Goal: Task Accomplishment & Management: Manage account settings

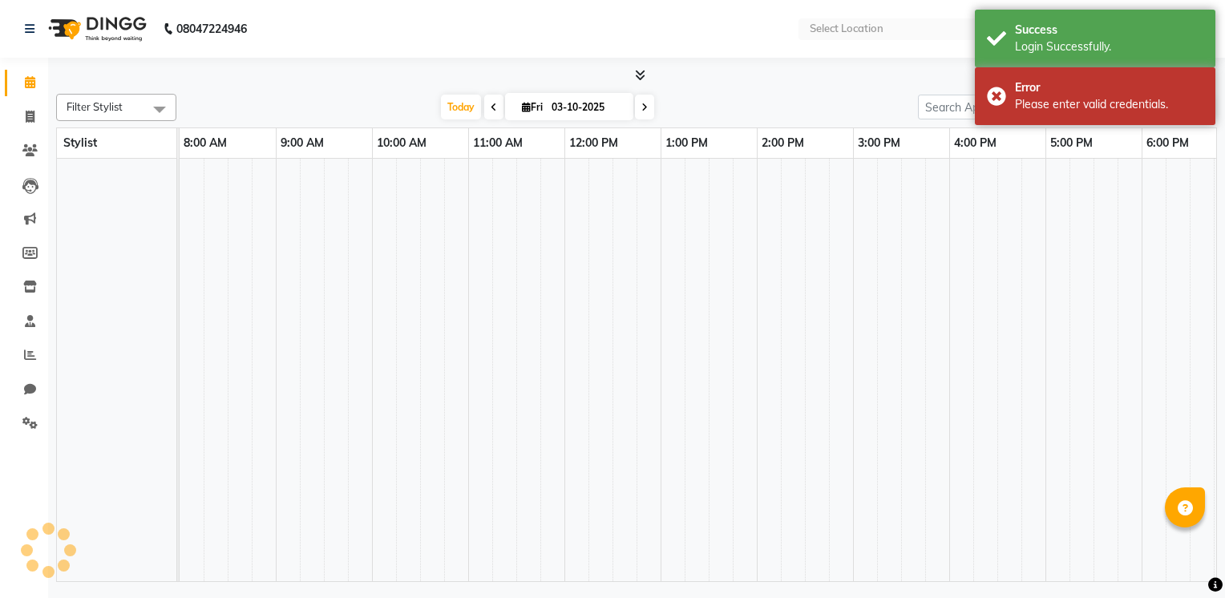
select select "en"
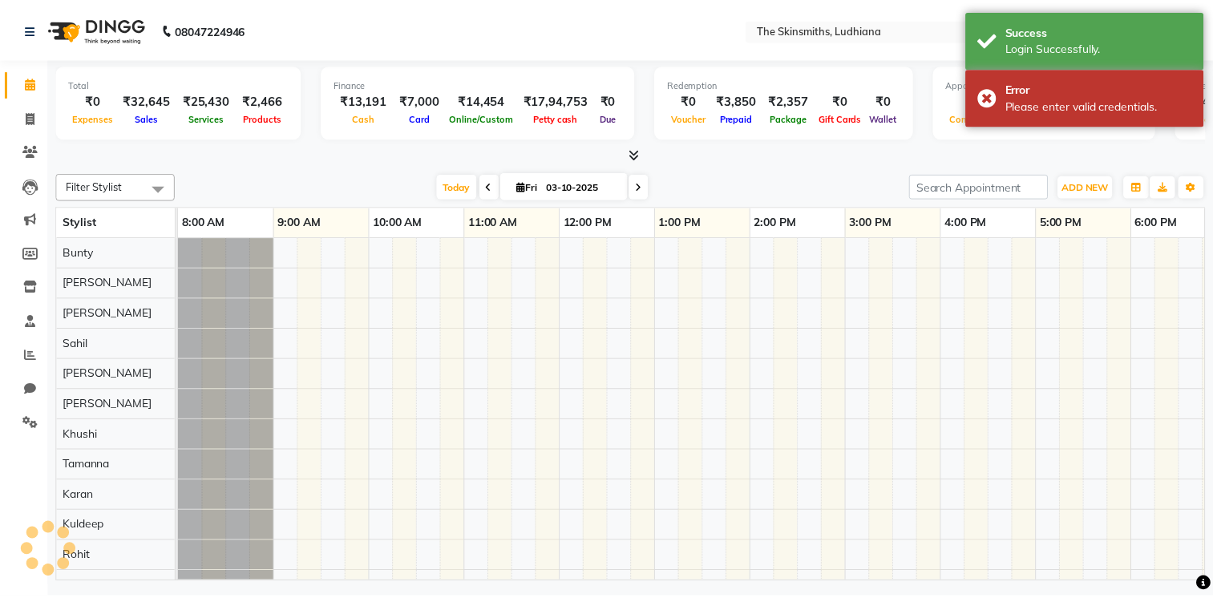
scroll to position [22, 0]
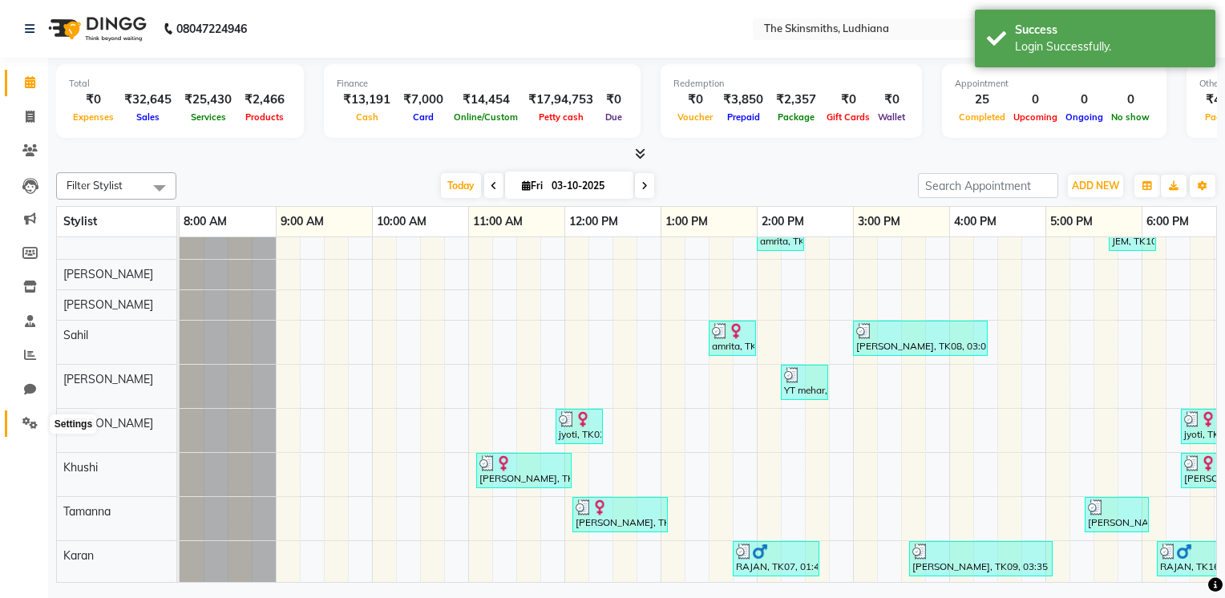
click at [32, 419] on icon at bounding box center [29, 423] width 15 height 12
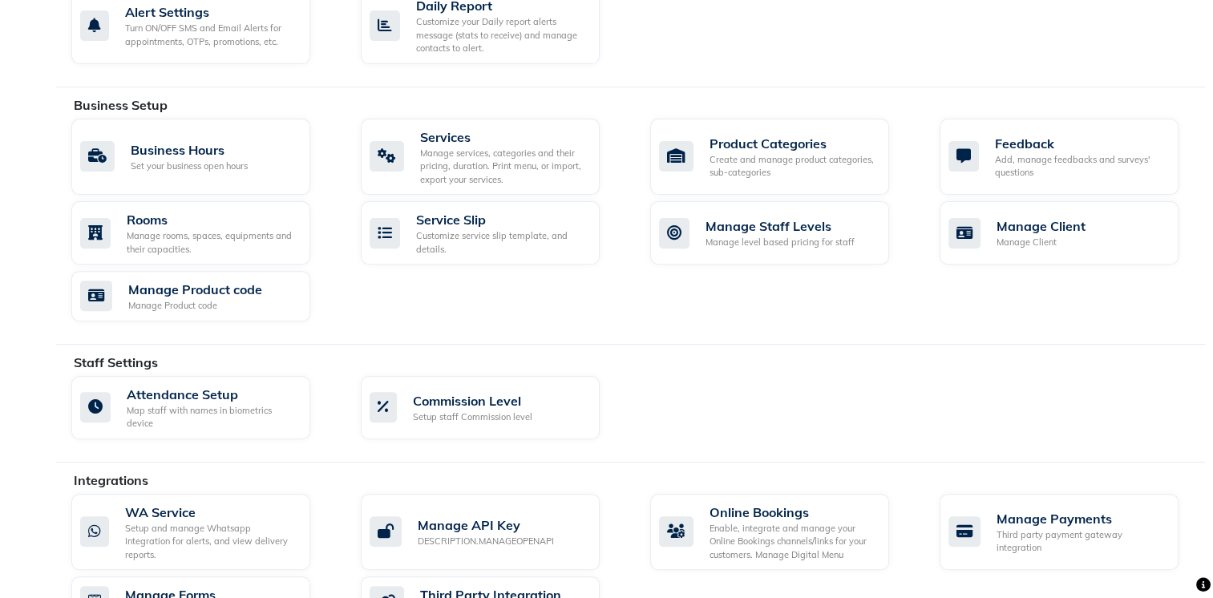
scroll to position [510, 0]
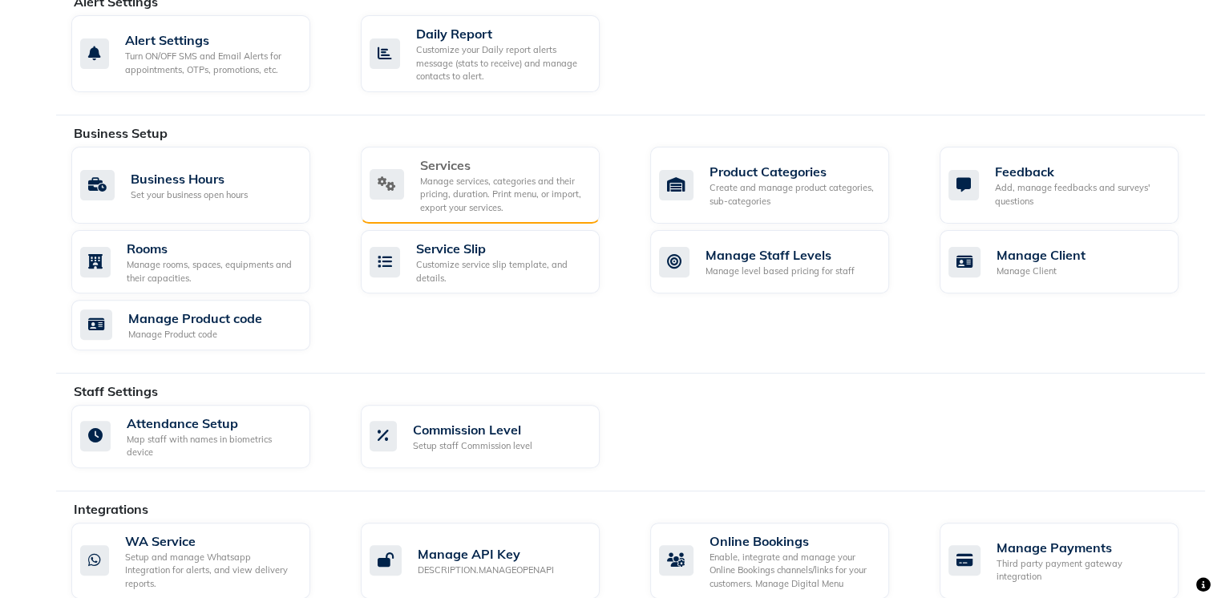
click at [489, 194] on div "Manage services, categories and their pricing, duration. Print menu, or import,…" at bounding box center [503, 195] width 167 height 40
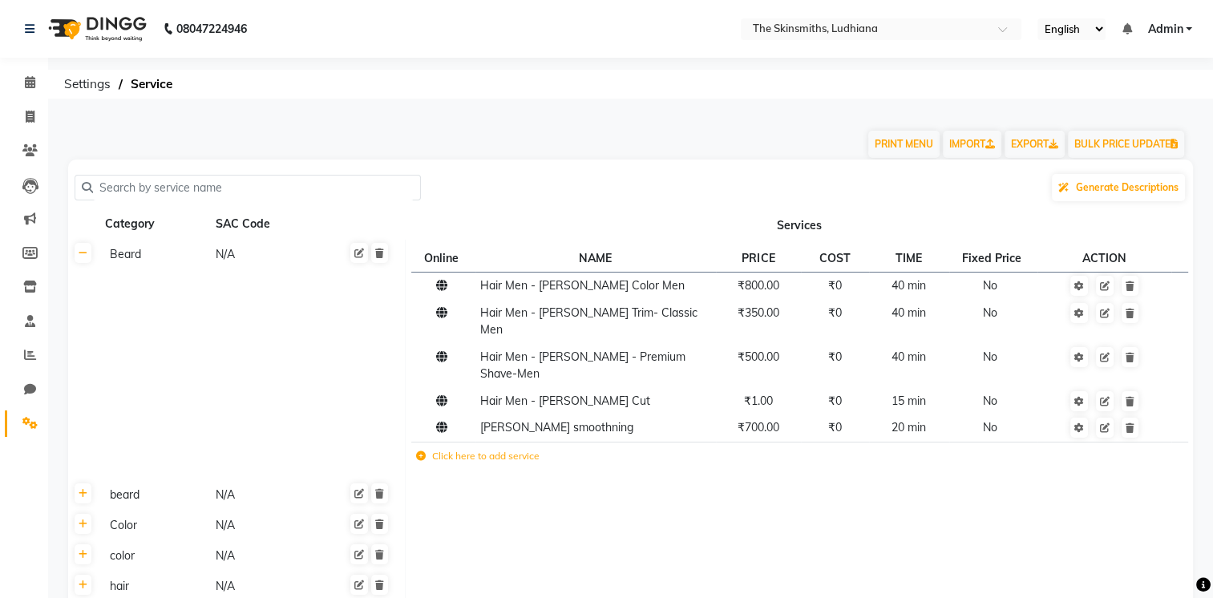
click at [93, 259] on th at bounding box center [83, 360] width 30 height 241
click at [90, 257] on link at bounding box center [83, 253] width 17 height 20
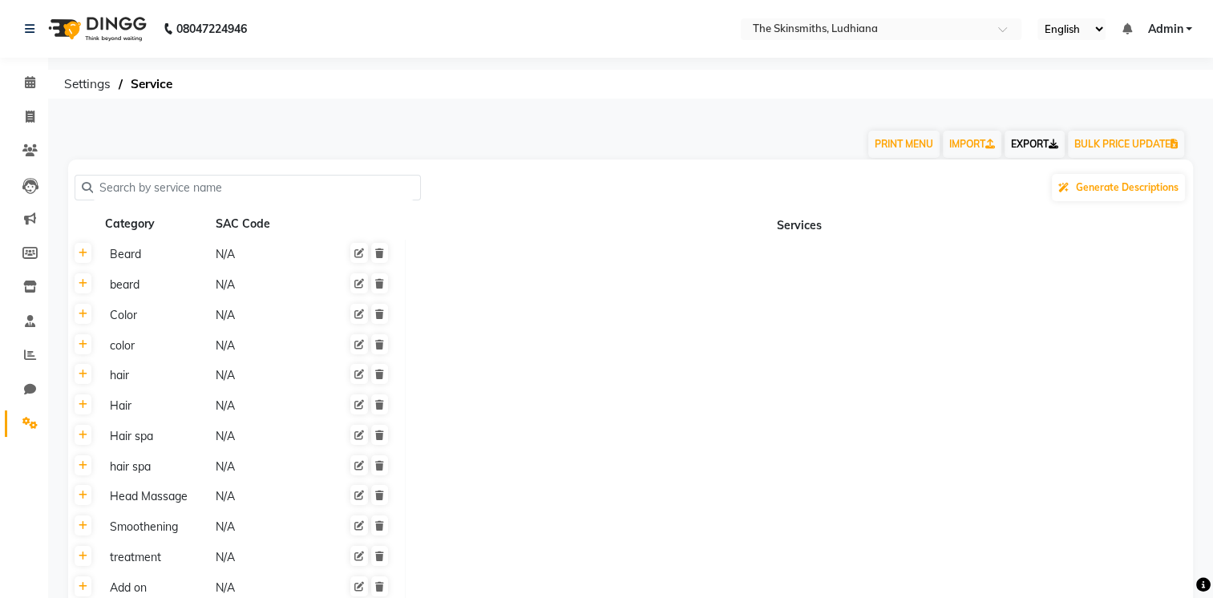
click at [1030, 143] on link "EXPORT" at bounding box center [1035, 144] width 60 height 27
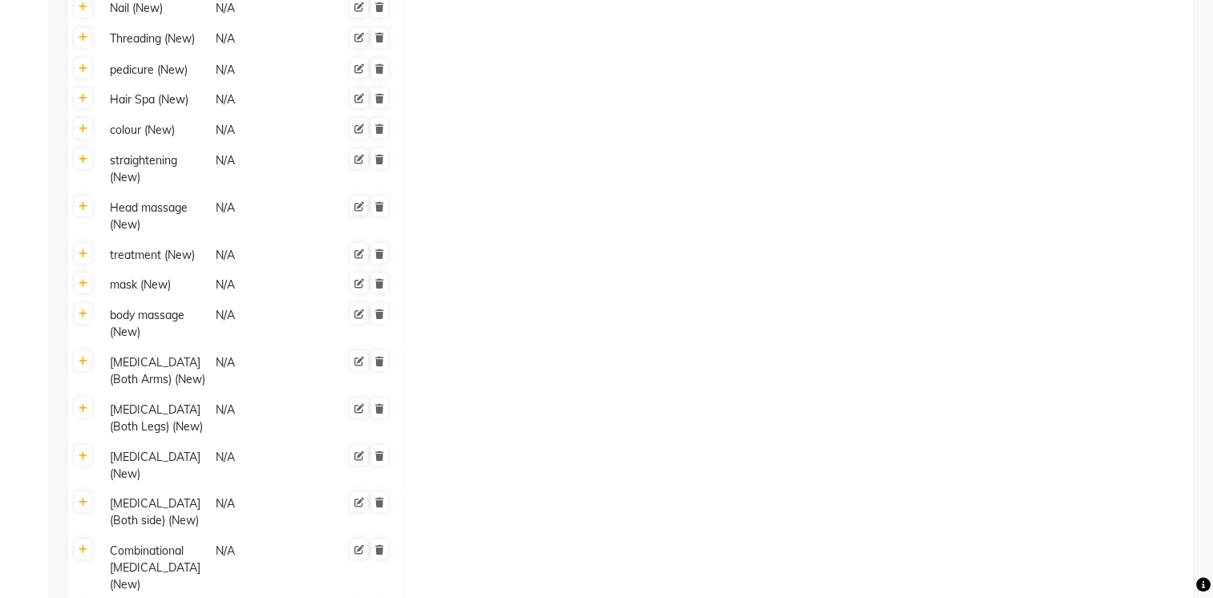
scroll to position [3380, 0]
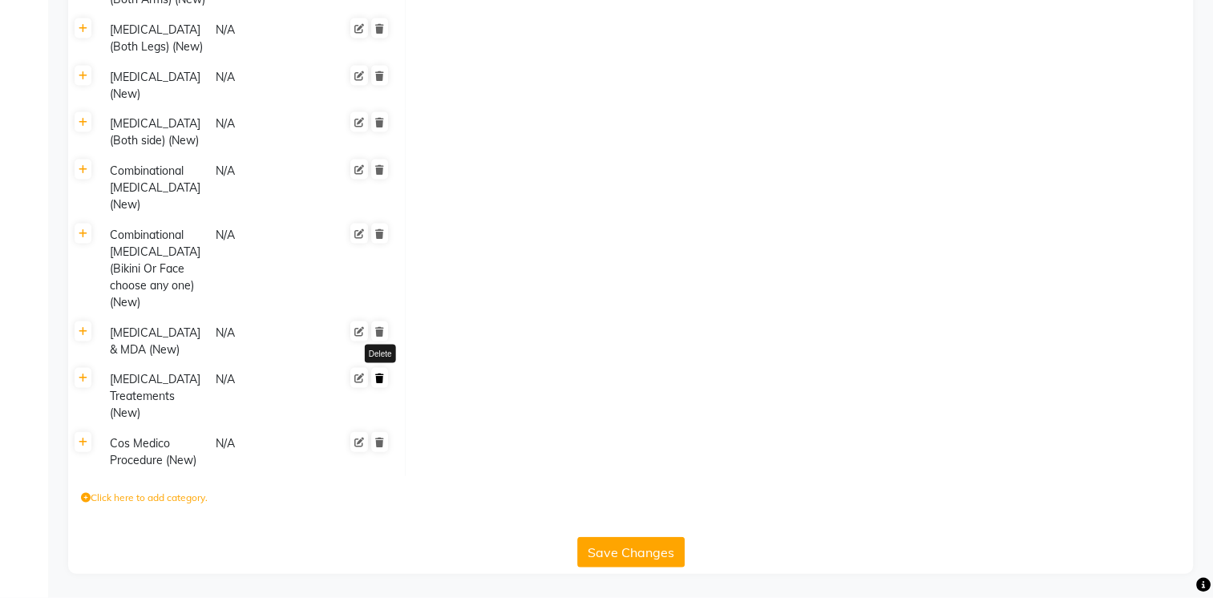
click at [385, 378] on link at bounding box center [379, 378] width 17 height 20
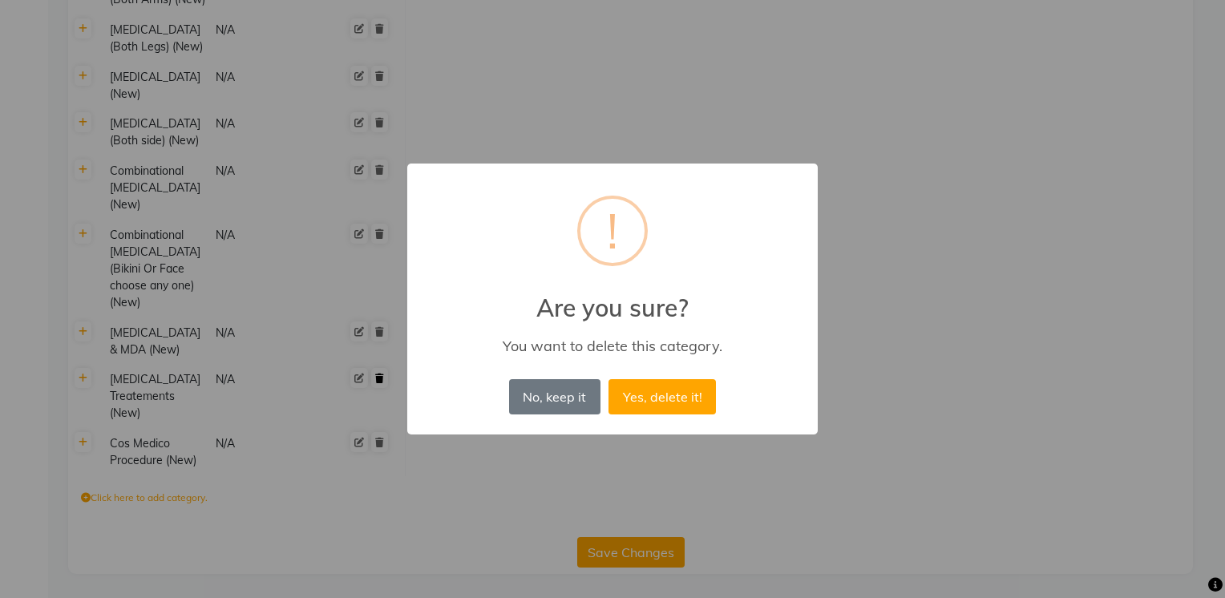
click at [609, 379] on button "Yes, delete it!" at bounding box center [662, 396] width 107 height 35
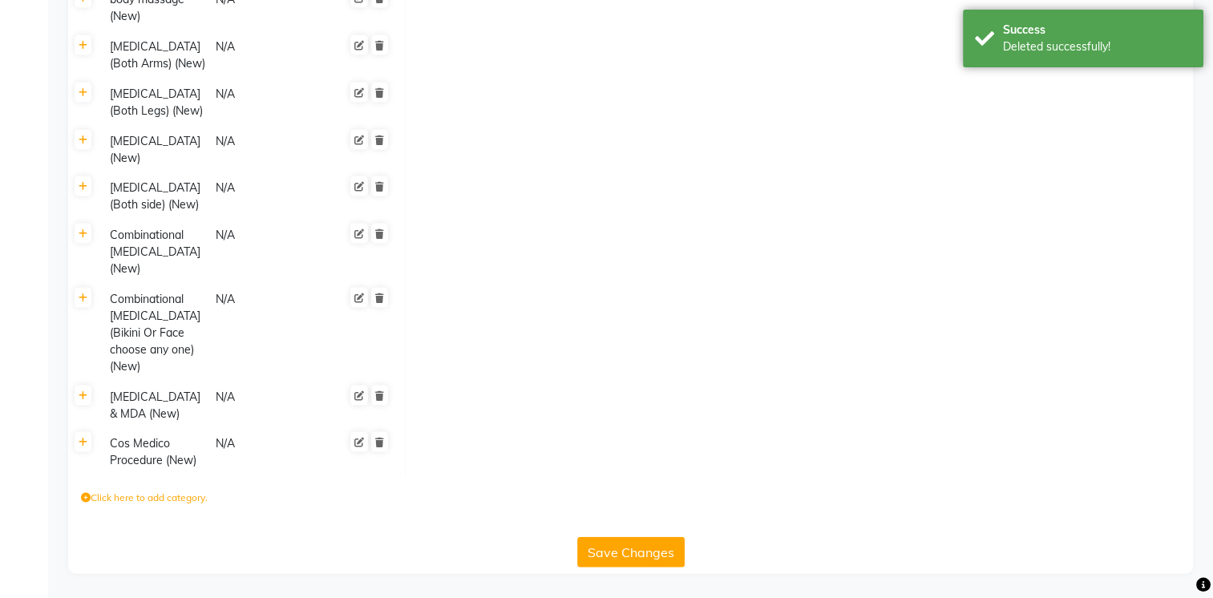
scroll to position [3316, 0]
click at [381, 394] on icon at bounding box center [379, 396] width 9 height 10
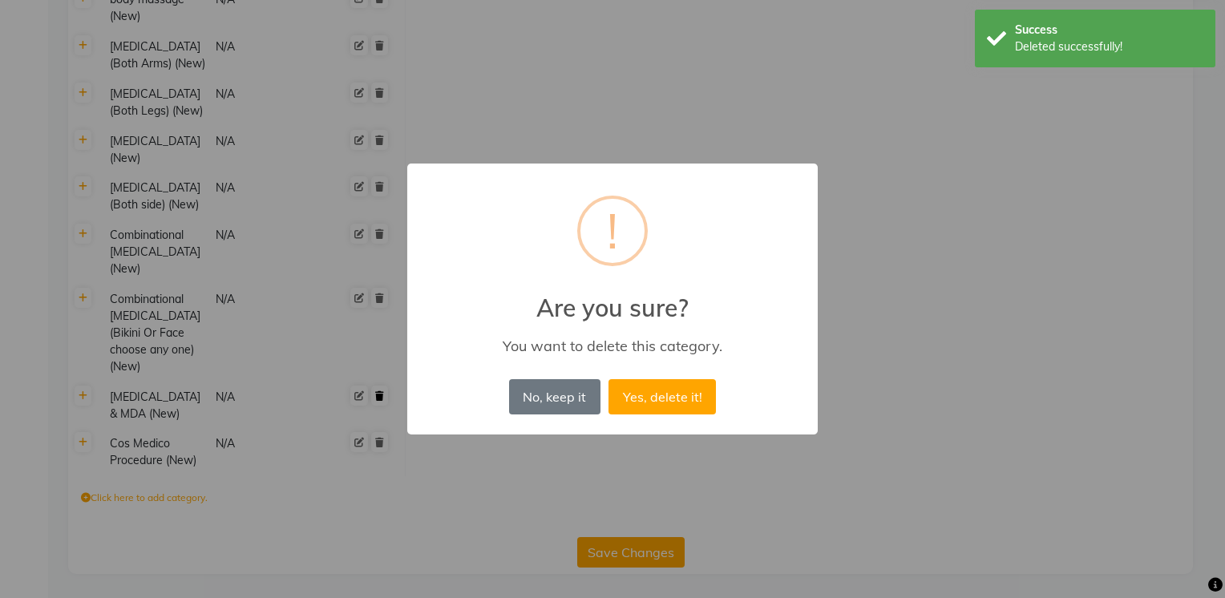
click at [609, 379] on button "Yes, delete it!" at bounding box center [662, 396] width 107 height 35
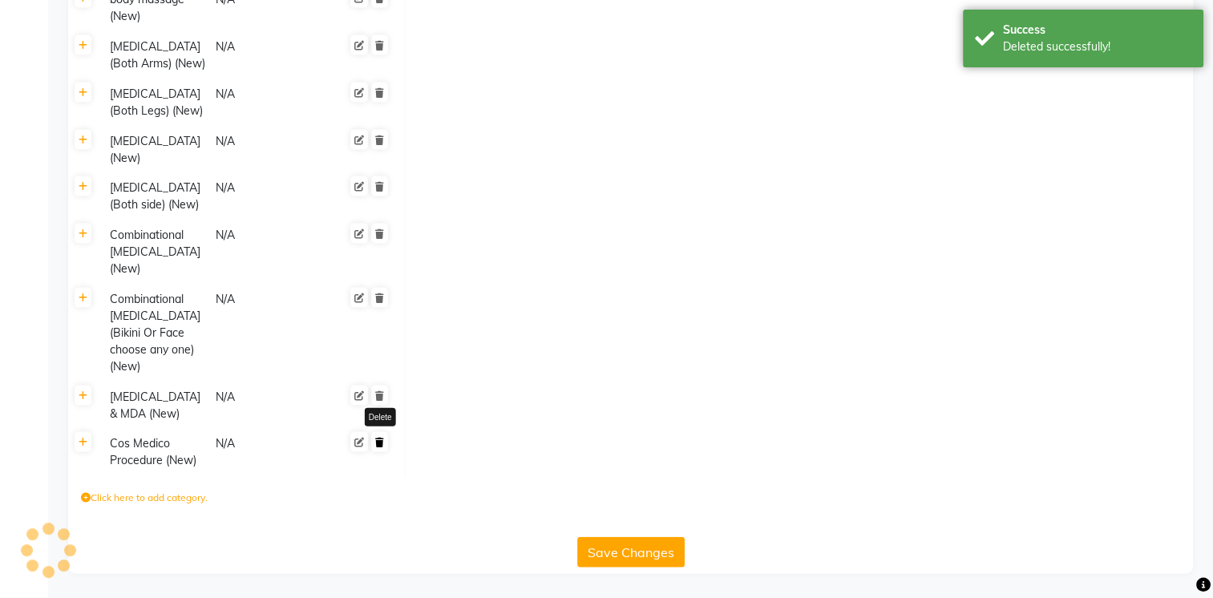
click at [380, 447] on icon at bounding box center [379, 443] width 9 height 10
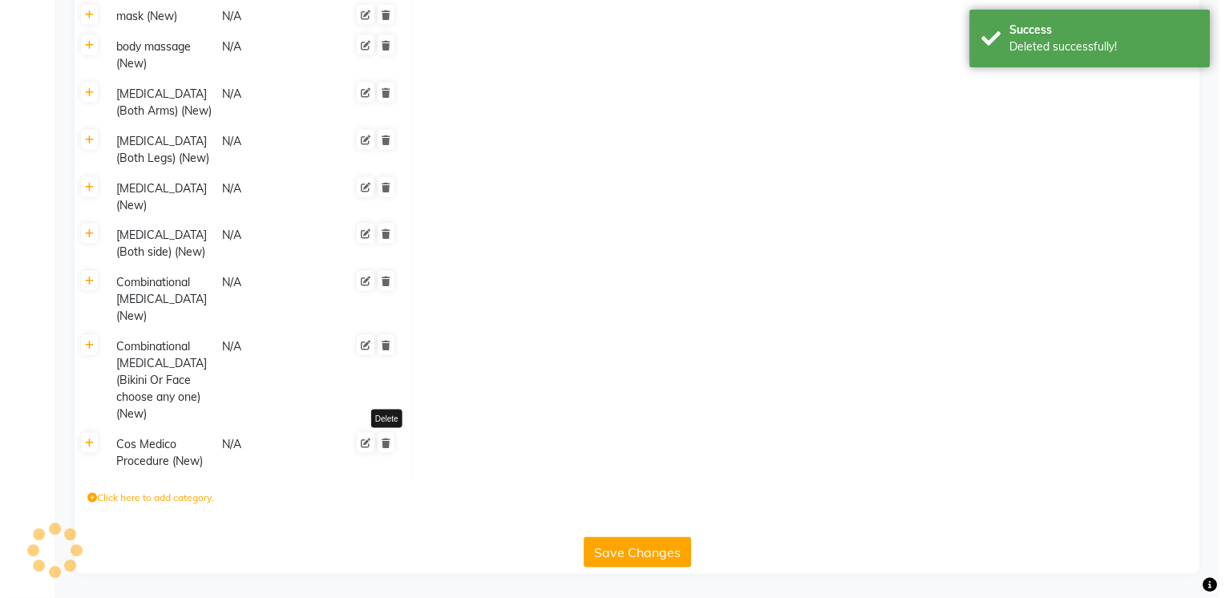
scroll to position [3269, 0]
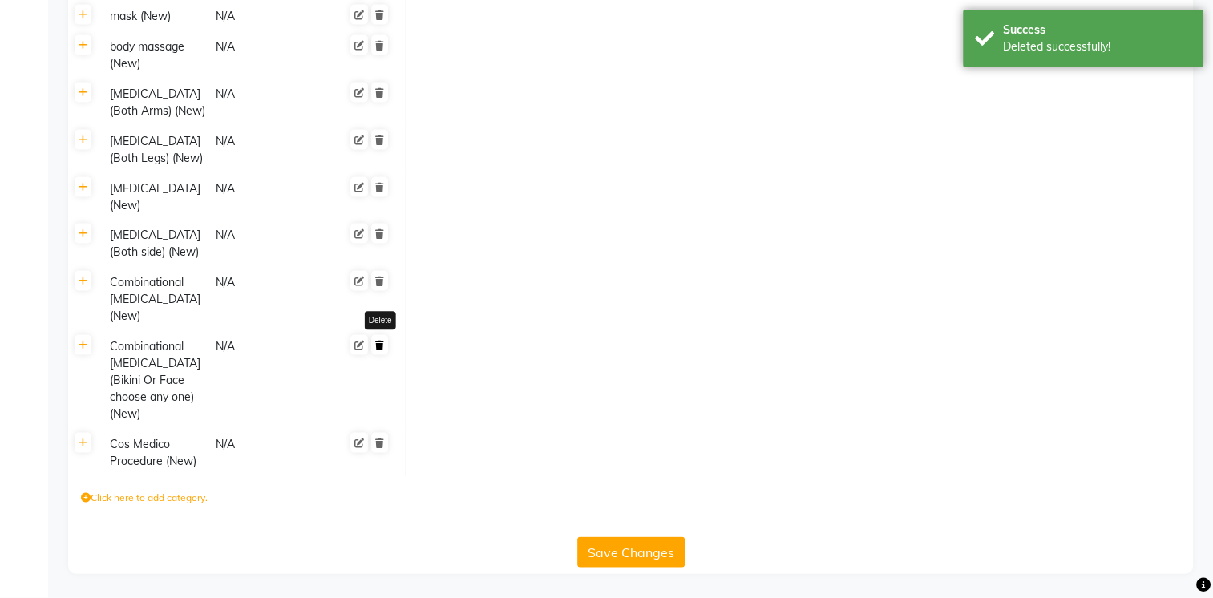
click at [382, 341] on icon at bounding box center [379, 346] width 9 height 10
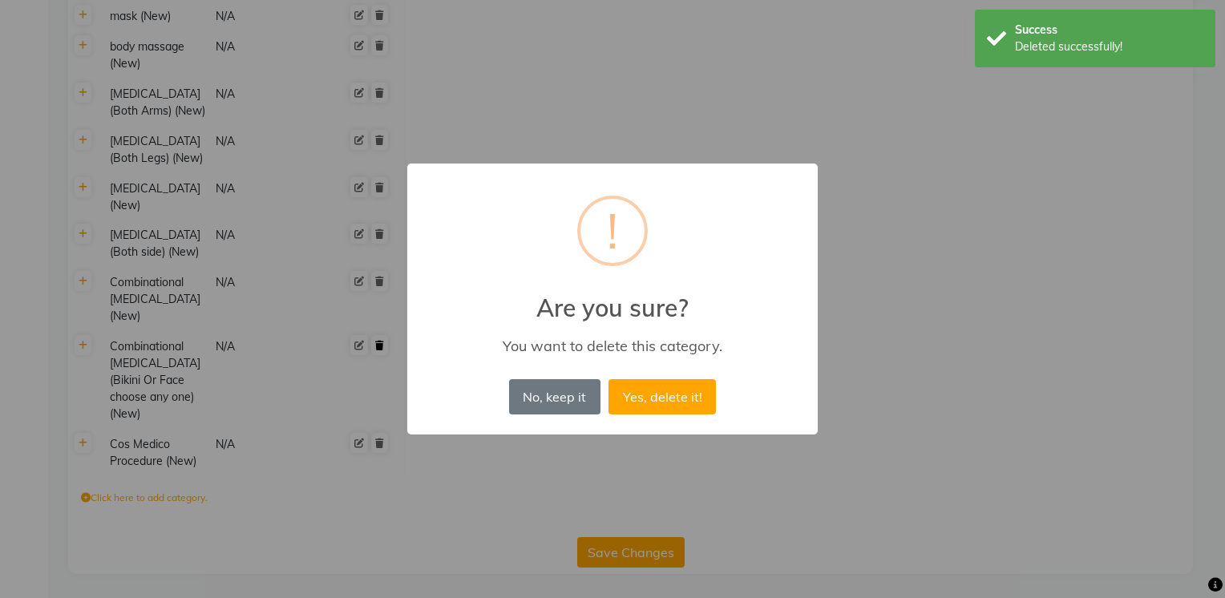
click at [609, 379] on button "Yes, delete it!" at bounding box center [662, 396] width 107 height 35
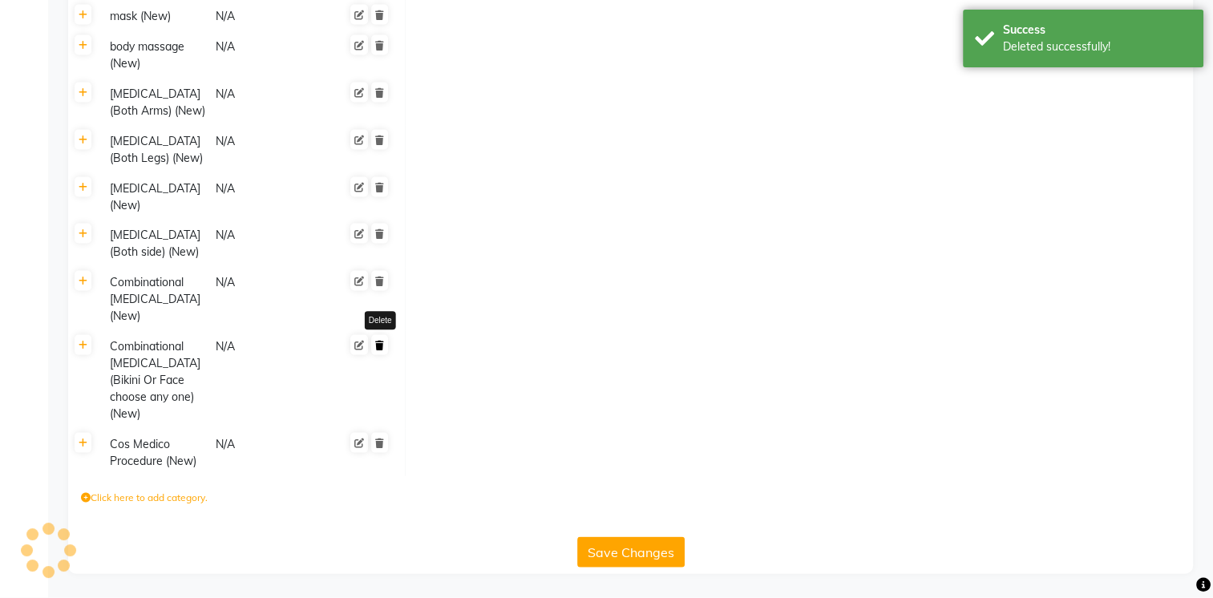
click at [378, 342] on icon at bounding box center [379, 346] width 9 height 10
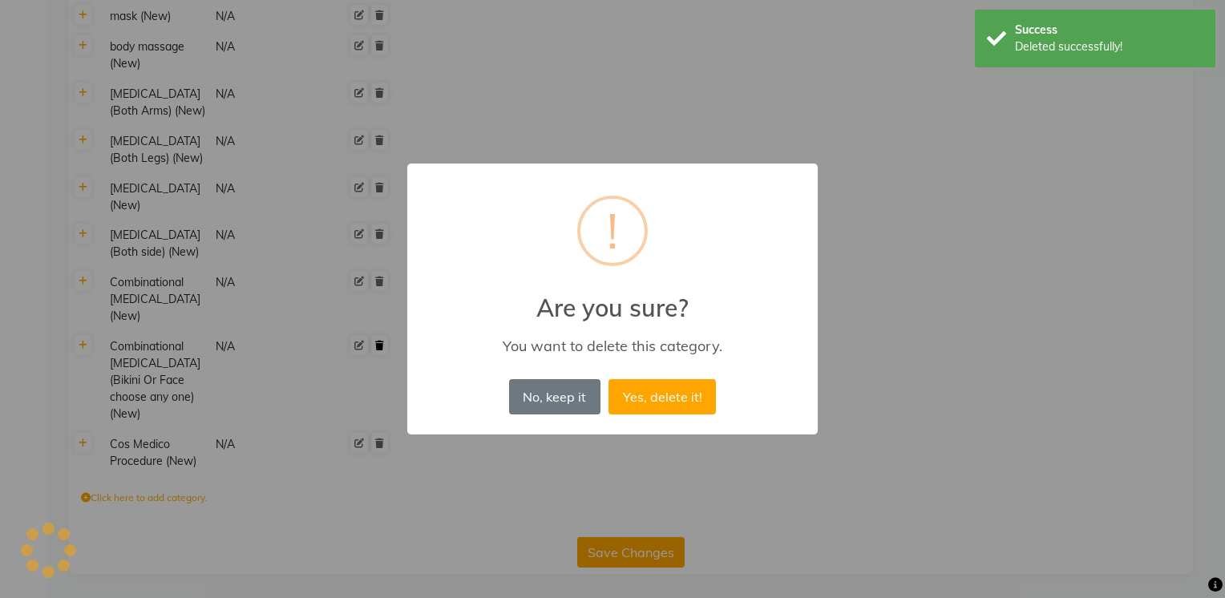
click at [609, 379] on button "Yes, delete it!" at bounding box center [662, 396] width 107 height 35
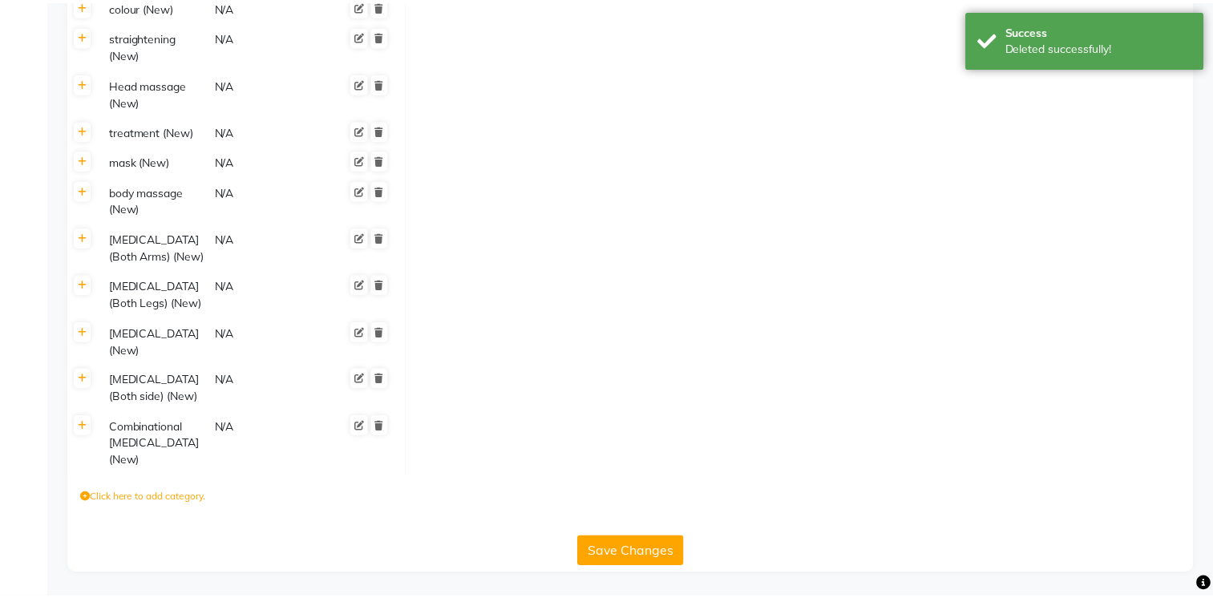
scroll to position [3124, 0]
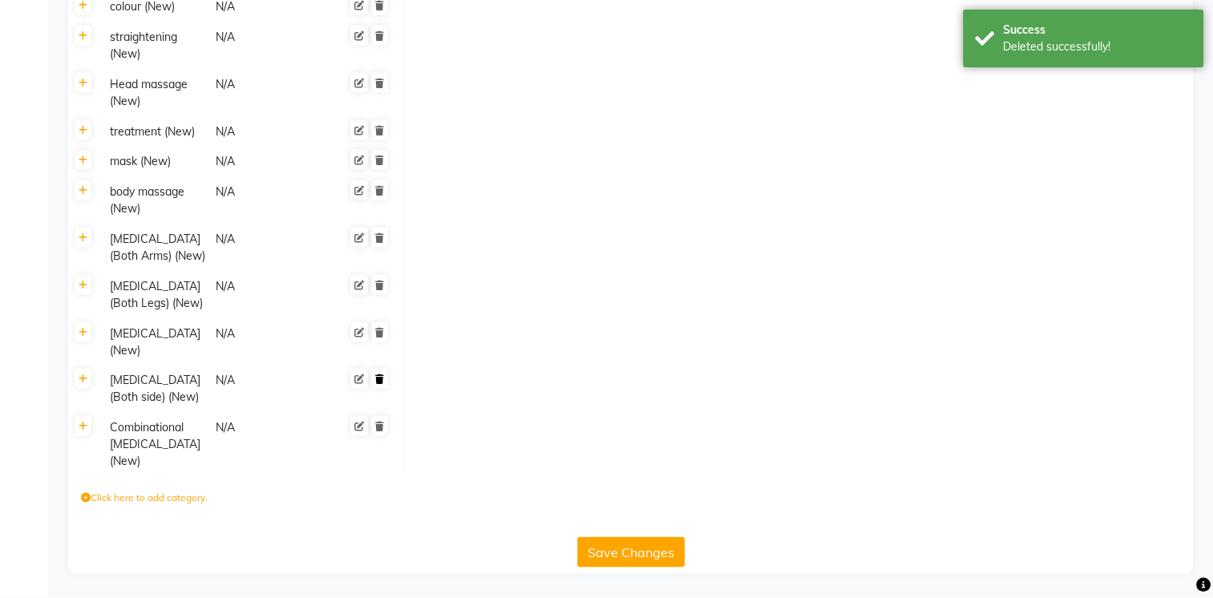
click at [379, 374] on icon at bounding box center [379, 379] width 9 height 10
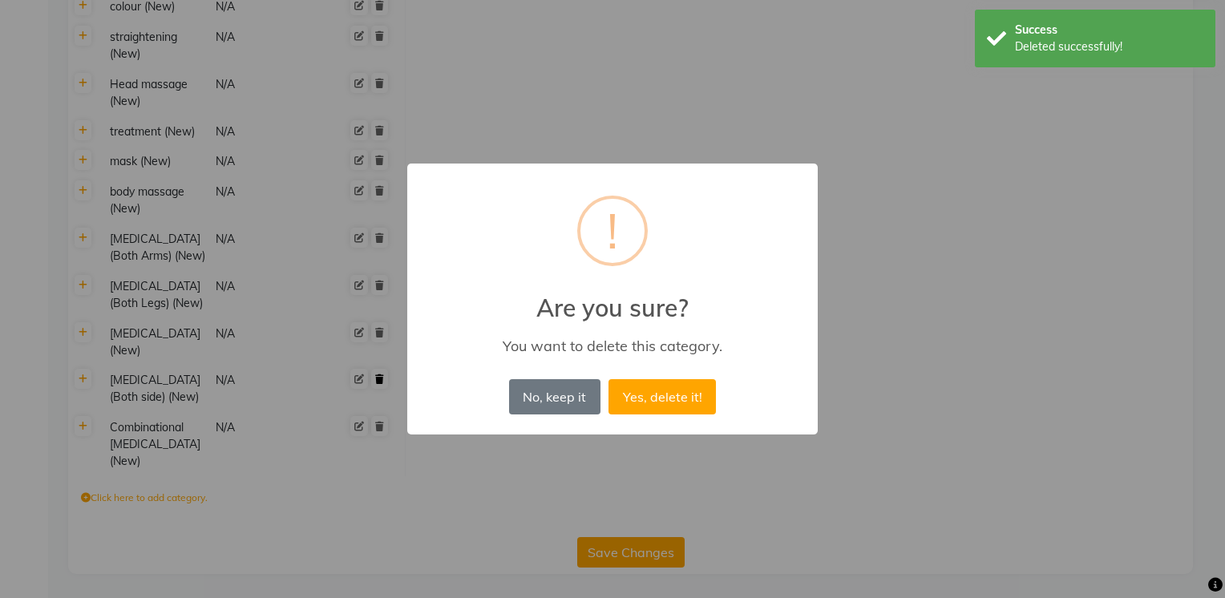
click at [609, 379] on button "Yes, delete it!" at bounding box center [662, 396] width 107 height 35
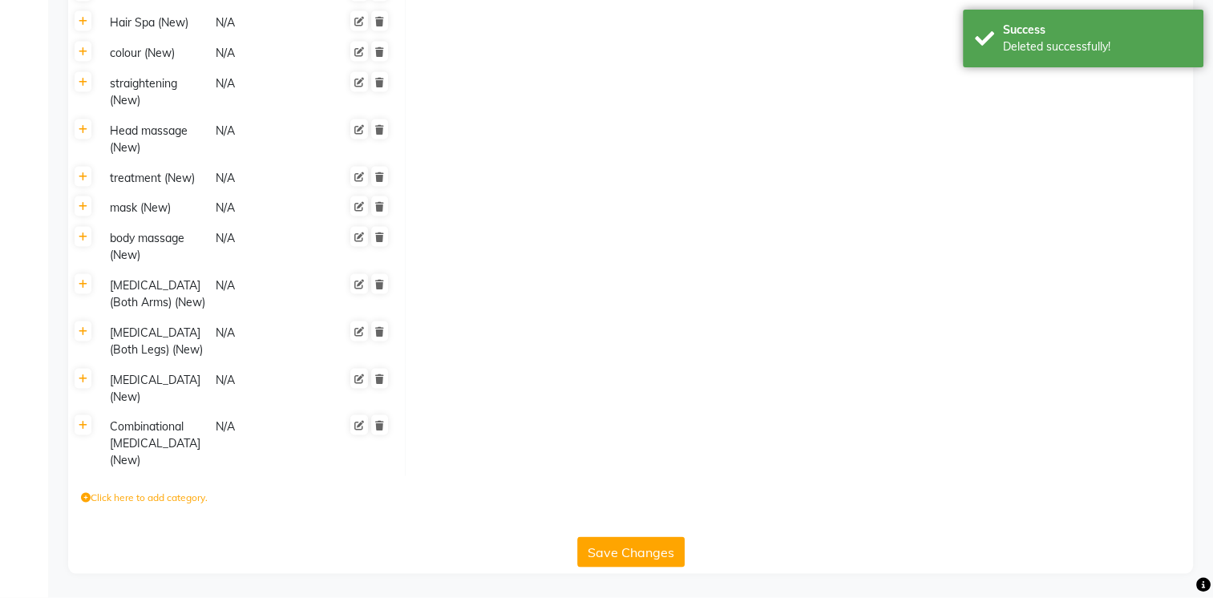
scroll to position [3060, 0]
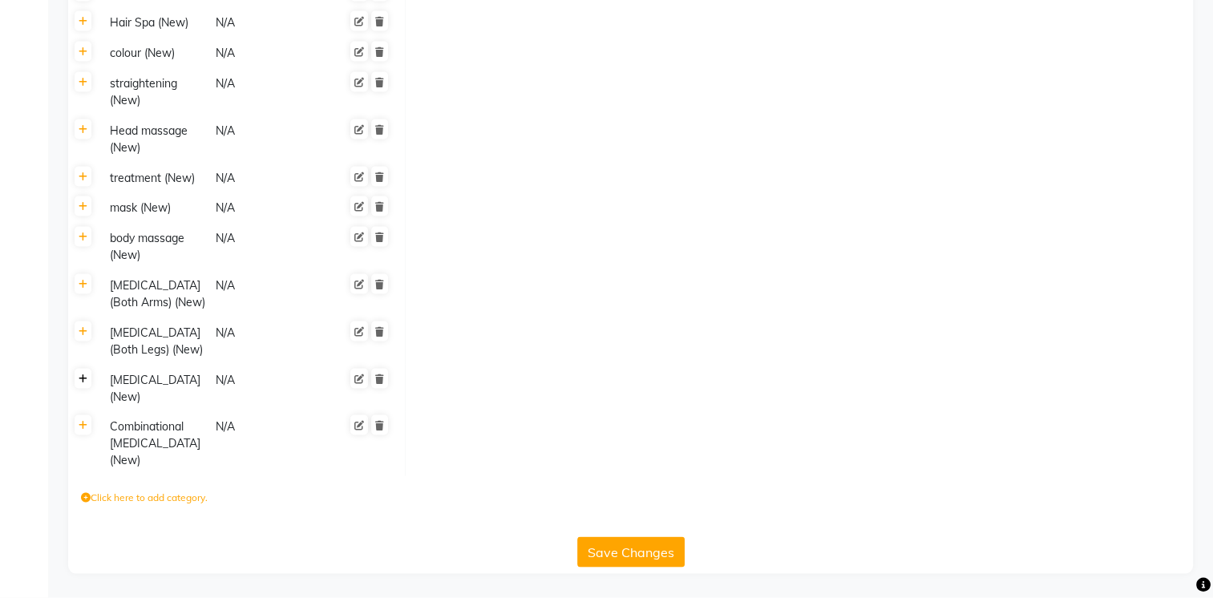
click at [76, 382] on link at bounding box center [83, 379] width 17 height 20
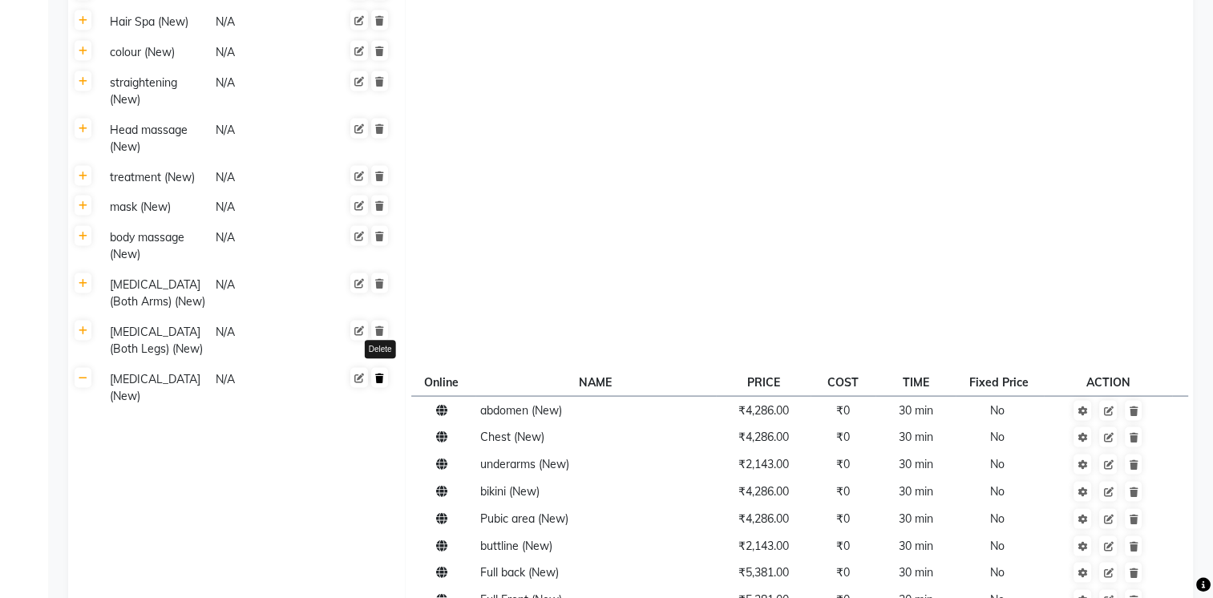
click at [375, 381] on icon at bounding box center [379, 379] width 9 height 10
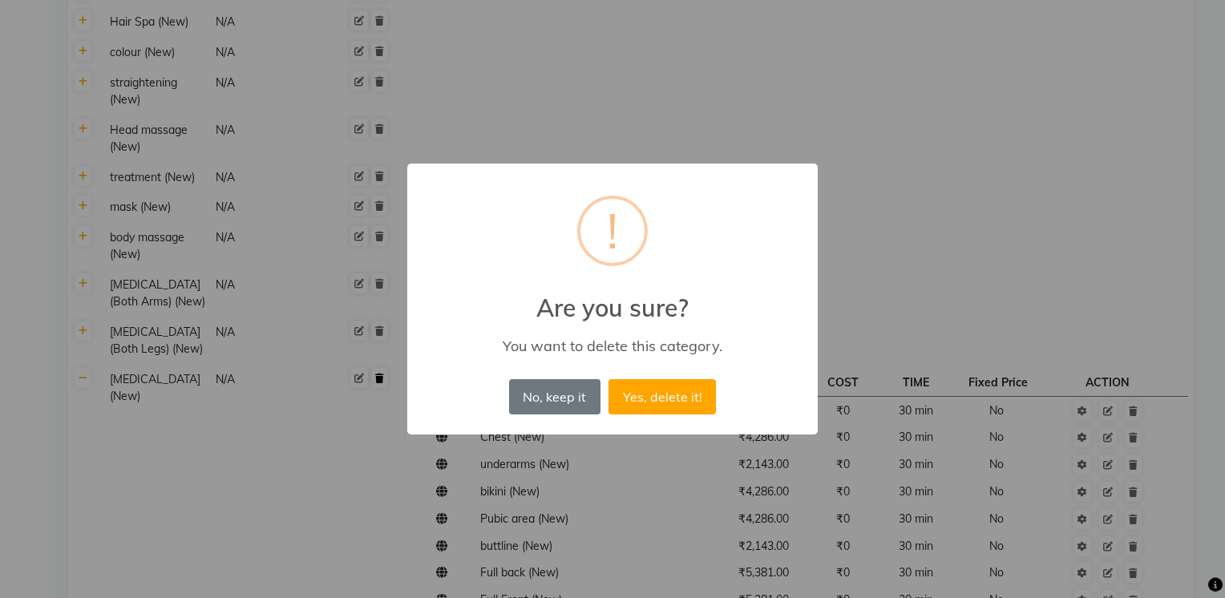
click at [609, 379] on button "Yes, delete it!" at bounding box center [662, 396] width 107 height 35
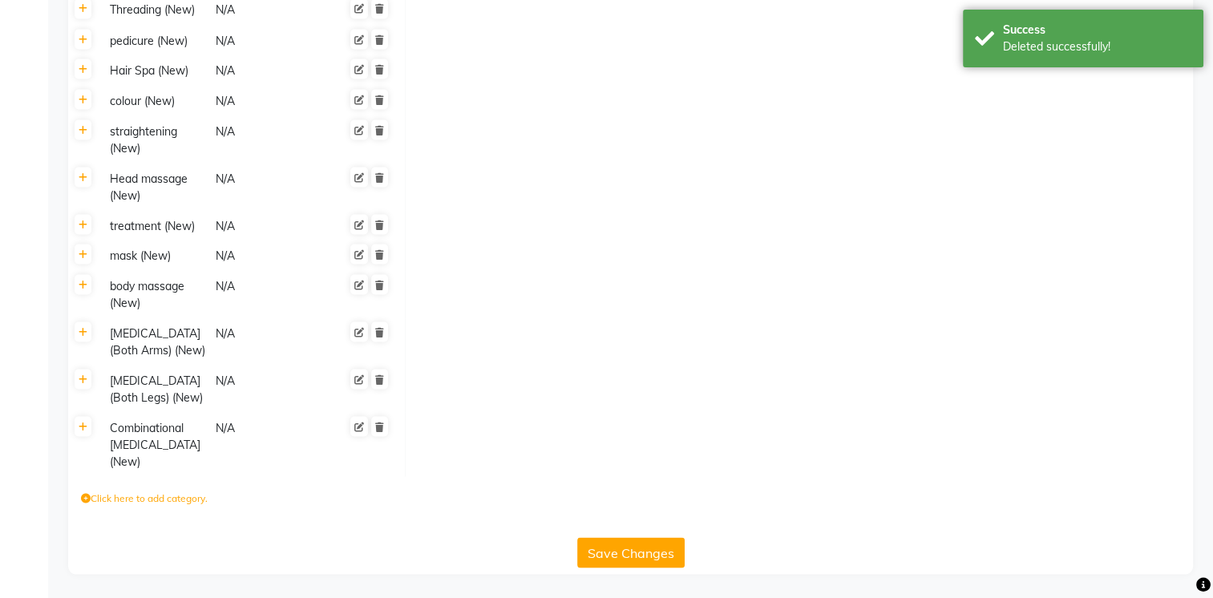
scroll to position [3013, 0]
click at [381, 369] on link at bounding box center [379, 379] width 17 height 20
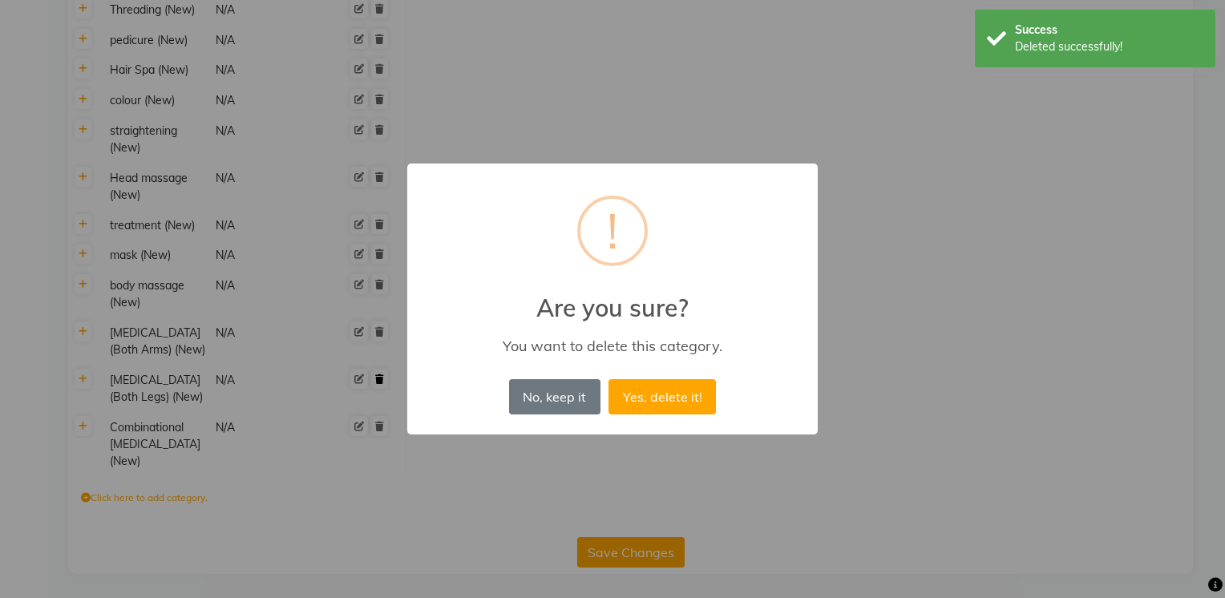
click at [609, 379] on button "Yes, delete it!" at bounding box center [662, 396] width 107 height 35
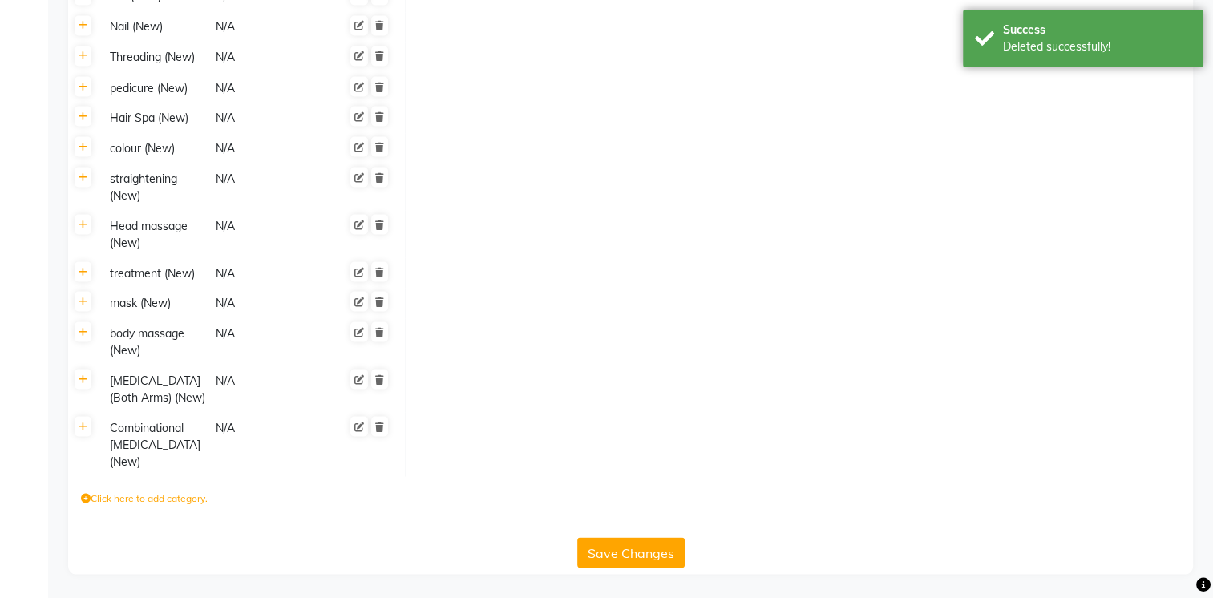
scroll to position [2949, 0]
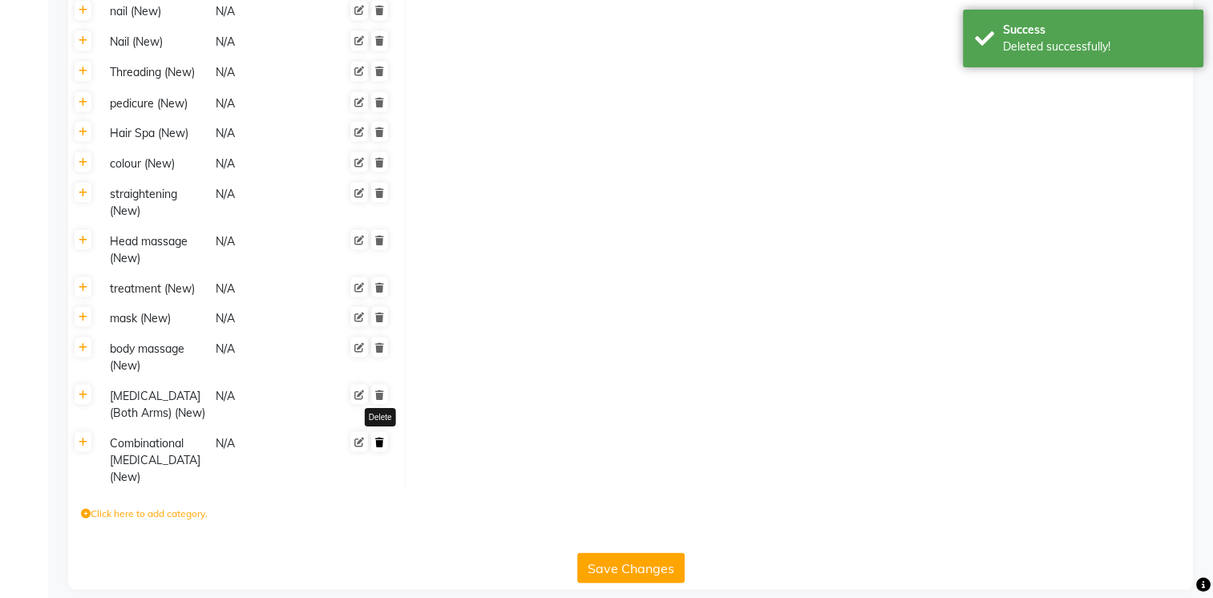
click at [375, 437] on icon at bounding box center [379, 442] width 9 height 10
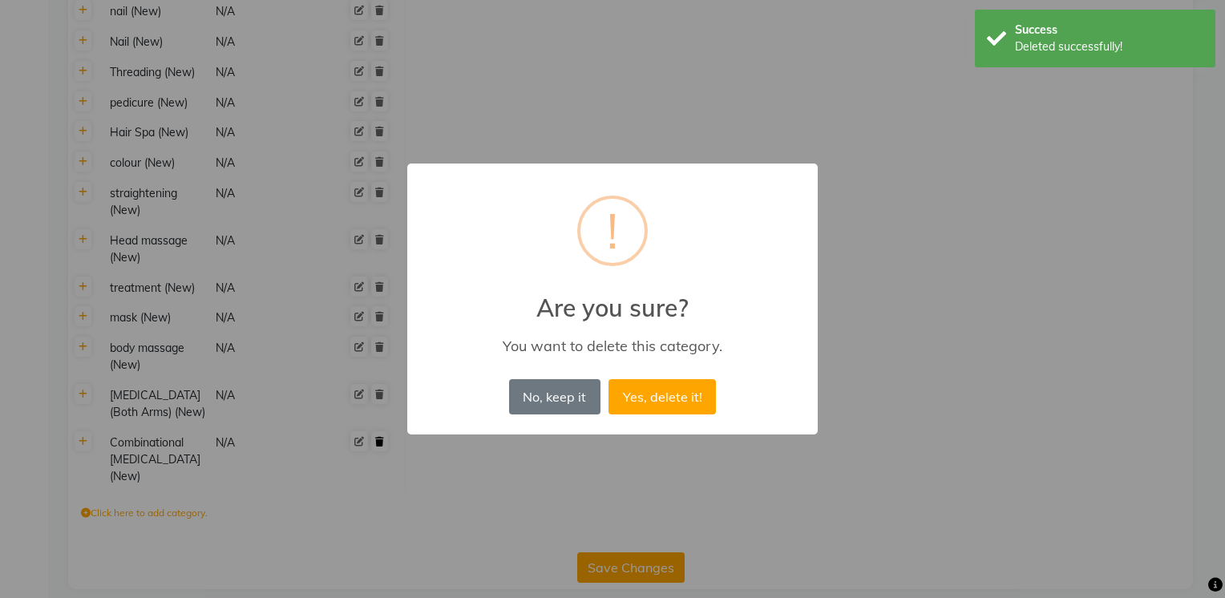
click at [609, 379] on button "Yes, delete it!" at bounding box center [662, 396] width 107 height 35
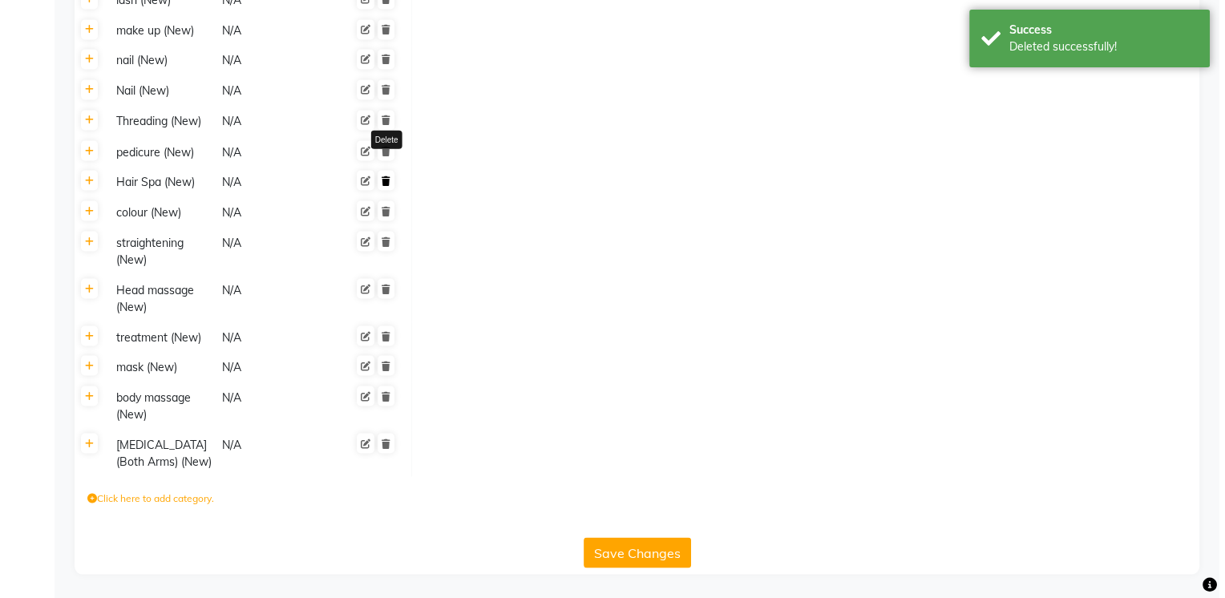
scroll to position [2885, 0]
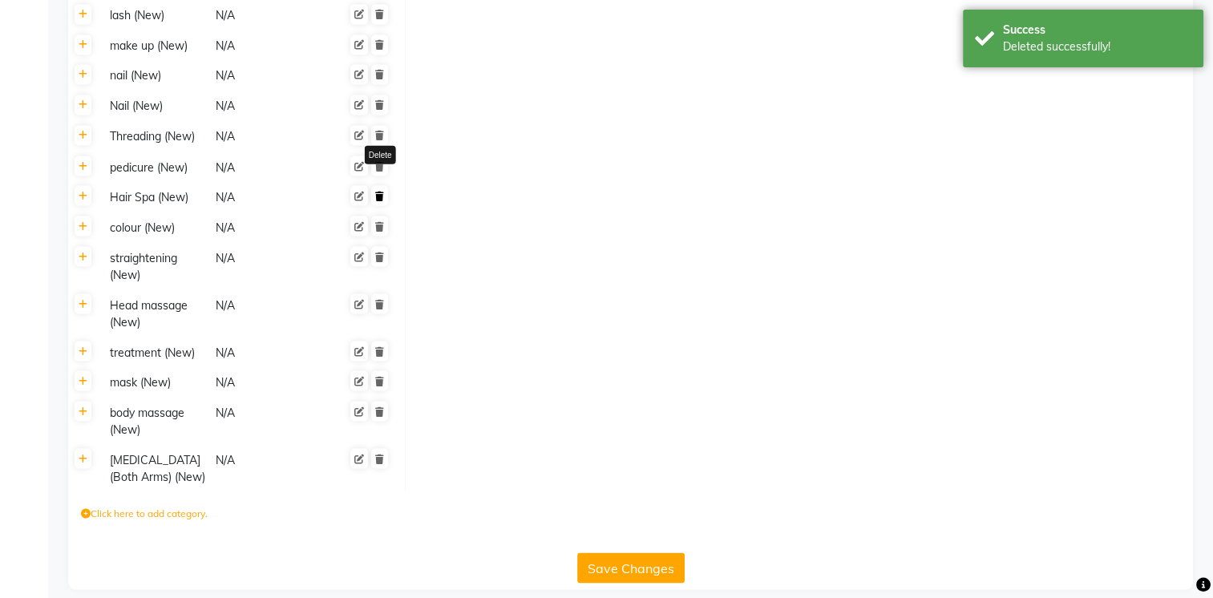
click at [381, 191] on icon at bounding box center [379, 196] width 9 height 10
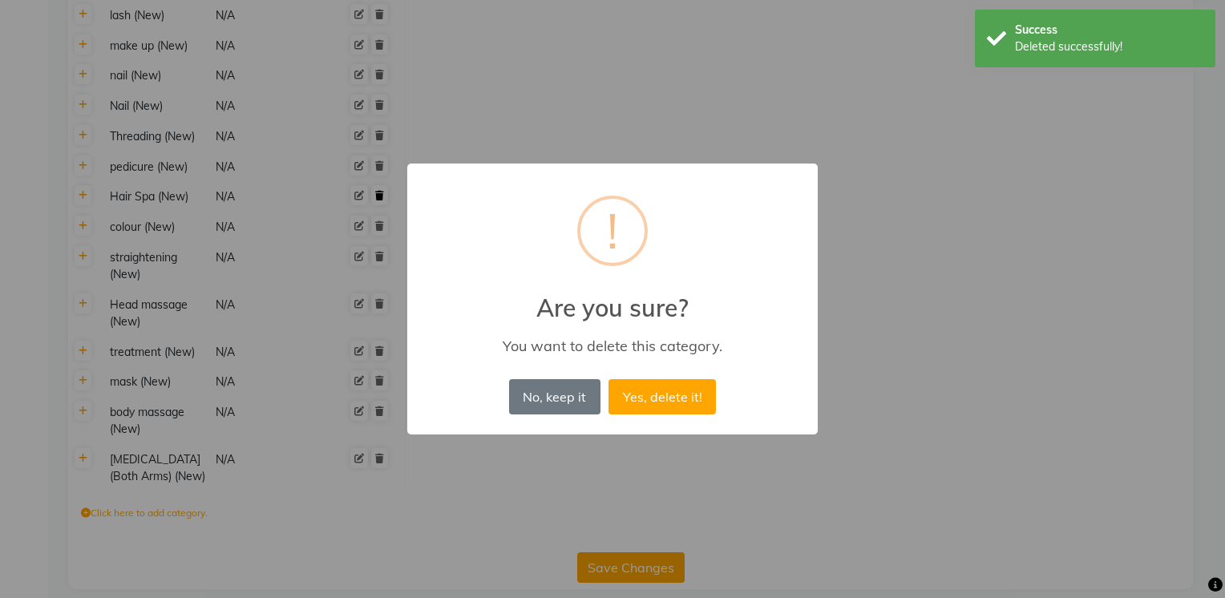
click at [609, 379] on button "Yes, delete it!" at bounding box center [662, 396] width 107 height 35
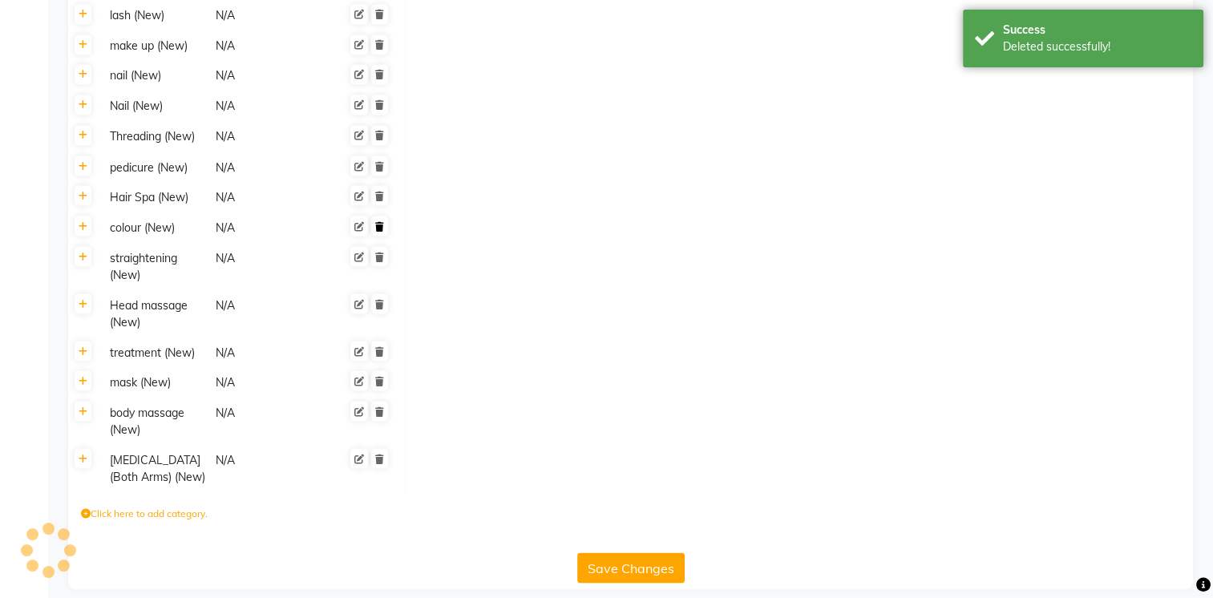
click at [376, 221] on icon at bounding box center [379, 226] width 9 height 10
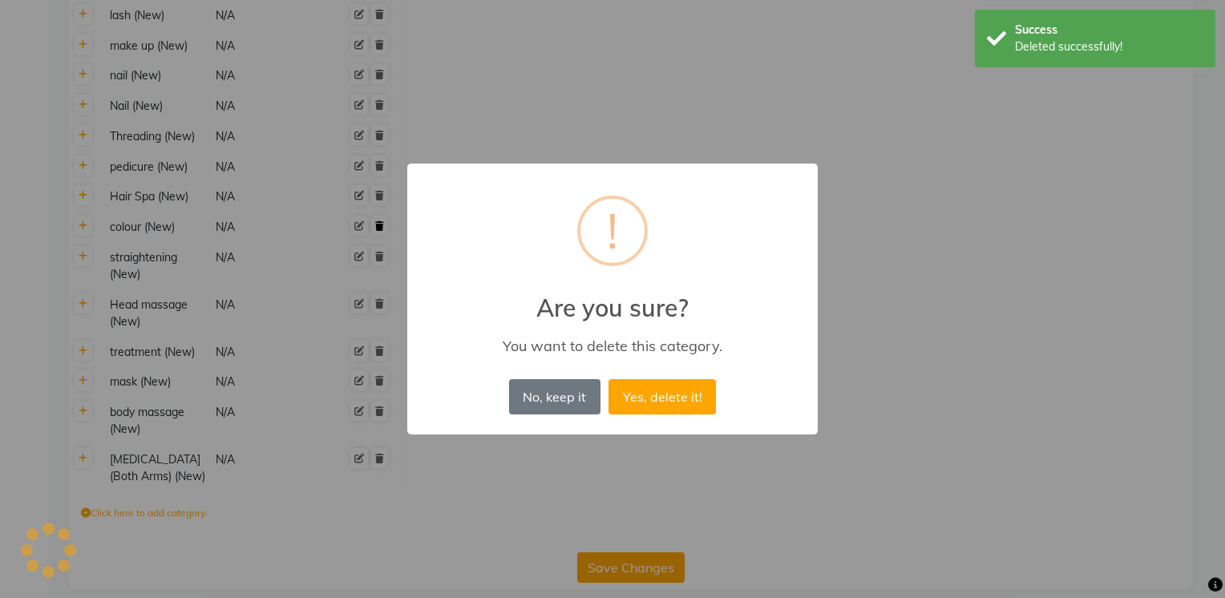
click at [609, 379] on button "Yes, delete it!" at bounding box center [662, 396] width 107 height 35
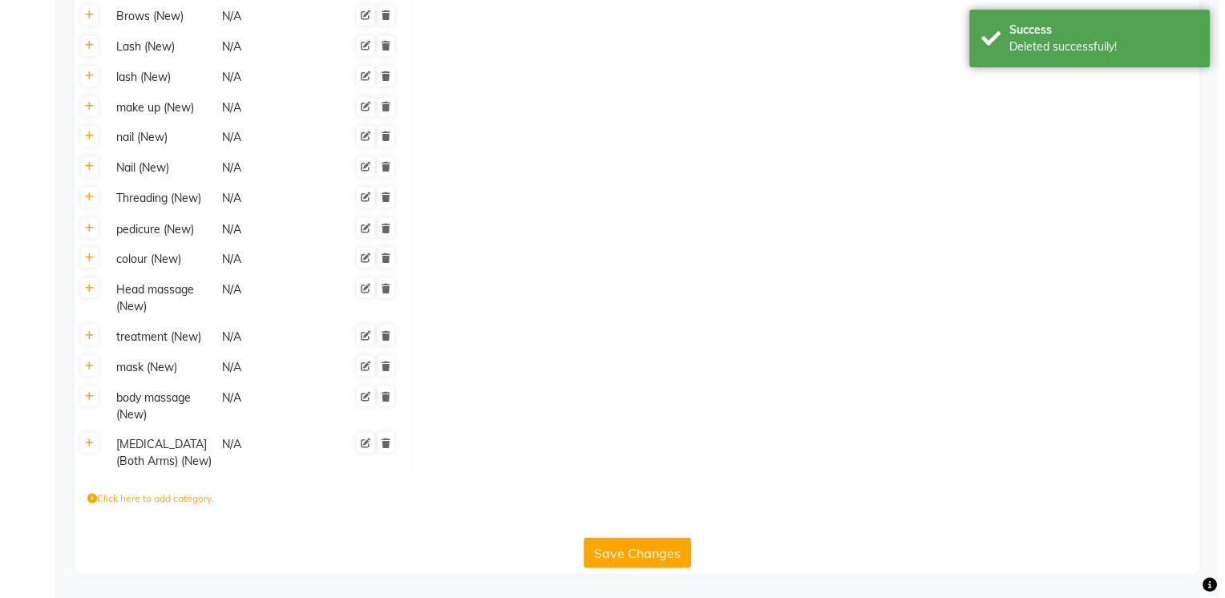
scroll to position [2808, 0]
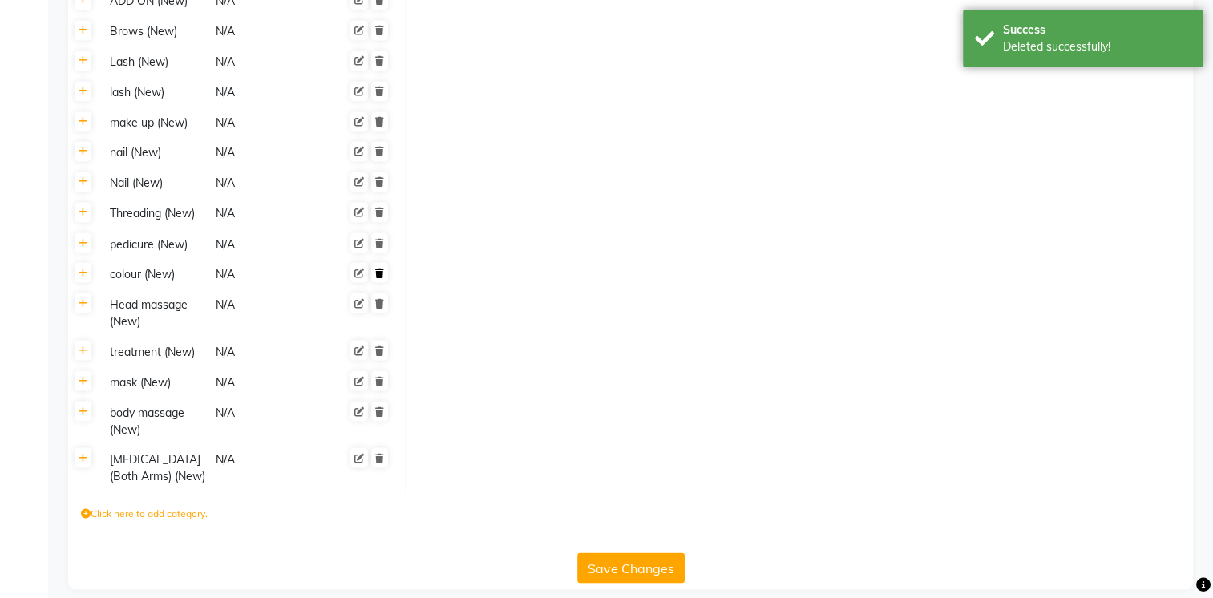
click at [378, 268] on icon at bounding box center [379, 273] width 9 height 10
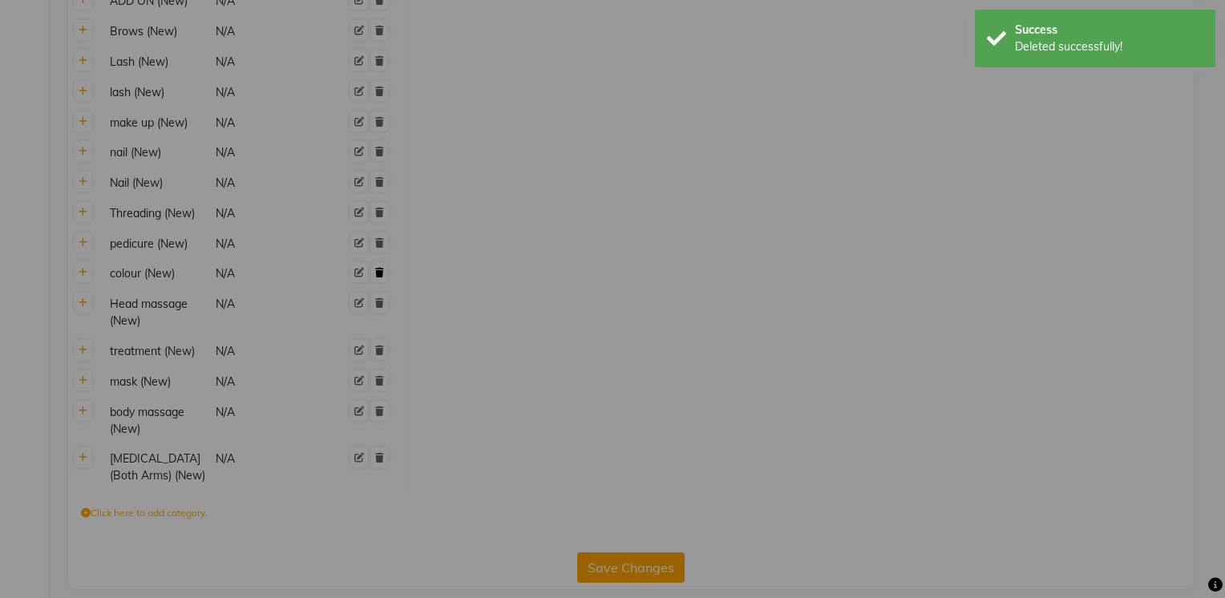
click at [609, 379] on button "Yes, delete it!" at bounding box center [662, 396] width 107 height 35
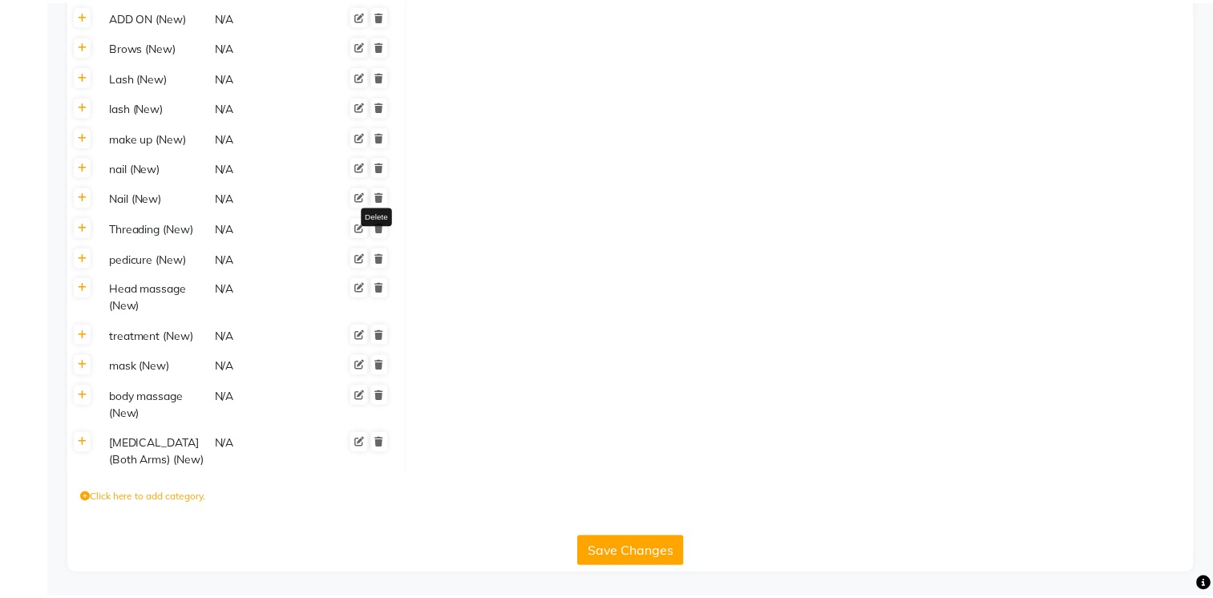
scroll to position [2777, 0]
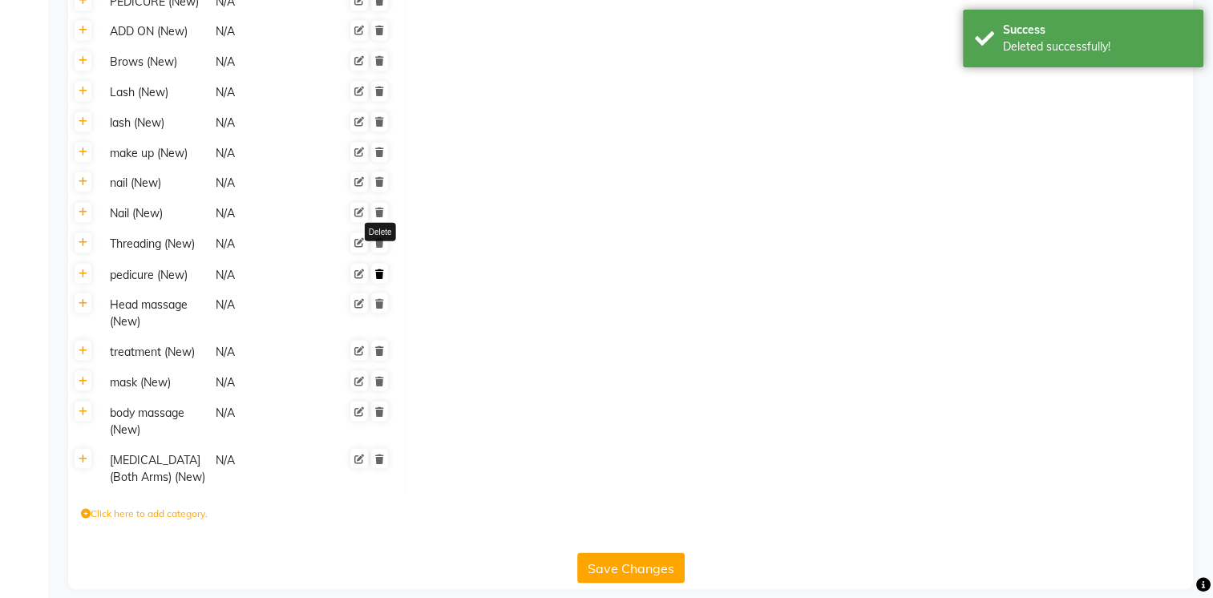
click at [373, 263] on link at bounding box center [379, 273] width 17 height 20
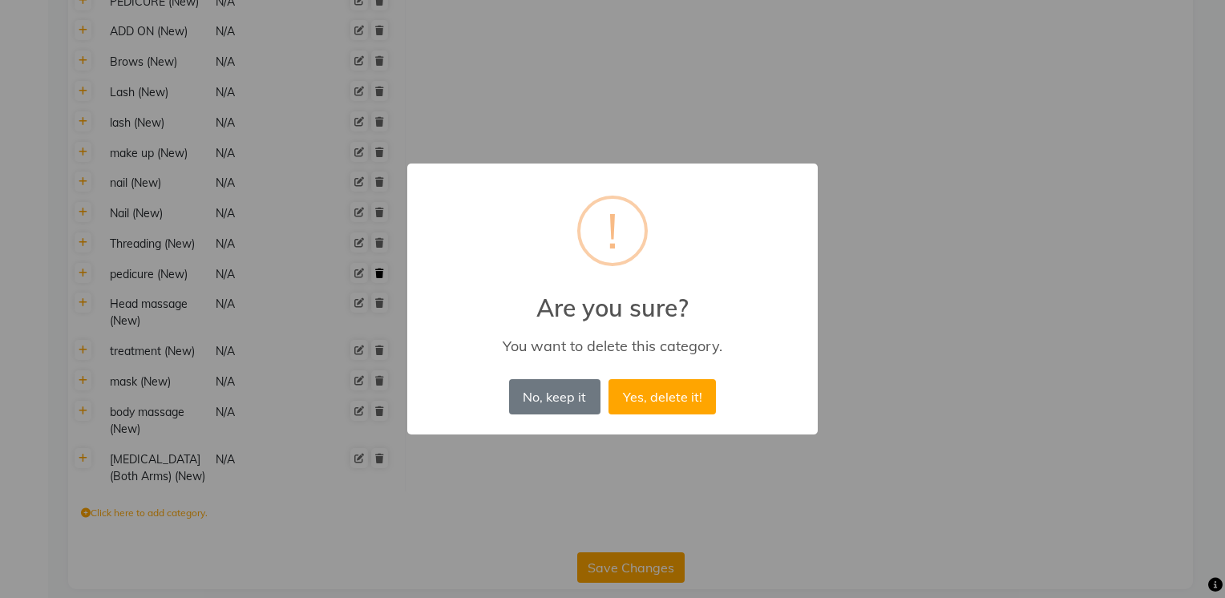
click at [609, 379] on button "Yes, delete it!" at bounding box center [662, 396] width 107 height 35
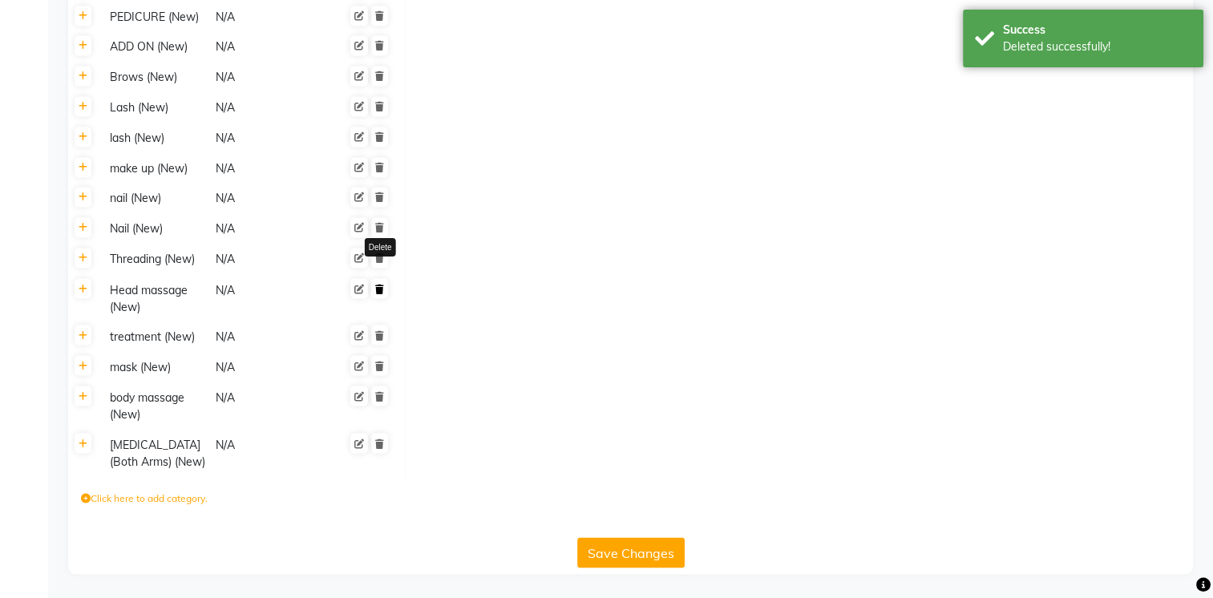
scroll to position [2747, 0]
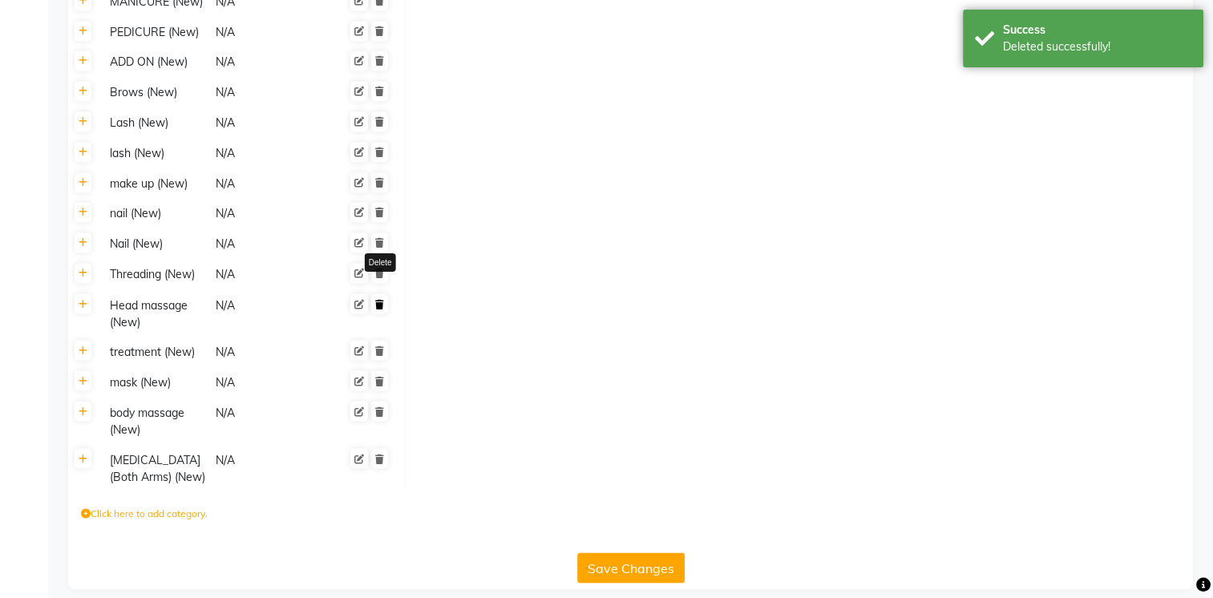
click at [375, 299] on icon at bounding box center [379, 304] width 9 height 10
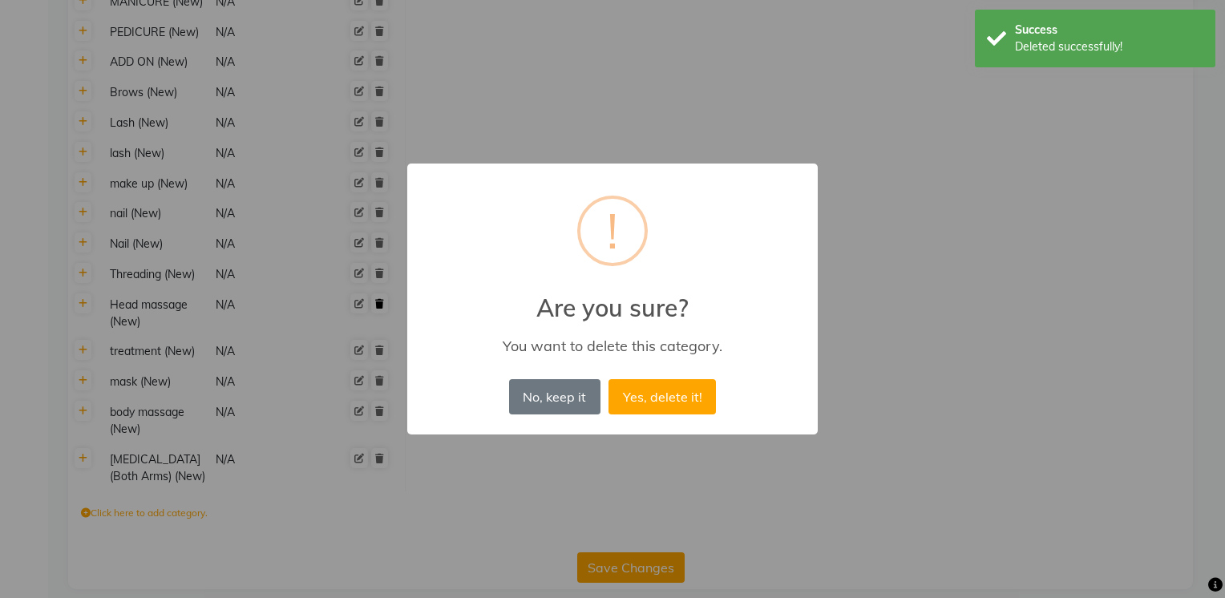
click at [609, 379] on button "Yes, delete it!" at bounding box center [662, 396] width 107 height 35
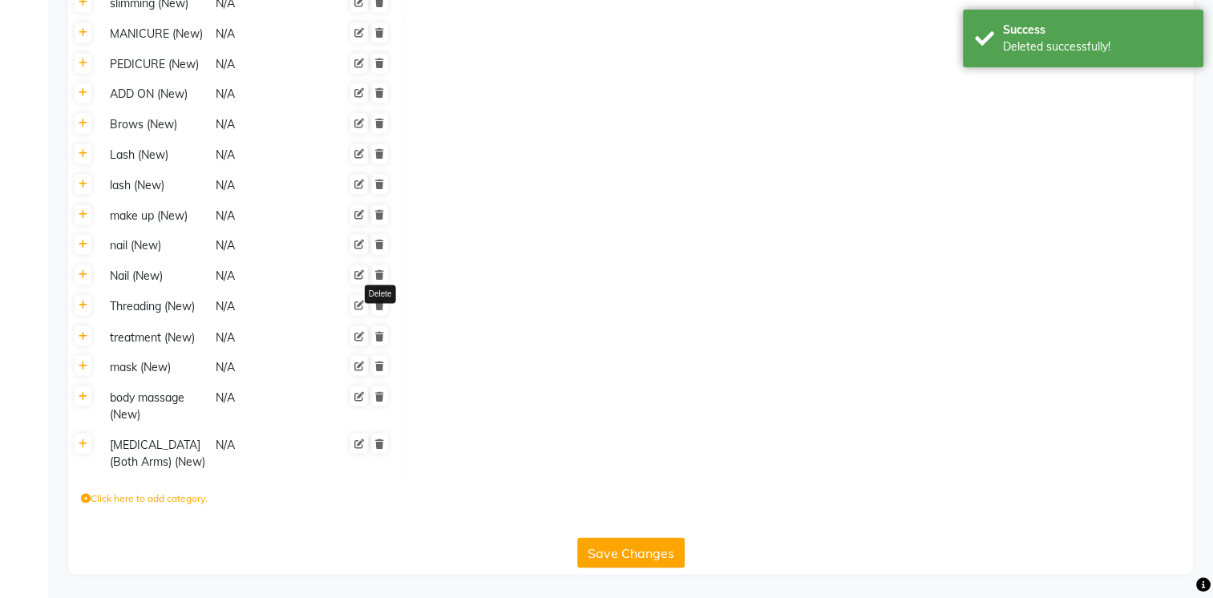
scroll to position [2700, 0]
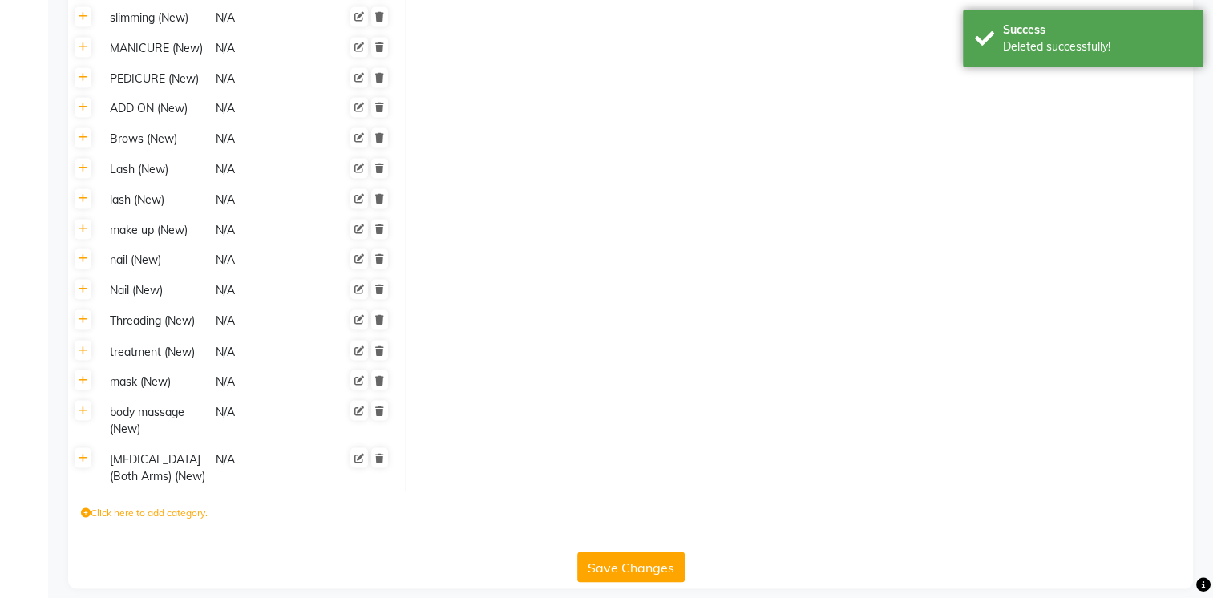
click at [378, 336] on td "treatment (New) N/A Delete" at bounding box center [252, 351] width 307 height 30
click at [384, 340] on link at bounding box center [379, 350] width 17 height 20
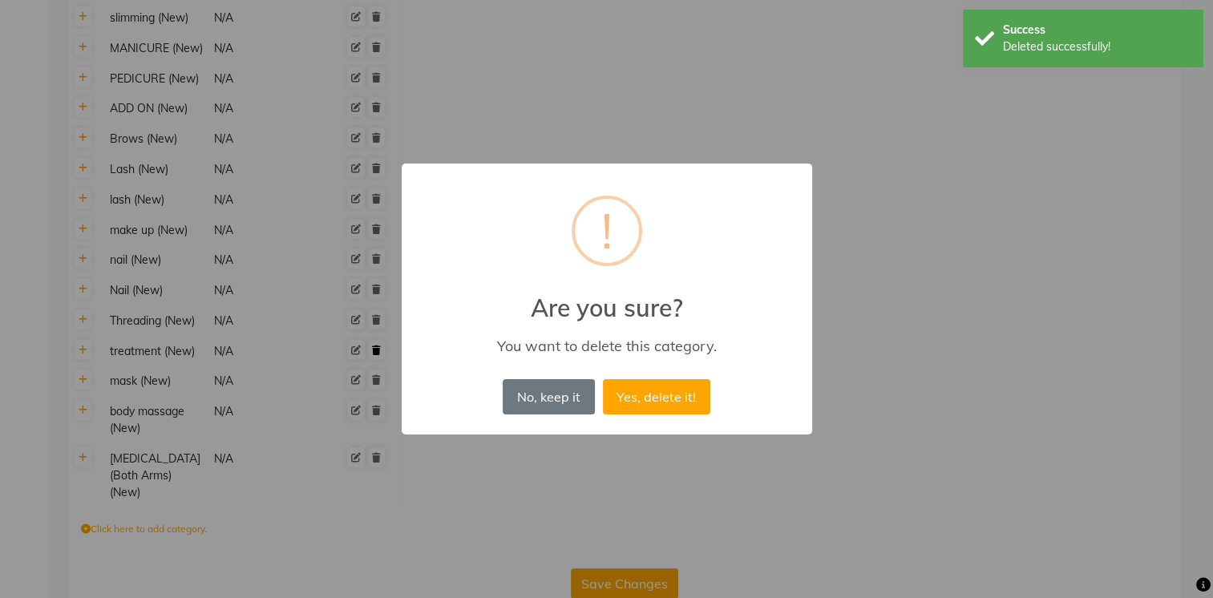
click at [603, 379] on button "Yes, delete it!" at bounding box center [656, 396] width 107 height 35
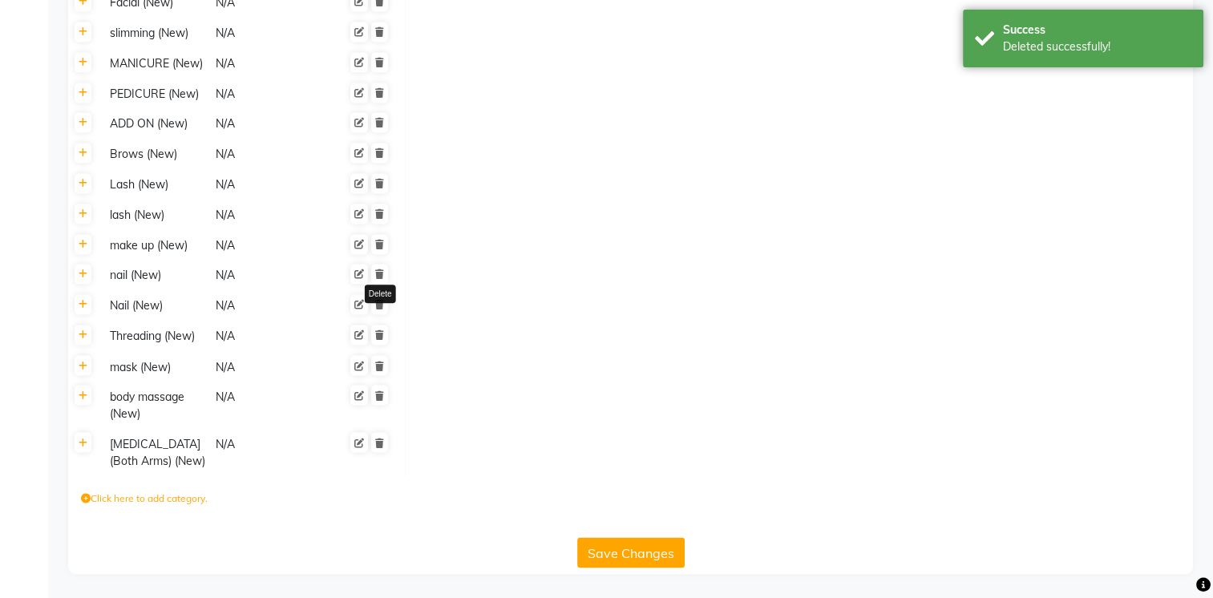
scroll to position [2669, 0]
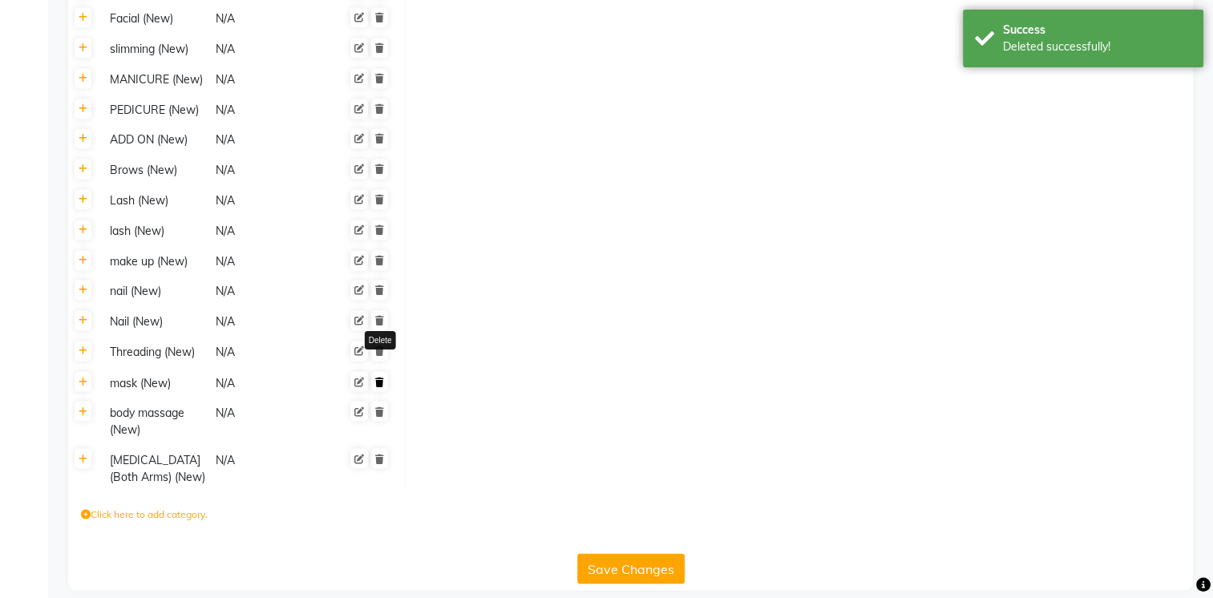
click at [379, 377] on icon at bounding box center [379, 382] width 9 height 10
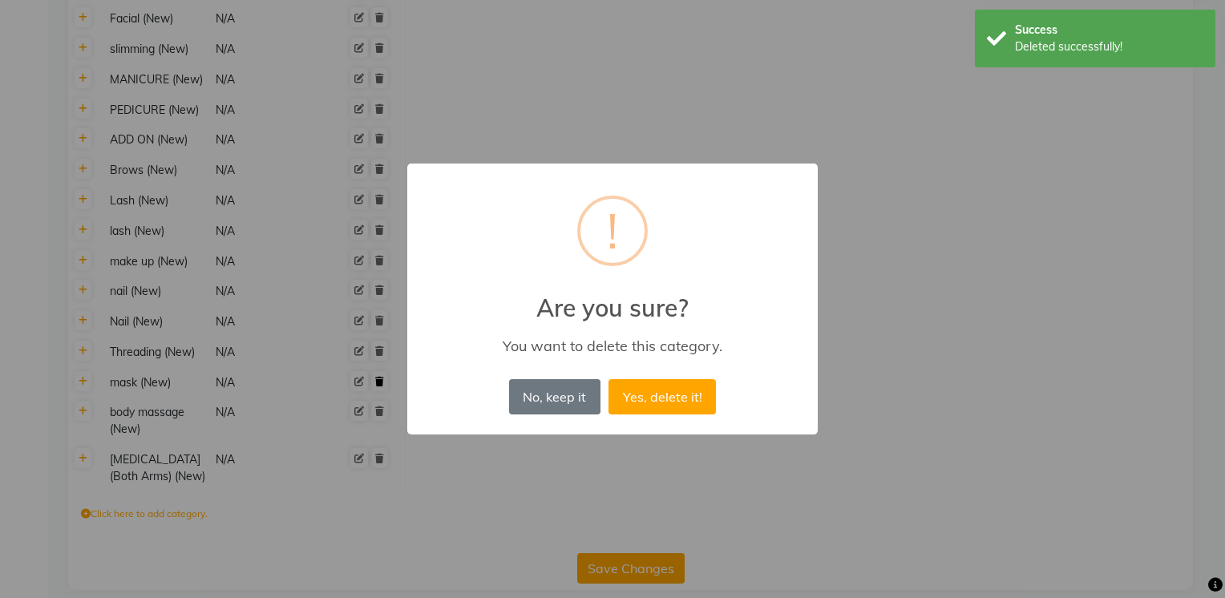
click at [609, 379] on button "Yes, delete it!" at bounding box center [662, 396] width 107 height 35
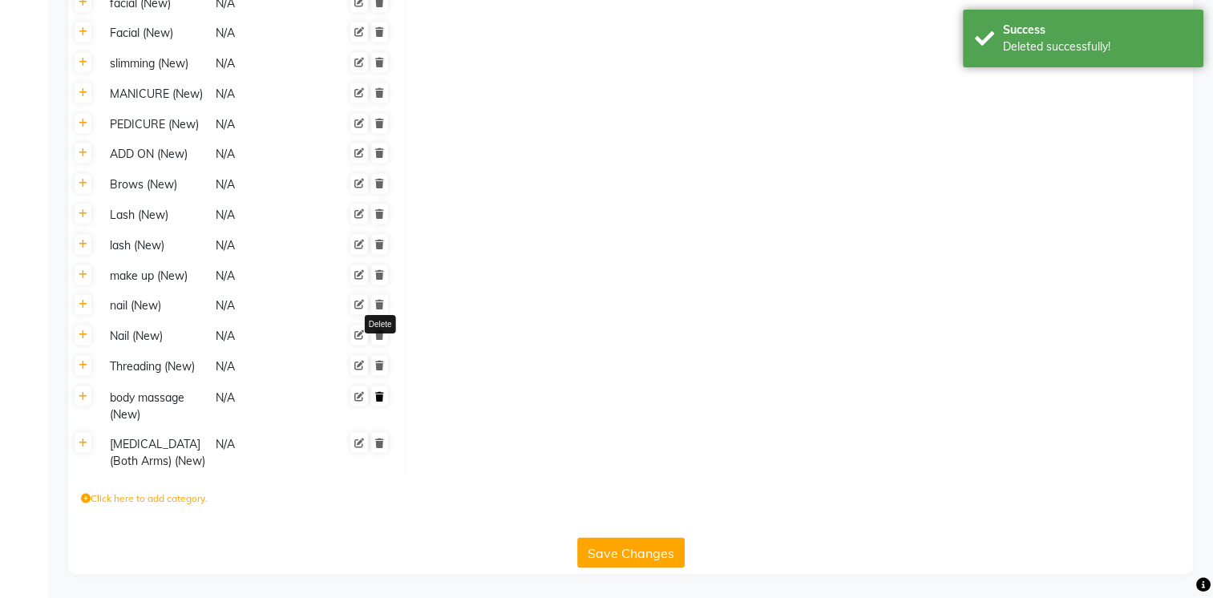
scroll to position [2639, 0]
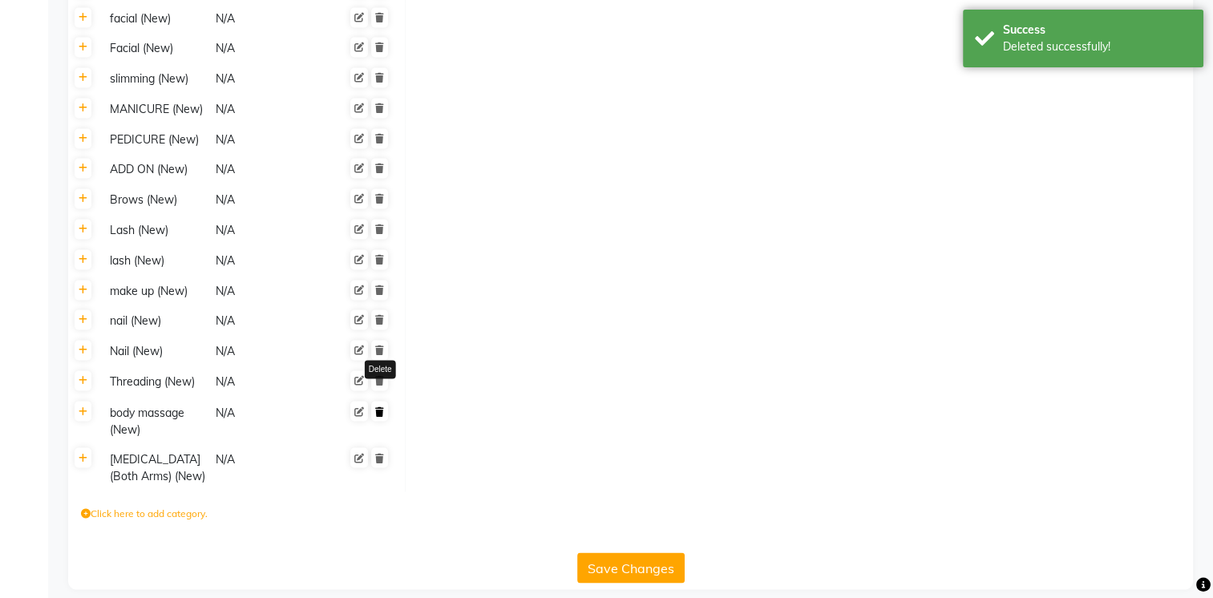
click at [379, 406] on icon at bounding box center [379, 411] width 9 height 10
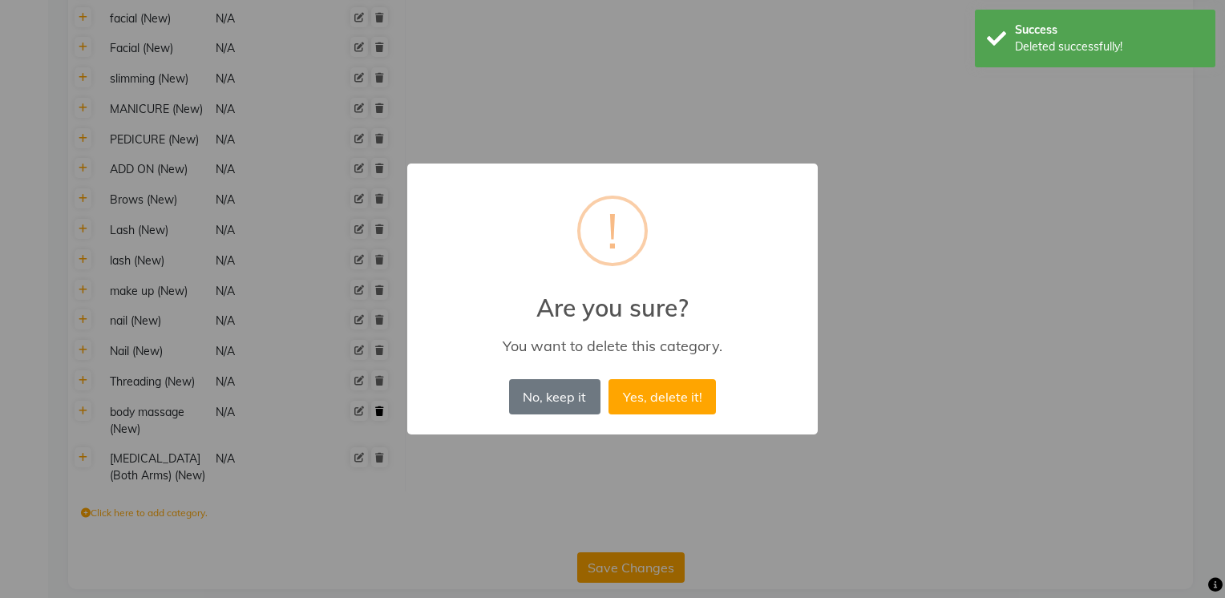
click at [609, 379] on button "Yes, delete it!" at bounding box center [662, 396] width 107 height 35
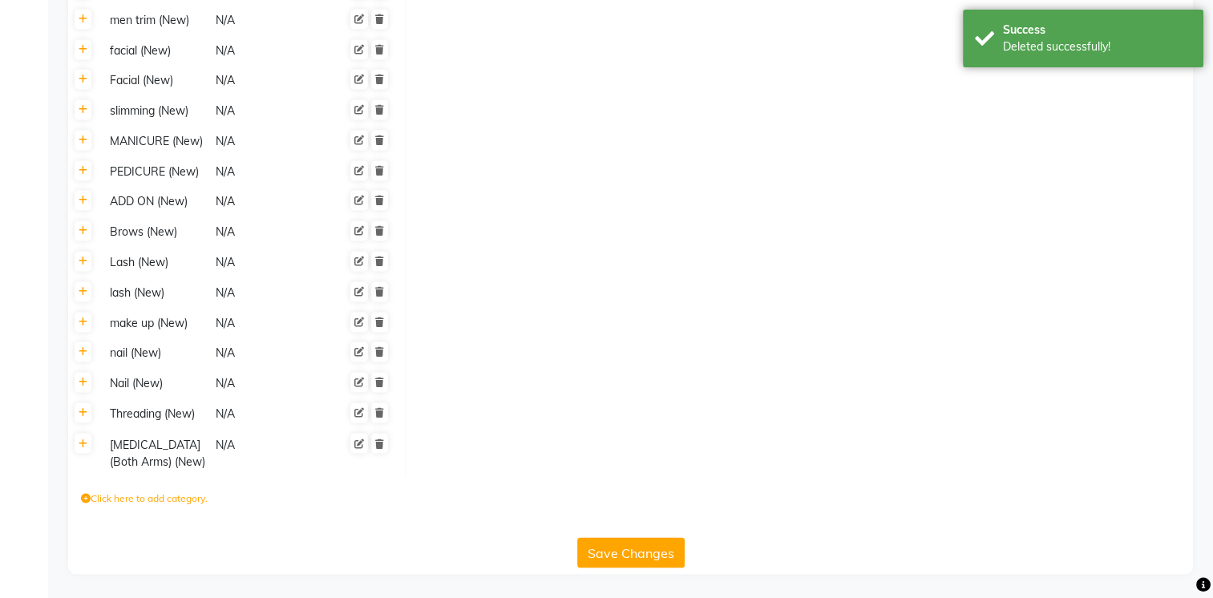
scroll to position [2592, 0]
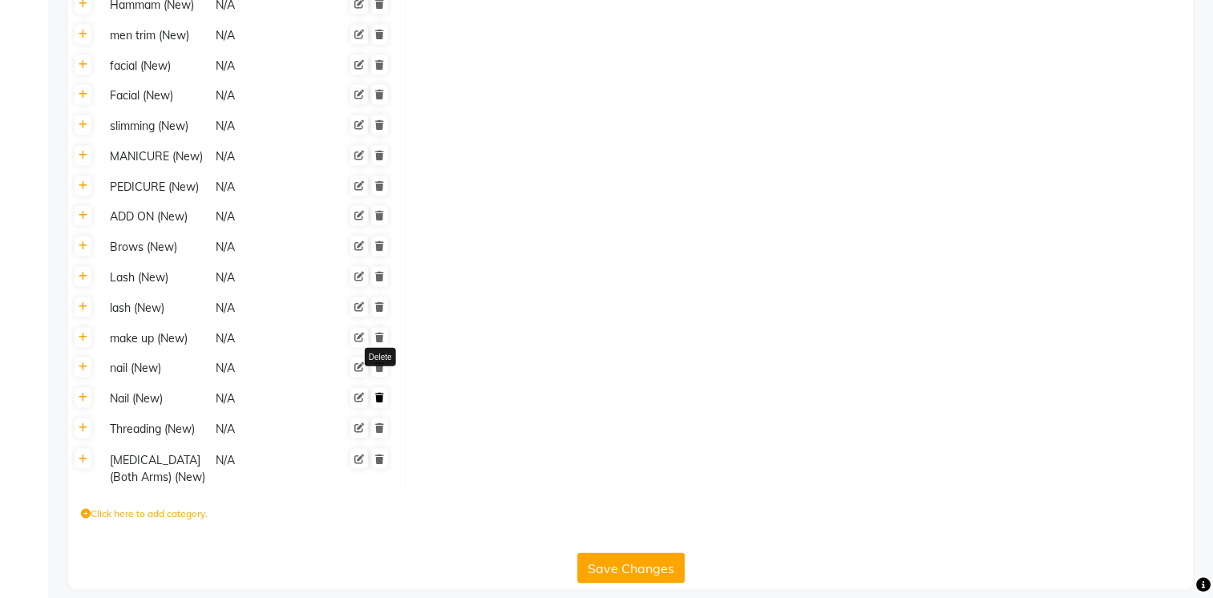
click at [381, 393] on icon at bounding box center [379, 398] width 9 height 10
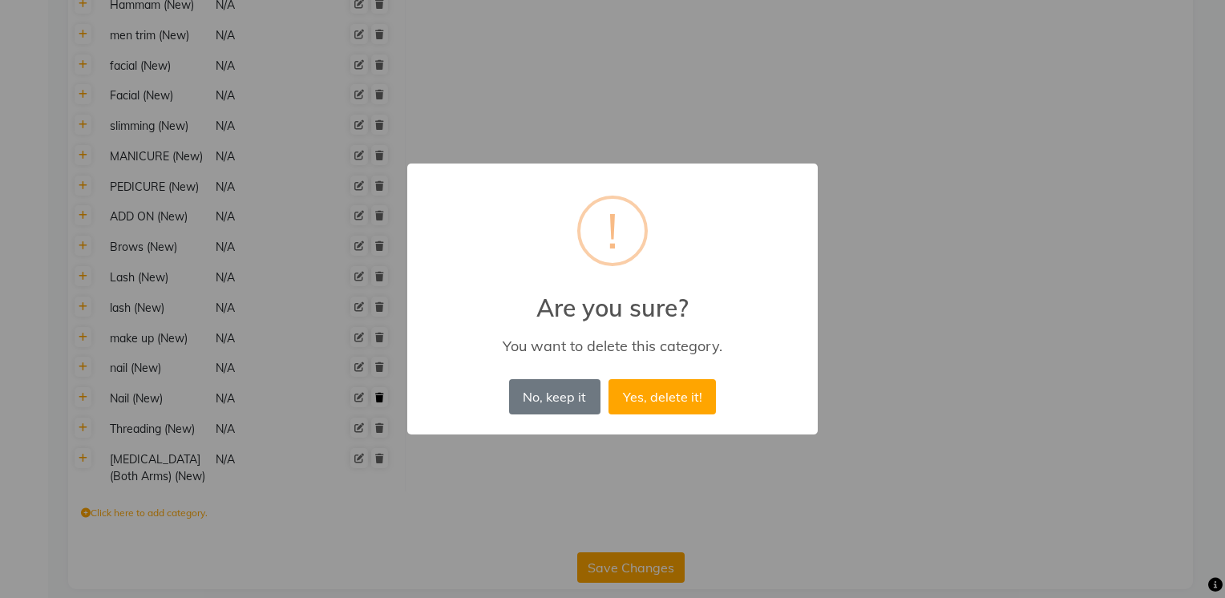
click at [609, 379] on button "Yes, delete it!" at bounding box center [662, 396] width 107 height 35
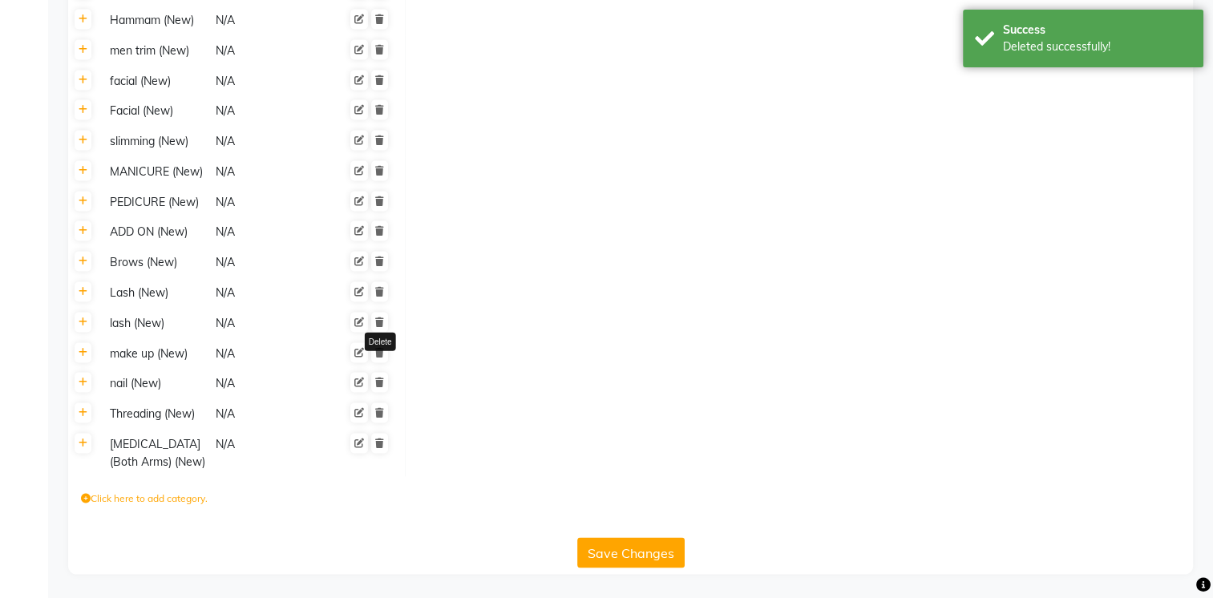
scroll to position [2562, 0]
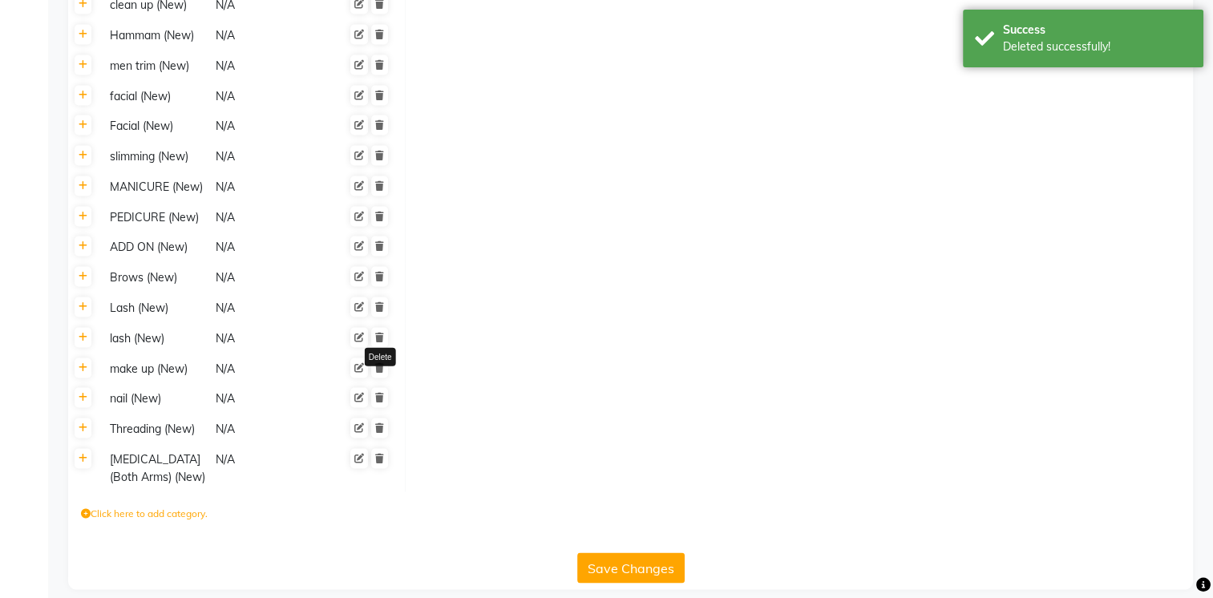
click at [381, 393] on icon at bounding box center [379, 398] width 9 height 10
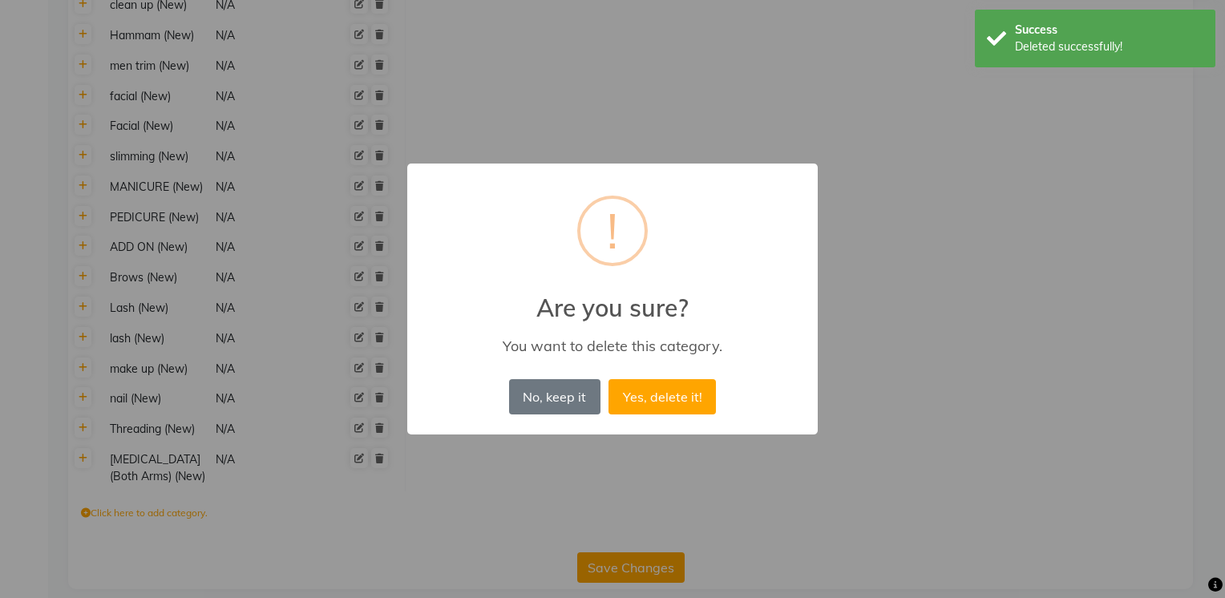
click at [609, 379] on button "Yes, delete it!" at bounding box center [662, 396] width 107 height 35
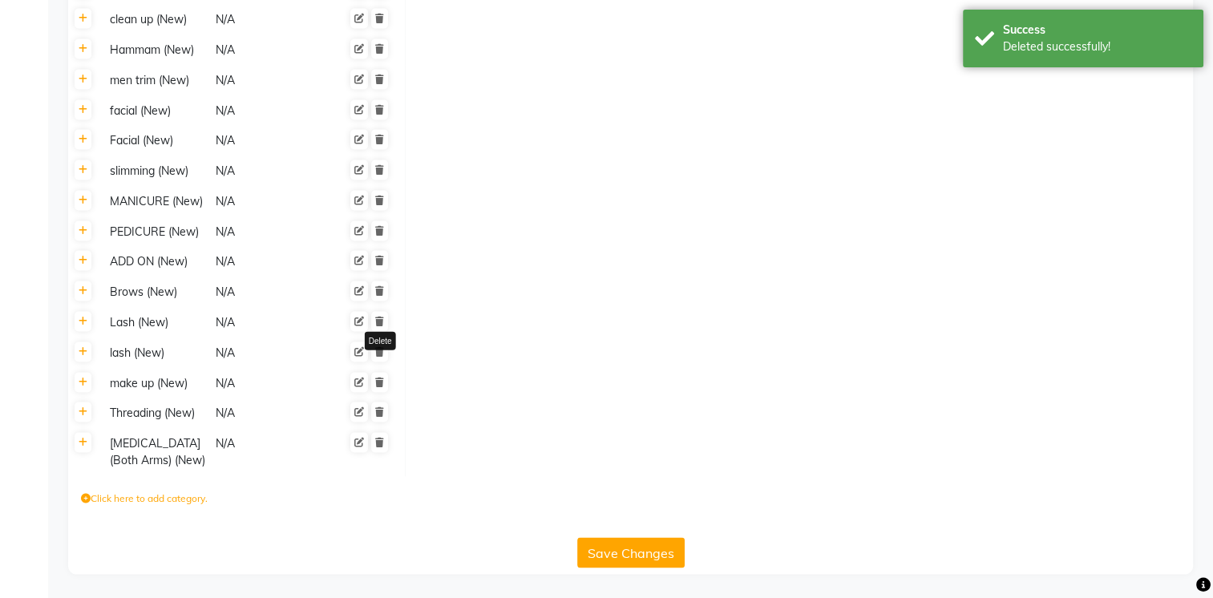
scroll to position [2531, 0]
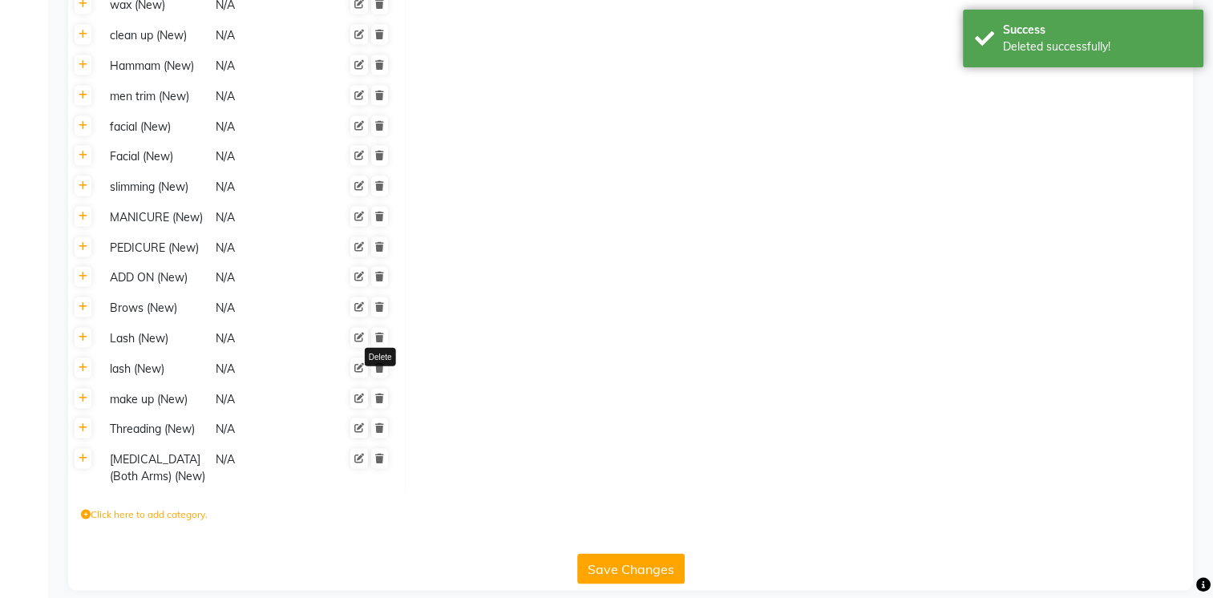
click at [381, 394] on icon at bounding box center [379, 399] width 9 height 10
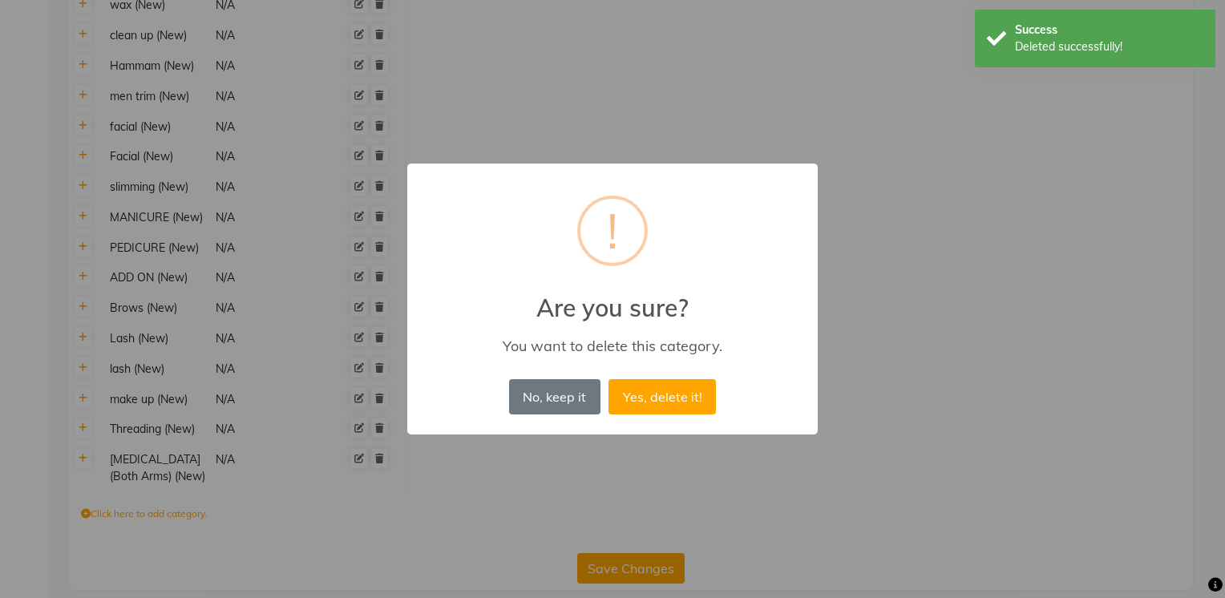
click at [609, 379] on button "Yes, delete it!" at bounding box center [662, 396] width 107 height 35
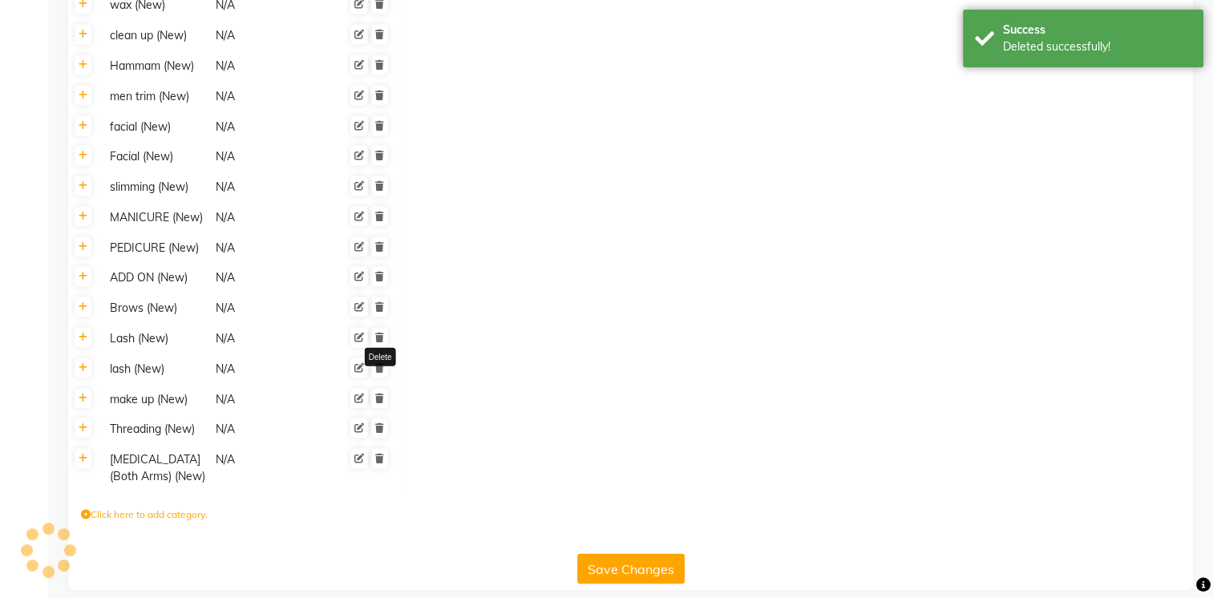
scroll to position [2502, 0]
click at [381, 393] on icon at bounding box center [379, 398] width 9 height 10
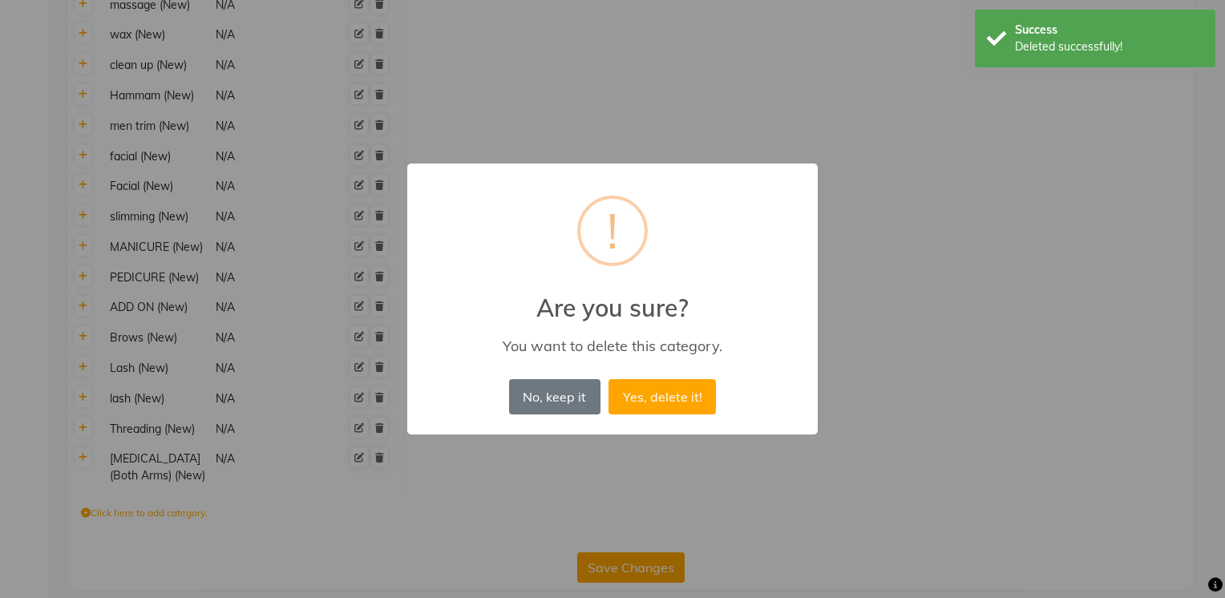
click at [609, 379] on button "Yes, delete it!" at bounding box center [662, 396] width 107 height 35
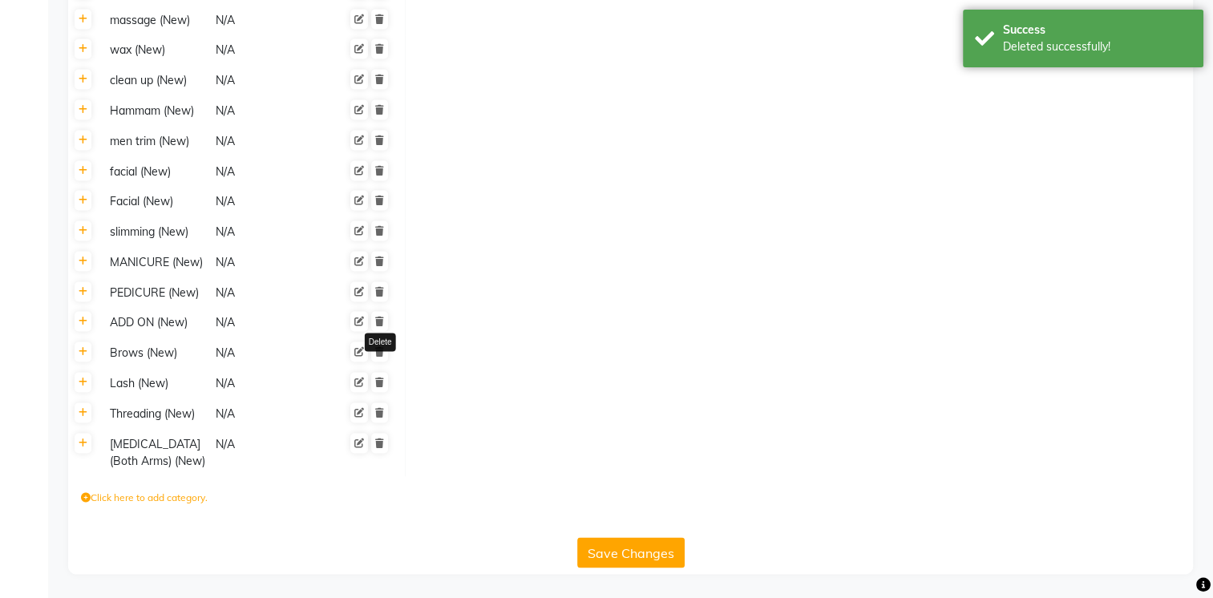
scroll to position [2471, 0]
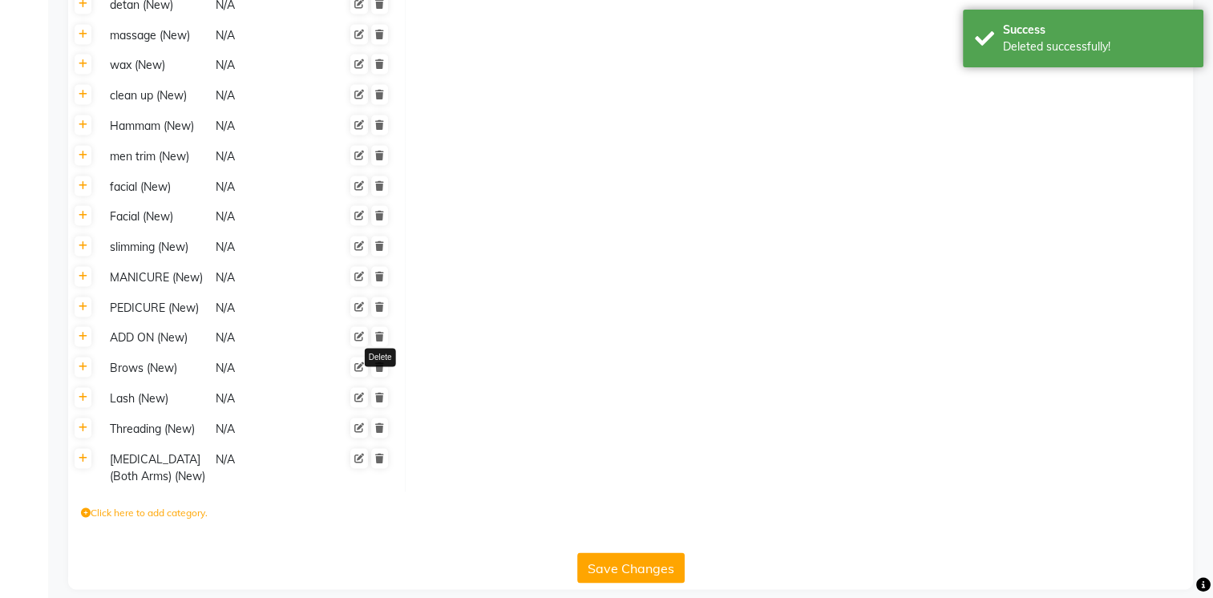
click at [381, 393] on icon at bounding box center [379, 398] width 9 height 10
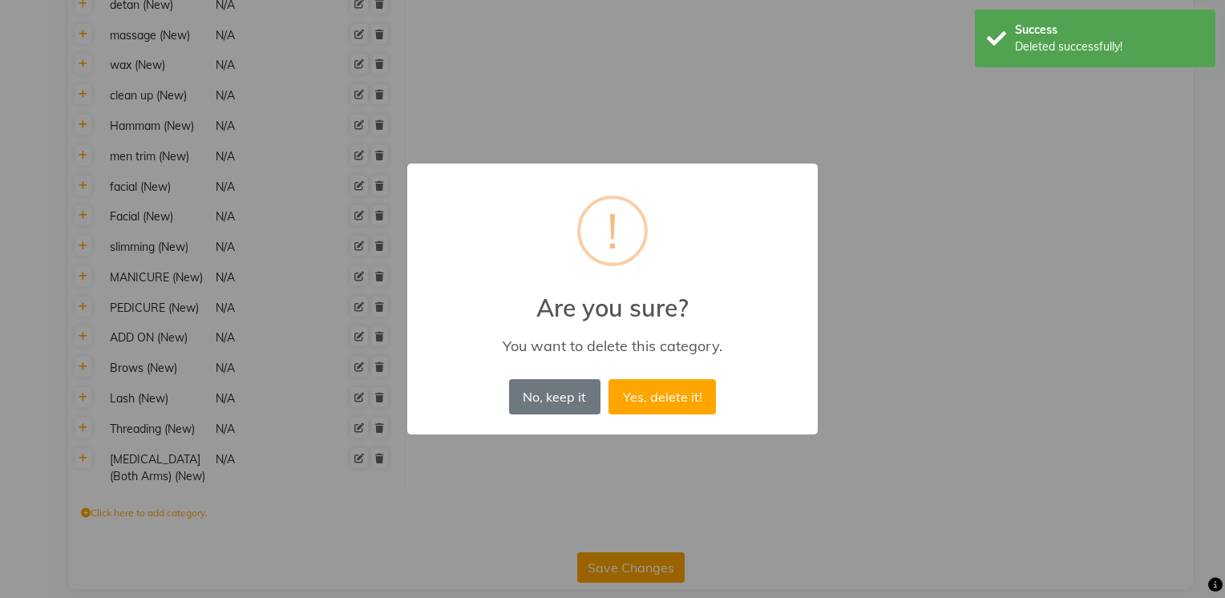
click at [609, 379] on button "Yes, delete it!" at bounding box center [662, 396] width 107 height 35
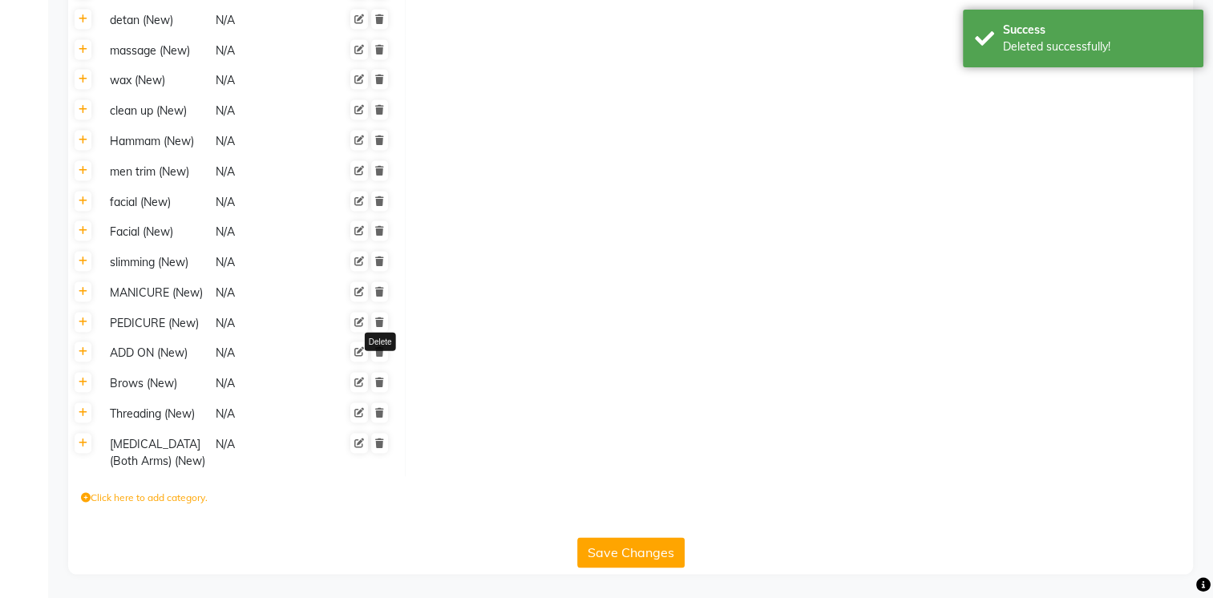
click at [381, 378] on icon at bounding box center [379, 383] width 9 height 10
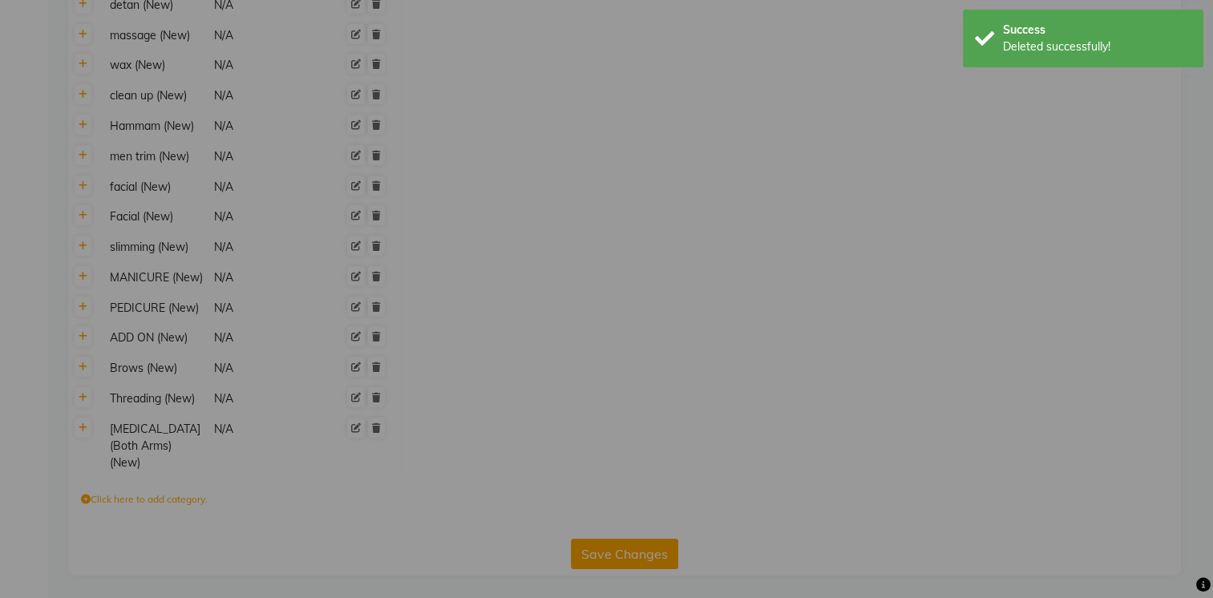
scroll to position [2441, 0]
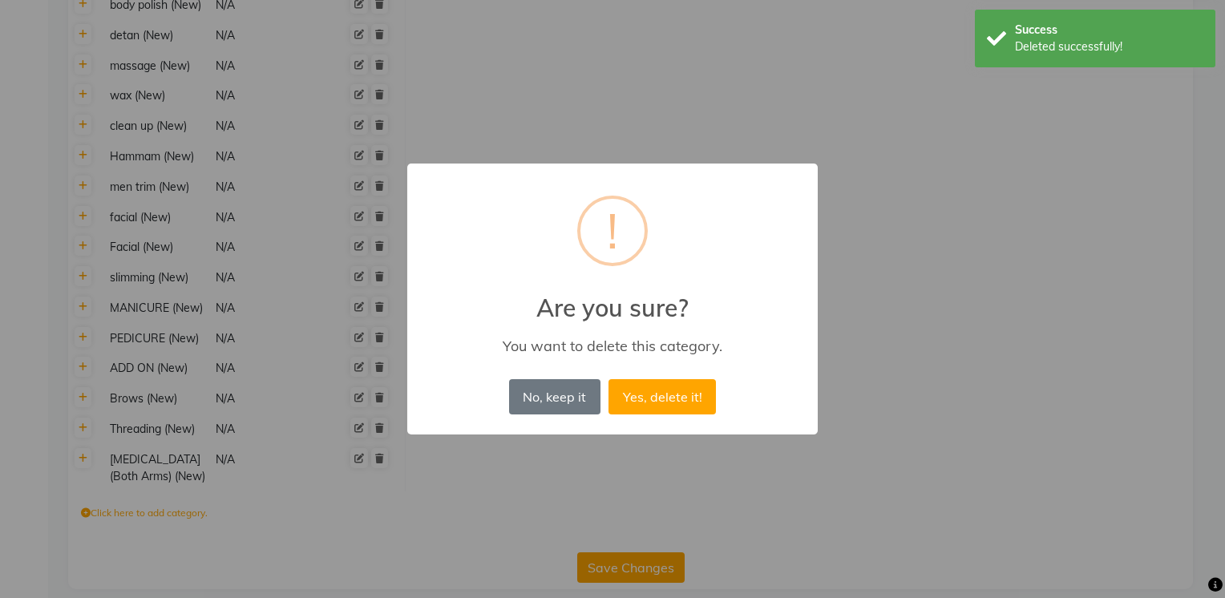
click at [609, 379] on button "Yes, delete it!" at bounding box center [662, 396] width 107 height 35
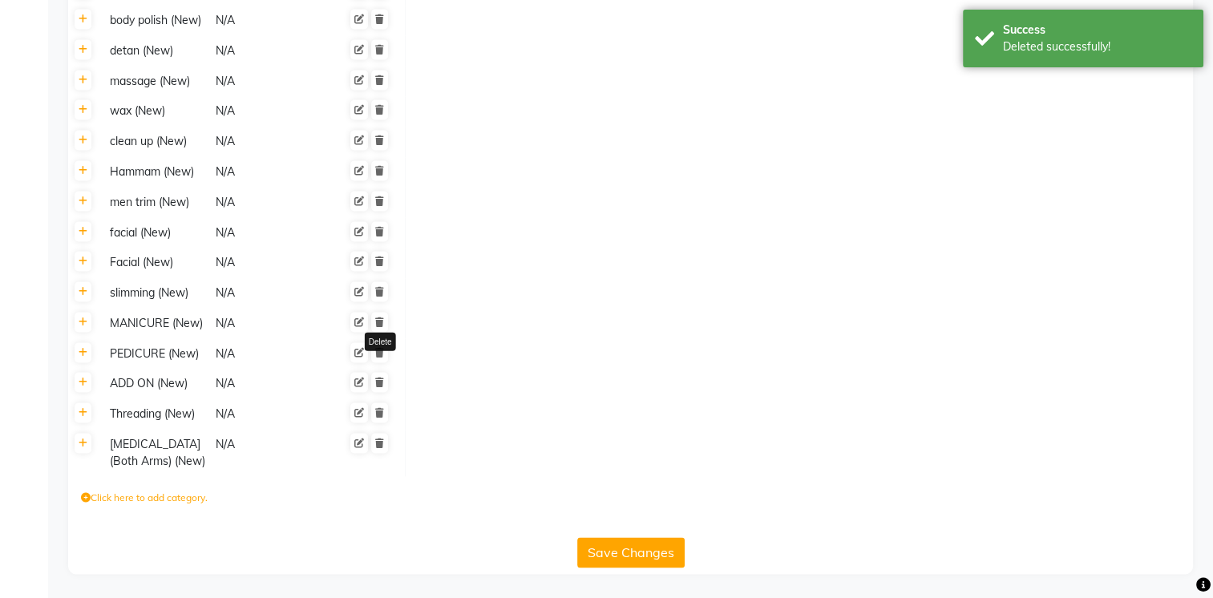
scroll to position [2410, 0]
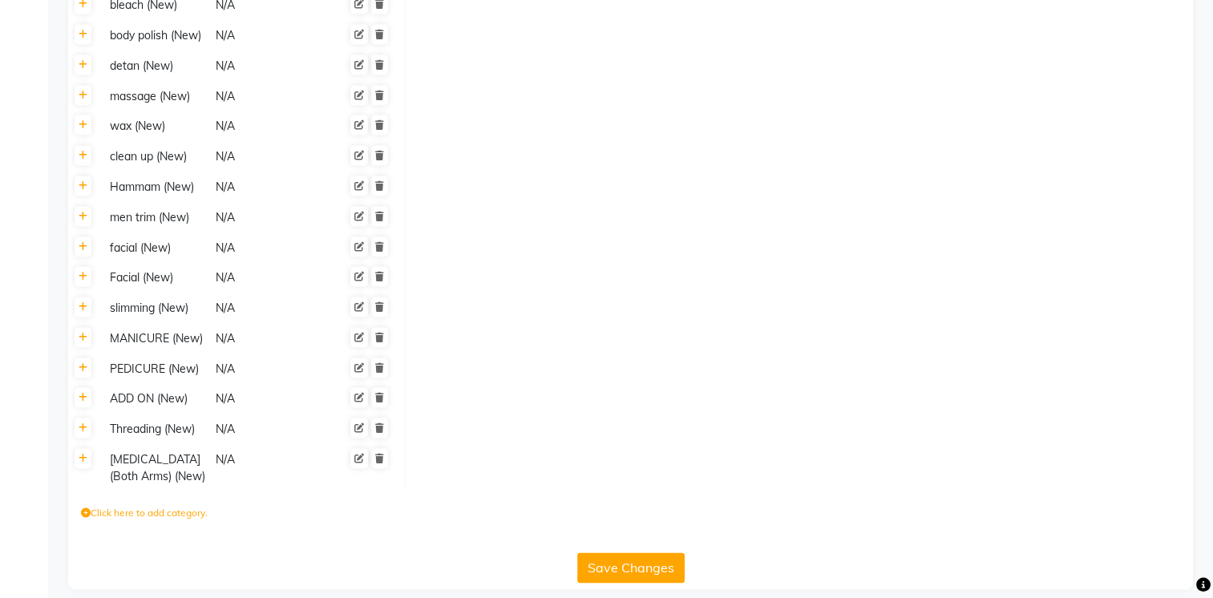
click at [386, 450] on div at bounding box center [359, 468] width 59 height 37
click at [378, 151] on icon at bounding box center [379, 156] width 9 height 10
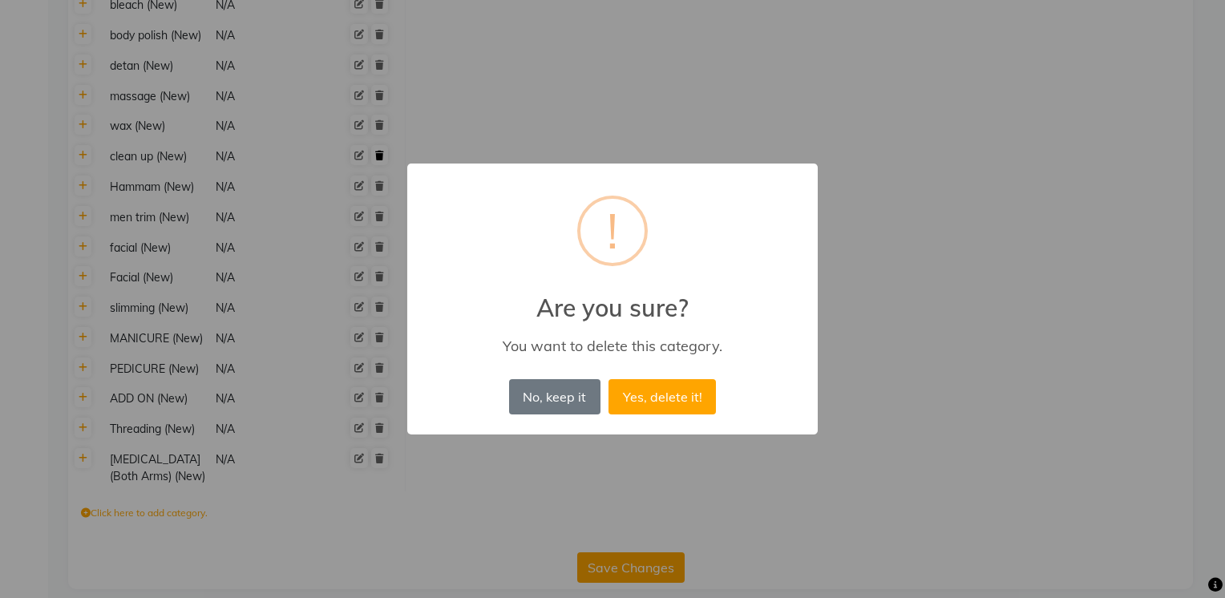
click at [609, 379] on button "Yes, delete it!" at bounding box center [662, 396] width 107 height 35
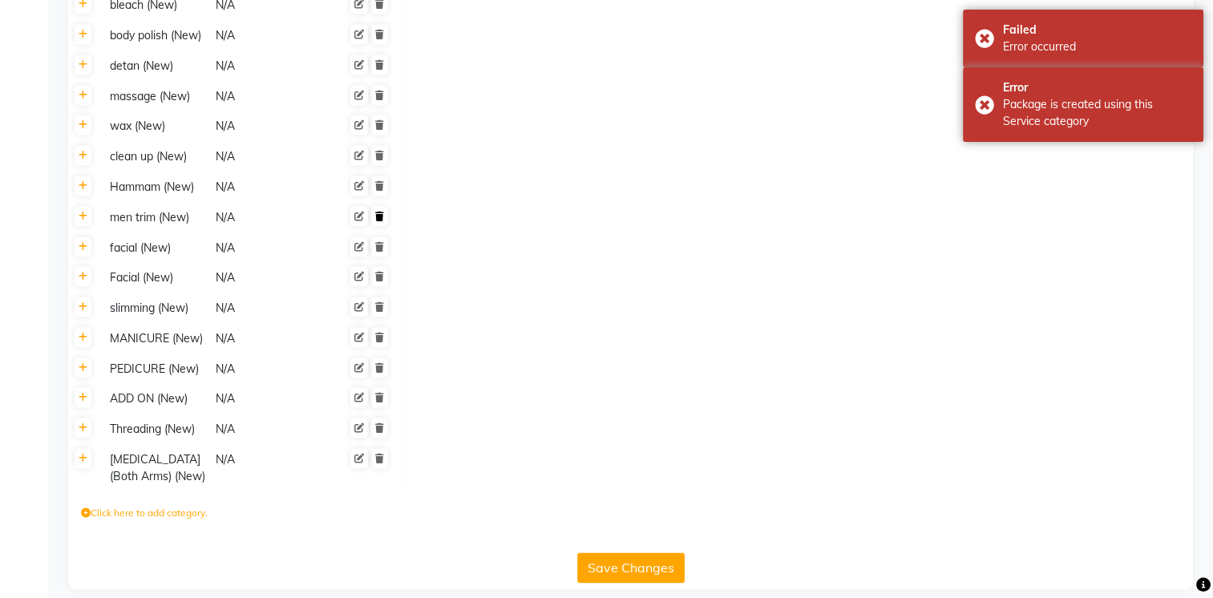
click at [377, 206] on link at bounding box center [379, 216] width 17 height 20
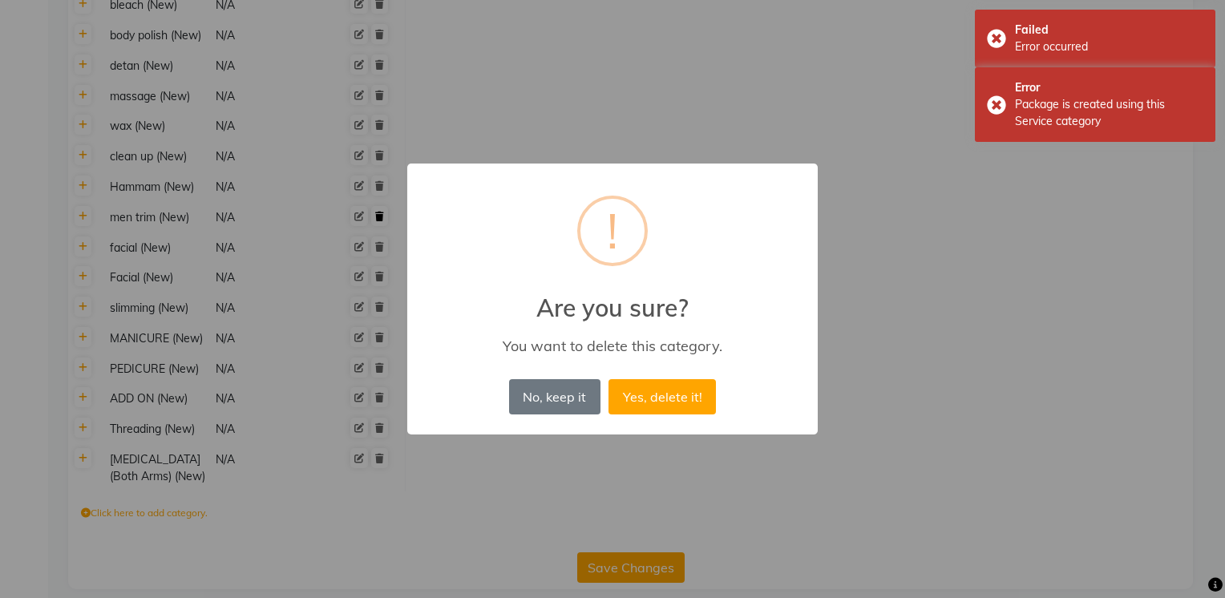
click at [609, 379] on button "Yes, delete it!" at bounding box center [662, 396] width 107 height 35
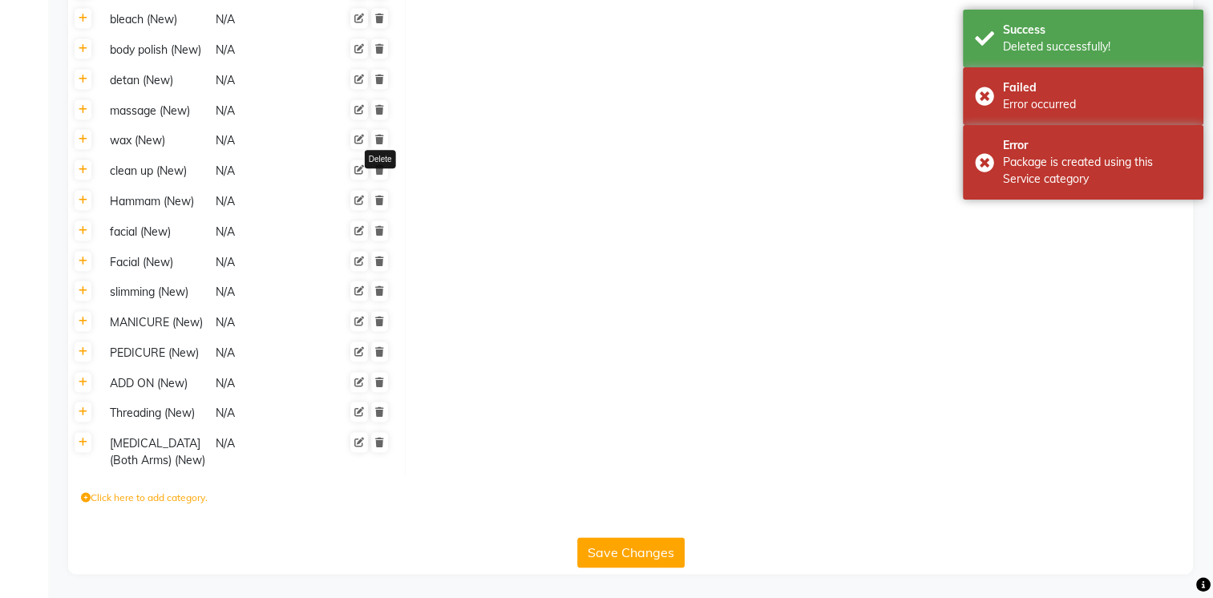
scroll to position [2380, 0]
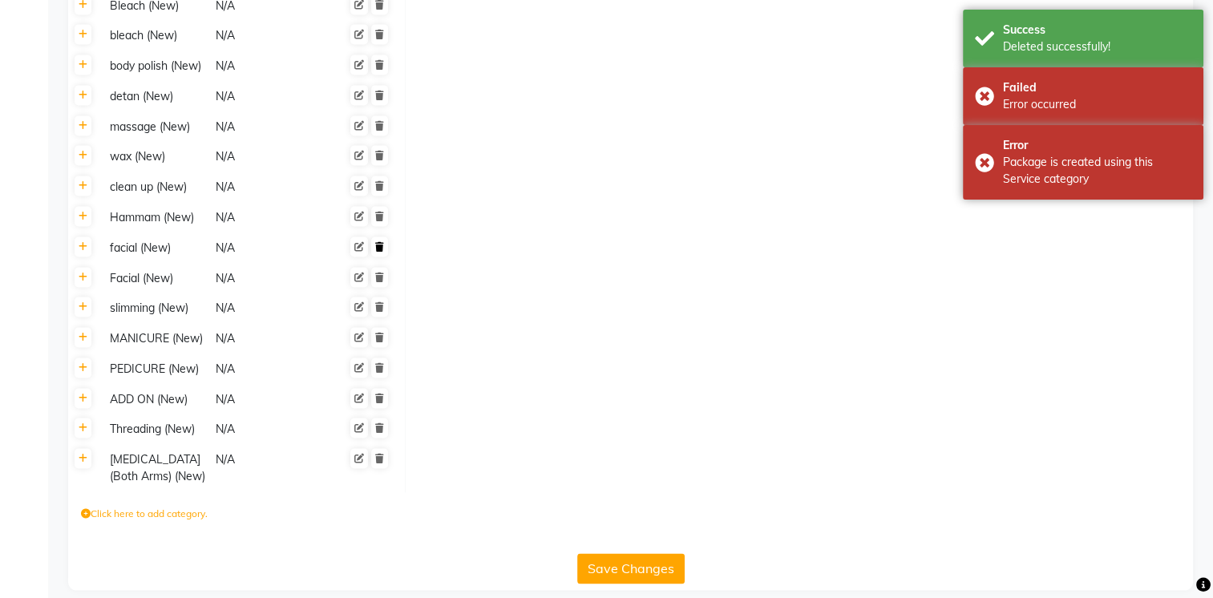
click at [384, 237] on link at bounding box center [379, 247] width 17 height 20
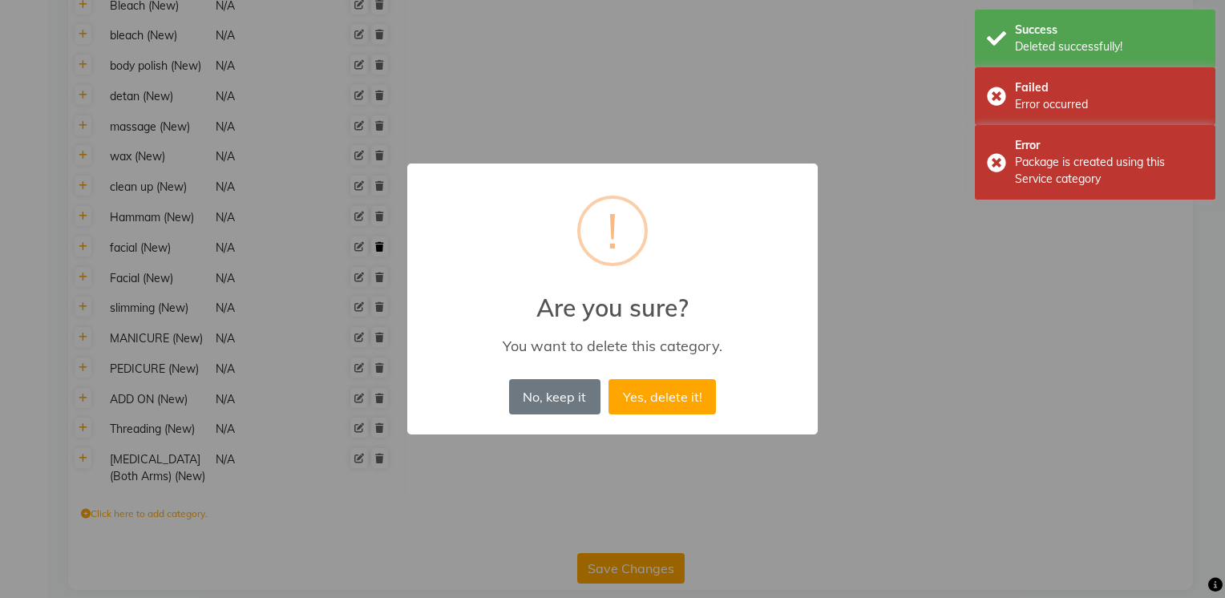
click at [609, 379] on button "Yes, delete it!" at bounding box center [662, 396] width 107 height 35
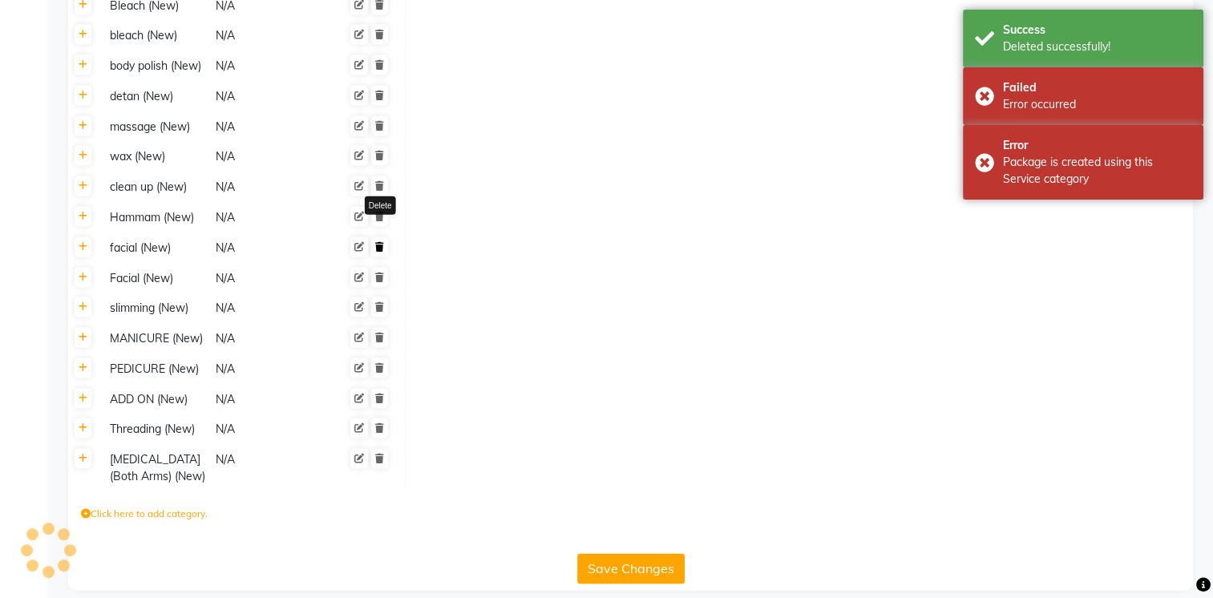
scroll to position [2350, 0]
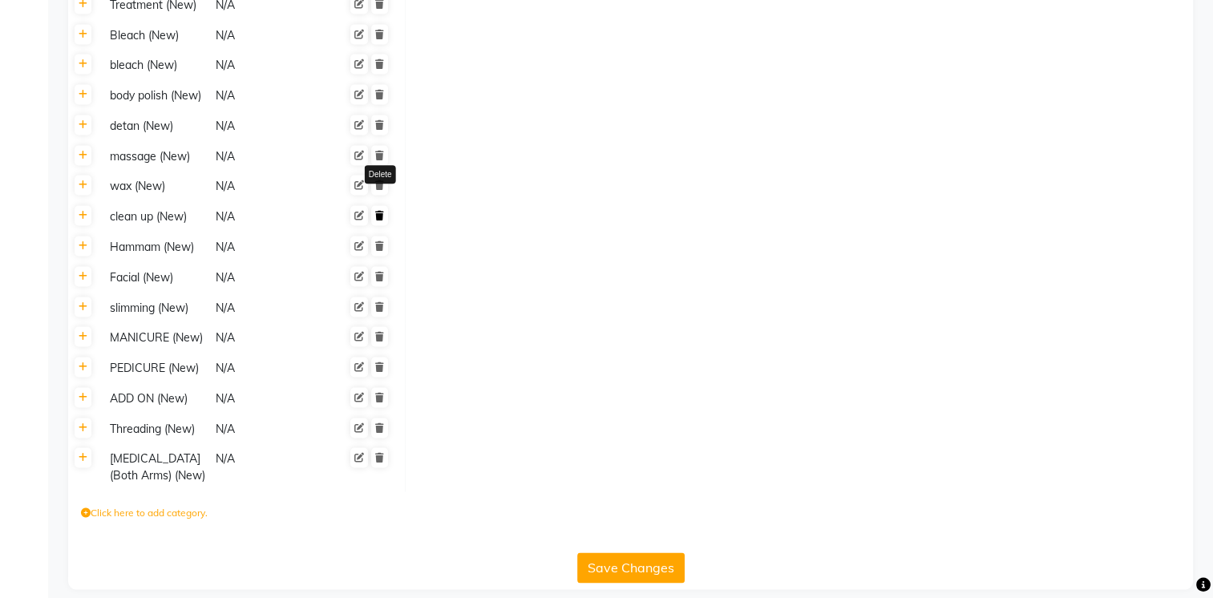
click at [381, 205] on link at bounding box center [379, 215] width 17 height 20
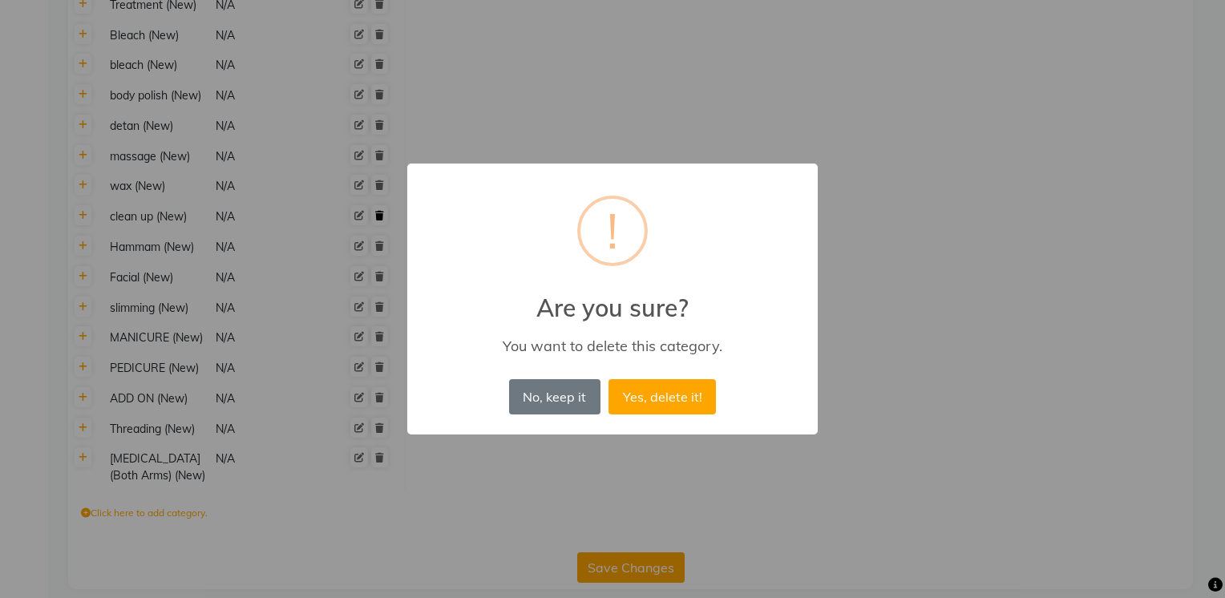
click at [609, 379] on button "Yes, delete it!" at bounding box center [662, 396] width 107 height 35
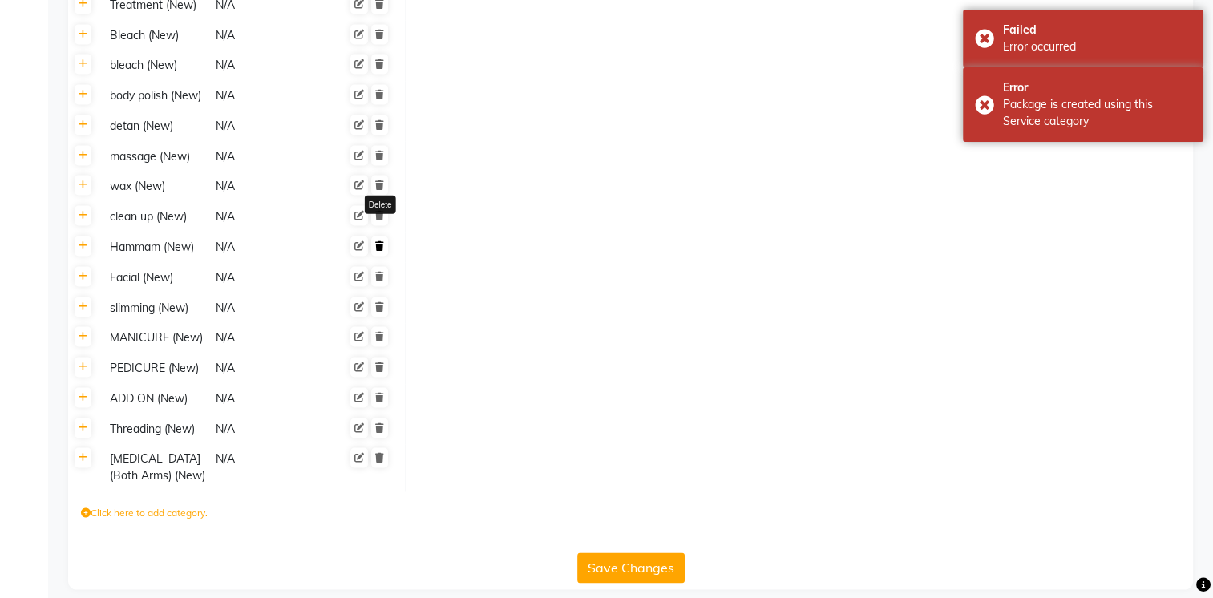
click at [385, 236] on link at bounding box center [379, 246] width 17 height 20
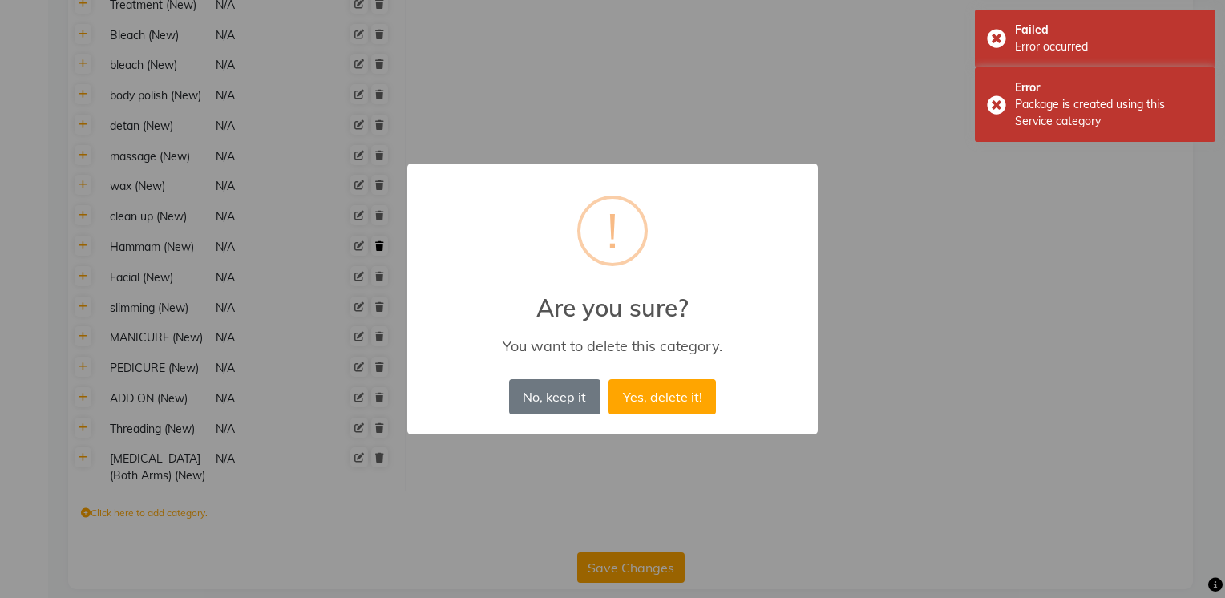
click at [609, 379] on button "Yes, delete it!" at bounding box center [662, 396] width 107 height 35
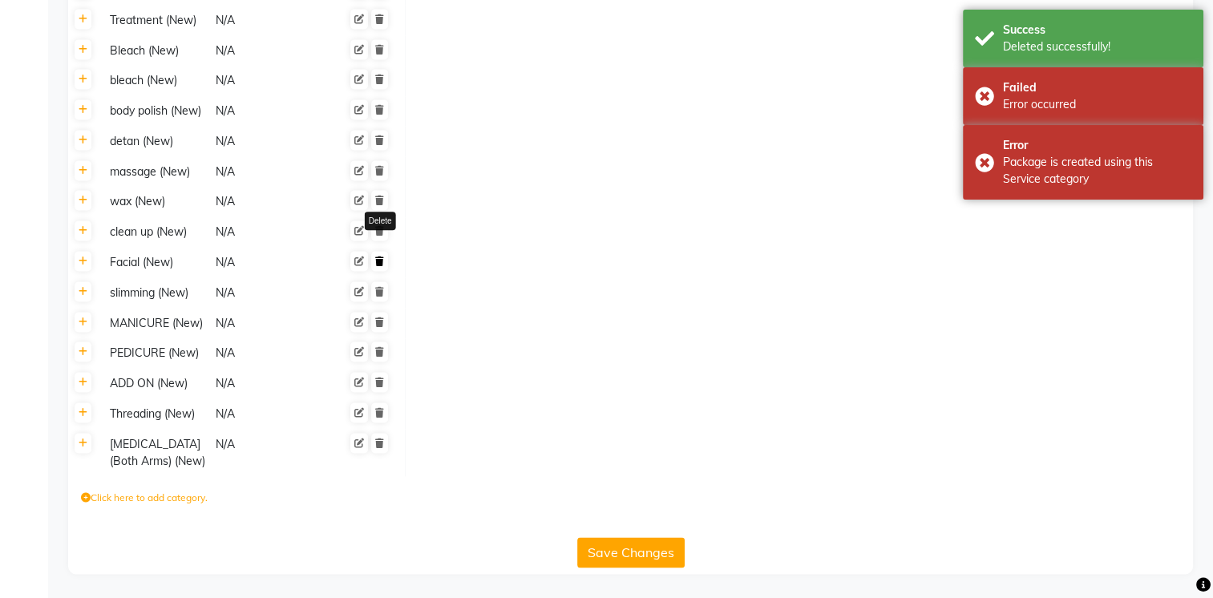
scroll to position [2319, 0]
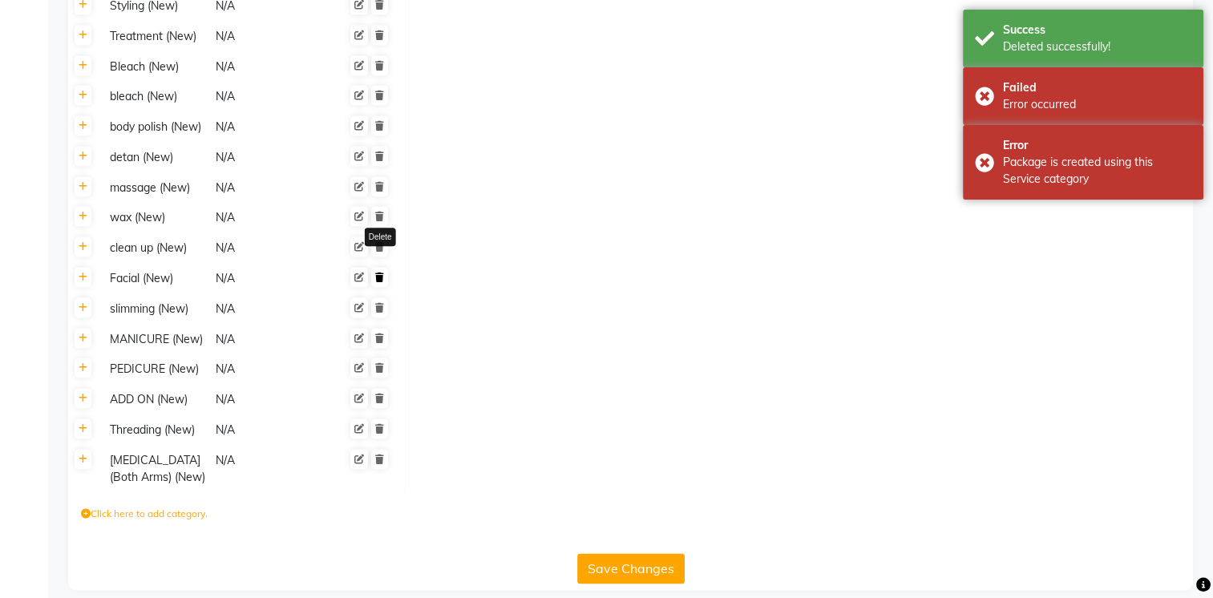
click at [385, 267] on link at bounding box center [379, 277] width 17 height 20
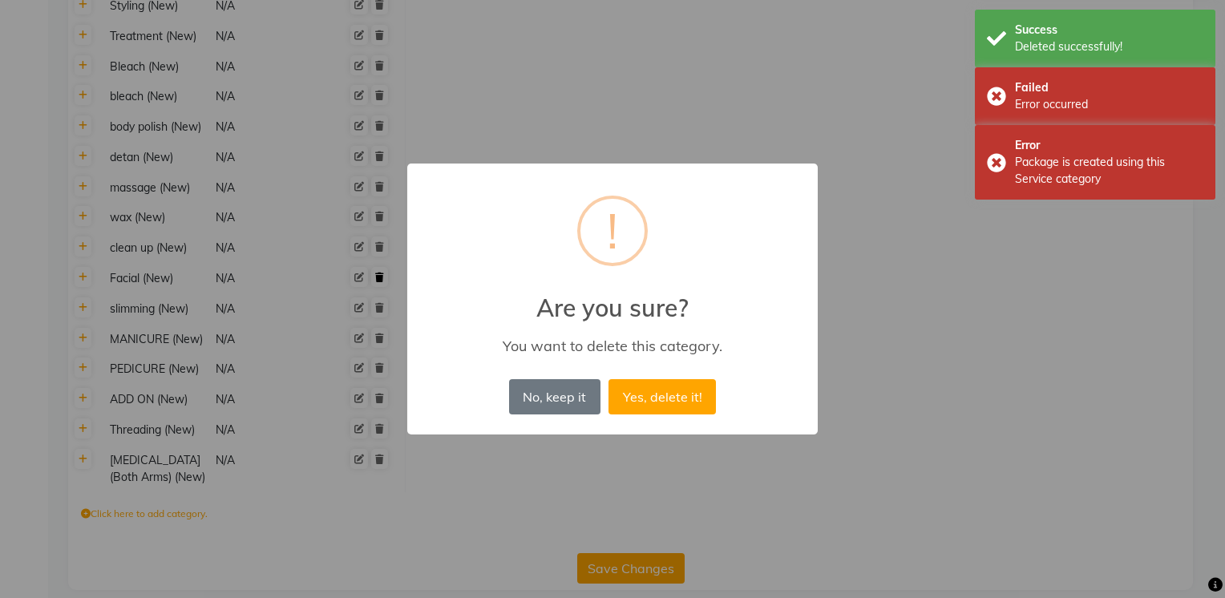
click at [609, 379] on button "Yes, delete it!" at bounding box center [662, 396] width 107 height 35
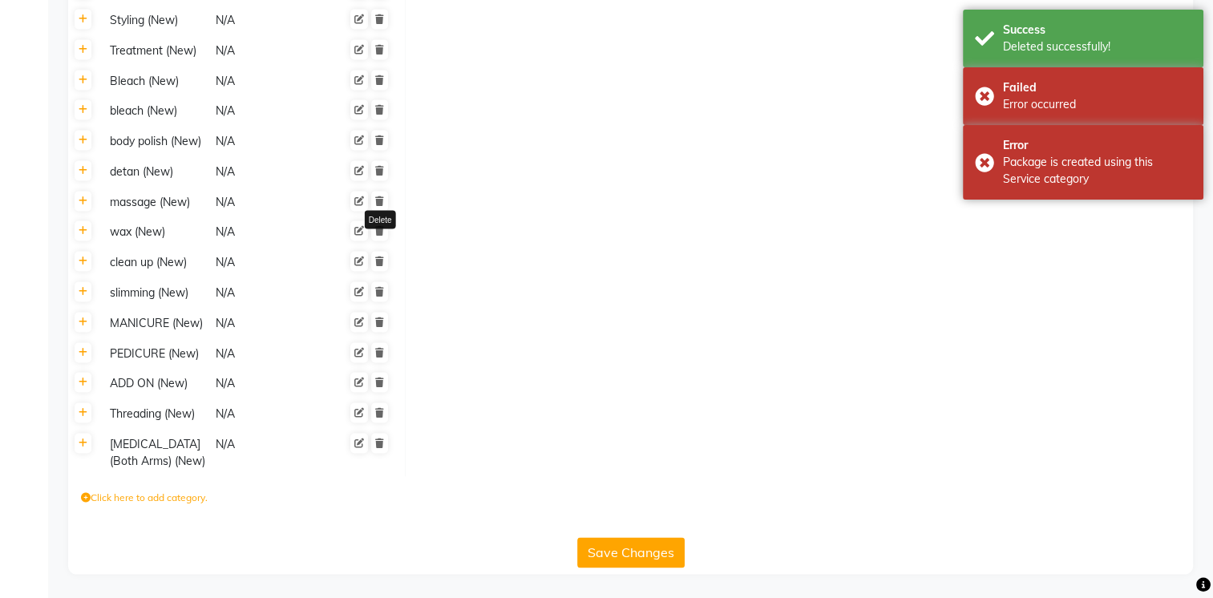
scroll to position [2289, 0]
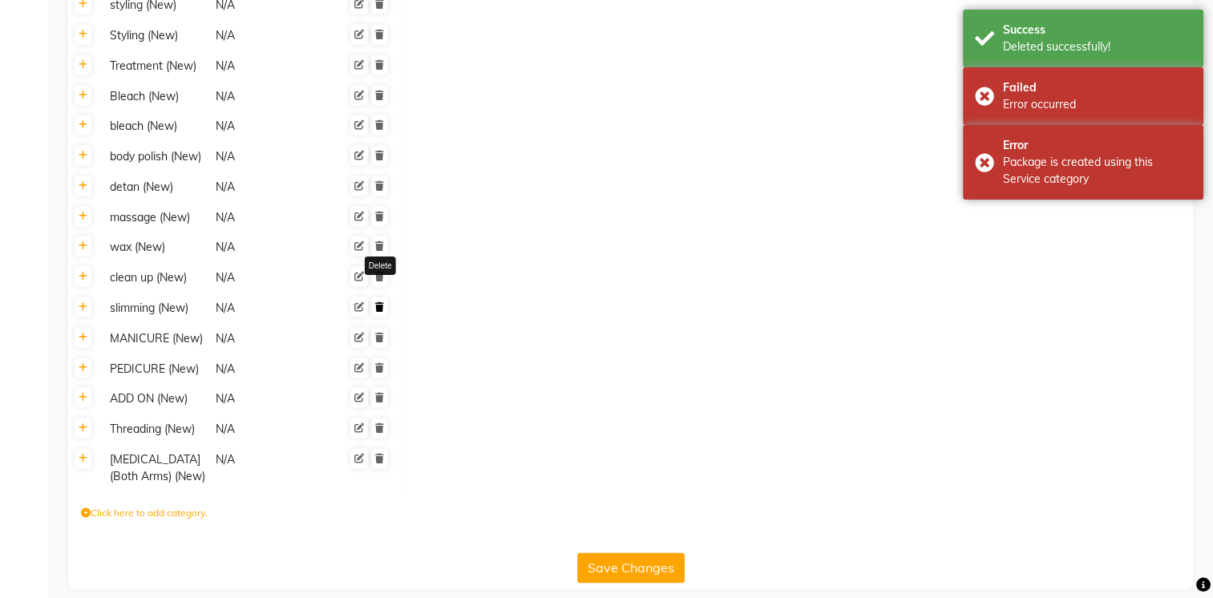
click at [386, 297] on link at bounding box center [379, 307] width 17 height 20
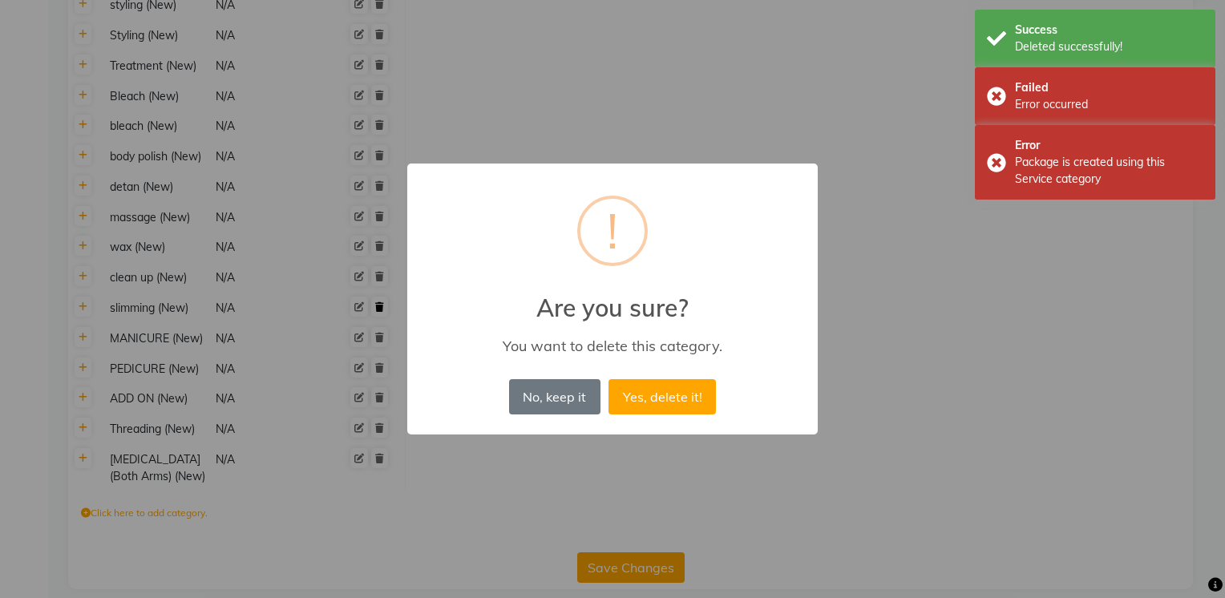
click at [609, 379] on button "Yes, delete it!" at bounding box center [662, 396] width 107 height 35
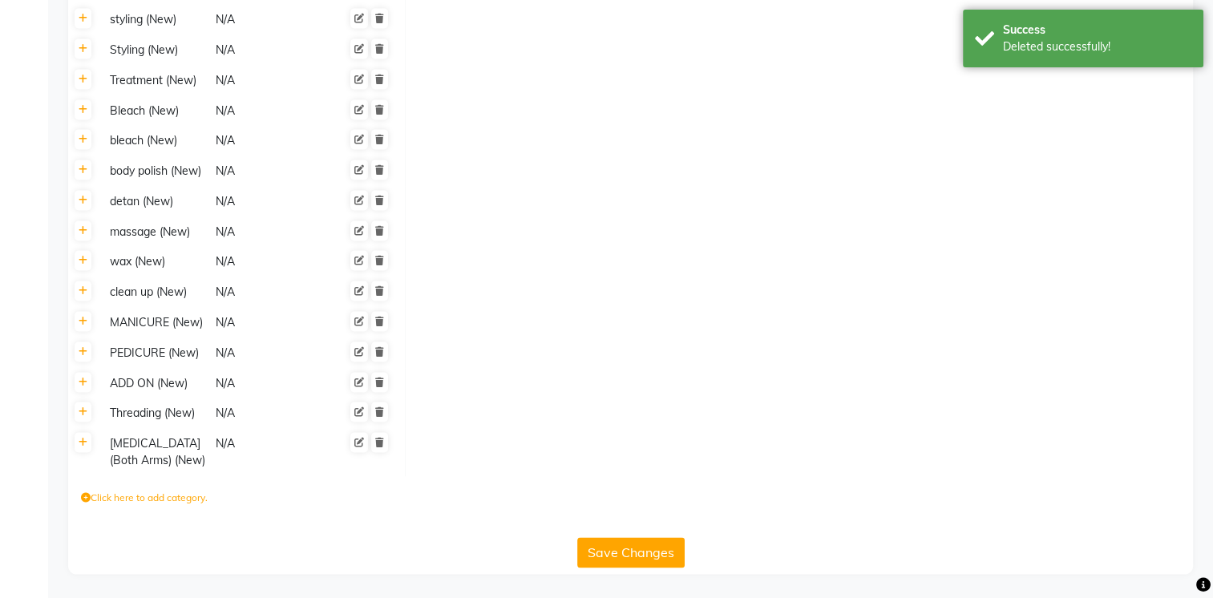
scroll to position [2259, 0]
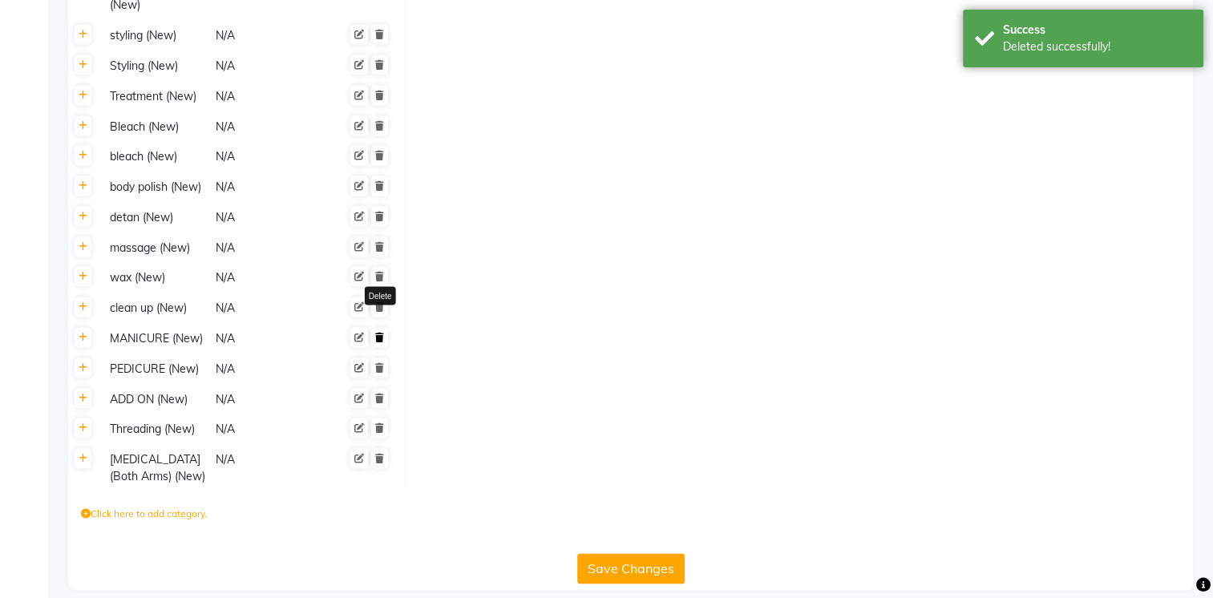
click at [384, 327] on link at bounding box center [379, 337] width 17 height 20
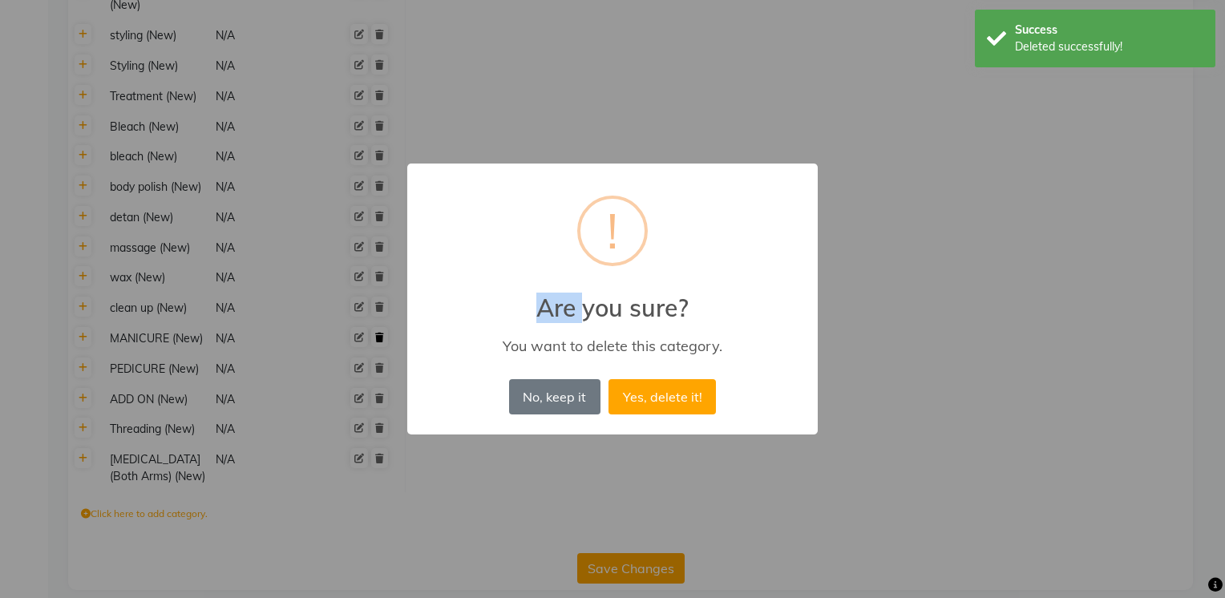
click at [384, 300] on div "× ! Are you sure? You want to delete this category. No, keep it No Yes, delete …" at bounding box center [612, 299] width 1225 height 598
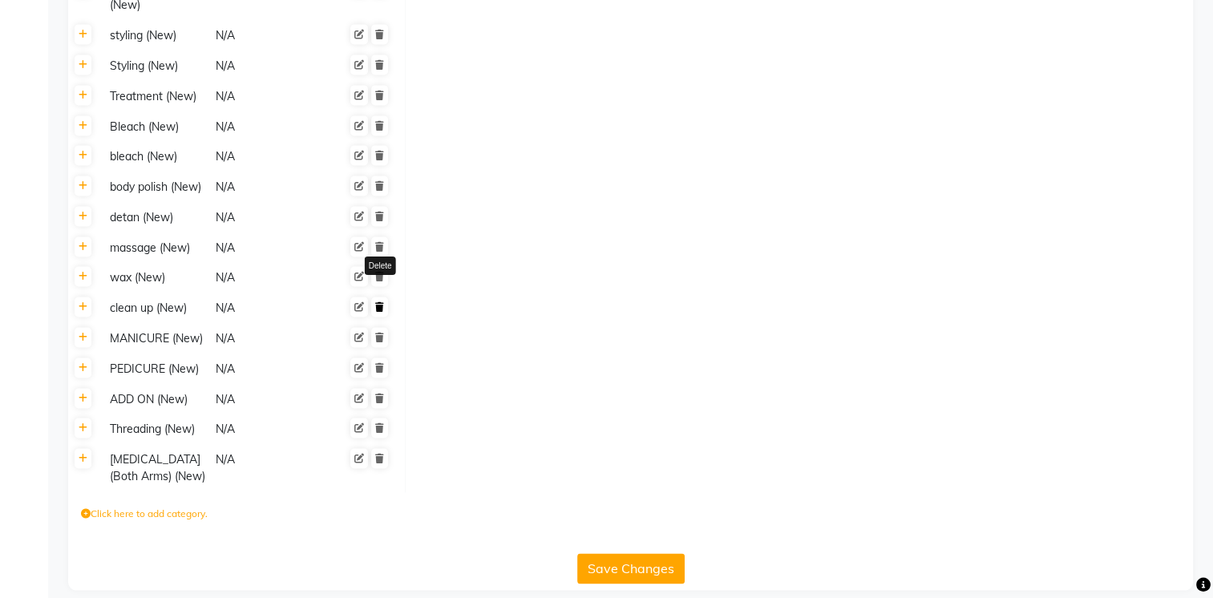
click at [375, 302] on icon at bounding box center [379, 307] width 9 height 10
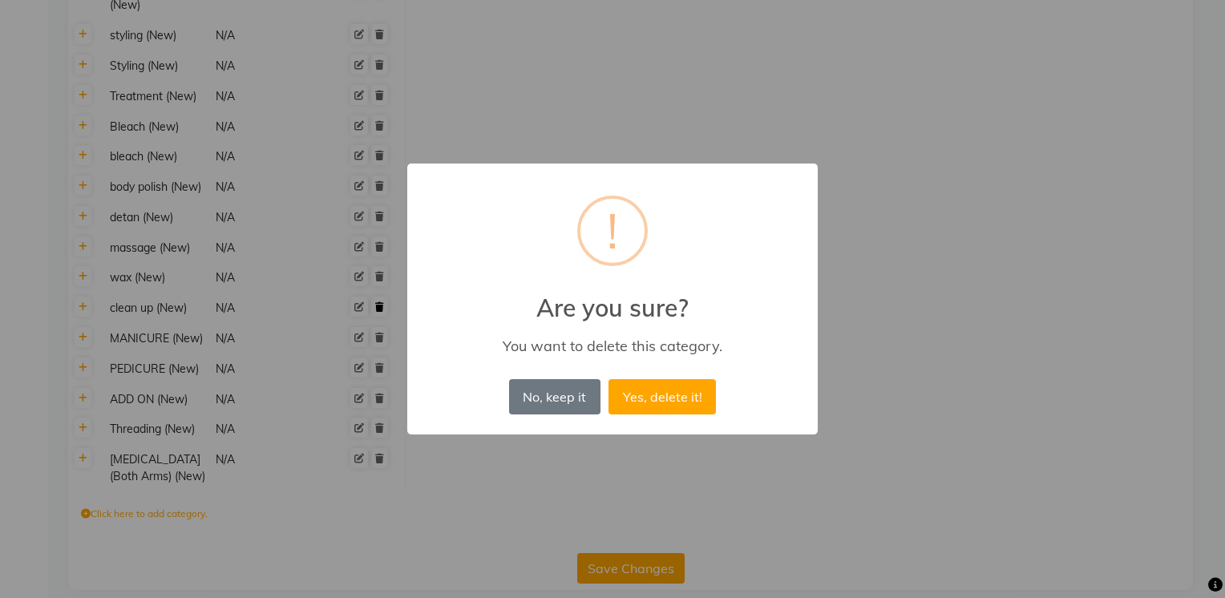
click at [609, 379] on button "Yes, delete it!" at bounding box center [662, 396] width 107 height 35
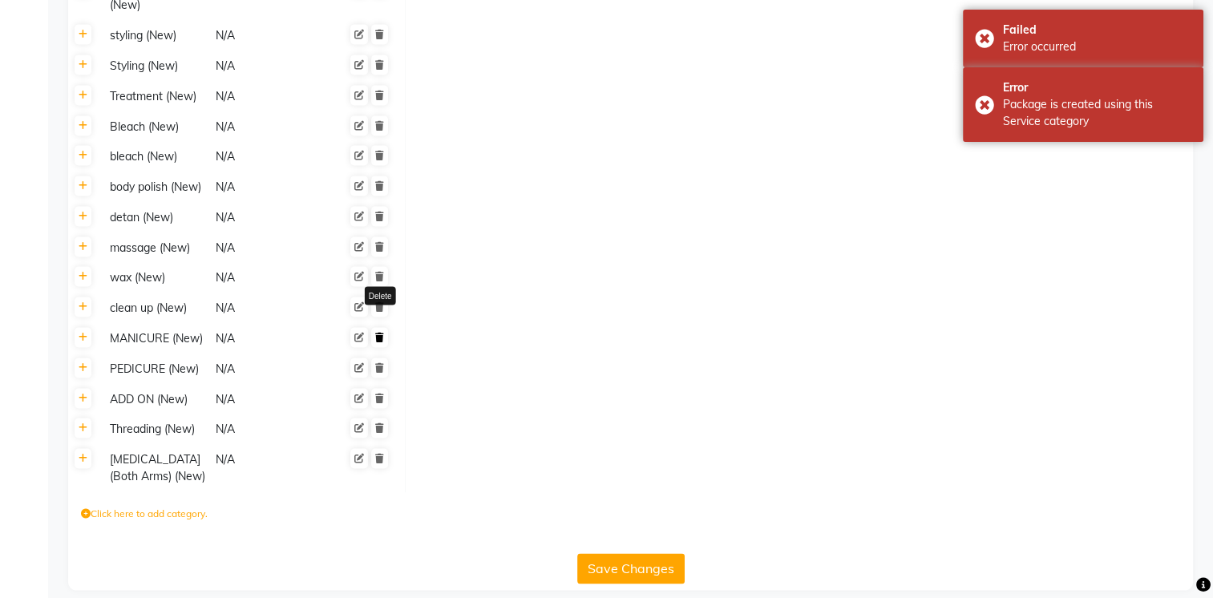
click at [376, 333] on icon at bounding box center [379, 338] width 9 height 10
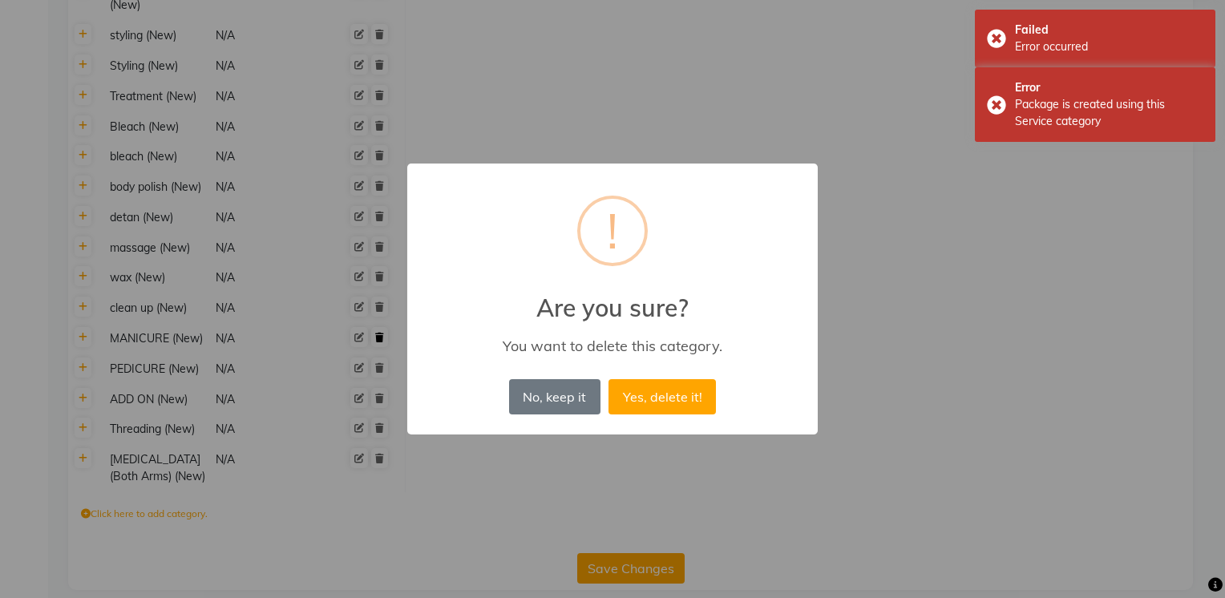
click at [609, 379] on button "Yes, delete it!" at bounding box center [662, 396] width 107 height 35
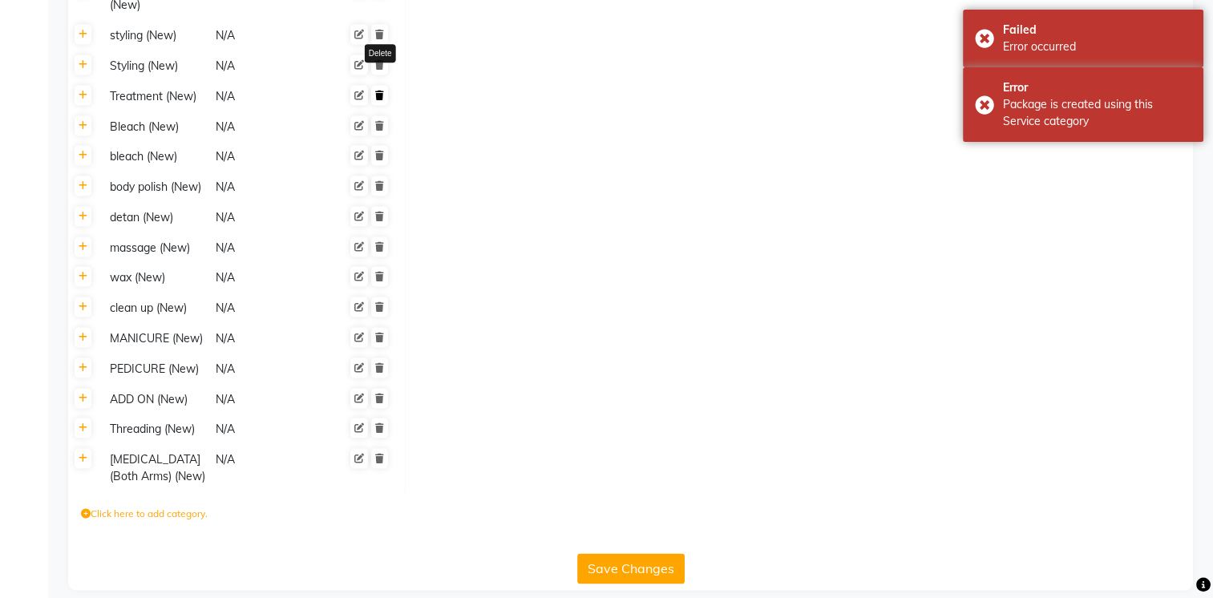
click at [378, 85] on link at bounding box center [379, 95] width 17 height 20
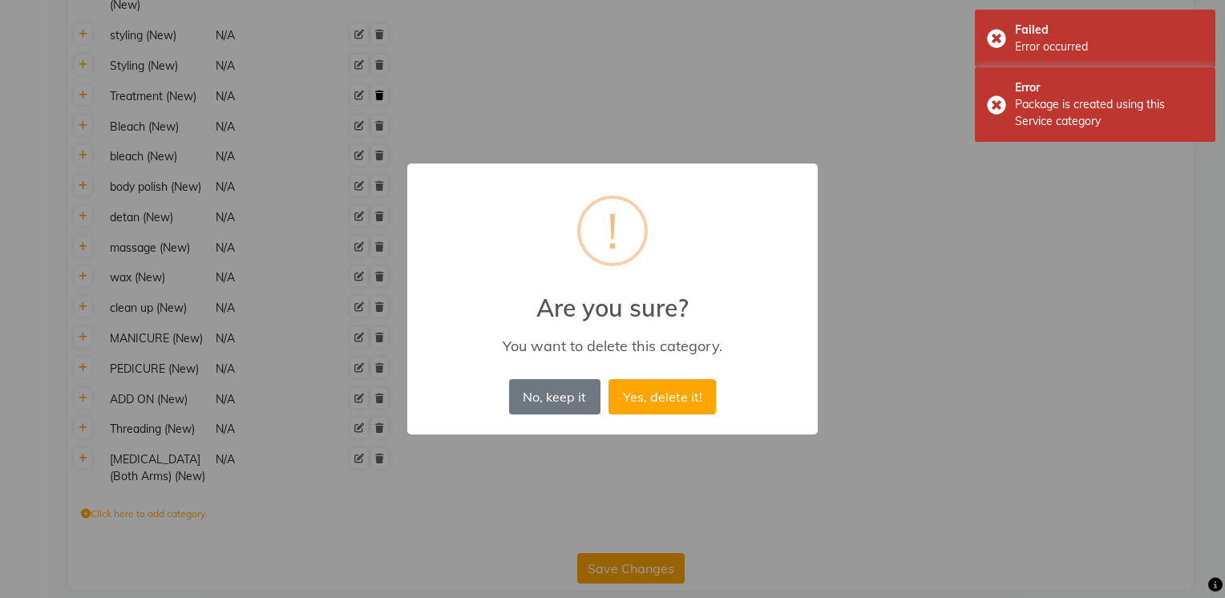
click at [609, 379] on button "Yes, delete it!" at bounding box center [662, 396] width 107 height 35
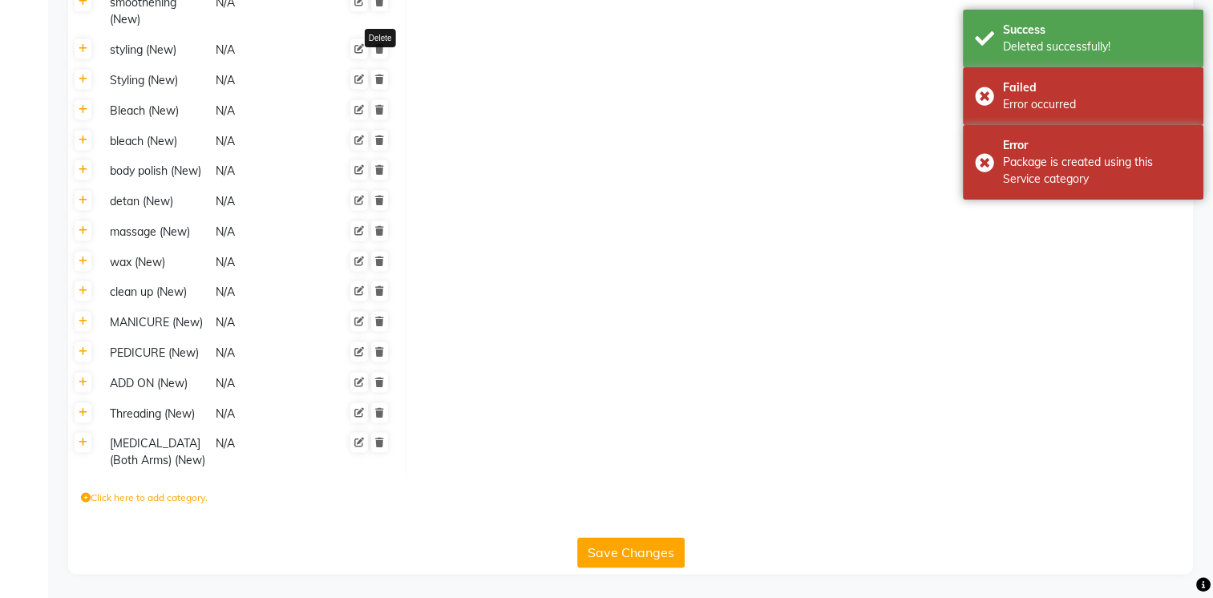
scroll to position [2229, 0]
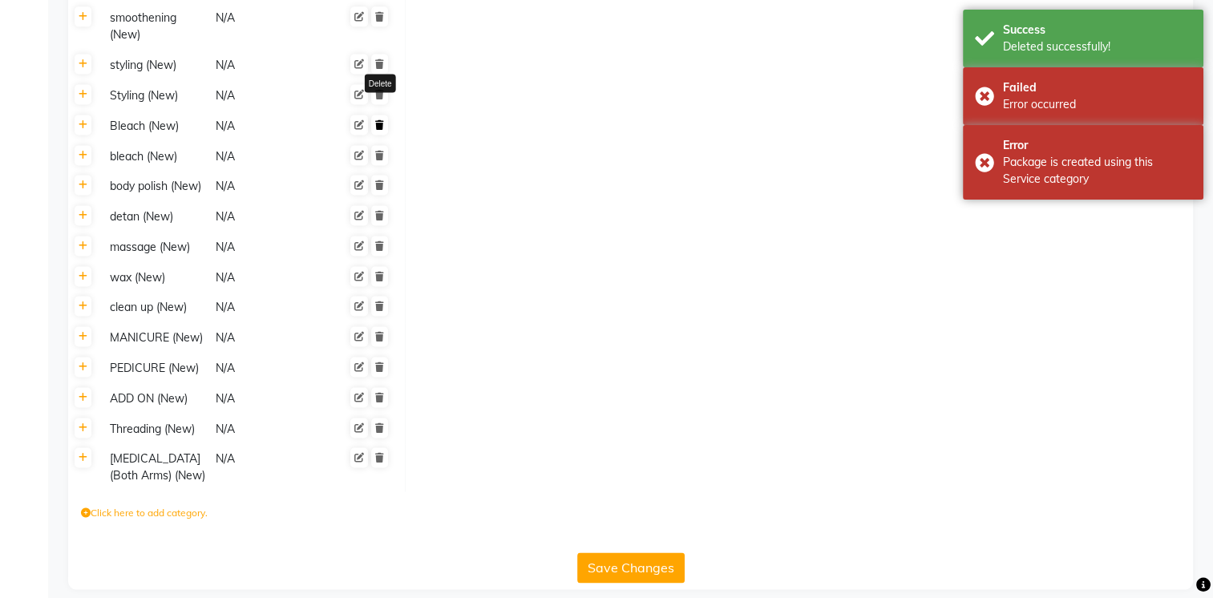
click at [380, 120] on icon at bounding box center [379, 125] width 9 height 10
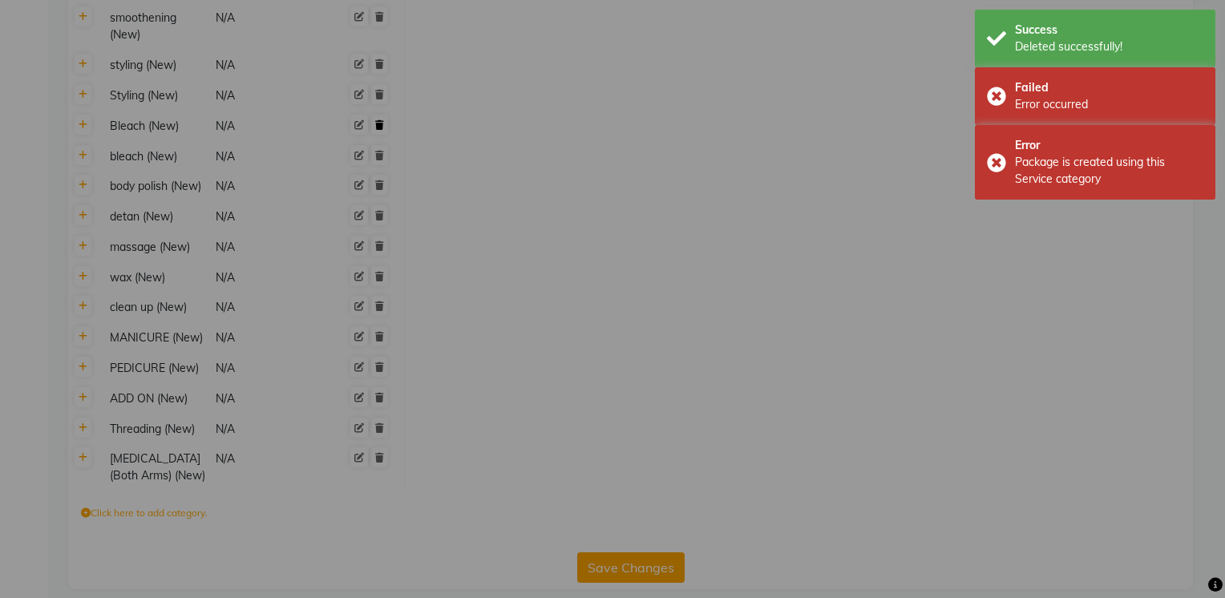
click at [609, 379] on button "Yes, delete it!" at bounding box center [662, 396] width 107 height 35
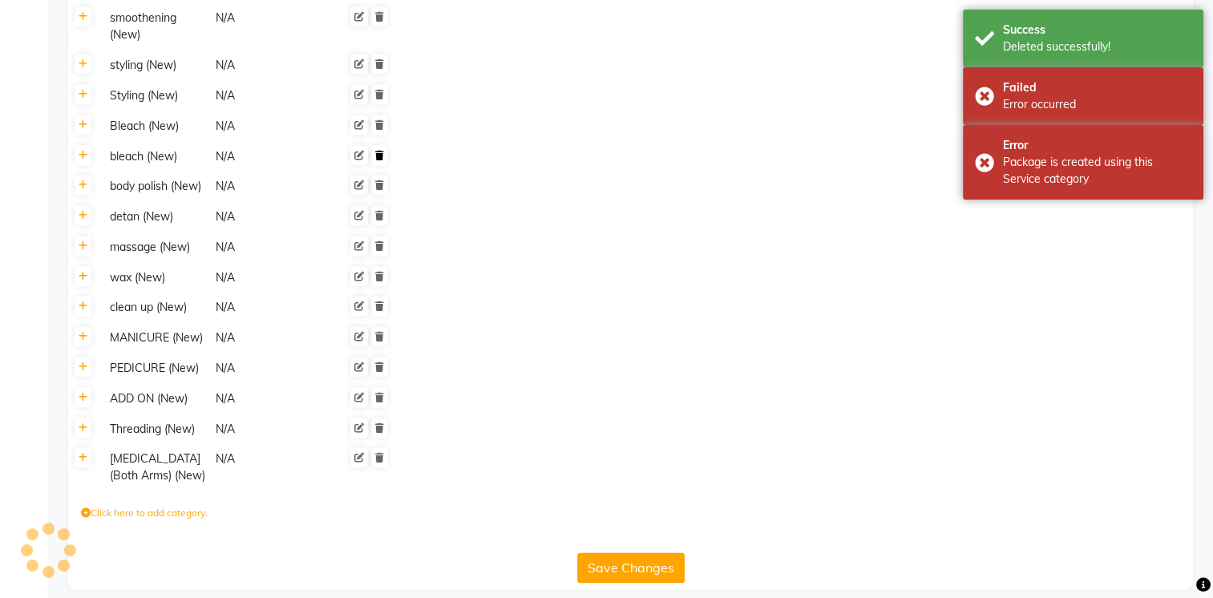
click at [378, 151] on icon at bounding box center [379, 156] width 9 height 10
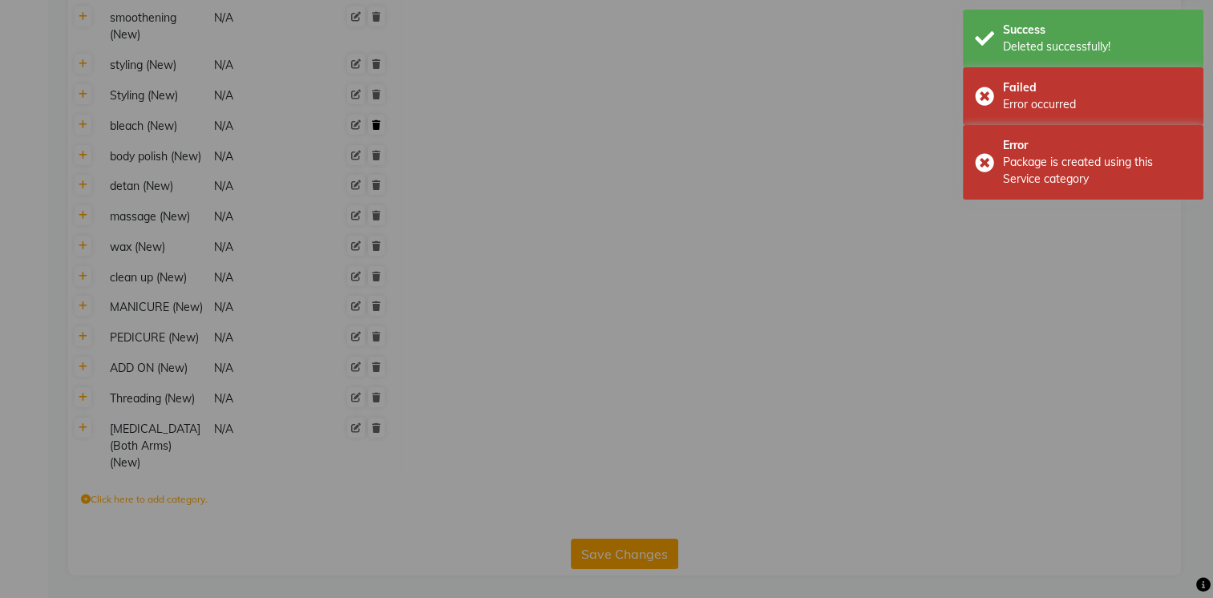
scroll to position [2198, 0]
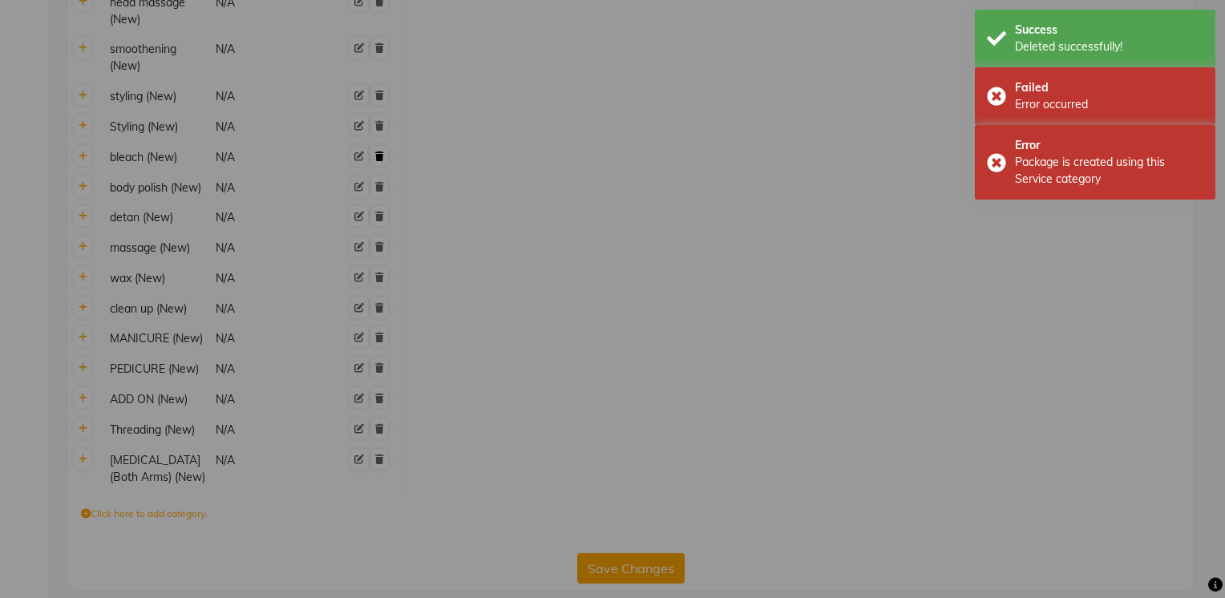
click at [609, 379] on button "Yes, delete it!" at bounding box center [662, 396] width 107 height 35
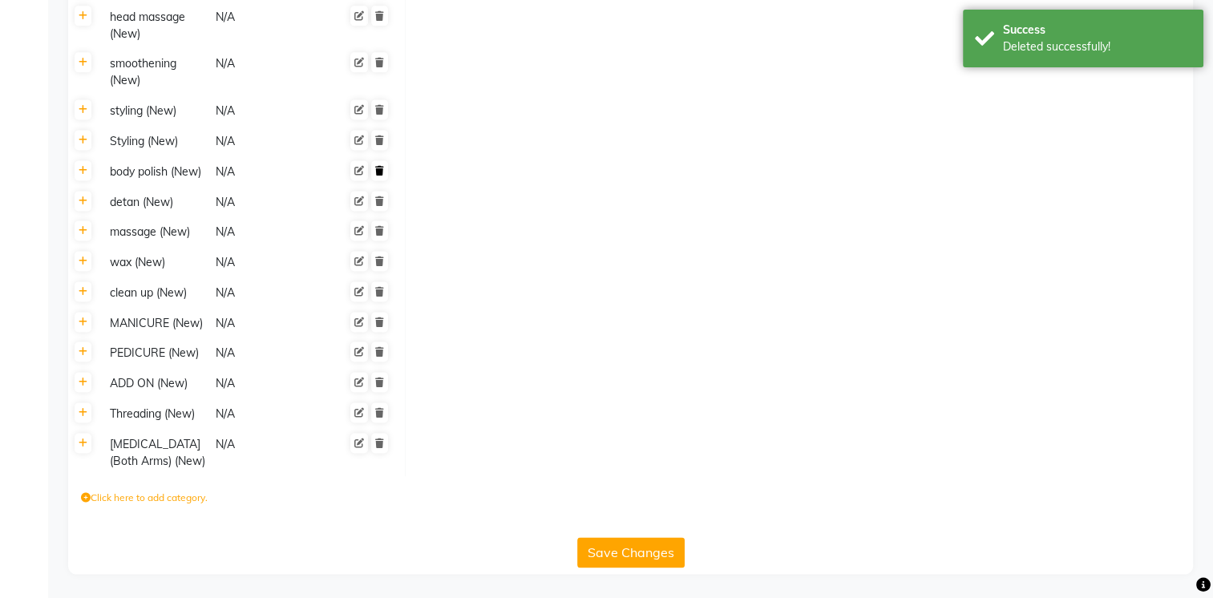
scroll to position [2168, 0]
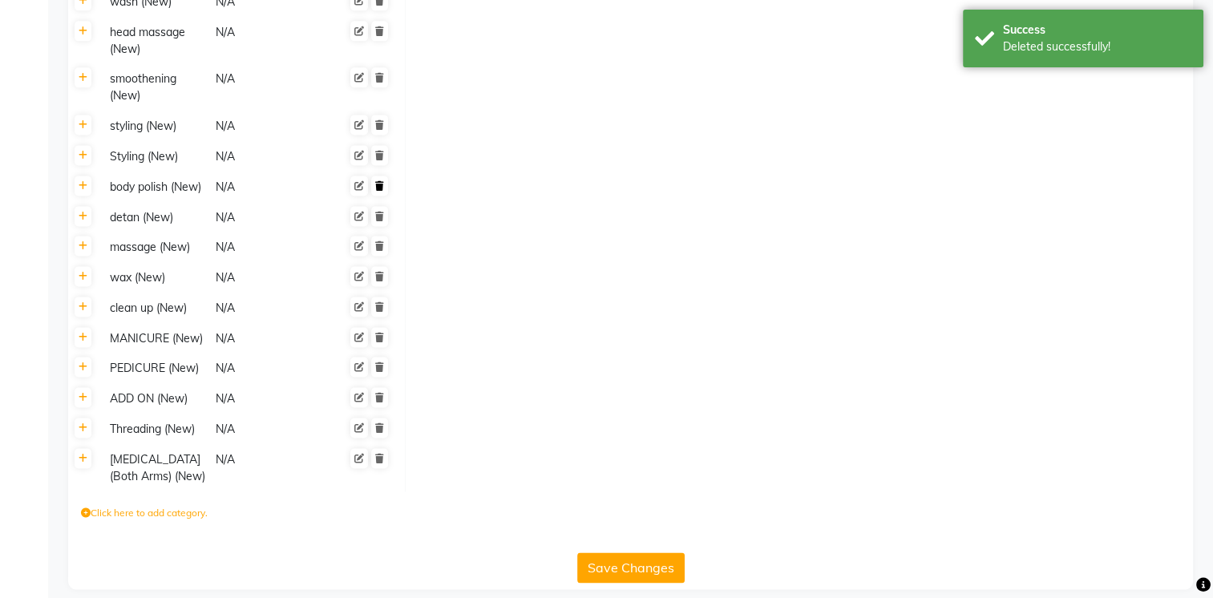
click at [380, 181] on icon at bounding box center [379, 186] width 9 height 10
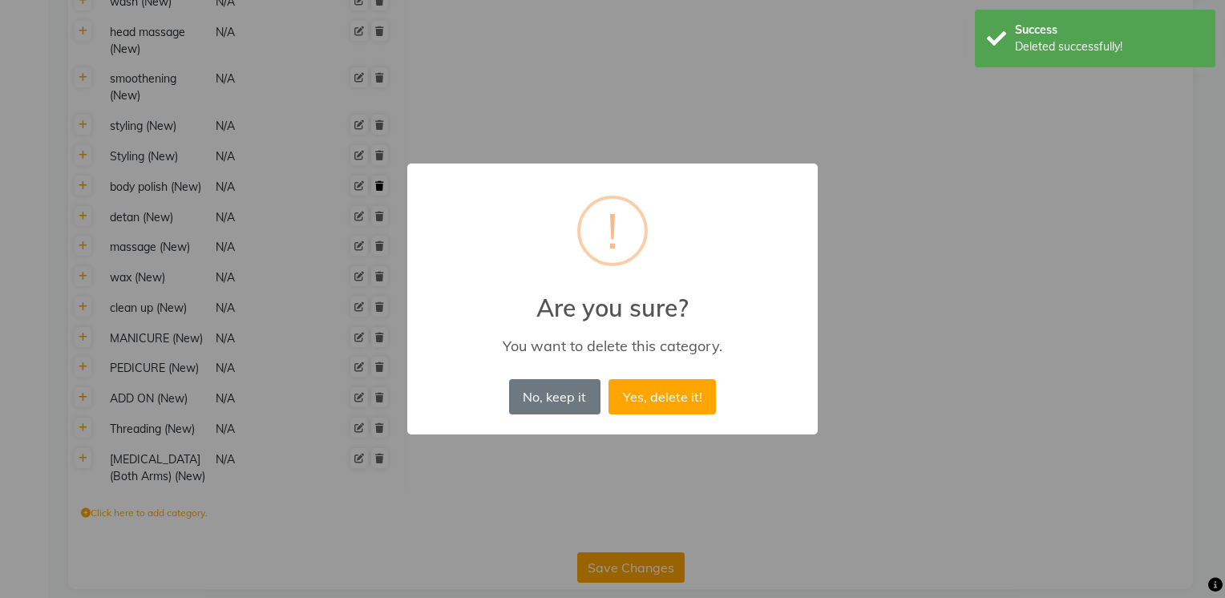
click at [609, 379] on button "Yes, delete it!" at bounding box center [662, 396] width 107 height 35
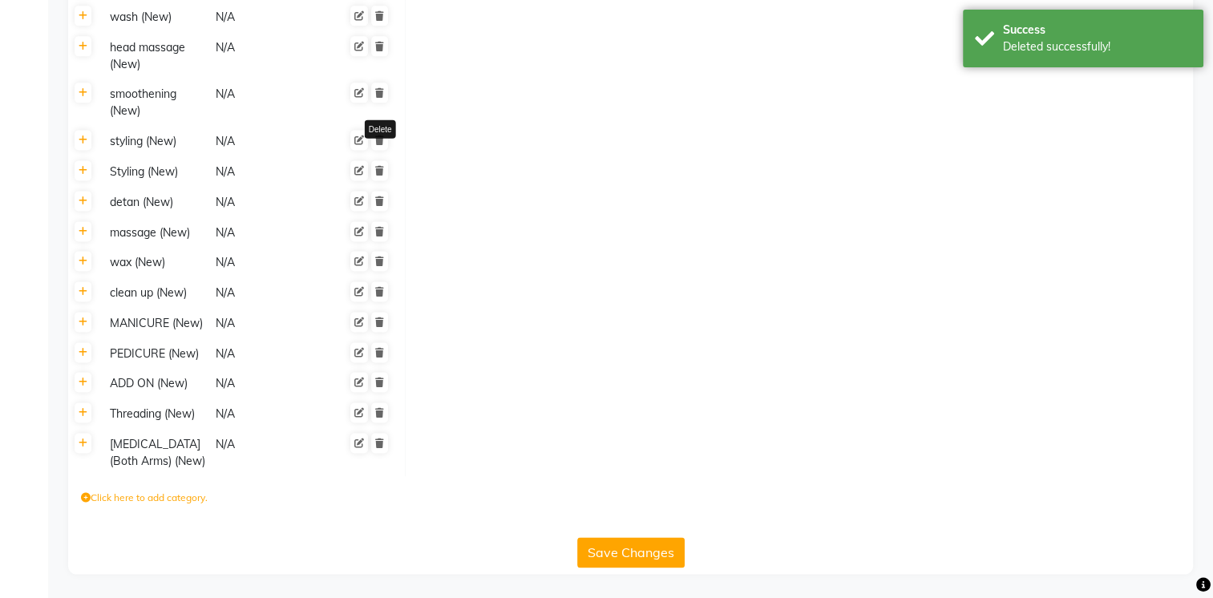
scroll to position [2138, 0]
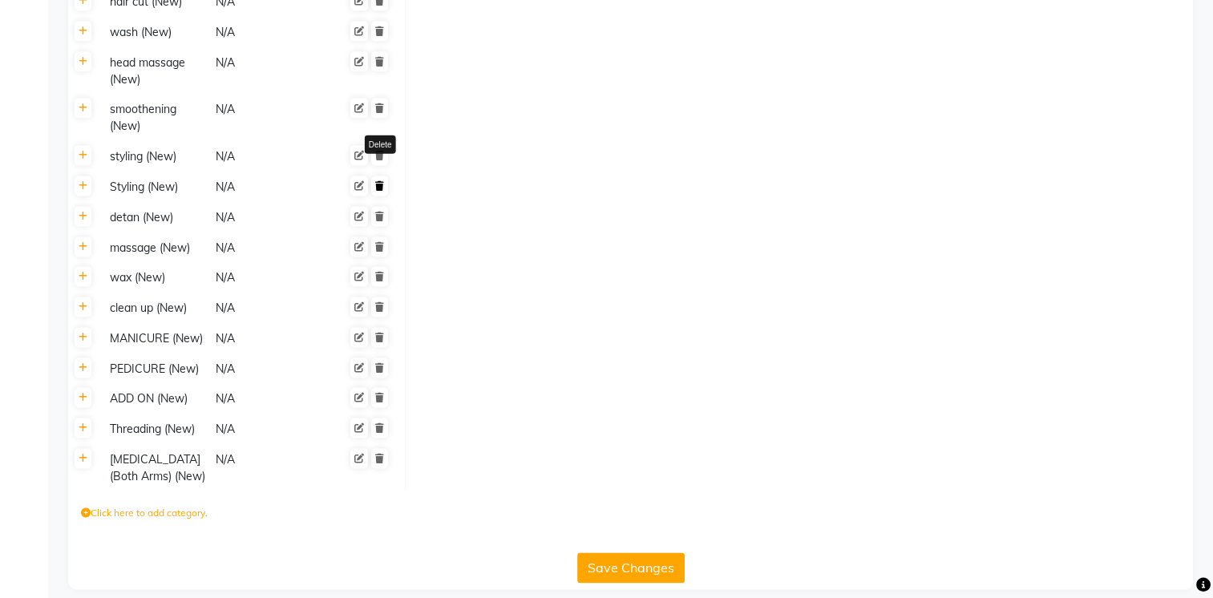
click at [382, 181] on icon at bounding box center [379, 186] width 9 height 10
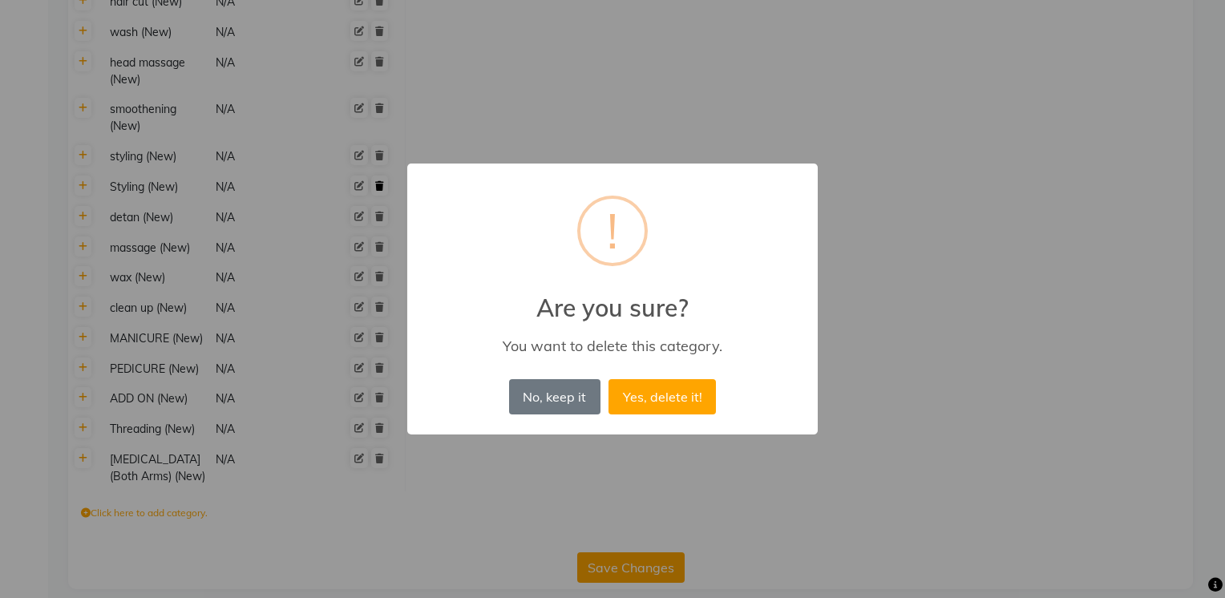
click at [609, 379] on button "Yes, delete it!" at bounding box center [662, 396] width 107 height 35
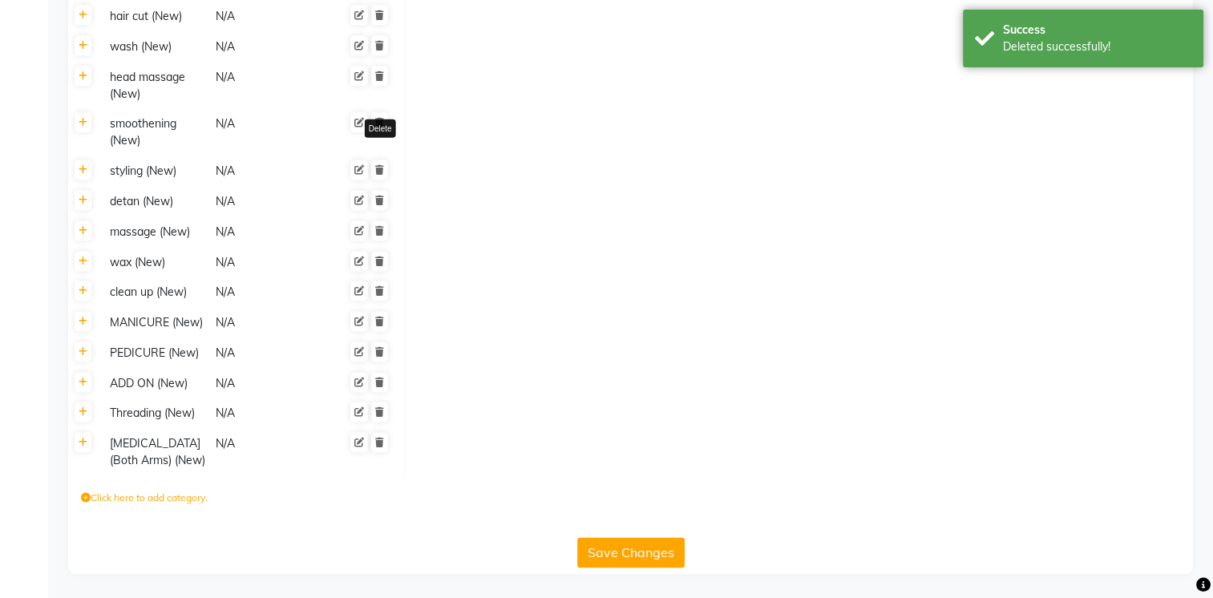
scroll to position [2107, 0]
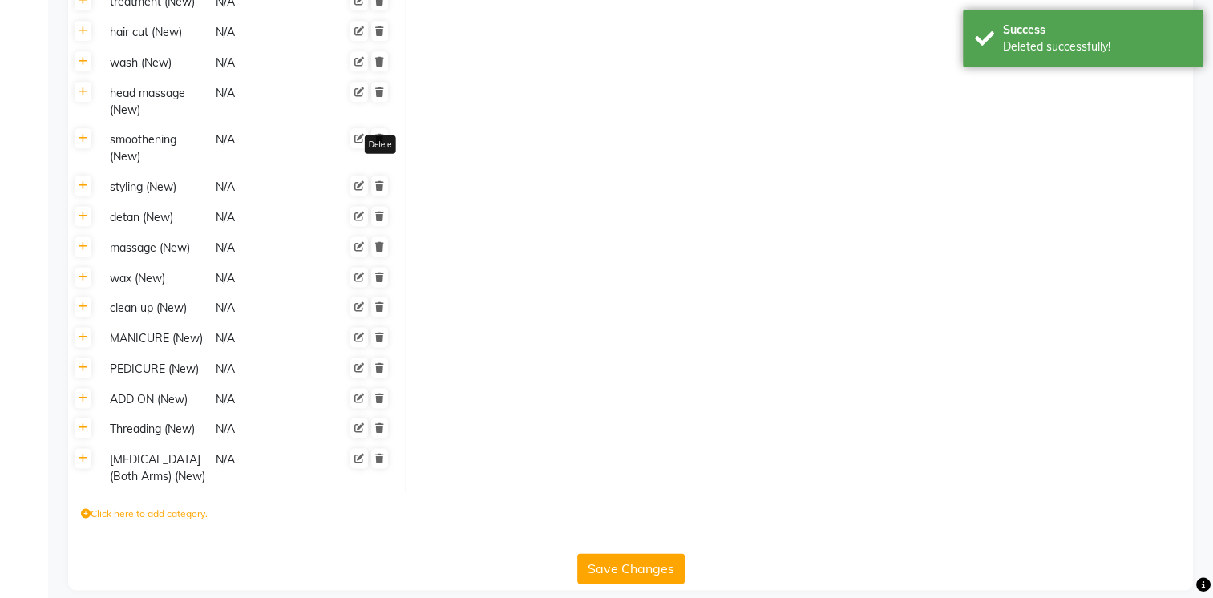
click at [382, 181] on icon at bounding box center [379, 186] width 9 height 10
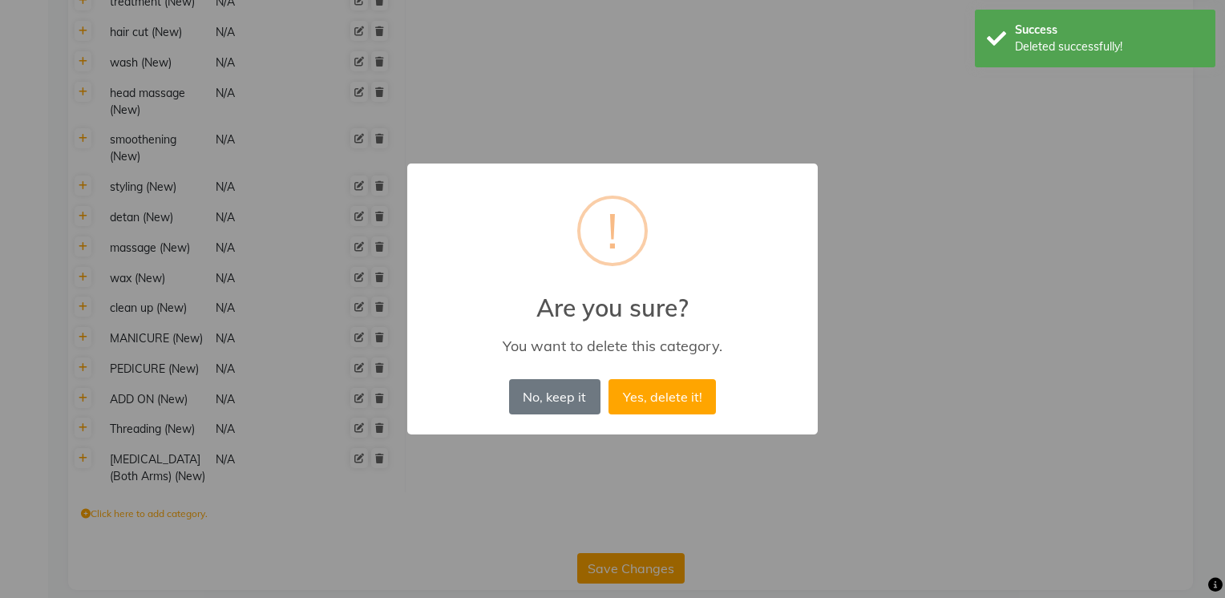
click at [609, 379] on button "Yes, delete it!" at bounding box center [662, 396] width 107 height 35
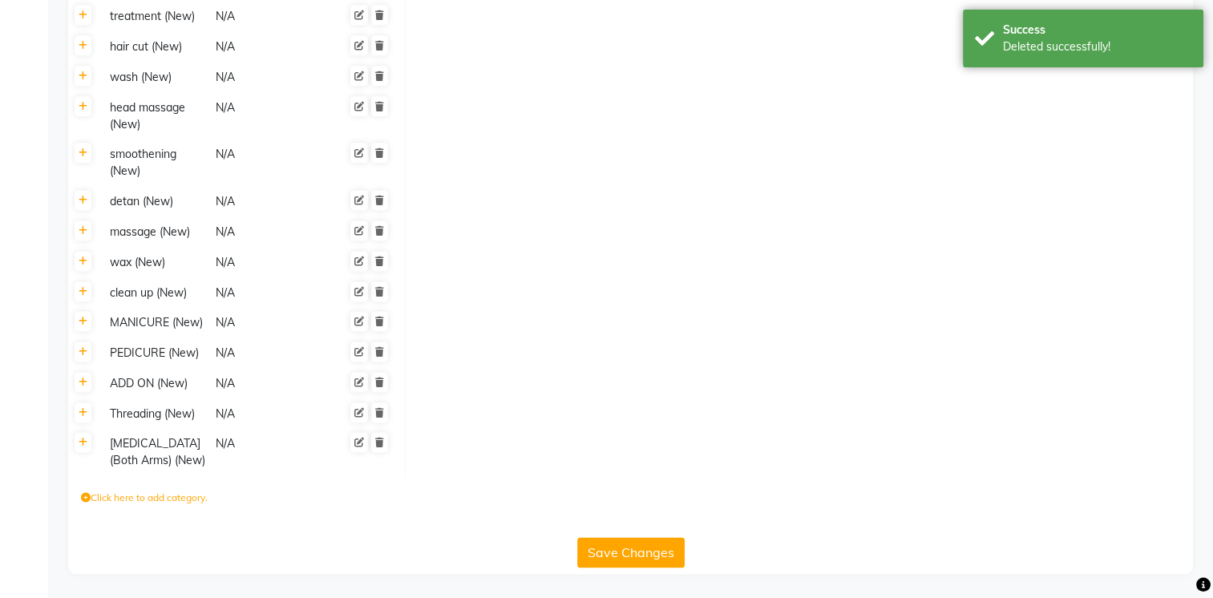
scroll to position [2077, 0]
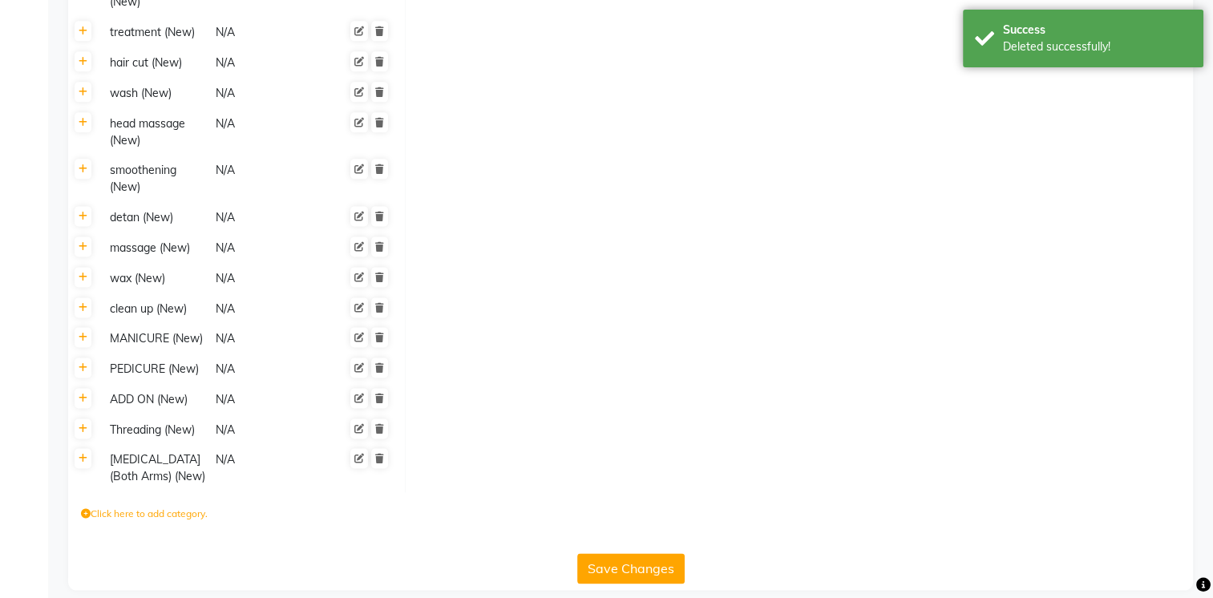
click at [382, 160] on div at bounding box center [359, 178] width 59 height 37
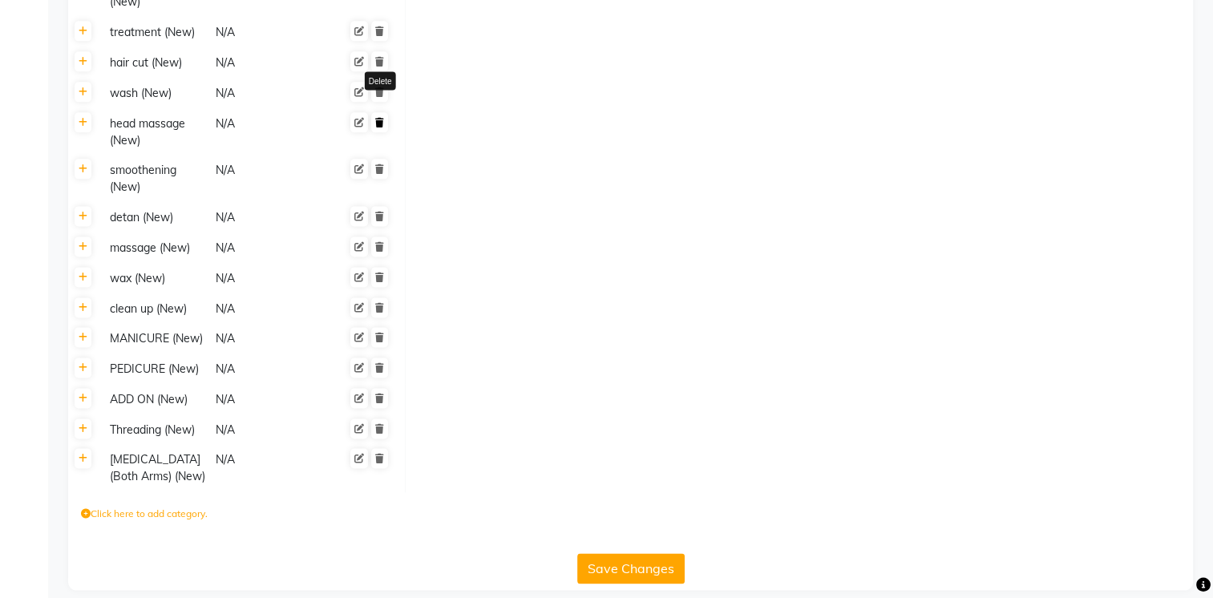
click at [384, 112] on link at bounding box center [379, 122] width 17 height 20
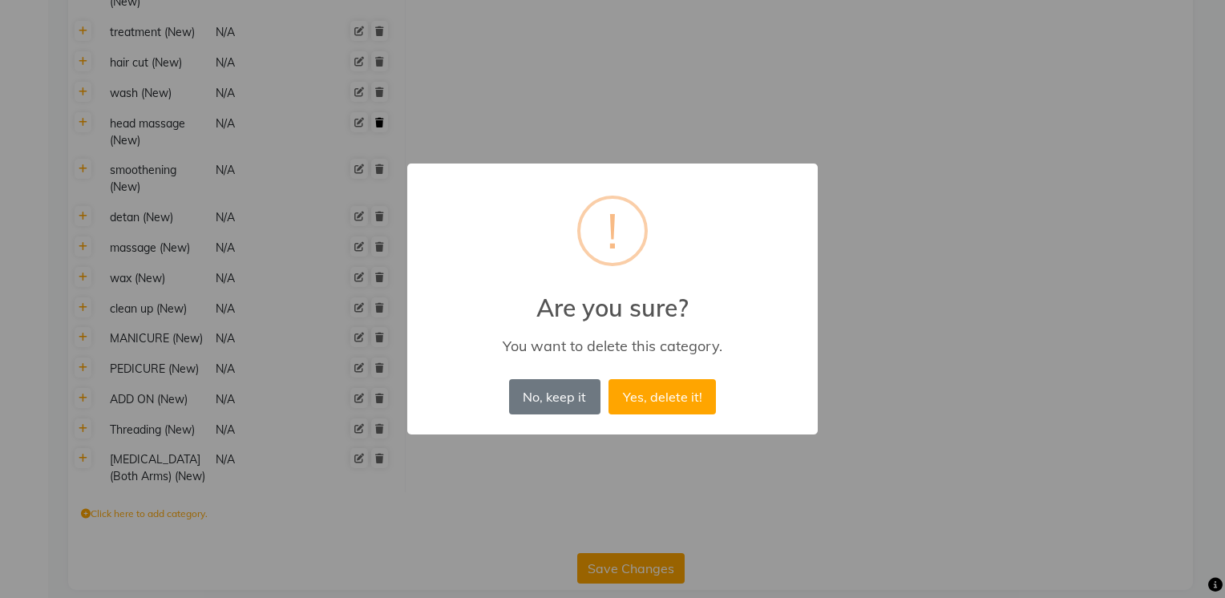
click at [609, 379] on button "Yes, delete it!" at bounding box center [662, 396] width 107 height 35
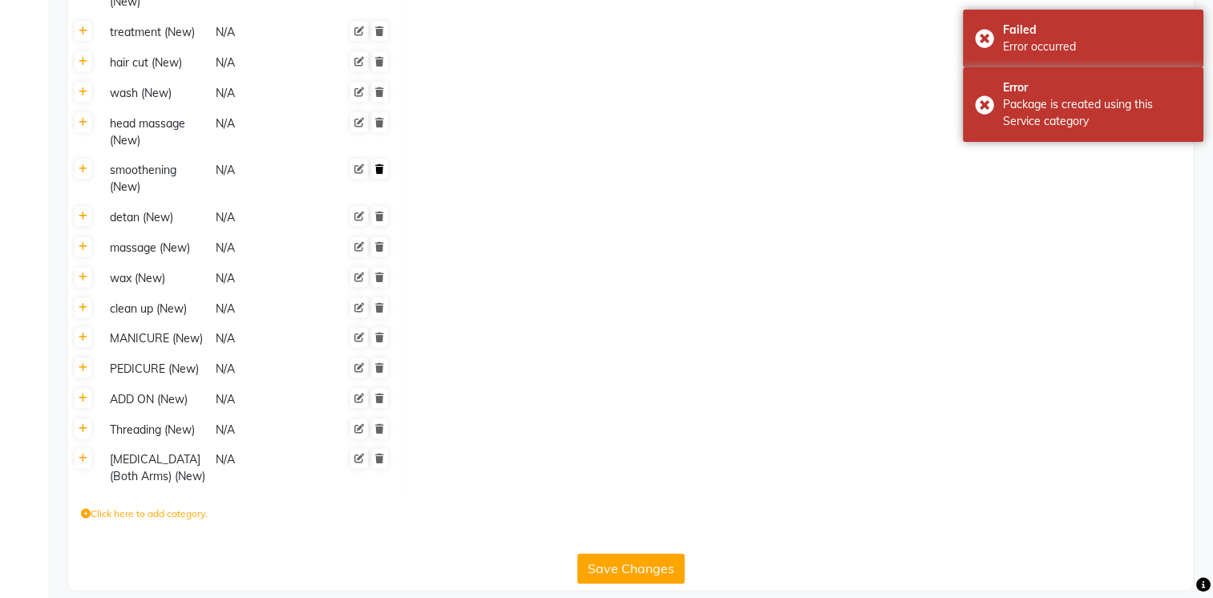
click at [381, 164] on icon at bounding box center [379, 169] width 9 height 10
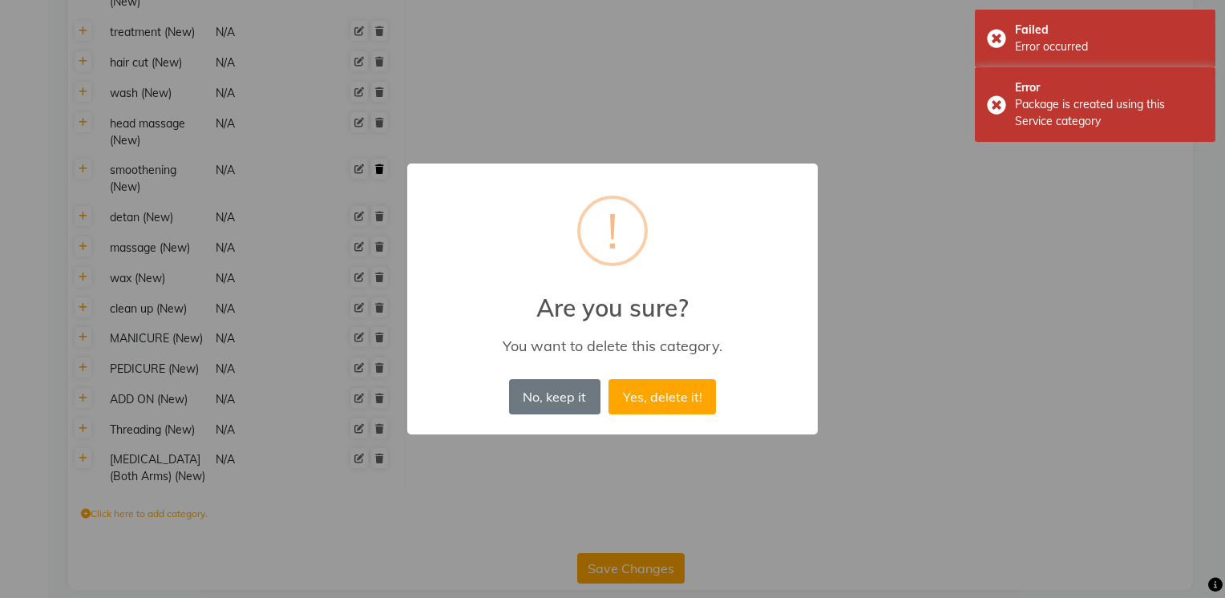
click at [609, 379] on button "Yes, delete it!" at bounding box center [662, 396] width 107 height 35
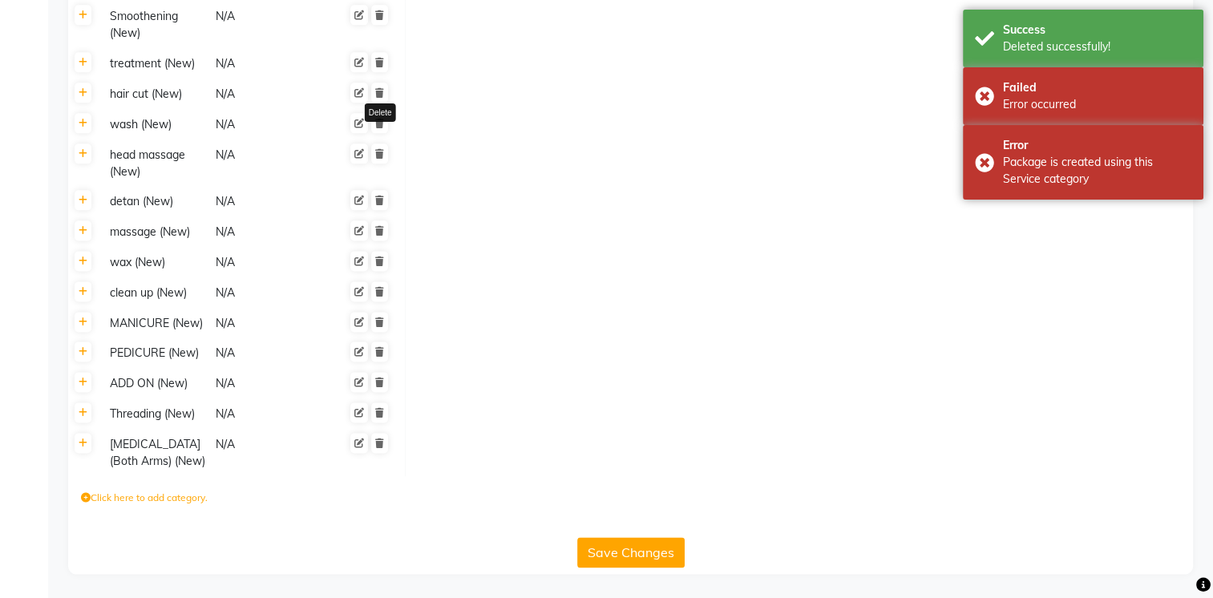
scroll to position [2030, 0]
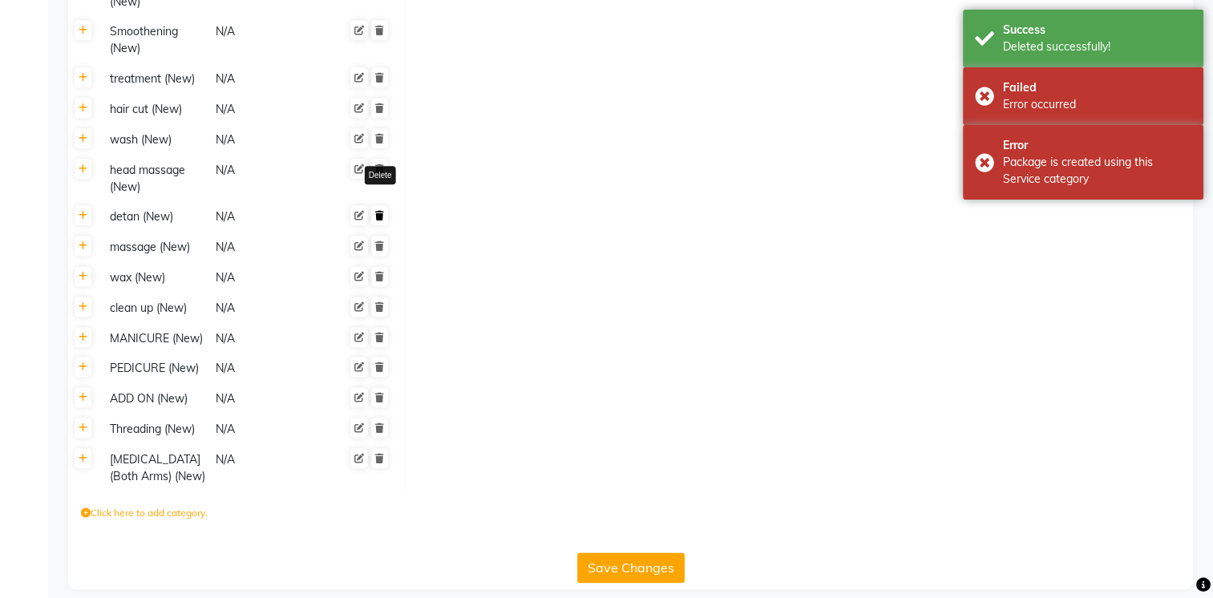
click at [380, 211] on icon at bounding box center [379, 216] width 9 height 10
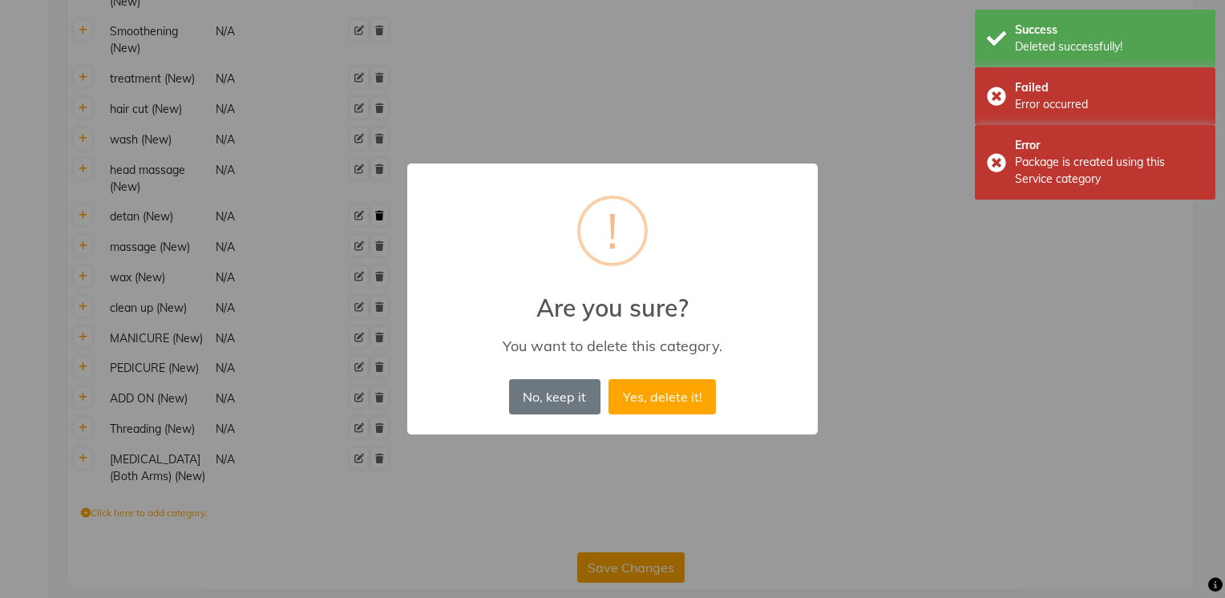
click at [609, 379] on button "Yes, delete it!" at bounding box center [662, 396] width 107 height 35
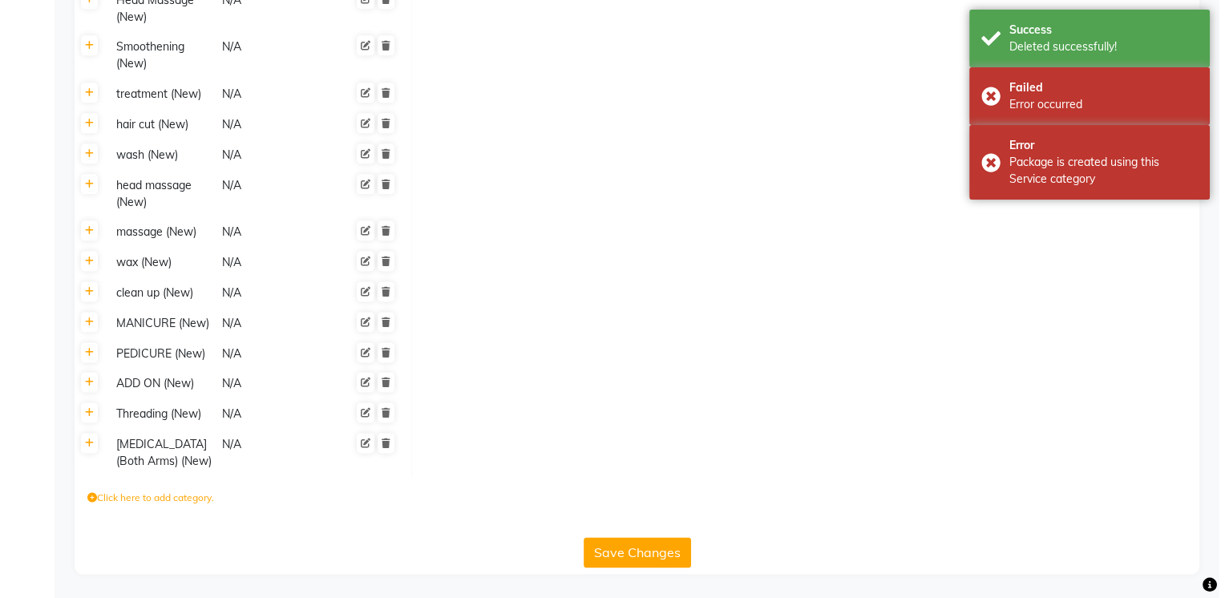
scroll to position [2000, 0]
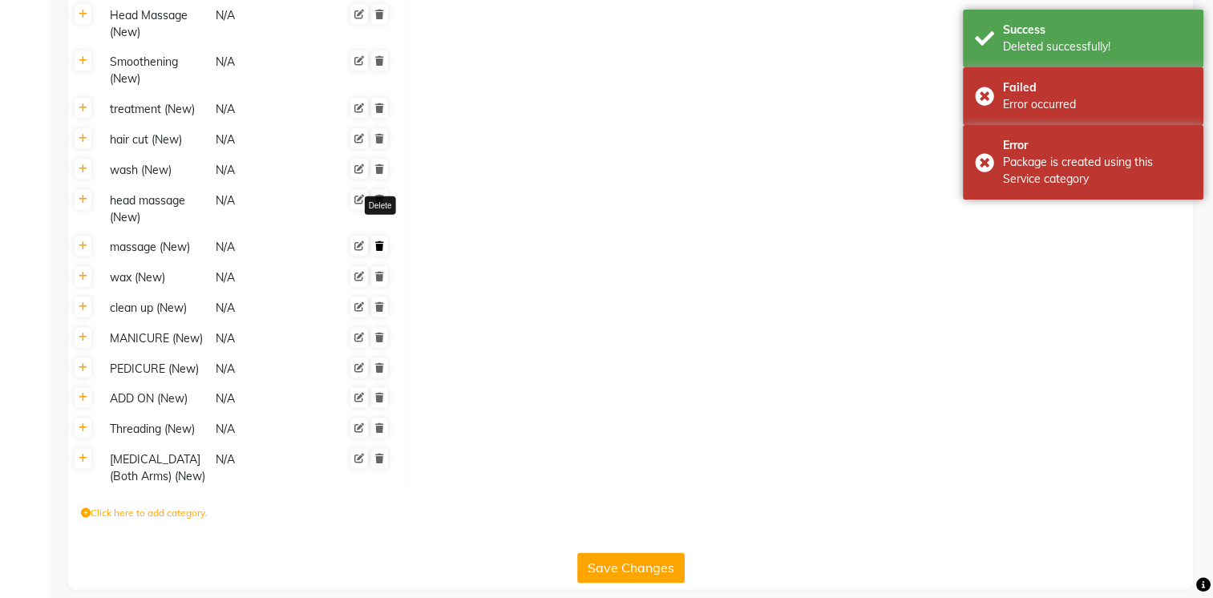
click at [379, 241] on icon at bounding box center [379, 246] width 9 height 10
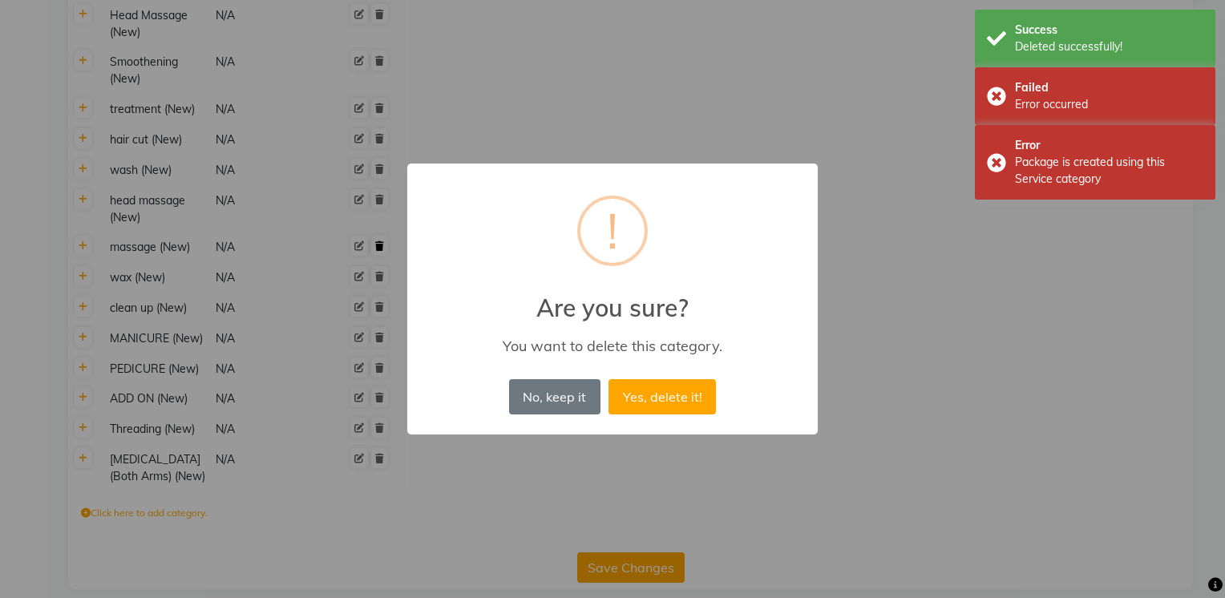
click at [609, 379] on button "Yes, delete it!" at bounding box center [662, 396] width 107 height 35
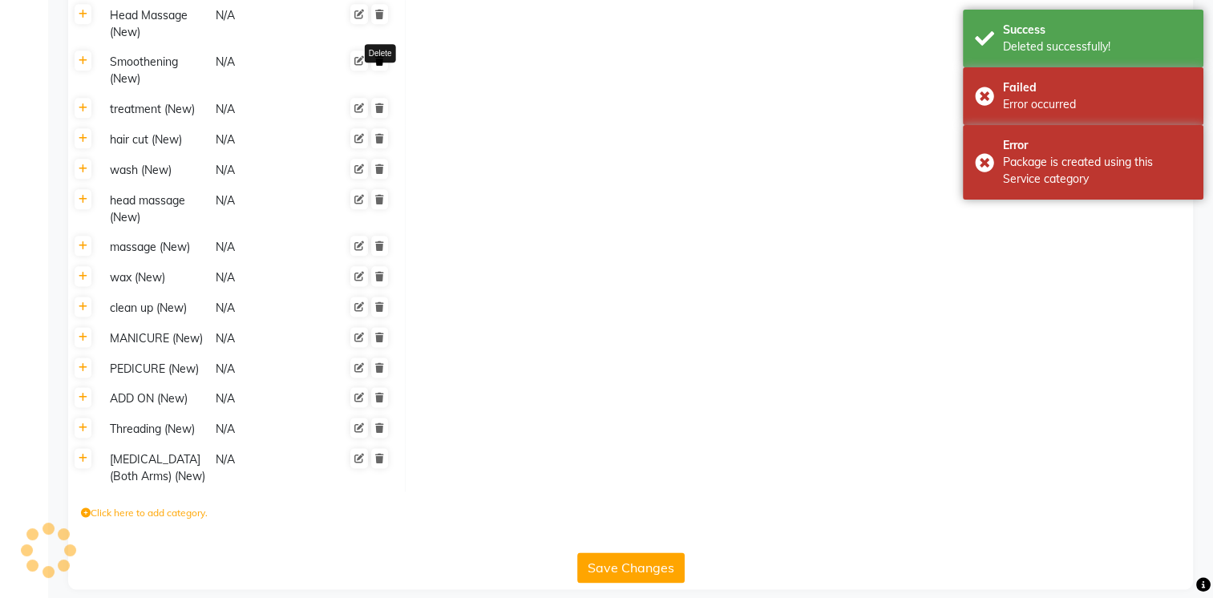
click at [378, 56] on icon at bounding box center [379, 61] width 9 height 10
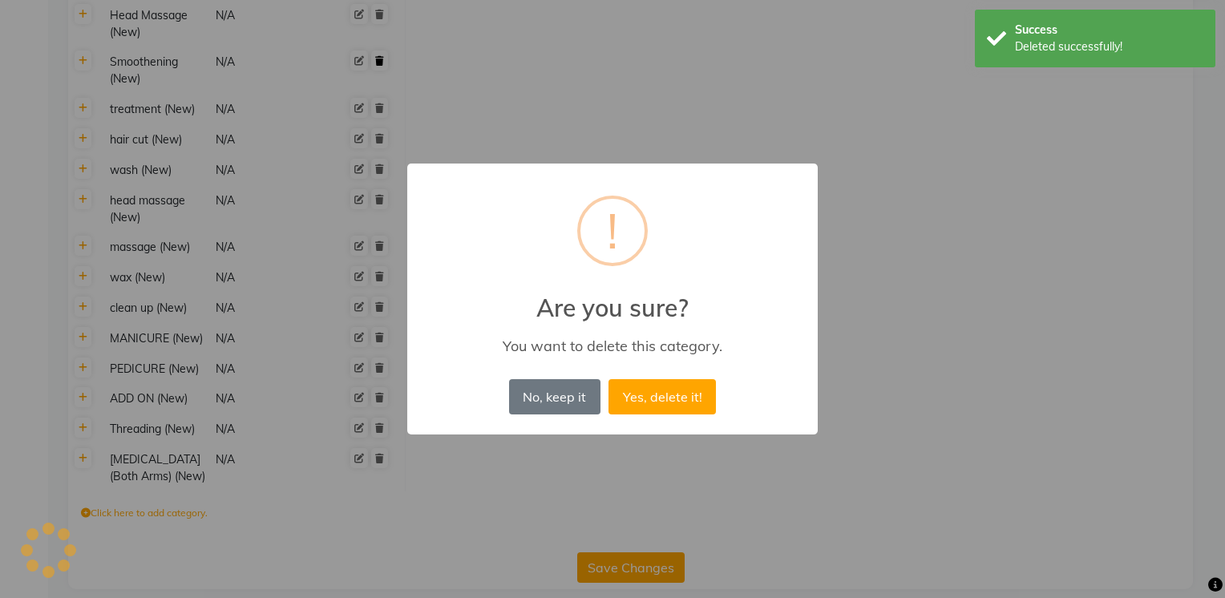
click at [609, 379] on button "Yes, delete it!" at bounding box center [662, 396] width 107 height 35
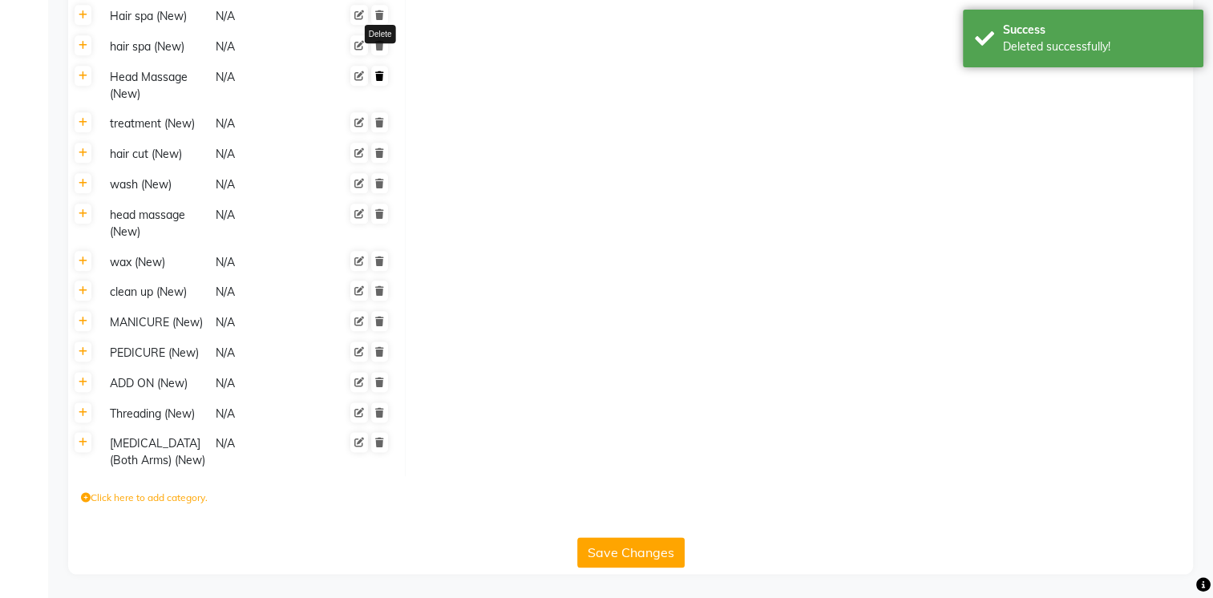
scroll to position [1922, 0]
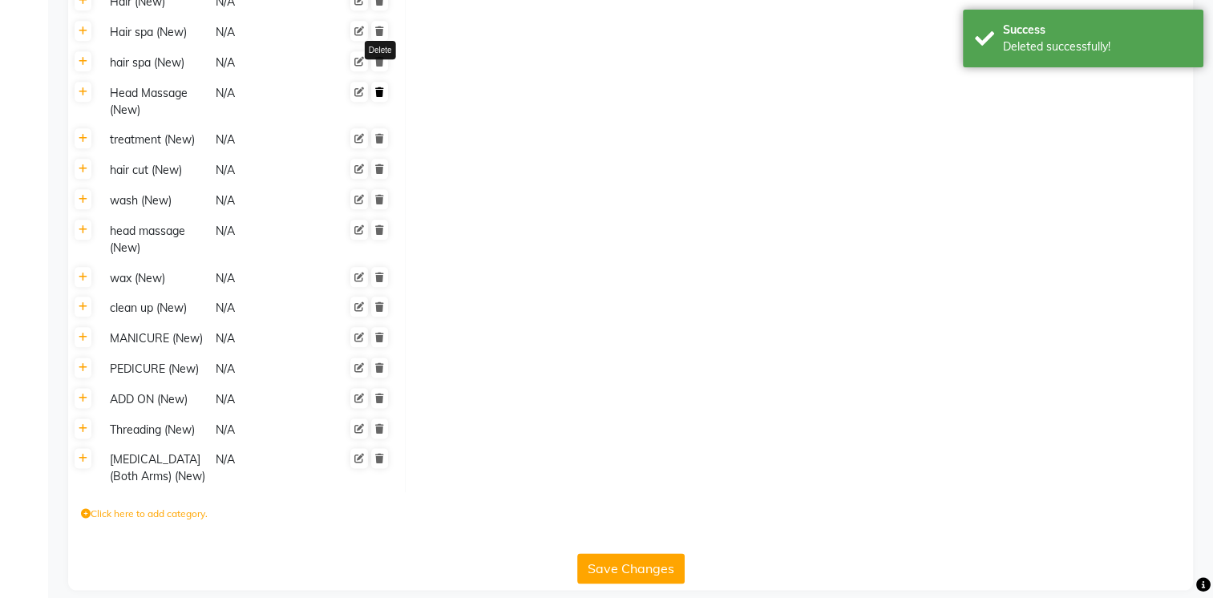
click at [378, 87] on icon at bounding box center [379, 92] width 9 height 10
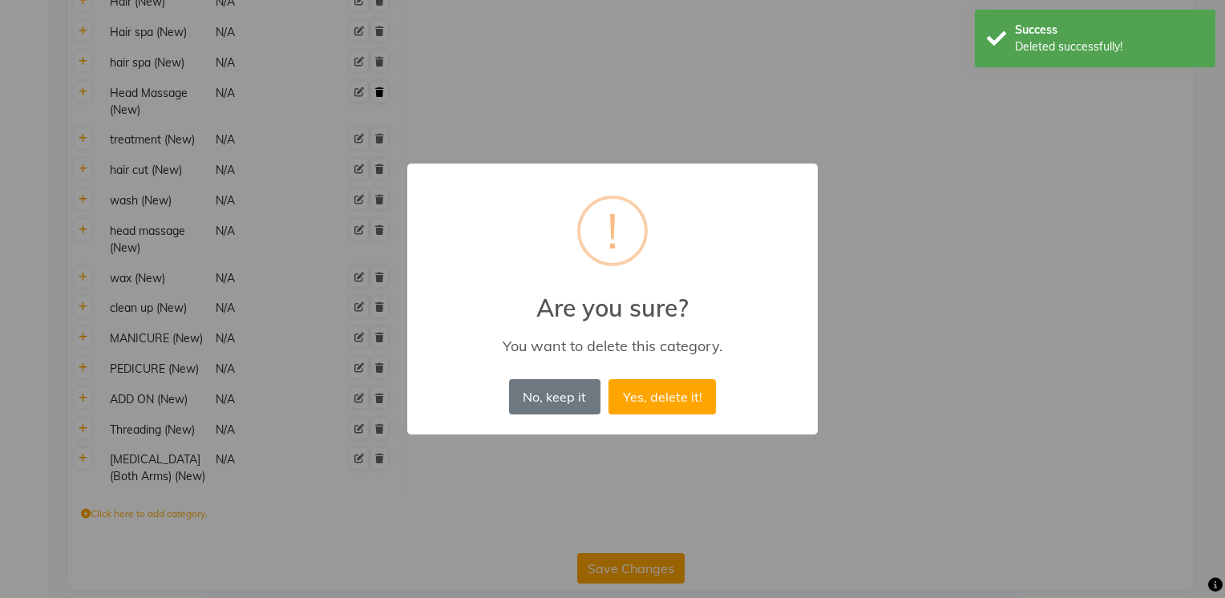
click at [609, 379] on button "Yes, delete it!" at bounding box center [662, 396] width 107 height 35
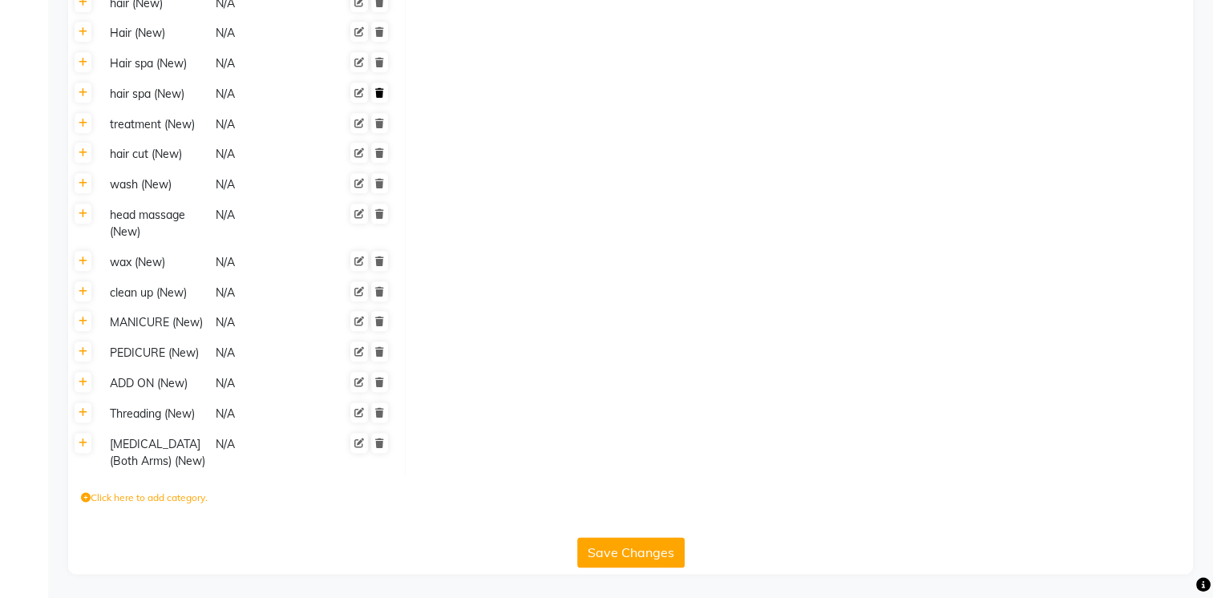
scroll to position [1875, 0]
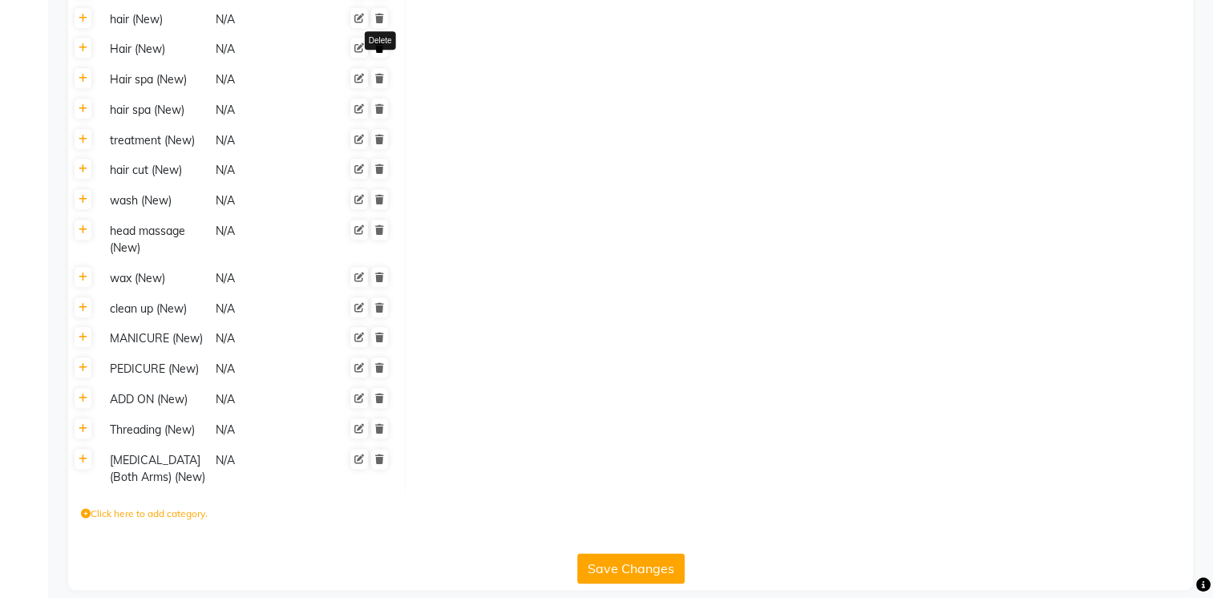
click at [383, 43] on icon at bounding box center [379, 48] width 9 height 10
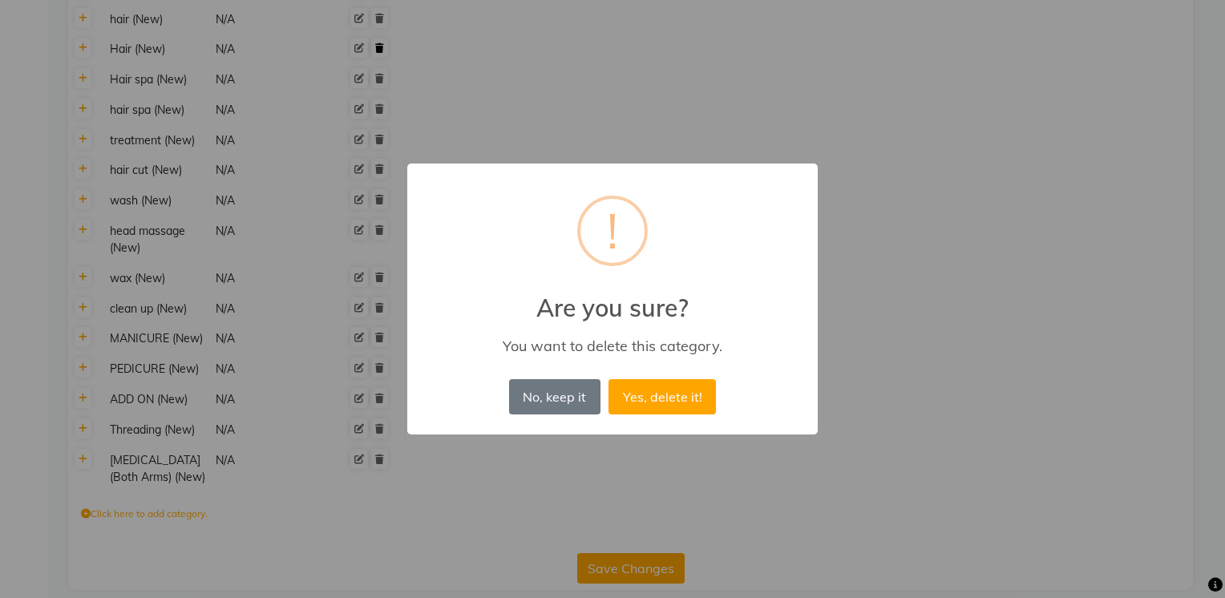
click at [609, 379] on button "Yes, delete it!" at bounding box center [662, 396] width 107 height 35
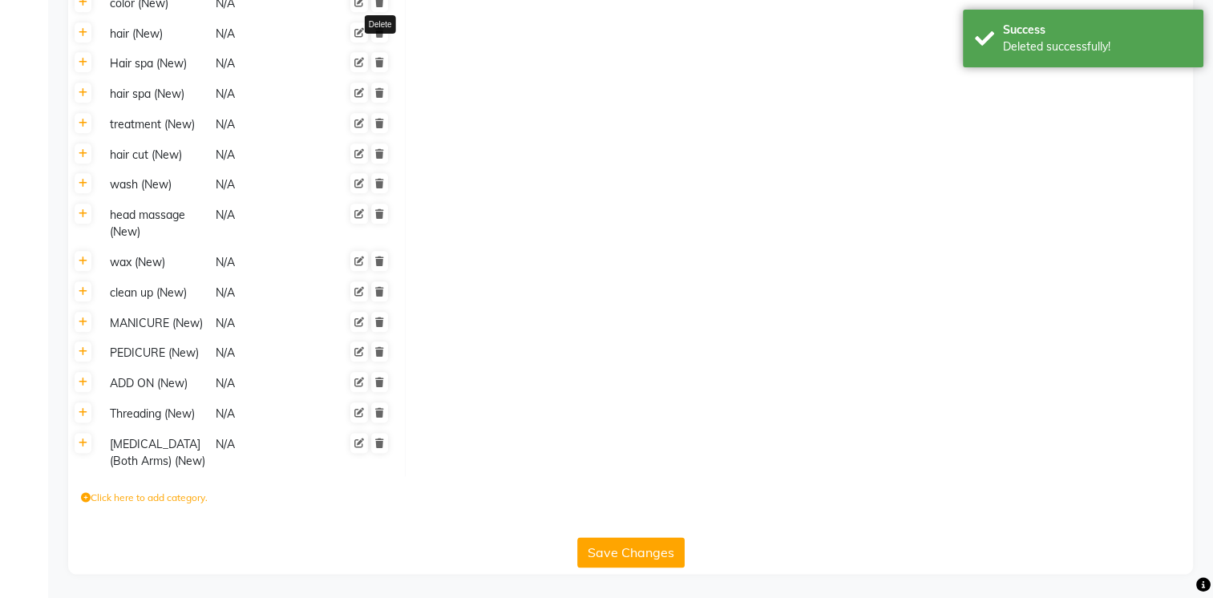
scroll to position [1844, 0]
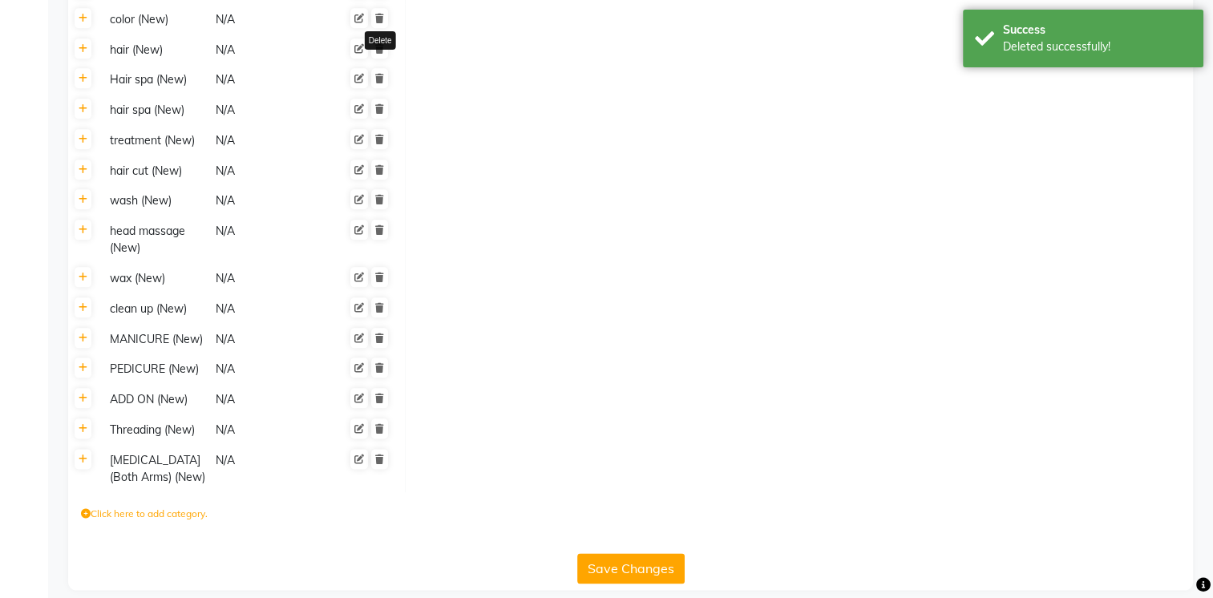
click at [383, 44] on icon at bounding box center [379, 49] width 9 height 10
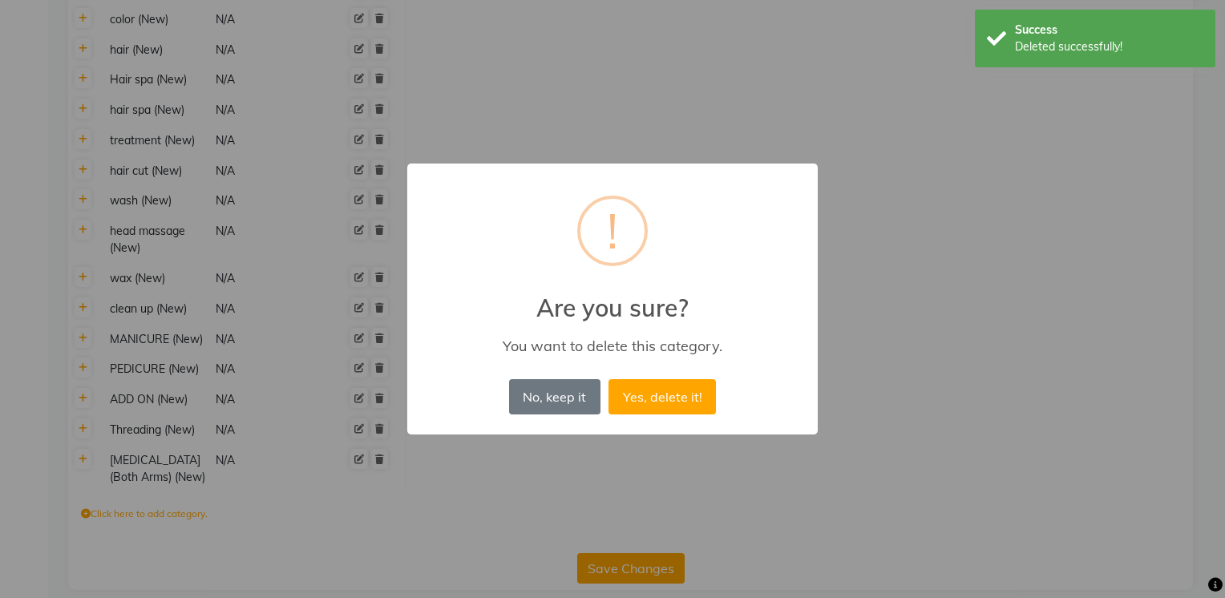
click at [609, 379] on button "Yes, delete it!" at bounding box center [662, 396] width 107 height 35
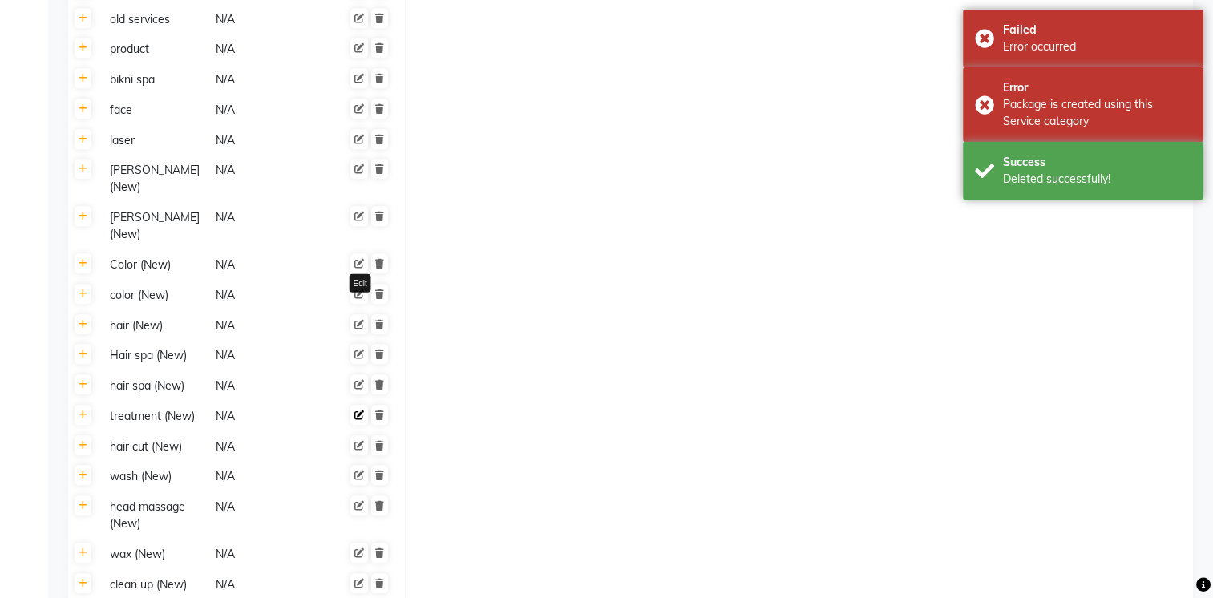
scroll to position [1565, 0]
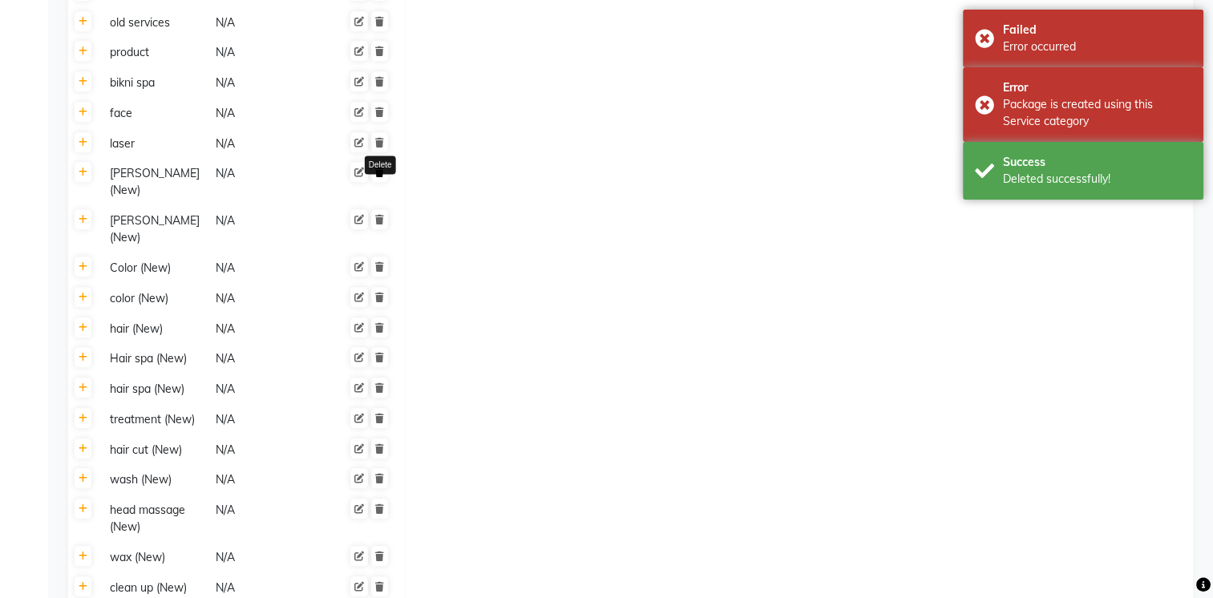
click at [377, 180] on link at bounding box center [379, 172] width 17 height 20
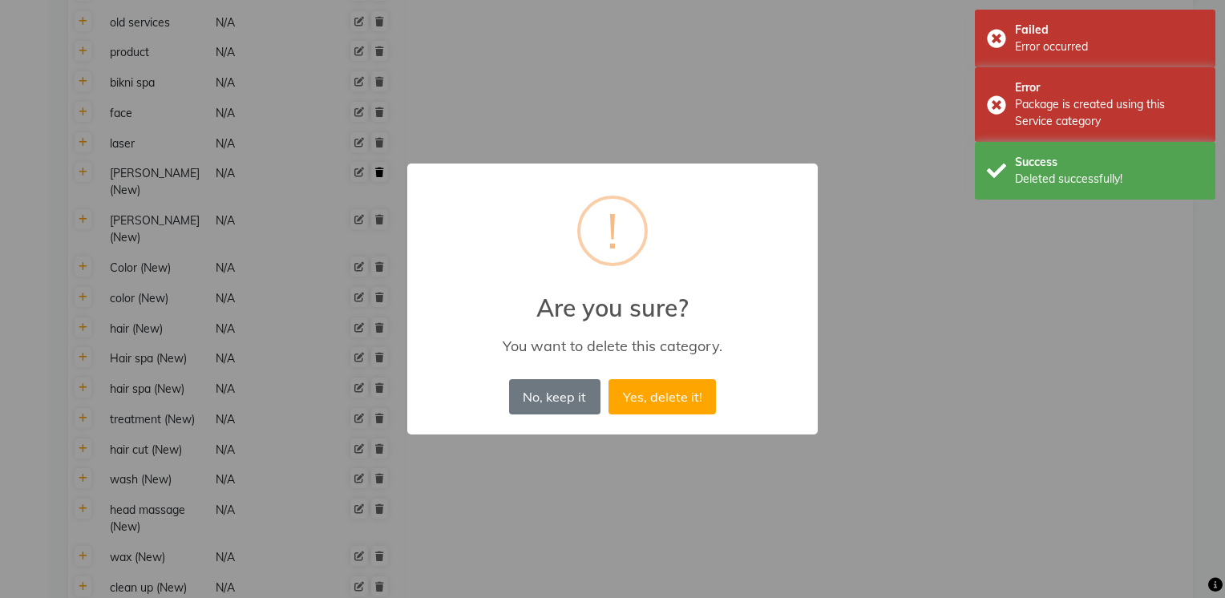
click at [609, 379] on button "Yes, delete it!" at bounding box center [662, 396] width 107 height 35
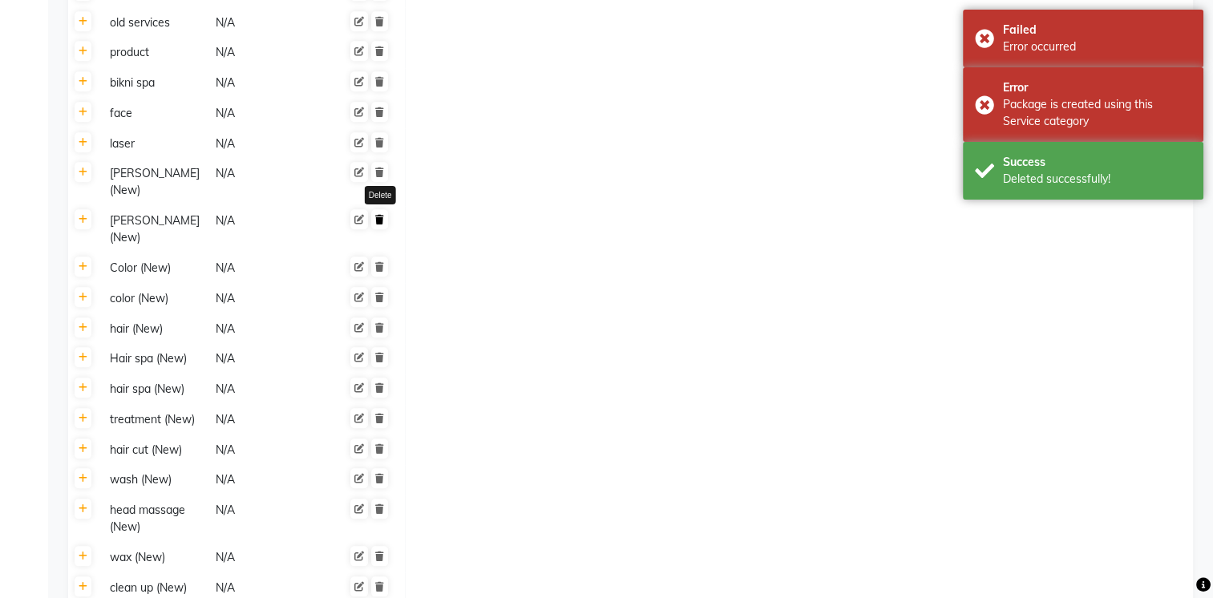
click at [382, 215] on icon at bounding box center [379, 220] width 9 height 10
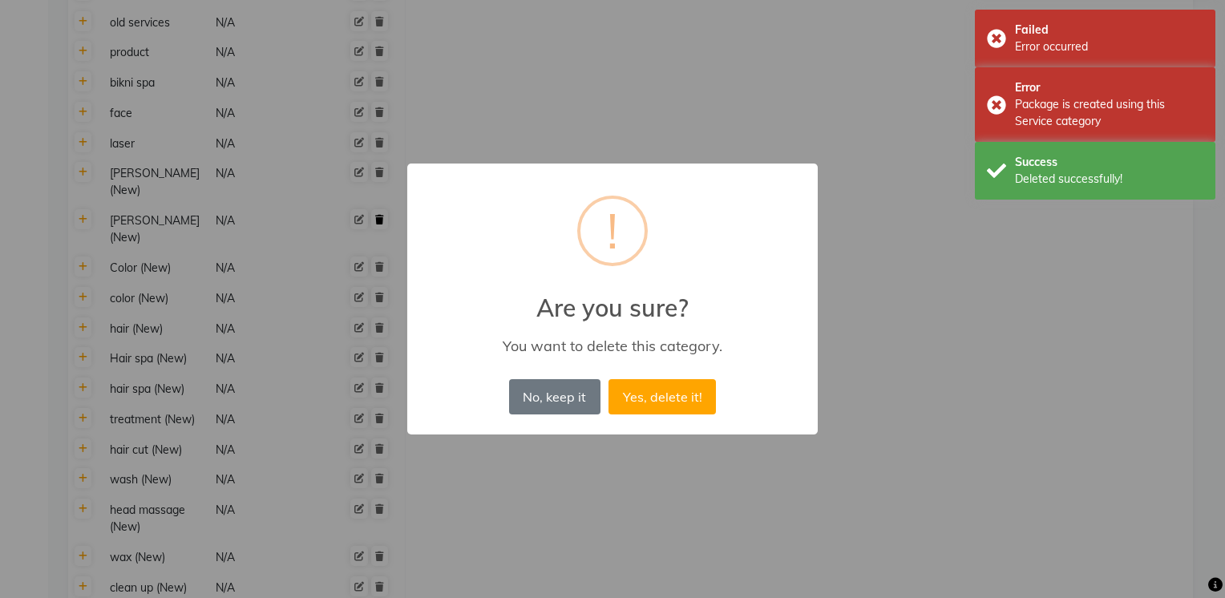
click at [609, 379] on button "Yes, delete it!" at bounding box center [662, 396] width 107 height 35
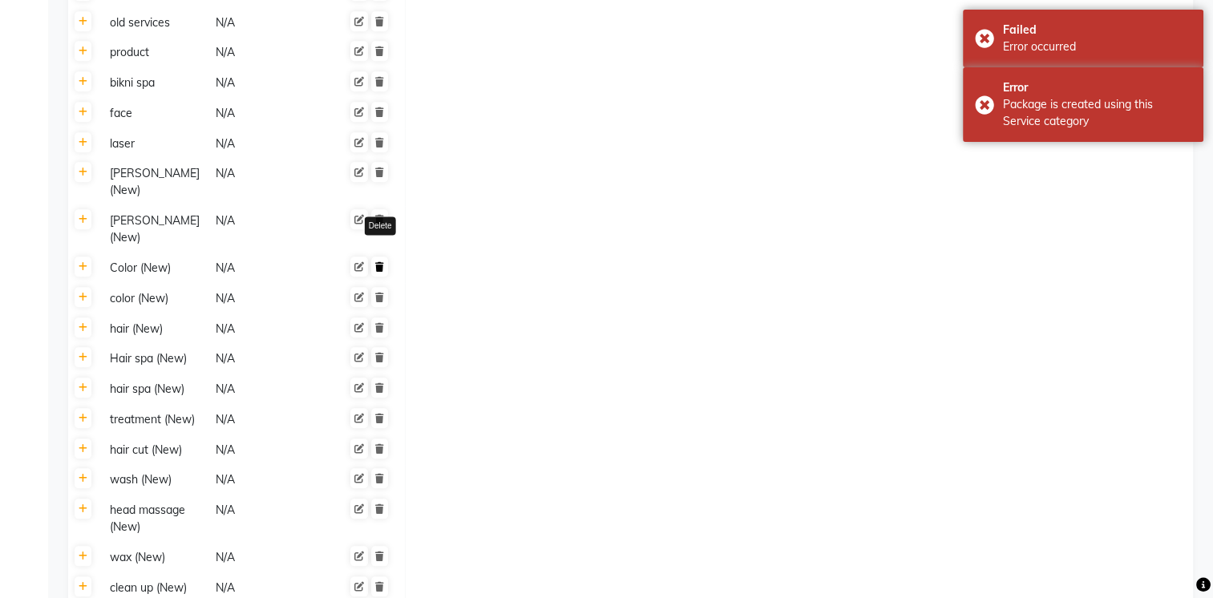
click at [378, 257] on link at bounding box center [379, 267] width 17 height 20
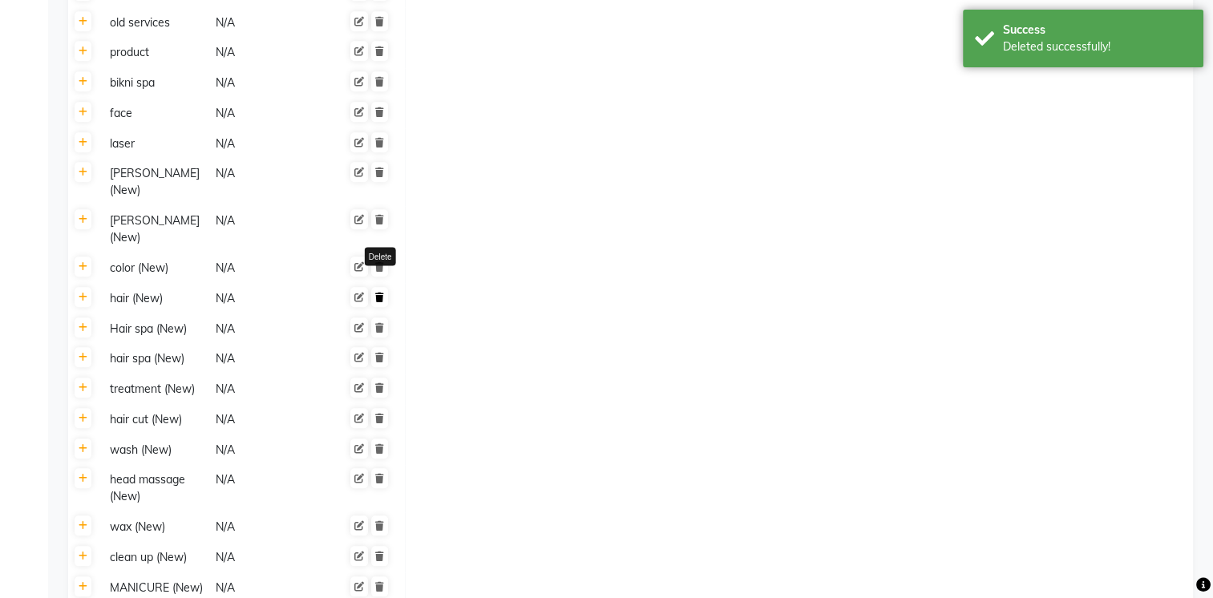
click at [380, 293] on icon at bounding box center [379, 298] width 9 height 10
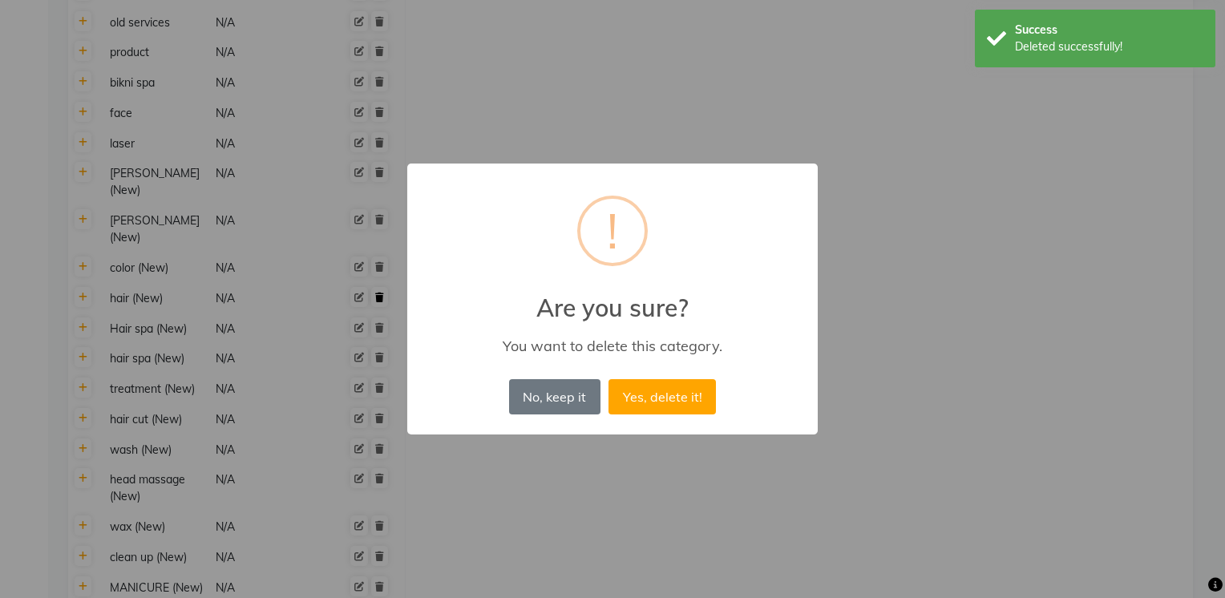
click at [609, 379] on button "Yes, delete it!" at bounding box center [662, 396] width 107 height 35
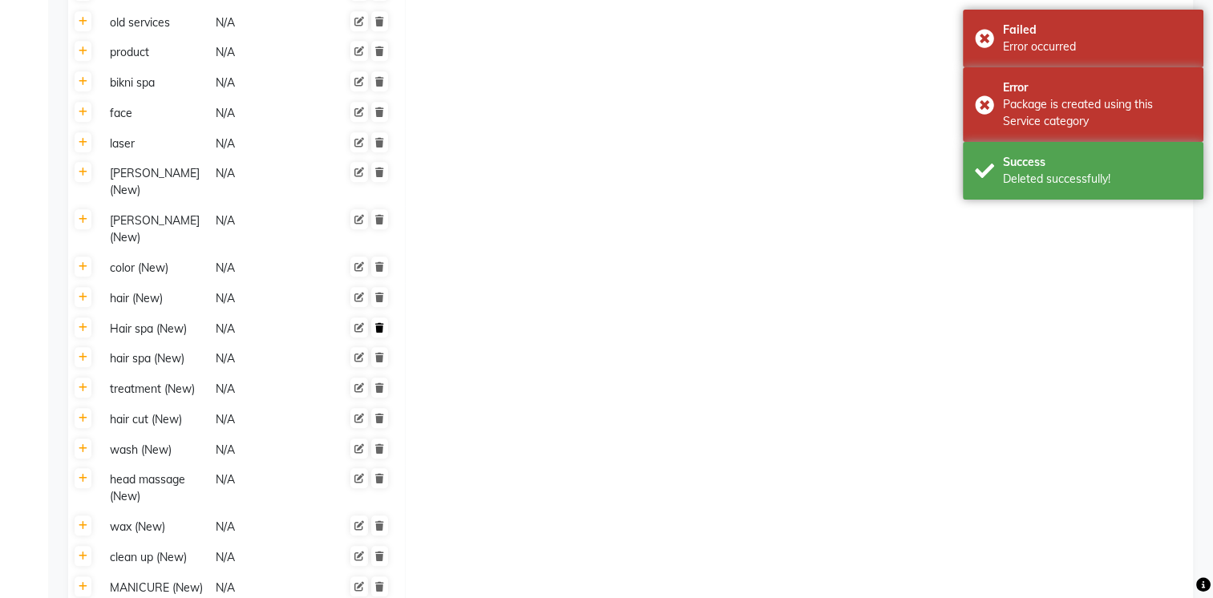
click at [382, 323] on icon at bounding box center [379, 328] width 9 height 10
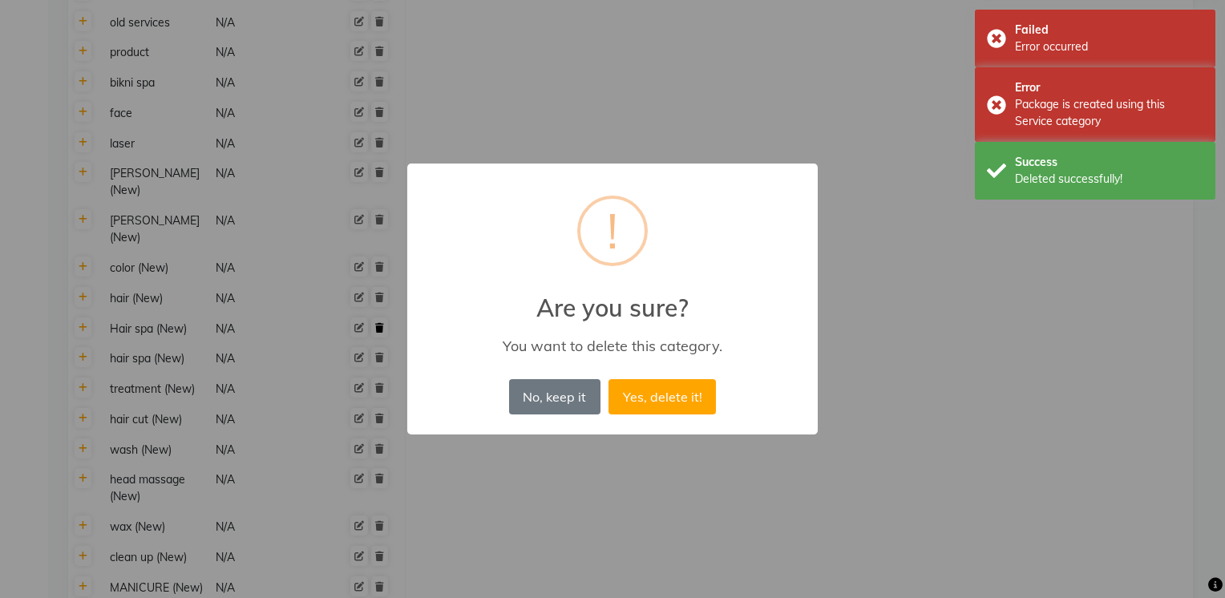
click at [609, 379] on button "Yes, delete it!" at bounding box center [662, 396] width 107 height 35
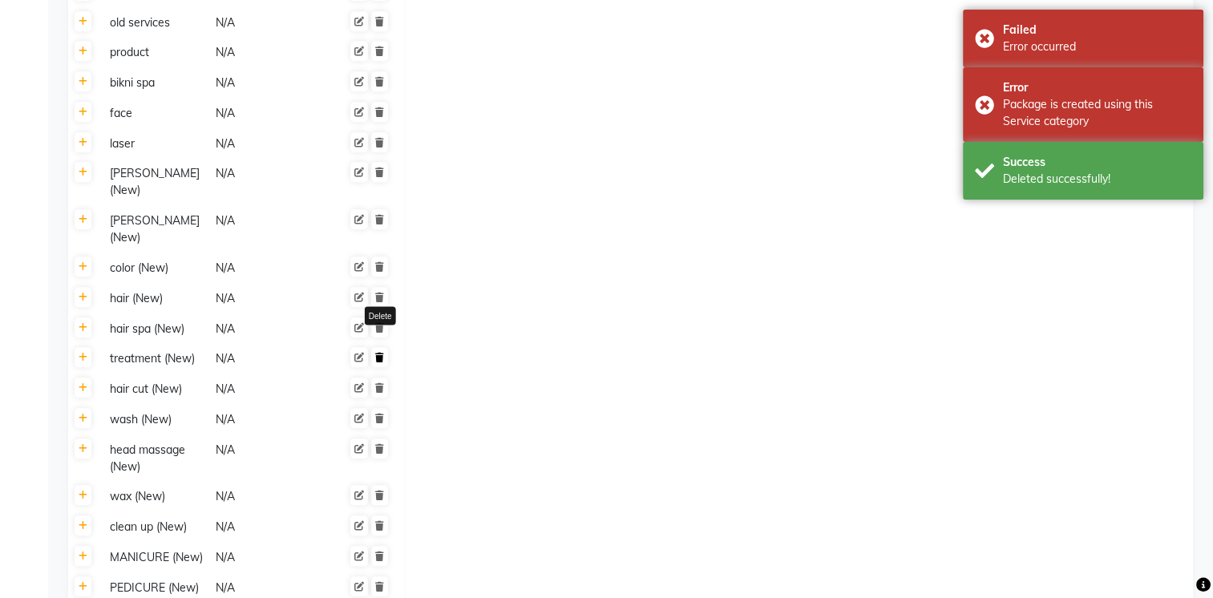
click at [381, 353] on icon at bounding box center [379, 358] width 9 height 10
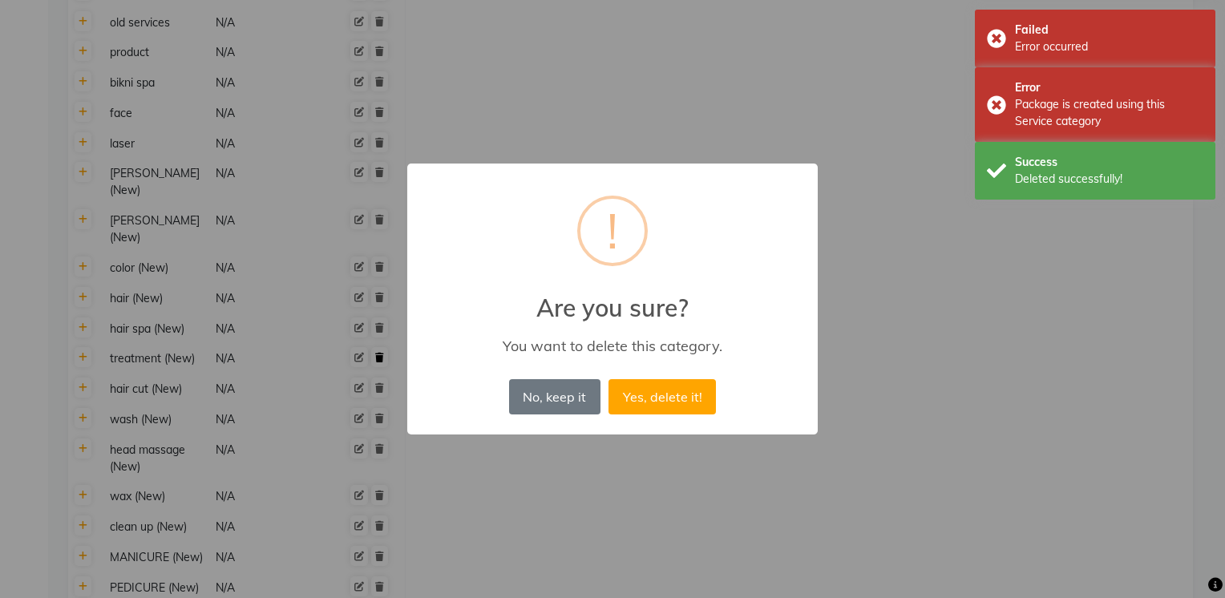
click at [609, 379] on button "Yes, delete it!" at bounding box center [662, 396] width 107 height 35
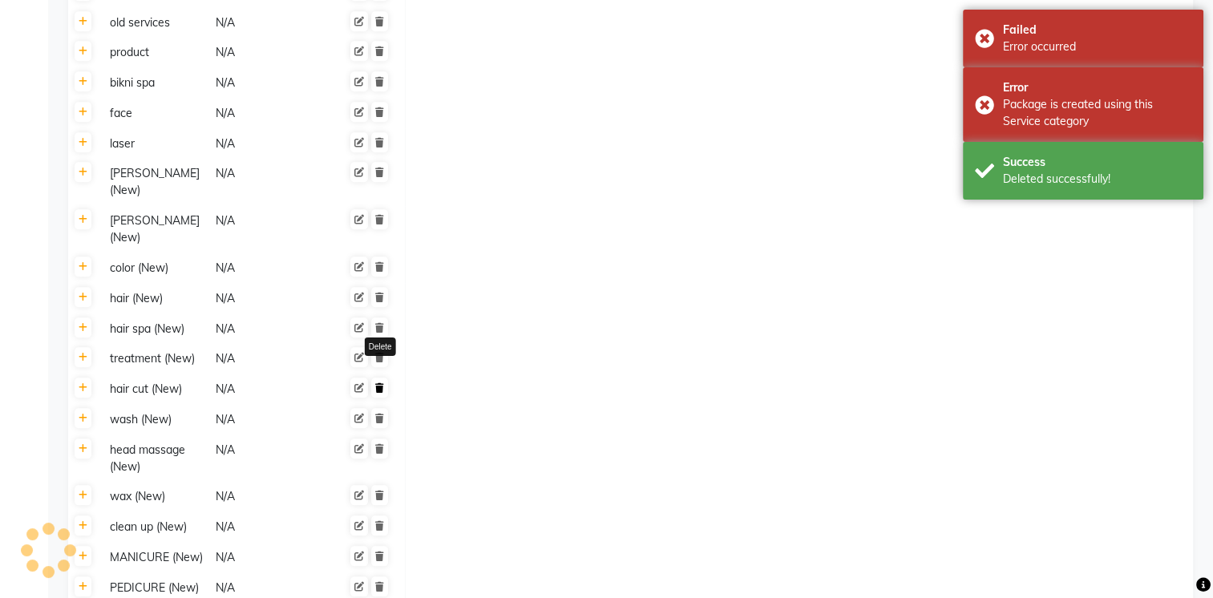
click at [382, 383] on icon at bounding box center [379, 388] width 9 height 10
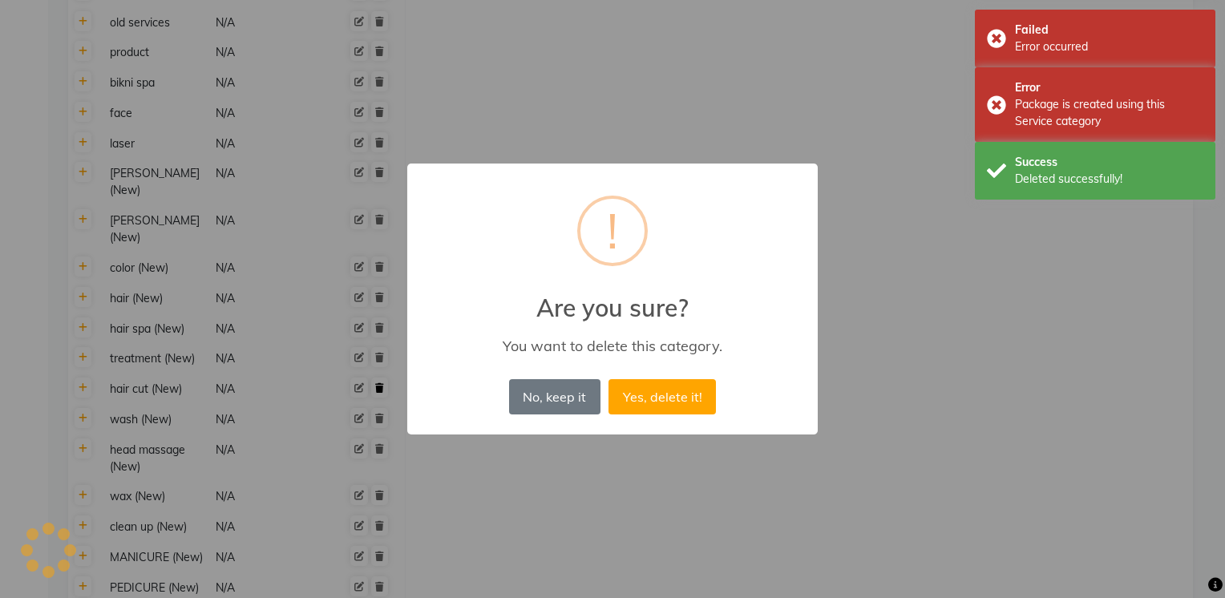
click at [609, 379] on button "Yes, delete it!" at bounding box center [662, 396] width 107 height 35
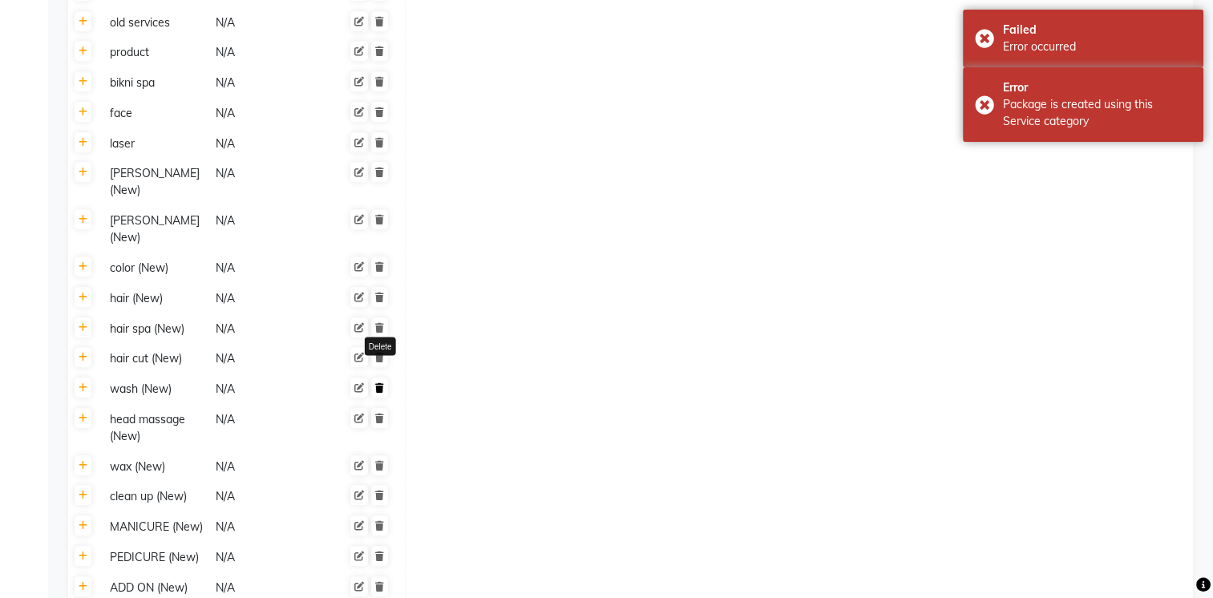
click at [379, 383] on icon at bounding box center [379, 388] width 9 height 10
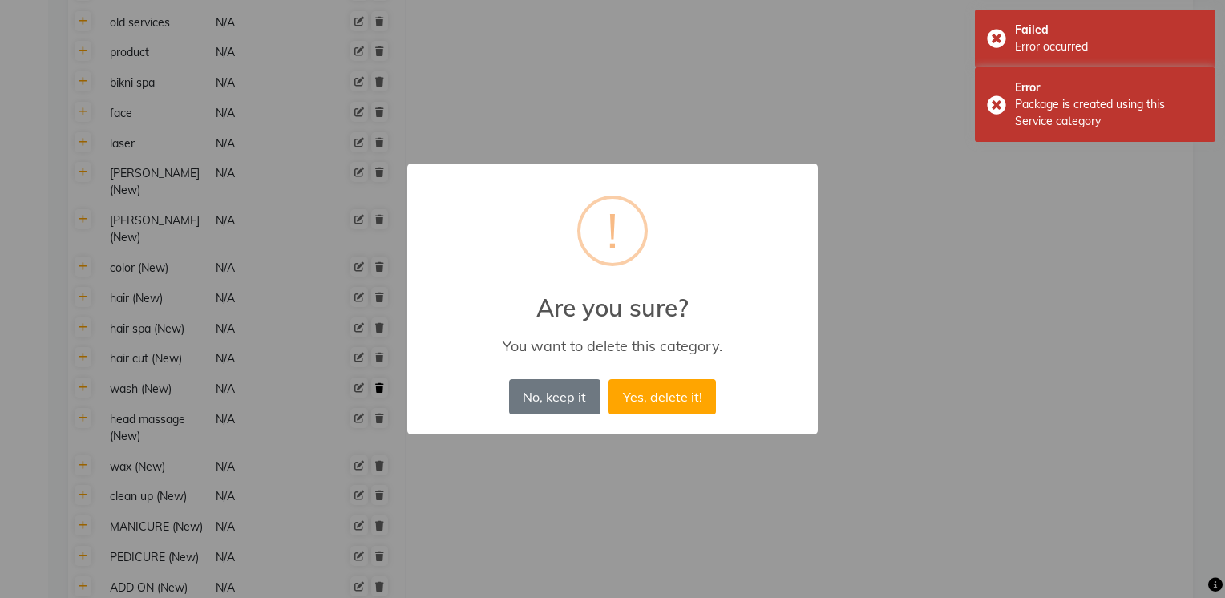
click at [609, 379] on button "Yes, delete it!" at bounding box center [662, 396] width 107 height 35
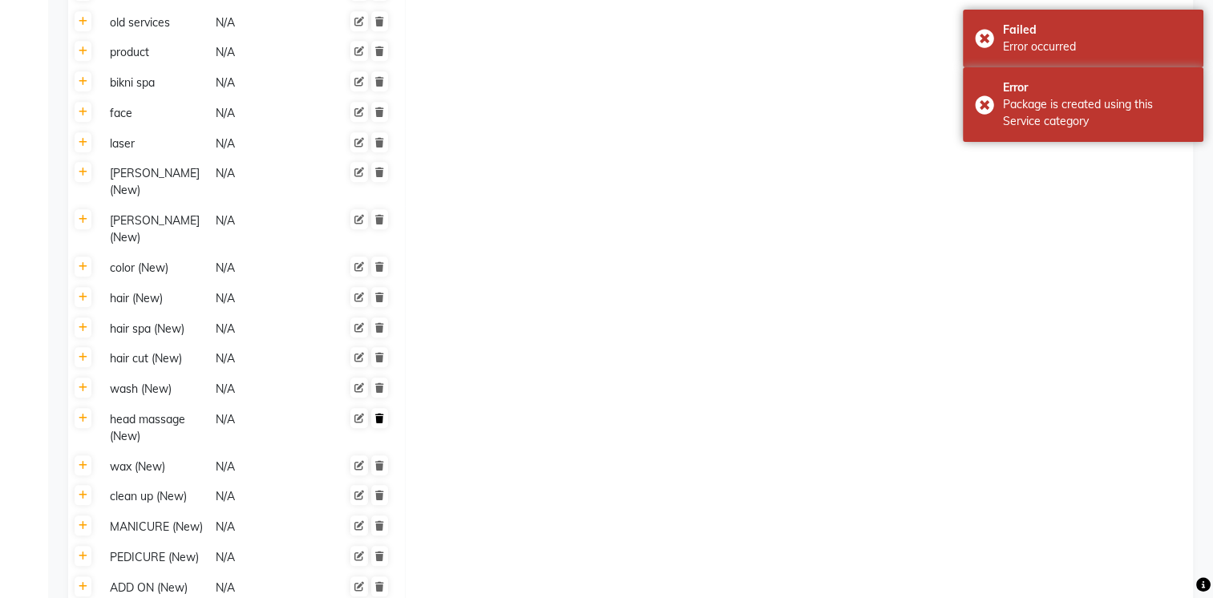
click at [382, 414] on icon at bounding box center [379, 419] width 9 height 10
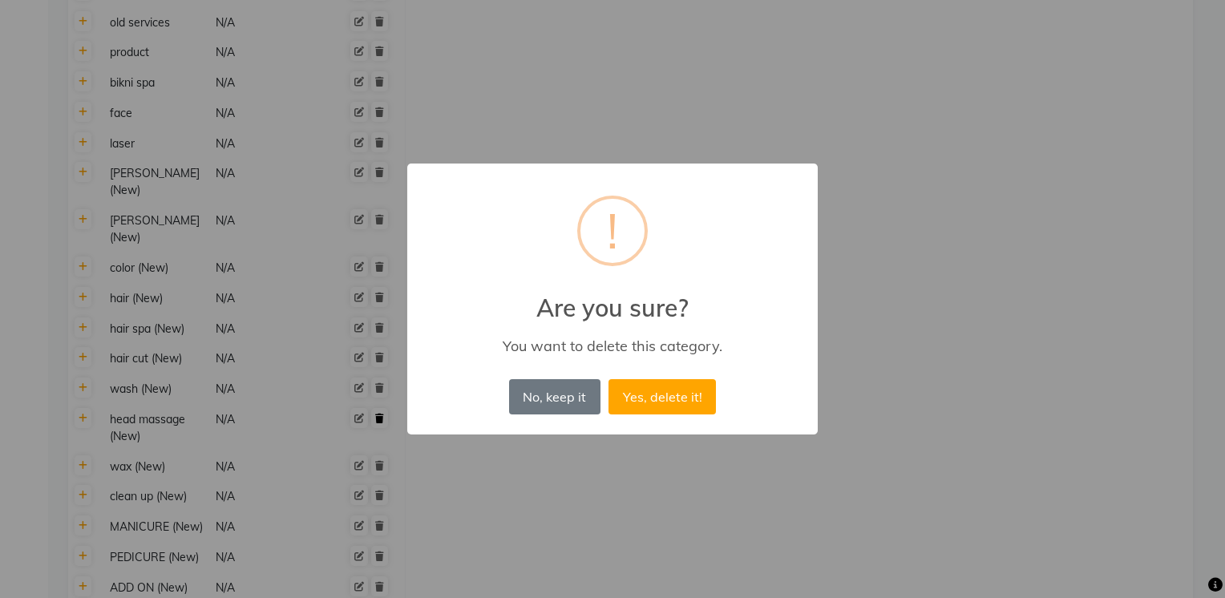
click at [609, 379] on button "Yes, delete it!" at bounding box center [662, 396] width 107 height 35
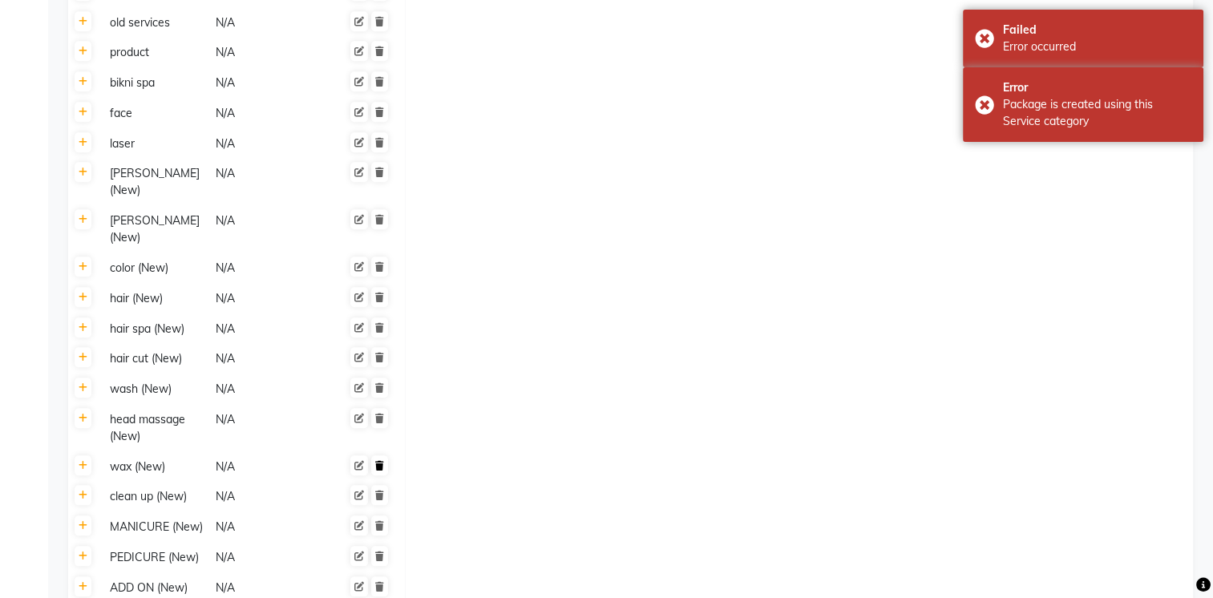
click at [379, 455] on link at bounding box center [379, 465] width 17 height 20
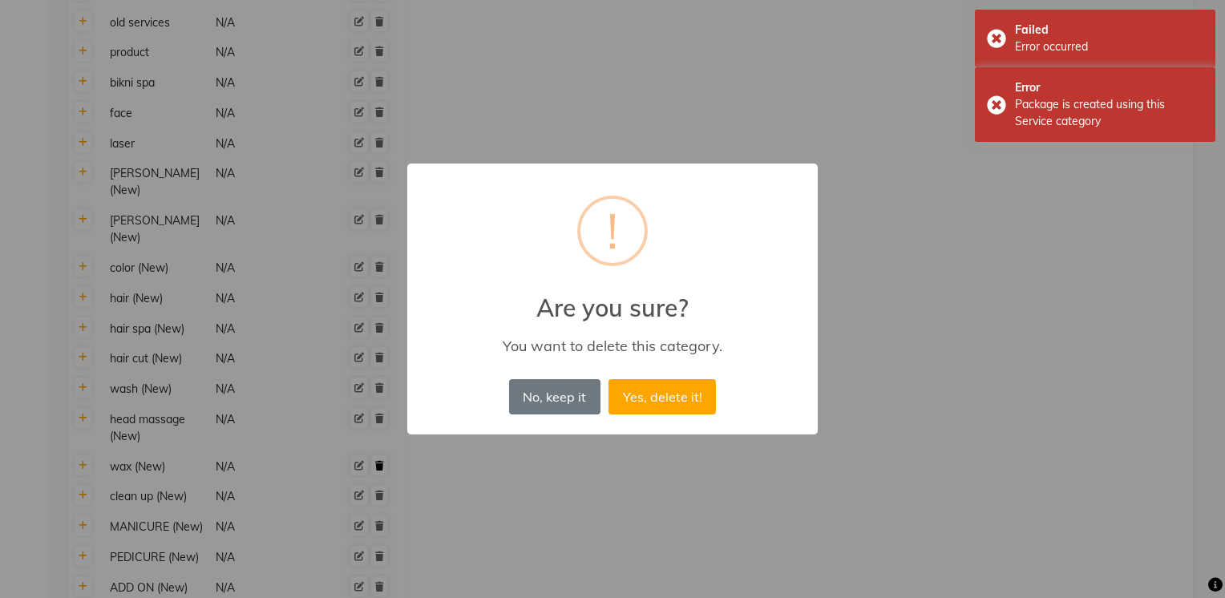
click at [609, 379] on button "Yes, delete it!" at bounding box center [662, 396] width 107 height 35
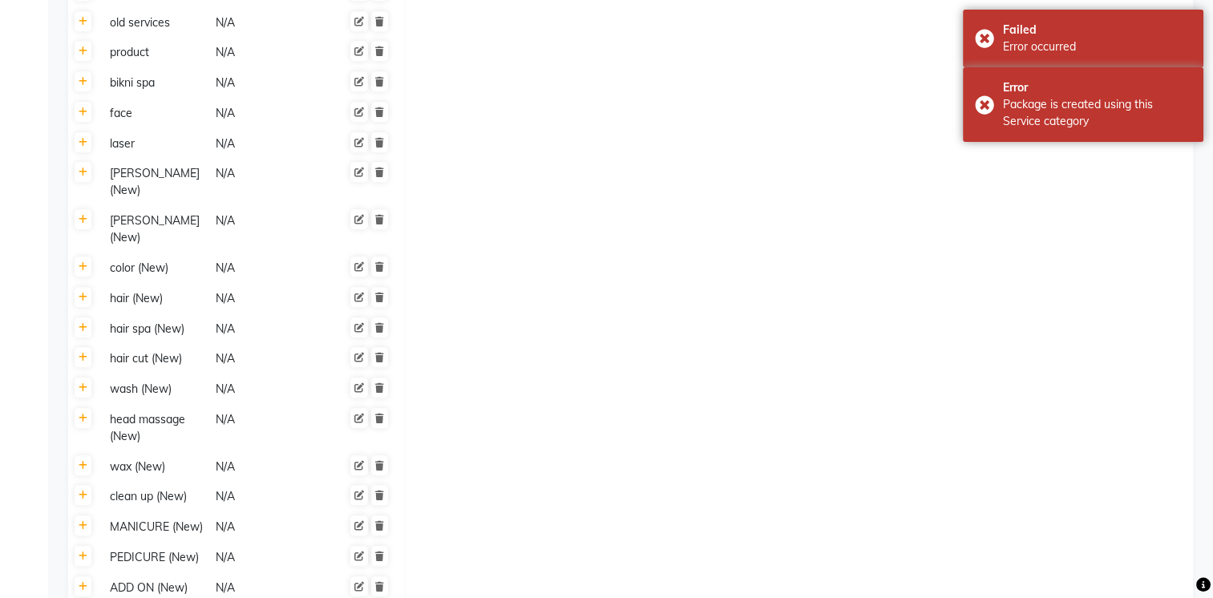
scroll to position [1614, 0]
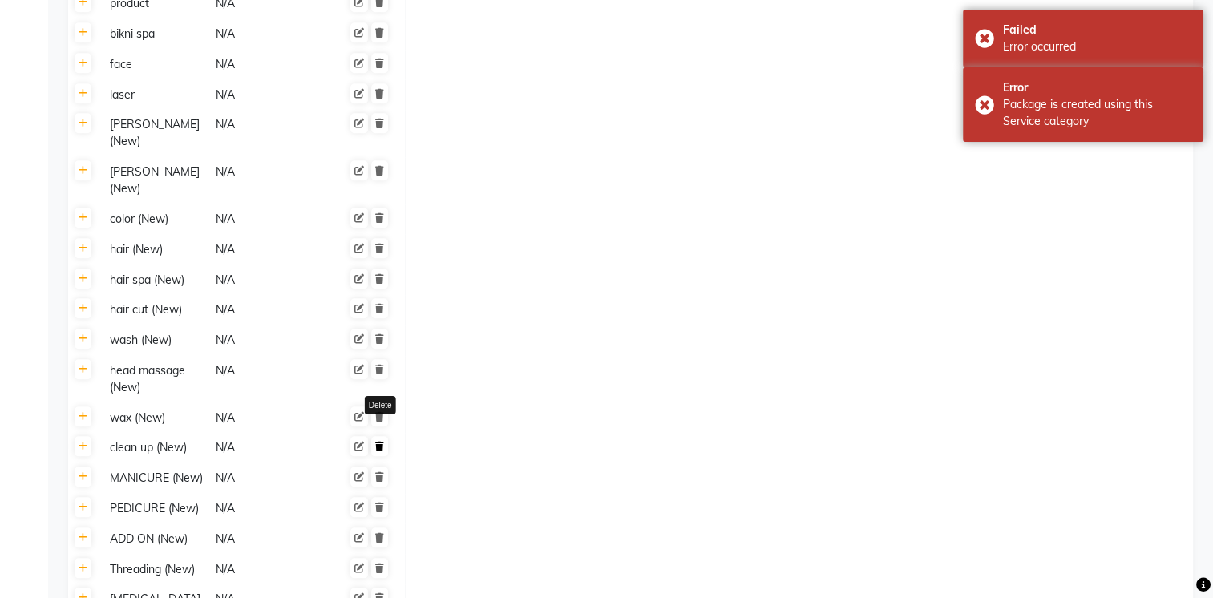
click at [380, 442] on icon at bounding box center [379, 447] width 9 height 10
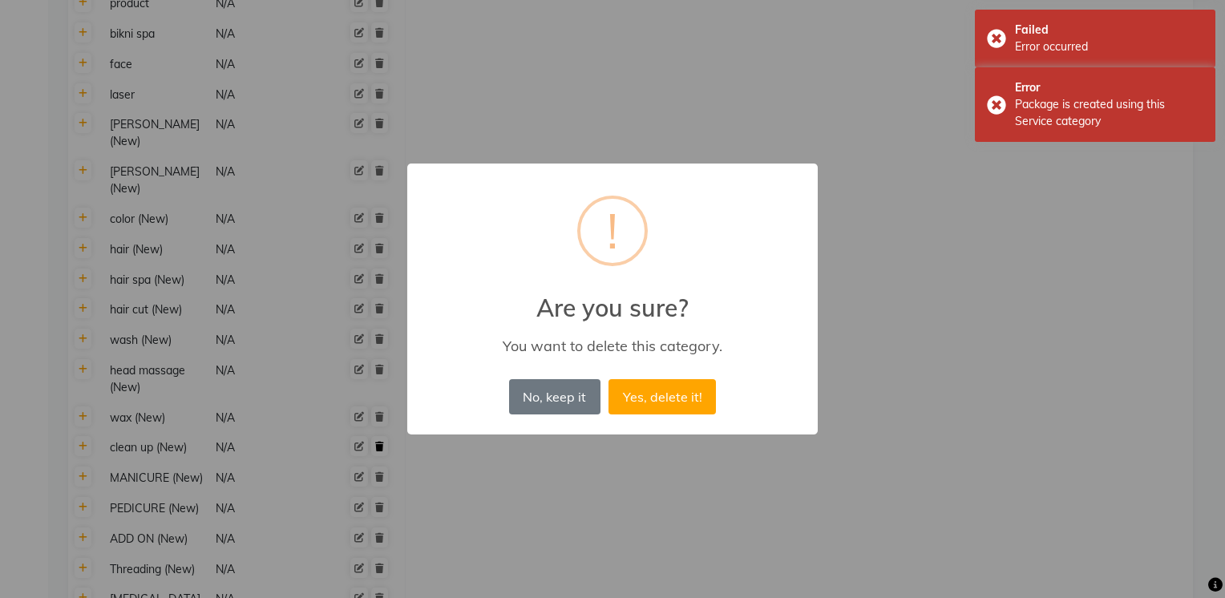
click at [609, 379] on button "Yes, delete it!" at bounding box center [662, 396] width 107 height 35
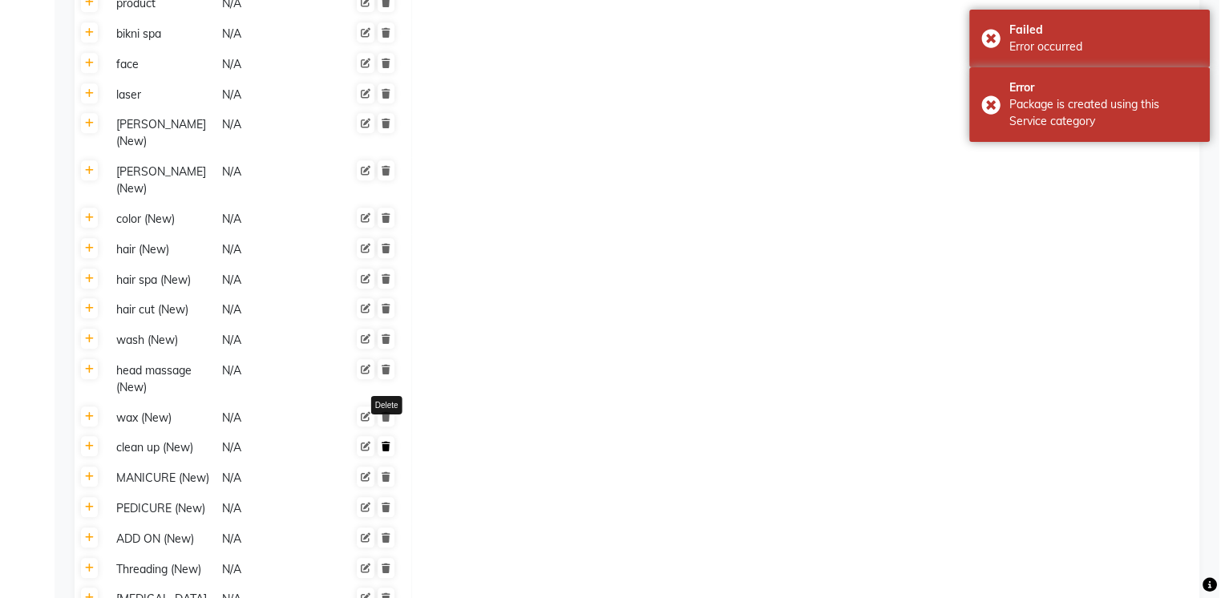
scroll to position [1753, 0]
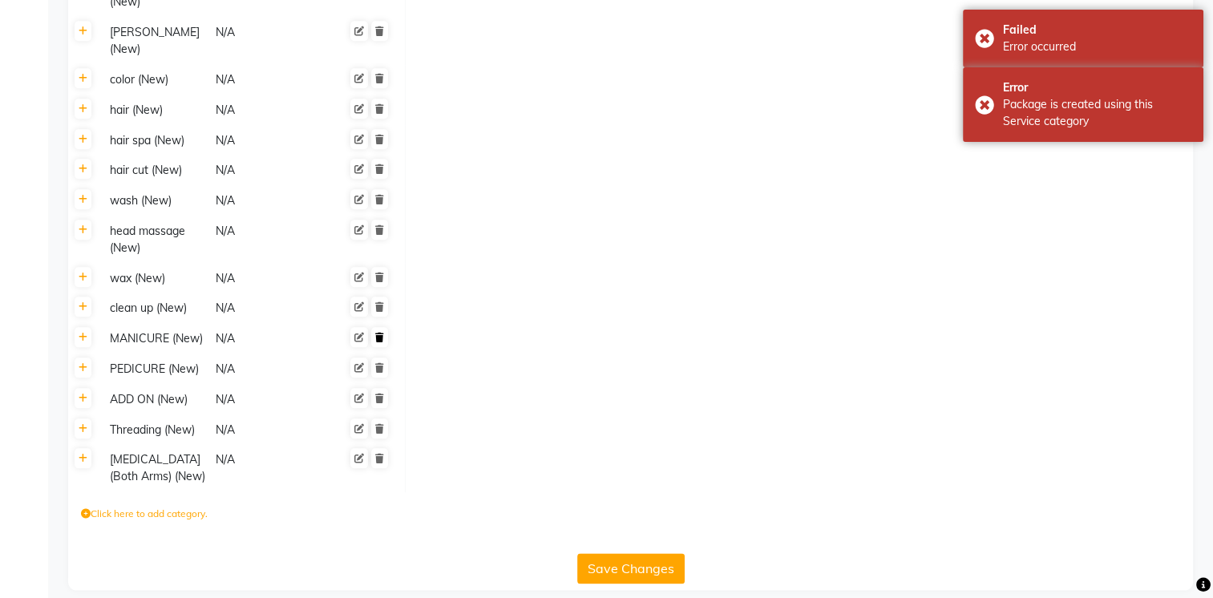
click at [383, 333] on icon at bounding box center [379, 338] width 9 height 10
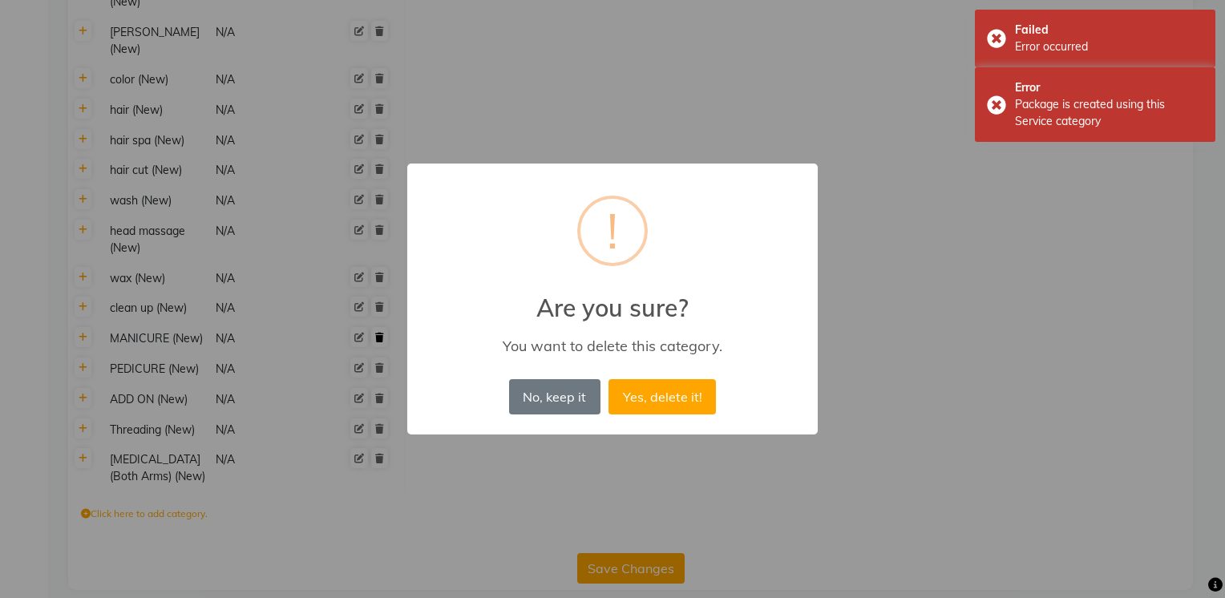
click at [609, 379] on button "Yes, delete it!" at bounding box center [662, 396] width 107 height 35
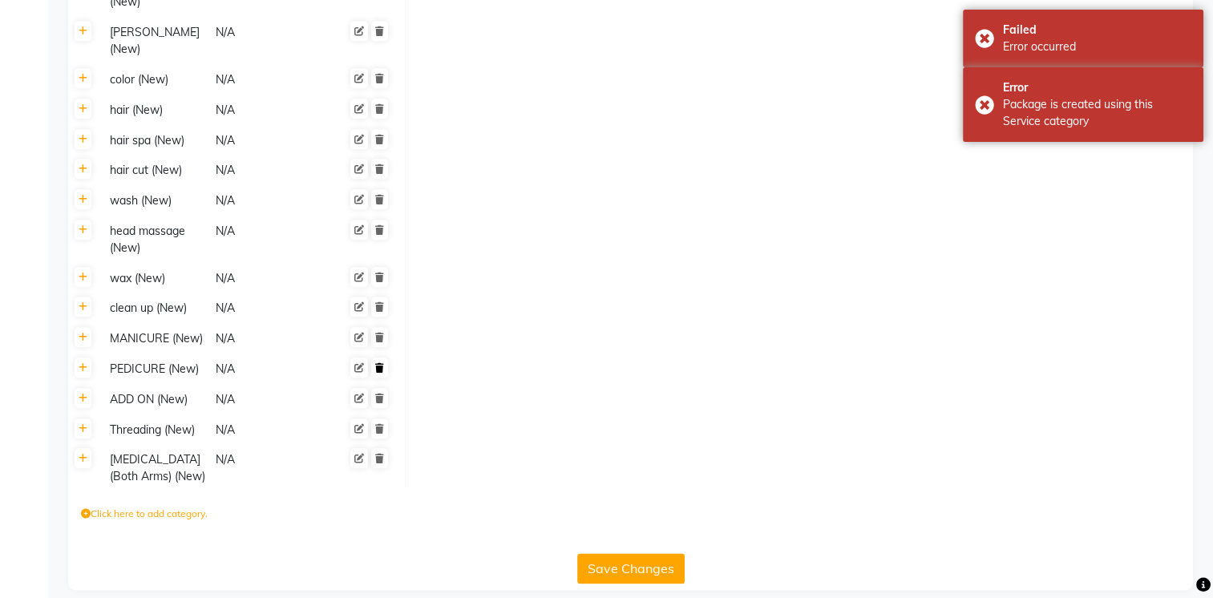
click at [376, 363] on icon at bounding box center [379, 368] width 9 height 10
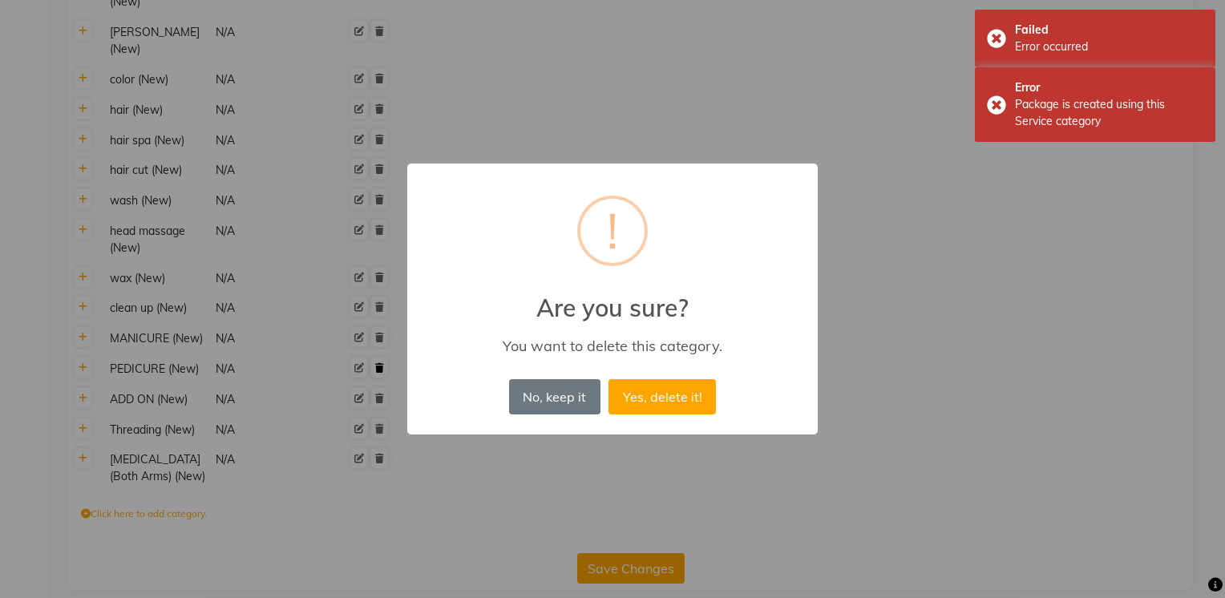
click at [609, 379] on button "Yes, delete it!" at bounding box center [662, 396] width 107 height 35
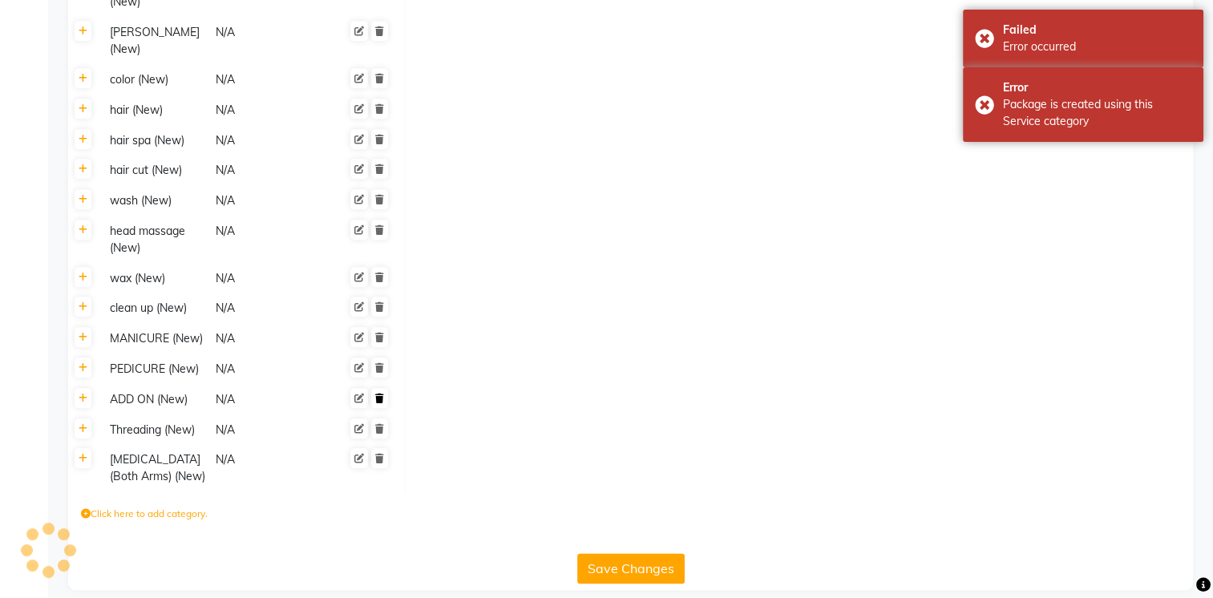
click at [378, 388] on link at bounding box center [379, 398] width 17 height 20
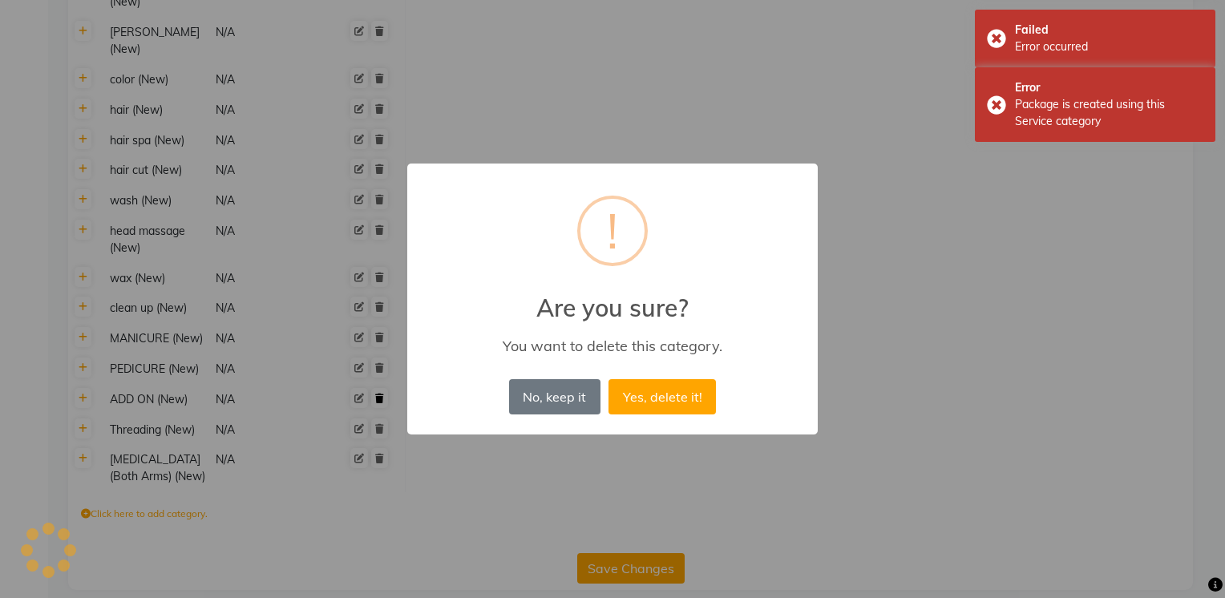
click at [609, 379] on button "Yes, delete it!" at bounding box center [662, 396] width 107 height 35
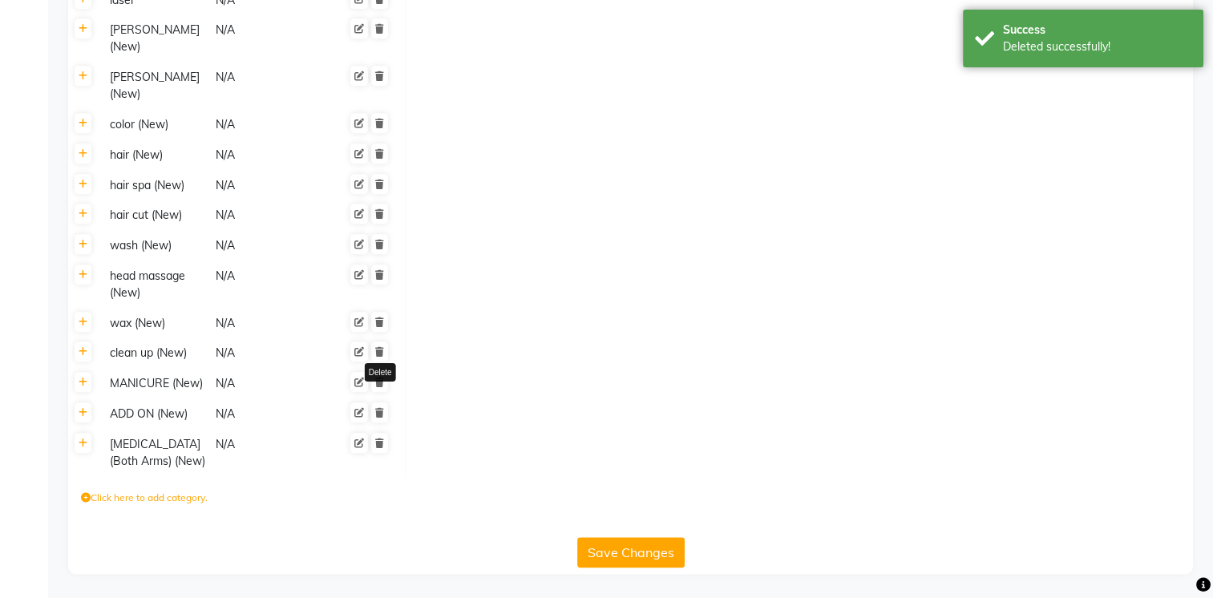
scroll to position [1693, 0]
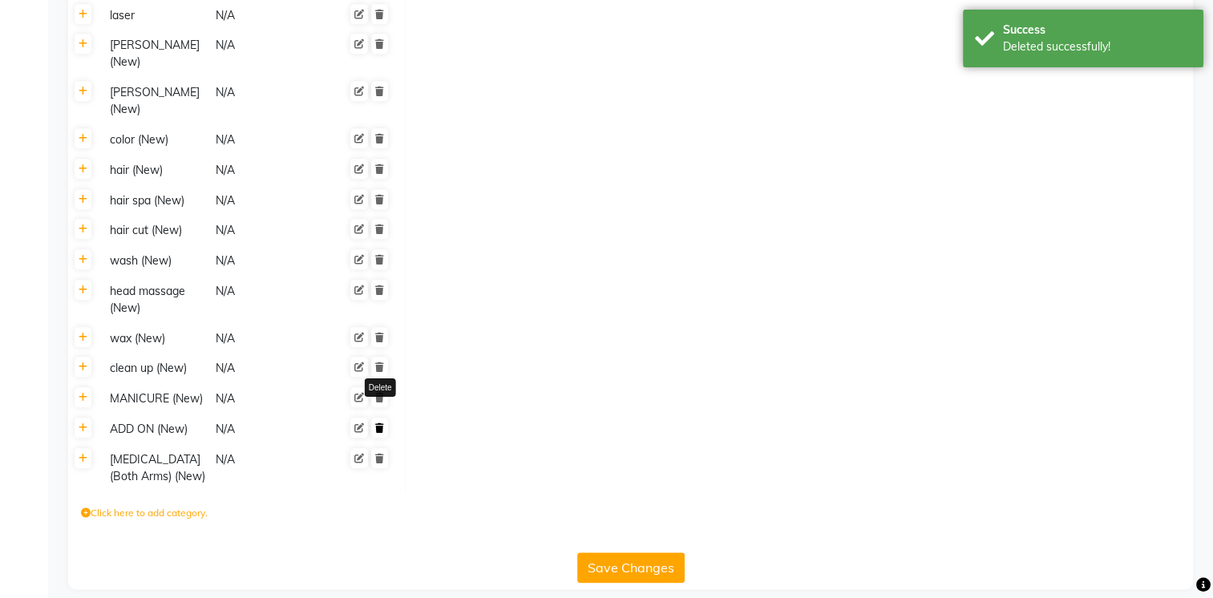
click at [384, 418] on link at bounding box center [379, 428] width 17 height 20
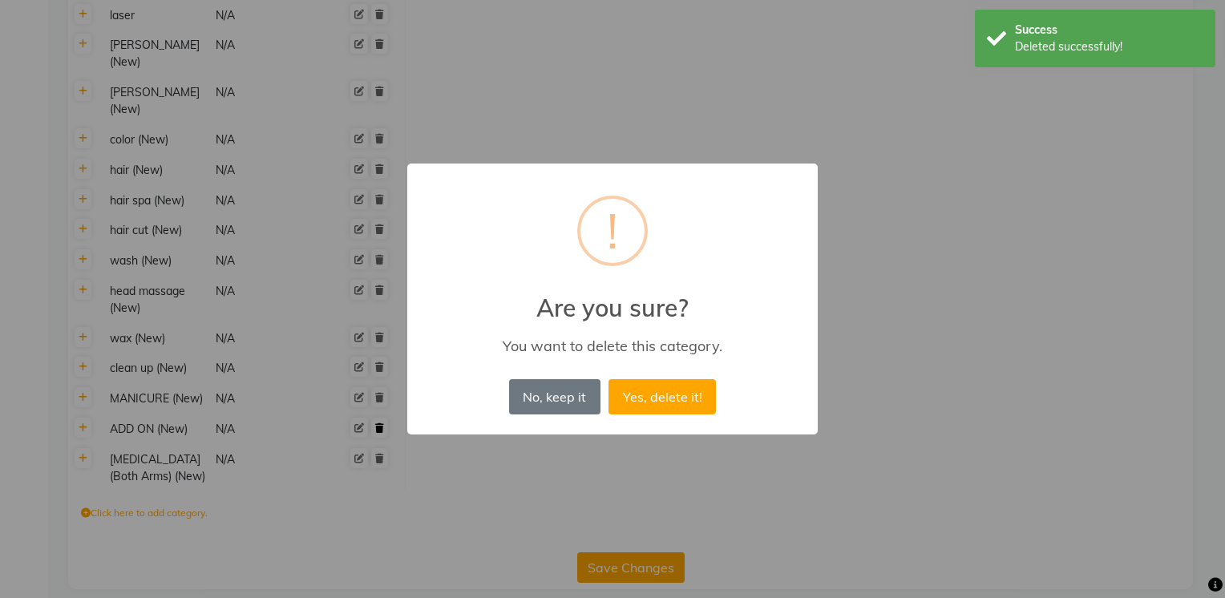
click at [609, 379] on button "Yes, delete it!" at bounding box center [662, 396] width 107 height 35
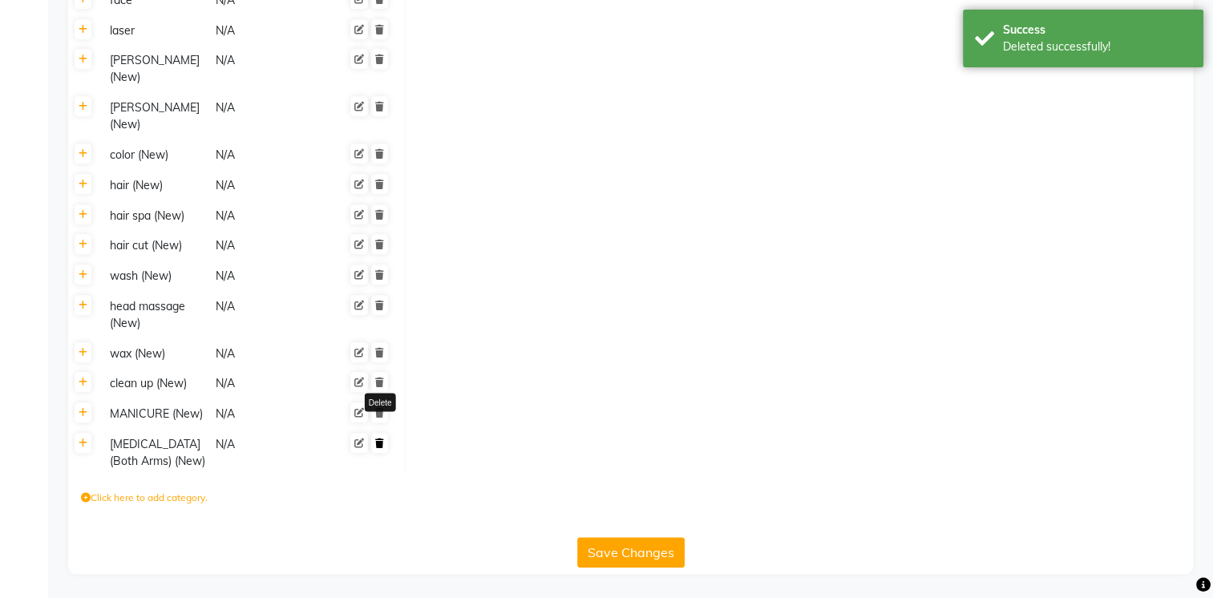
scroll to position [1663, 0]
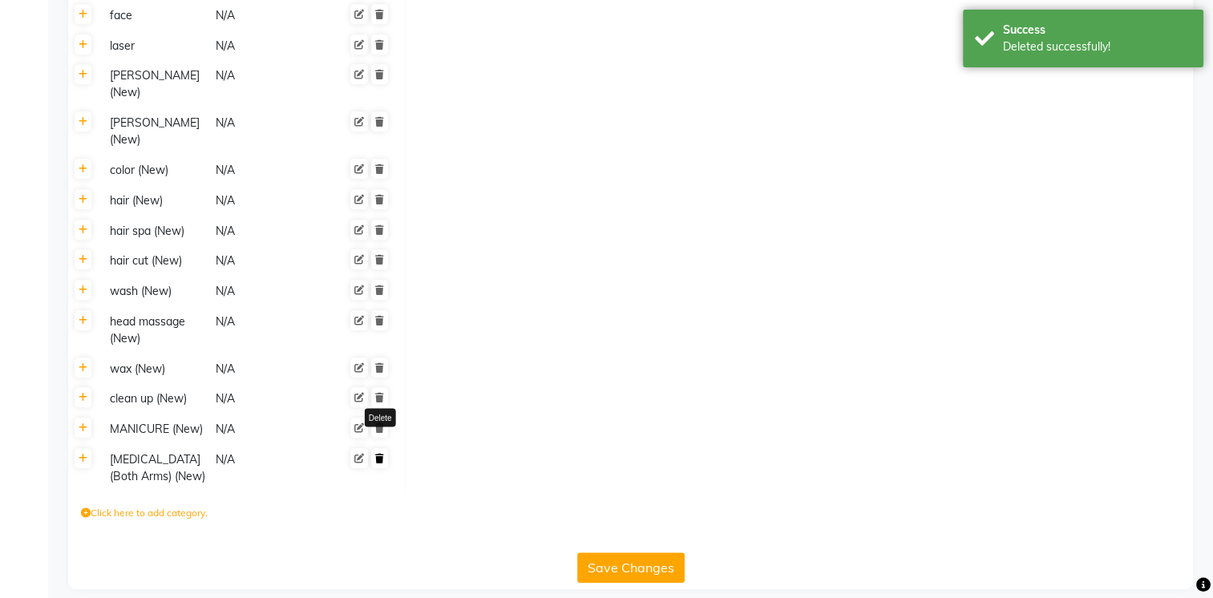
click at [381, 454] on icon at bounding box center [379, 459] width 9 height 10
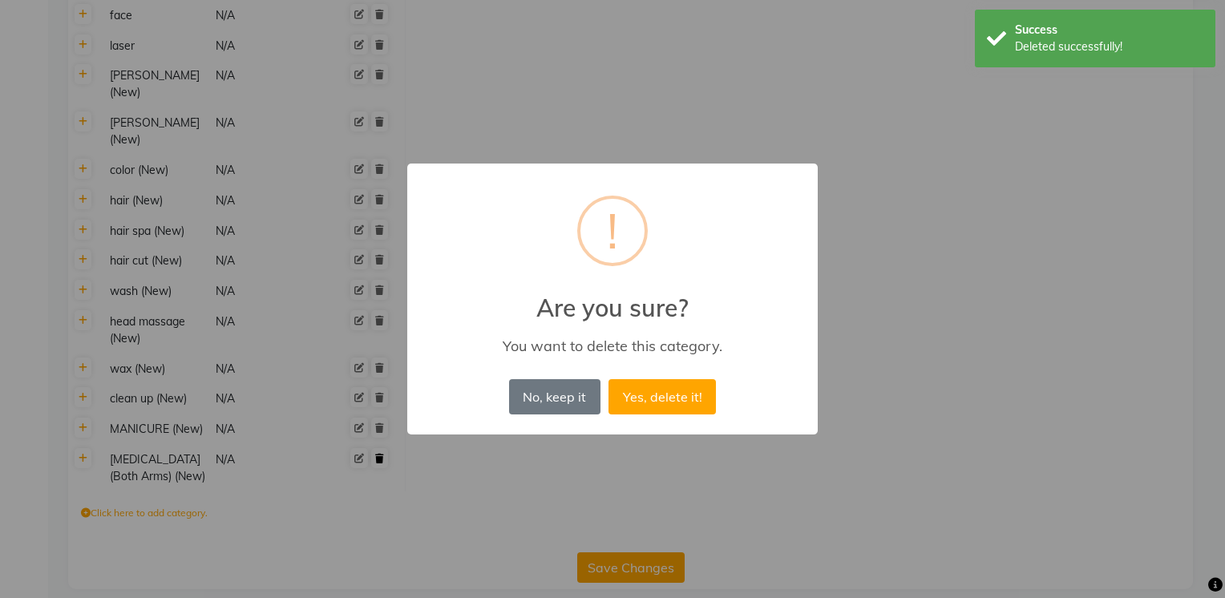
click at [609, 379] on button "Yes, delete it!" at bounding box center [662, 396] width 107 height 35
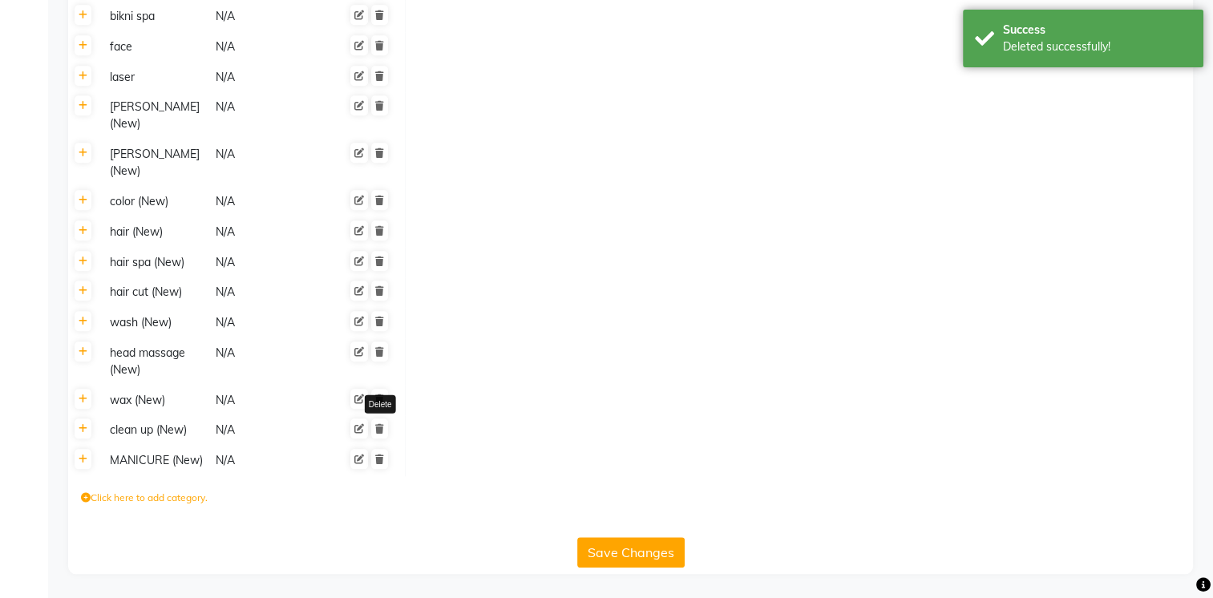
scroll to position [1599, 0]
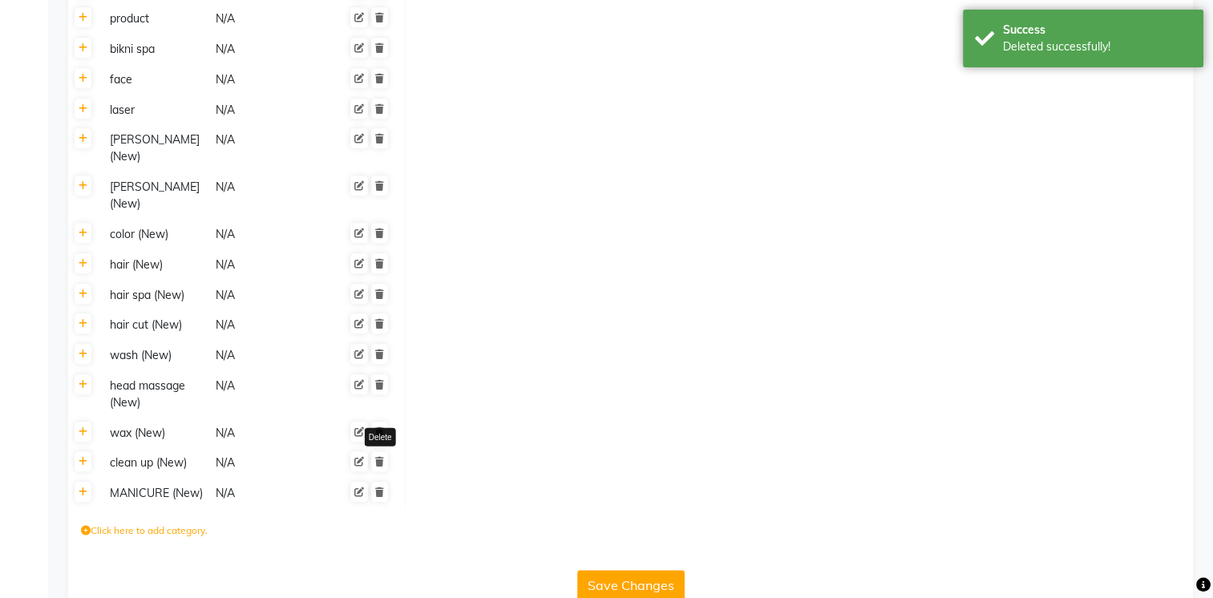
click at [381, 451] on link at bounding box center [379, 461] width 17 height 20
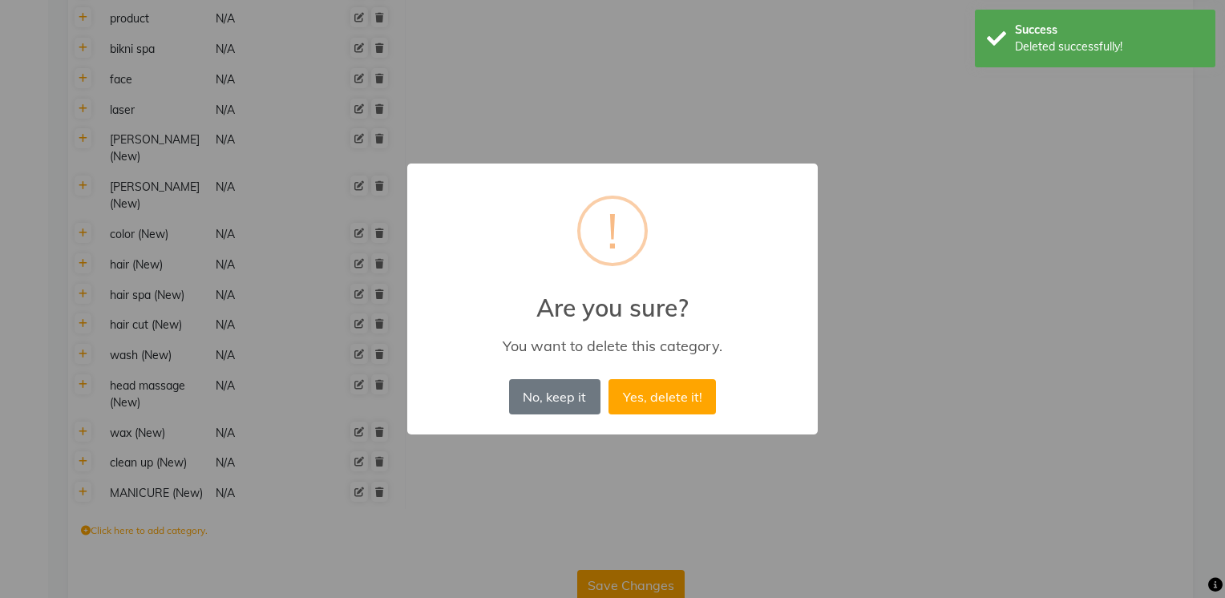
click at [609, 379] on button "Yes, delete it!" at bounding box center [662, 396] width 107 height 35
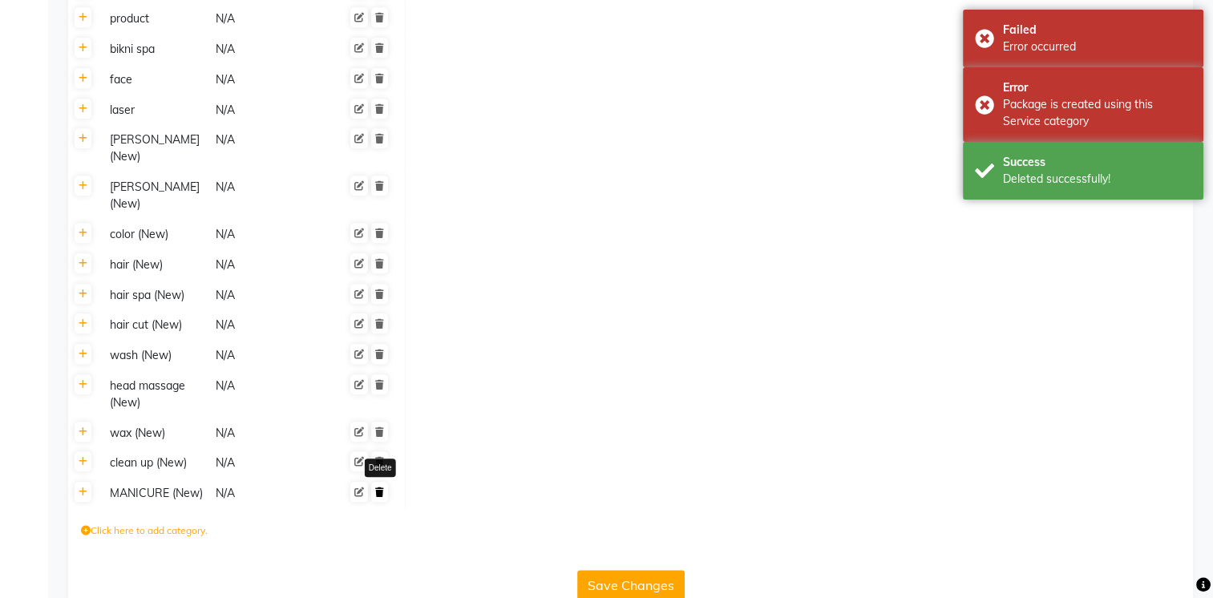
click at [377, 482] on link at bounding box center [379, 492] width 17 height 20
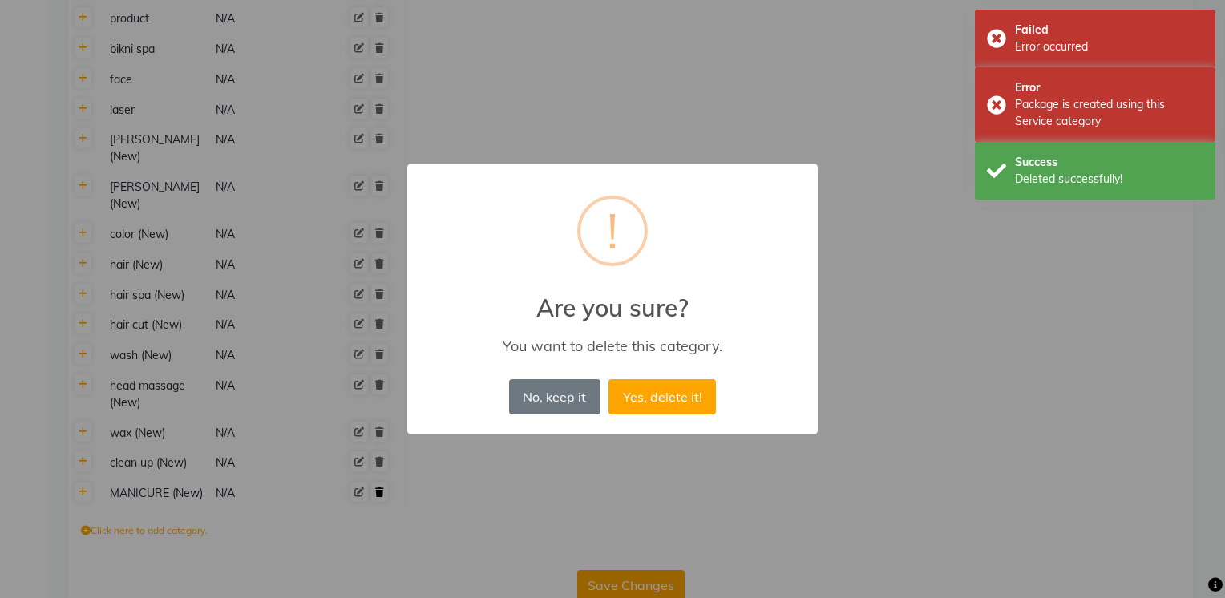
click at [609, 379] on button "Yes, delete it!" at bounding box center [662, 396] width 107 height 35
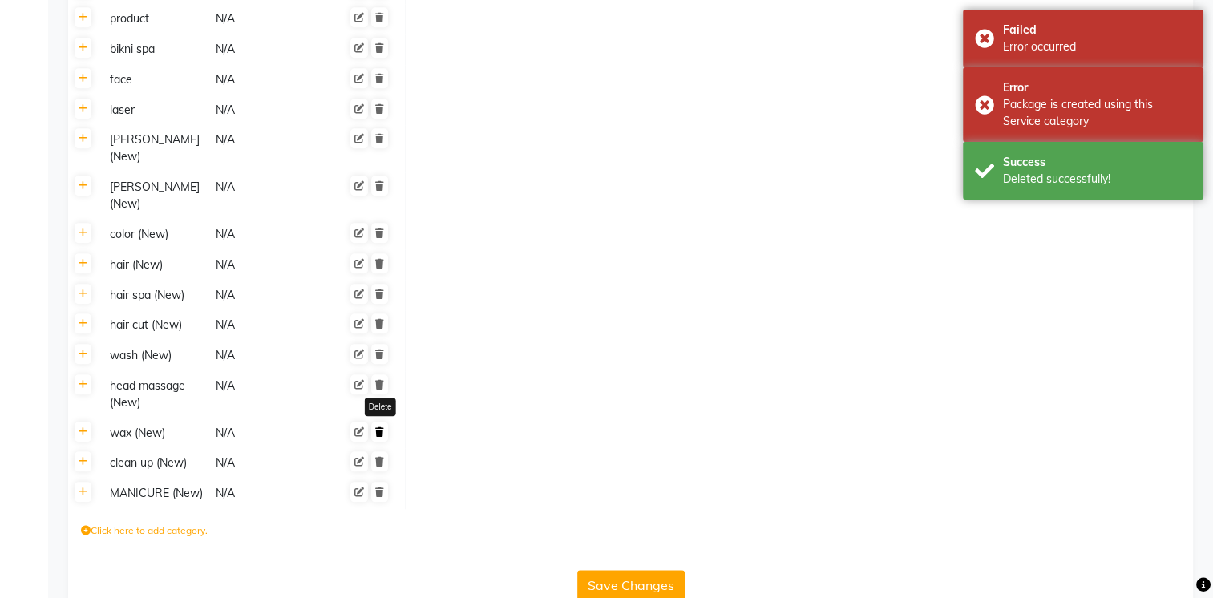
click at [379, 427] on icon at bounding box center [379, 432] width 9 height 10
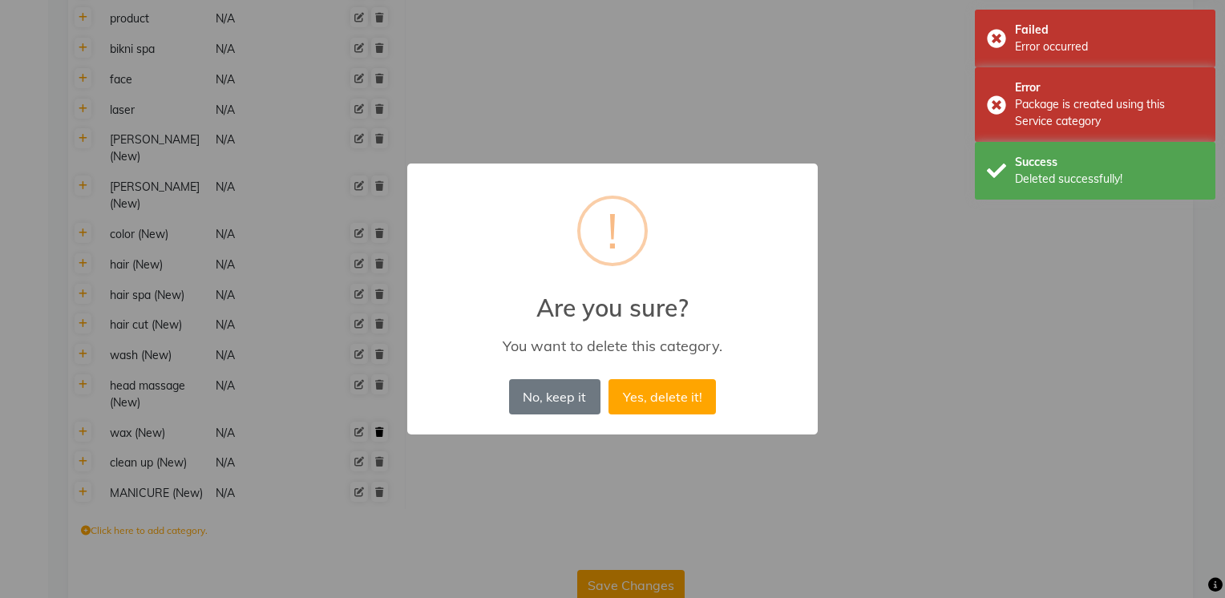
click at [609, 379] on button "Yes, delete it!" at bounding box center [662, 396] width 107 height 35
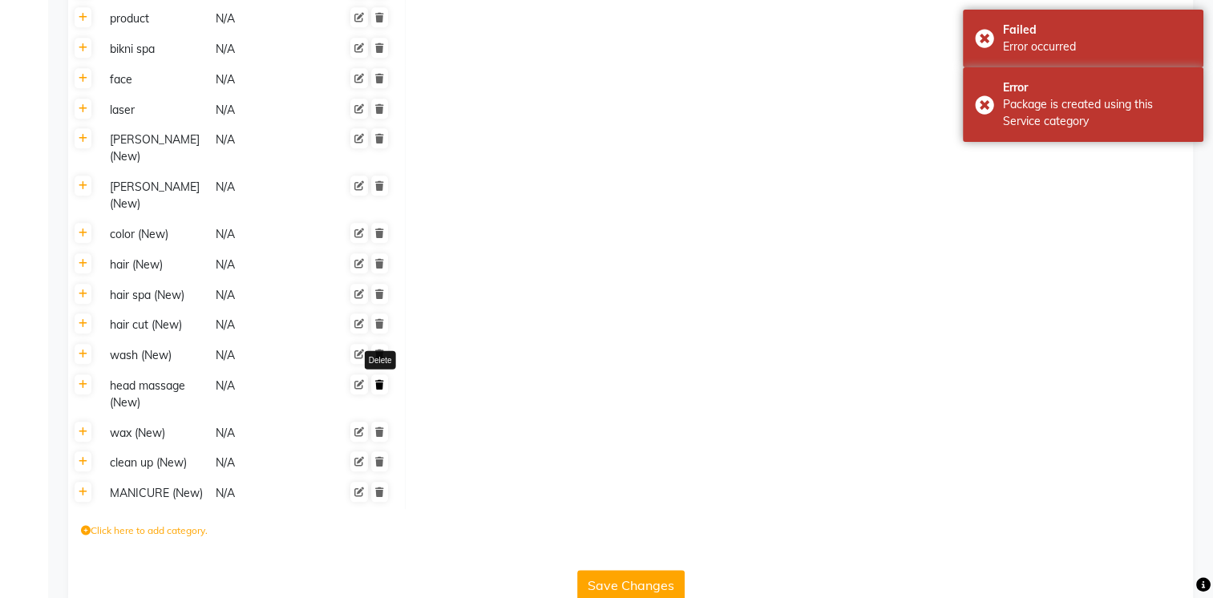
click at [386, 374] on link at bounding box center [379, 384] width 17 height 20
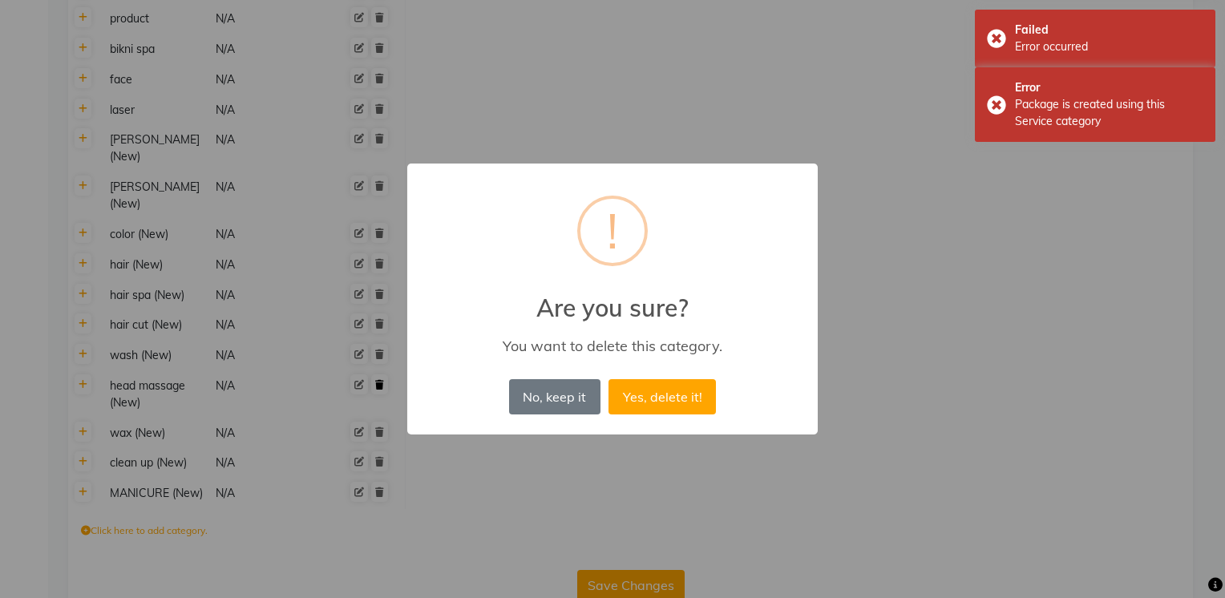
click at [609, 379] on button "Yes, delete it!" at bounding box center [662, 396] width 107 height 35
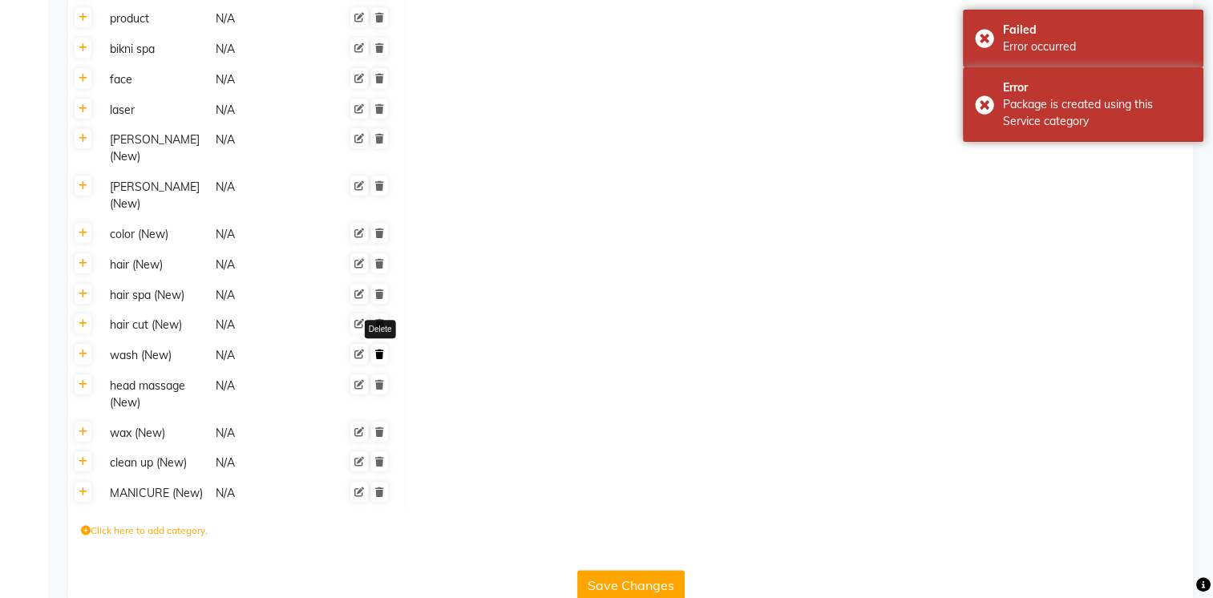
click at [378, 350] on icon at bounding box center [379, 355] width 9 height 10
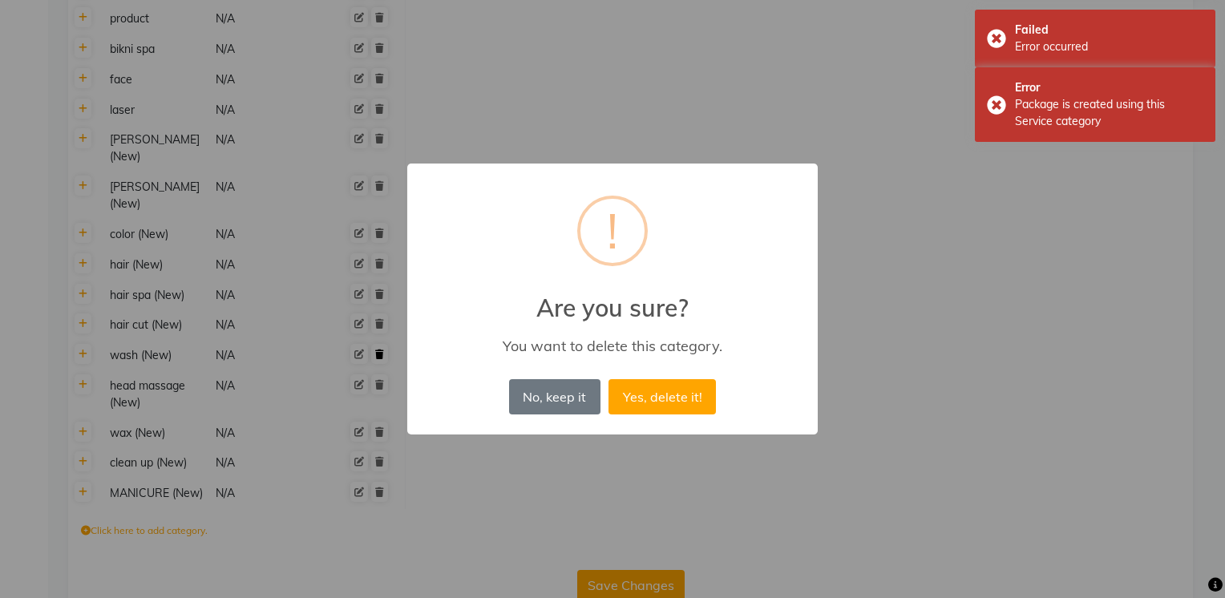
click at [609, 379] on button "Yes, delete it!" at bounding box center [662, 396] width 107 height 35
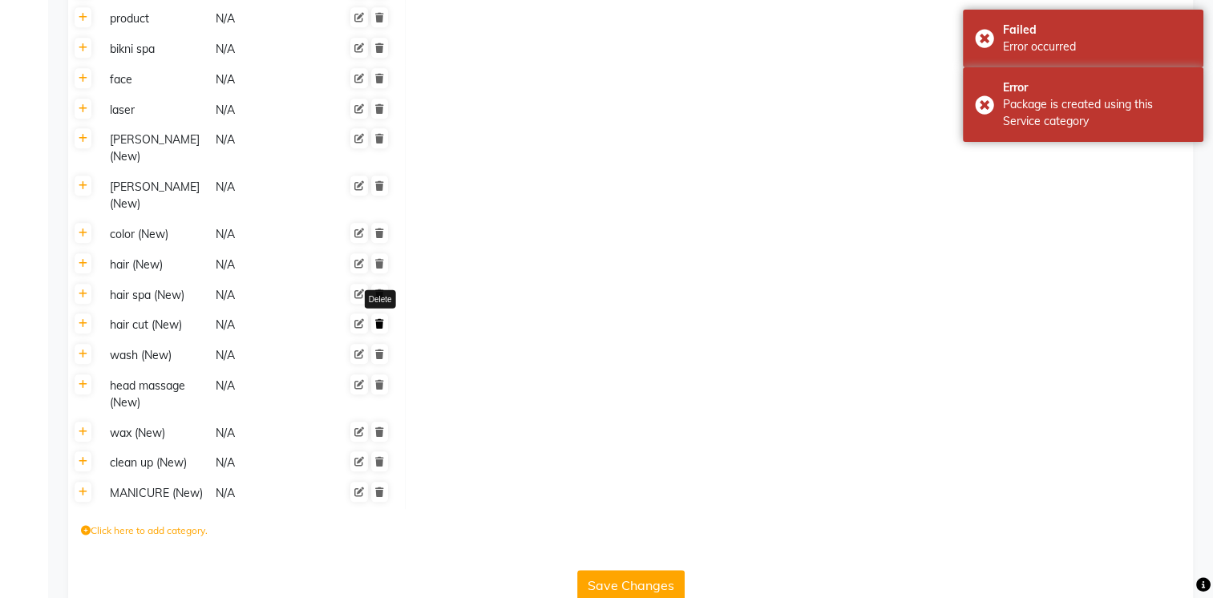
click at [379, 319] on icon at bounding box center [379, 324] width 9 height 10
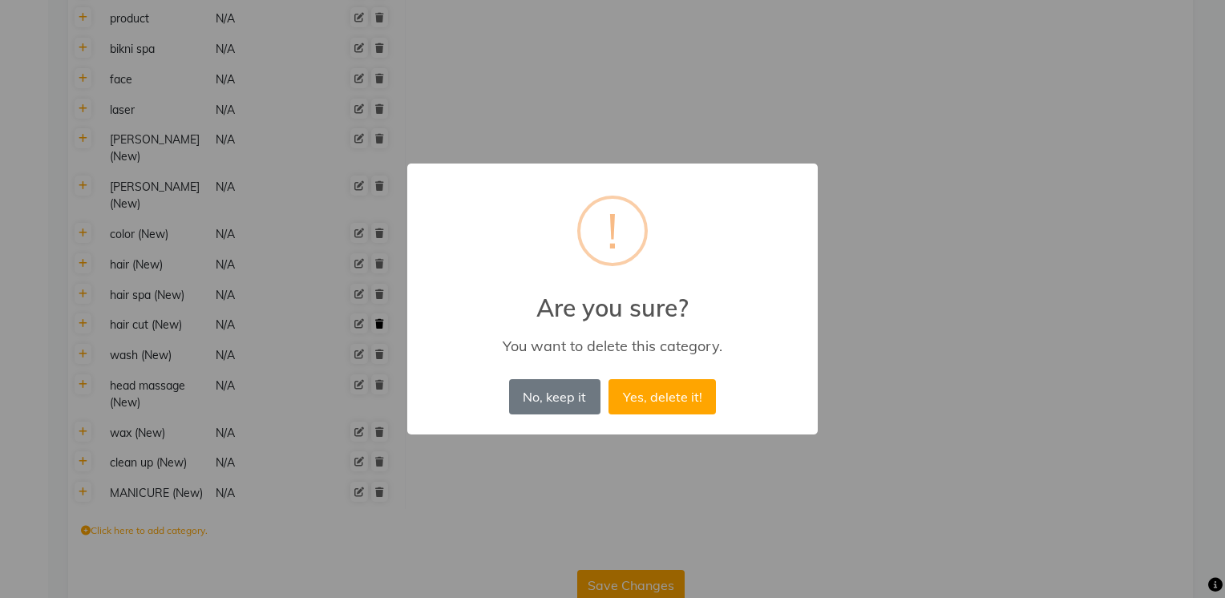
click at [609, 379] on button "Yes, delete it!" at bounding box center [662, 396] width 107 height 35
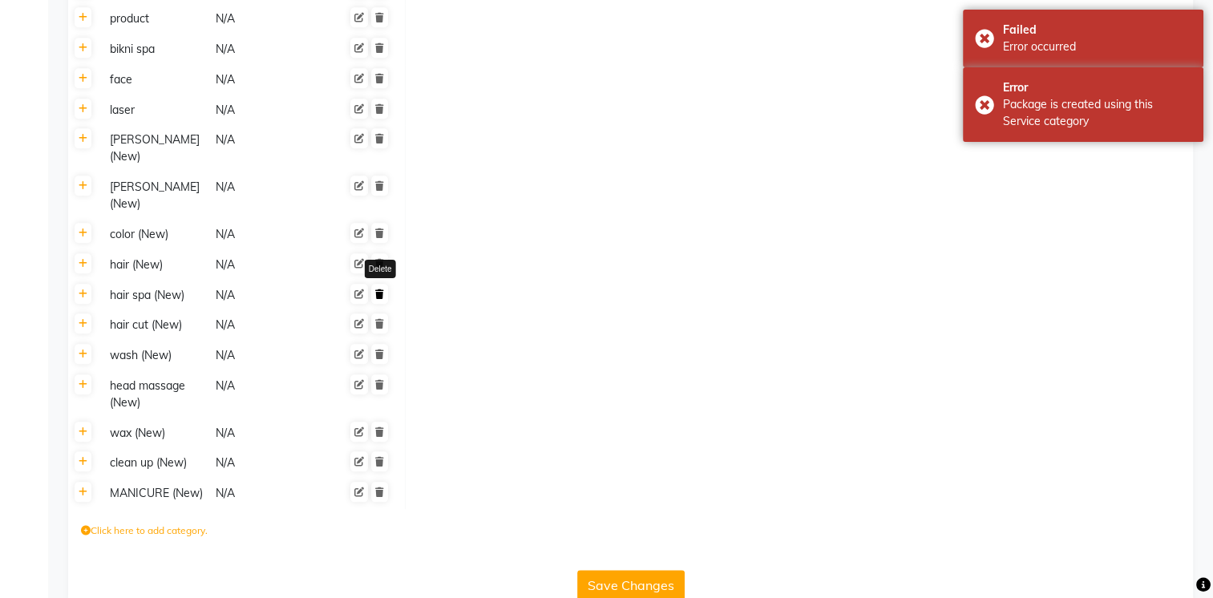
click at [382, 284] on link at bounding box center [379, 294] width 17 height 20
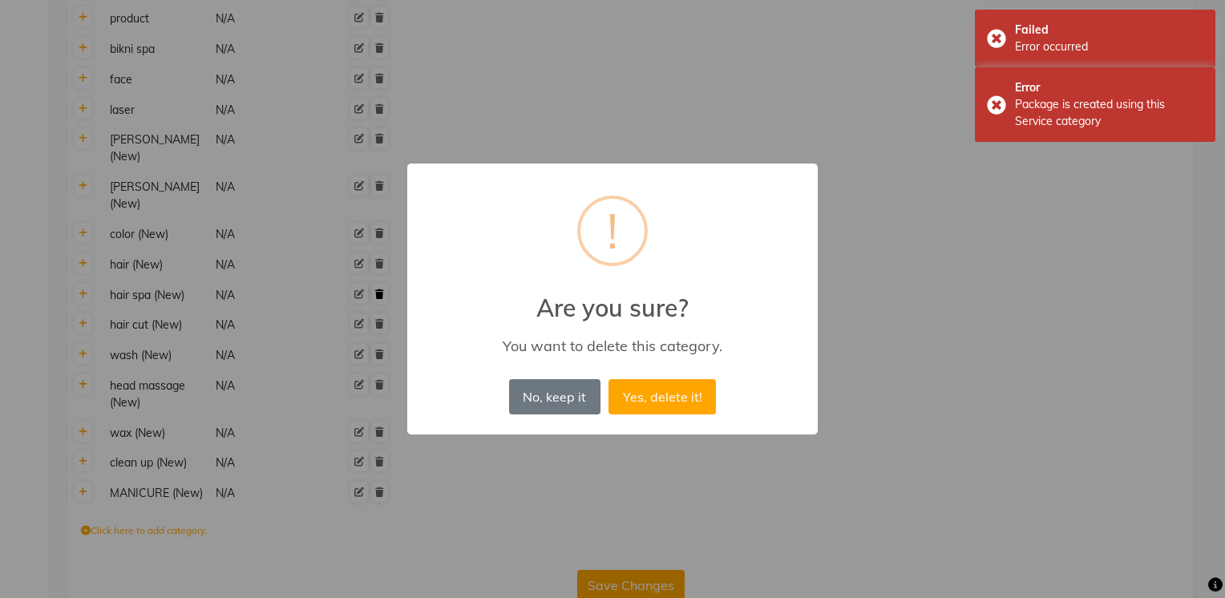
click at [609, 379] on button "Yes, delete it!" at bounding box center [662, 396] width 107 height 35
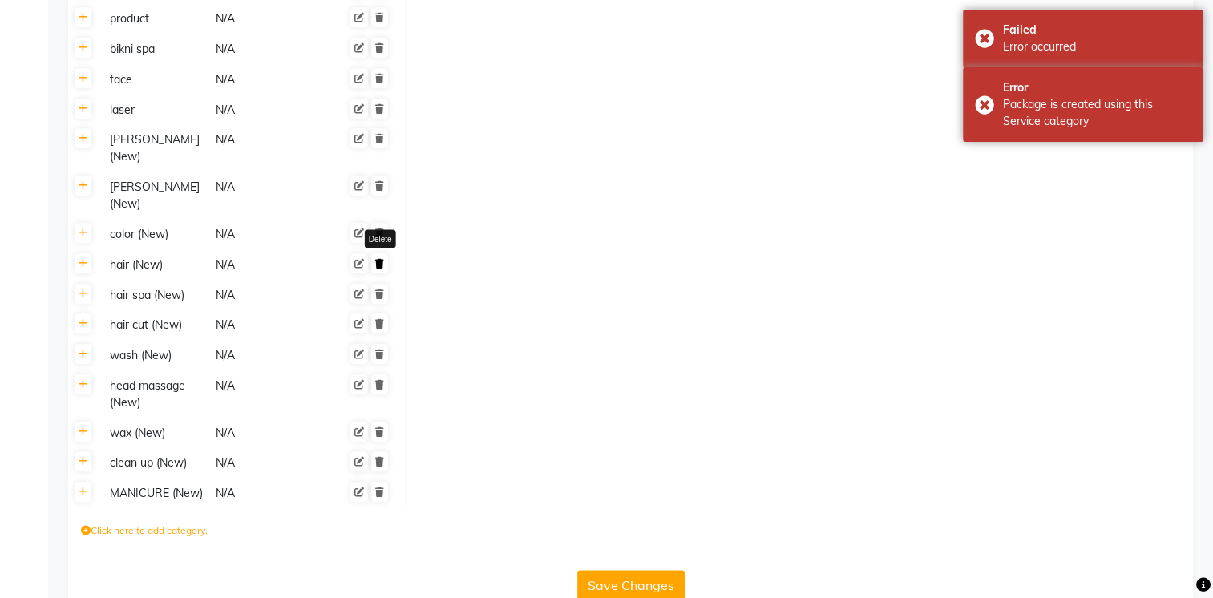
click at [382, 259] on icon at bounding box center [379, 264] width 9 height 10
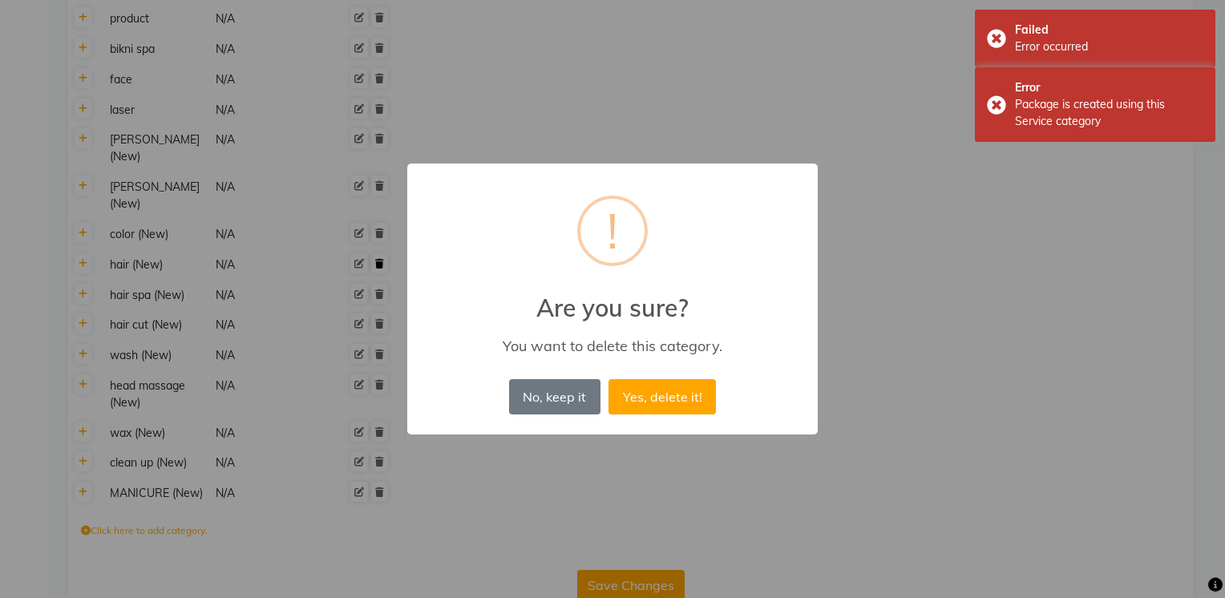
click at [609, 379] on button "Yes, delete it!" at bounding box center [662, 396] width 107 height 35
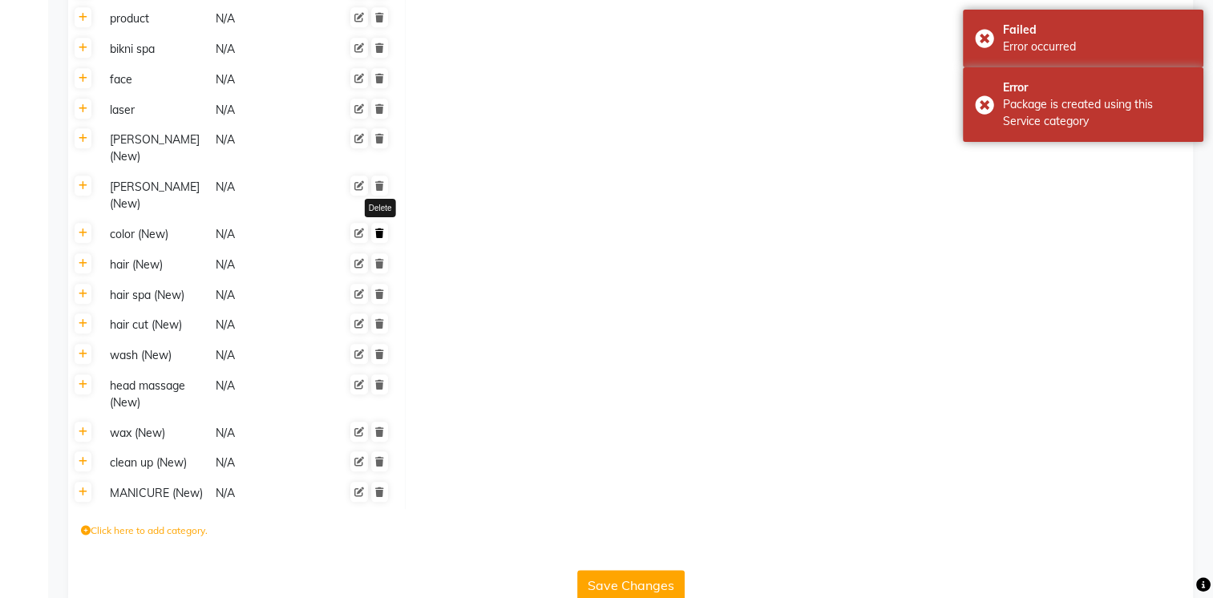
click at [382, 229] on icon at bounding box center [379, 234] width 9 height 10
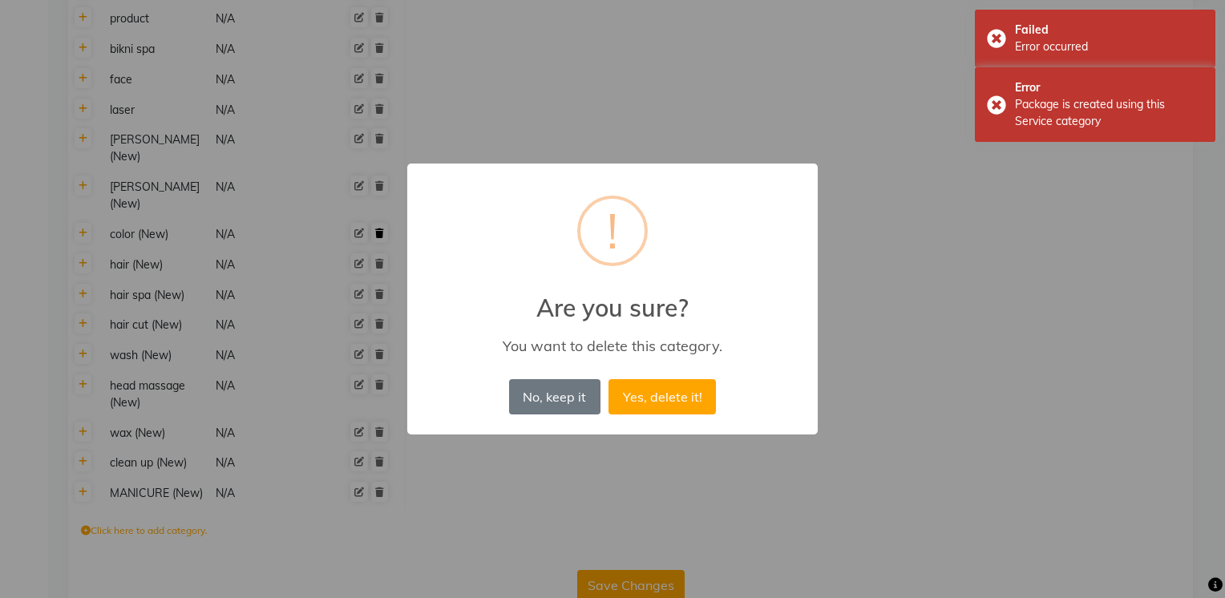
click at [609, 379] on button "Yes, delete it!" at bounding box center [662, 396] width 107 height 35
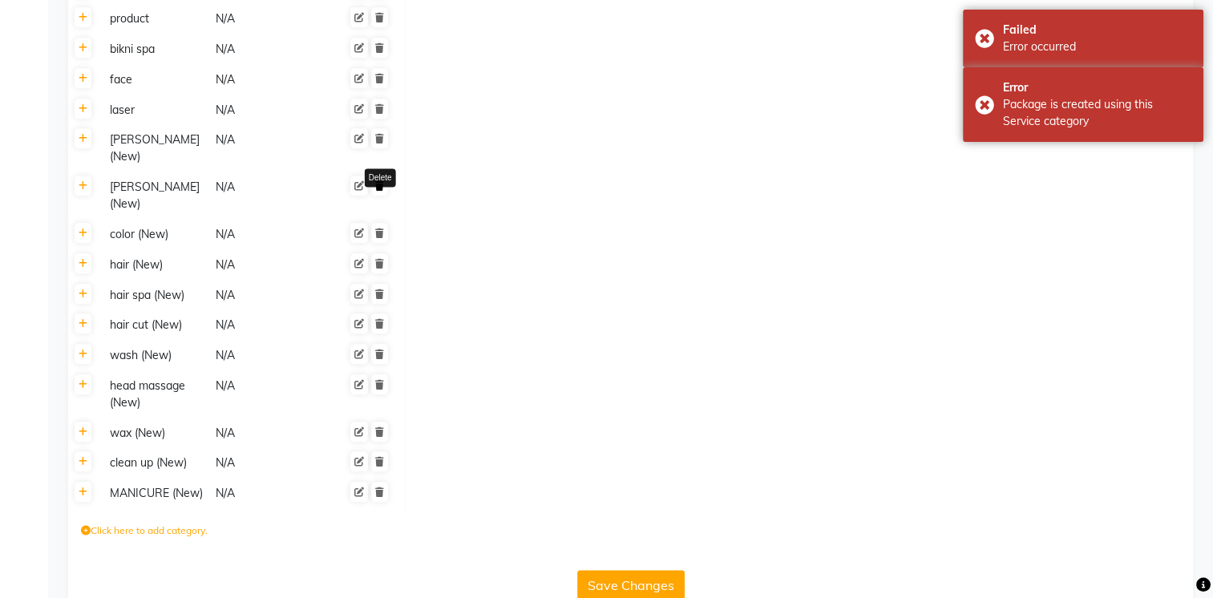
click at [378, 181] on icon at bounding box center [379, 186] width 9 height 10
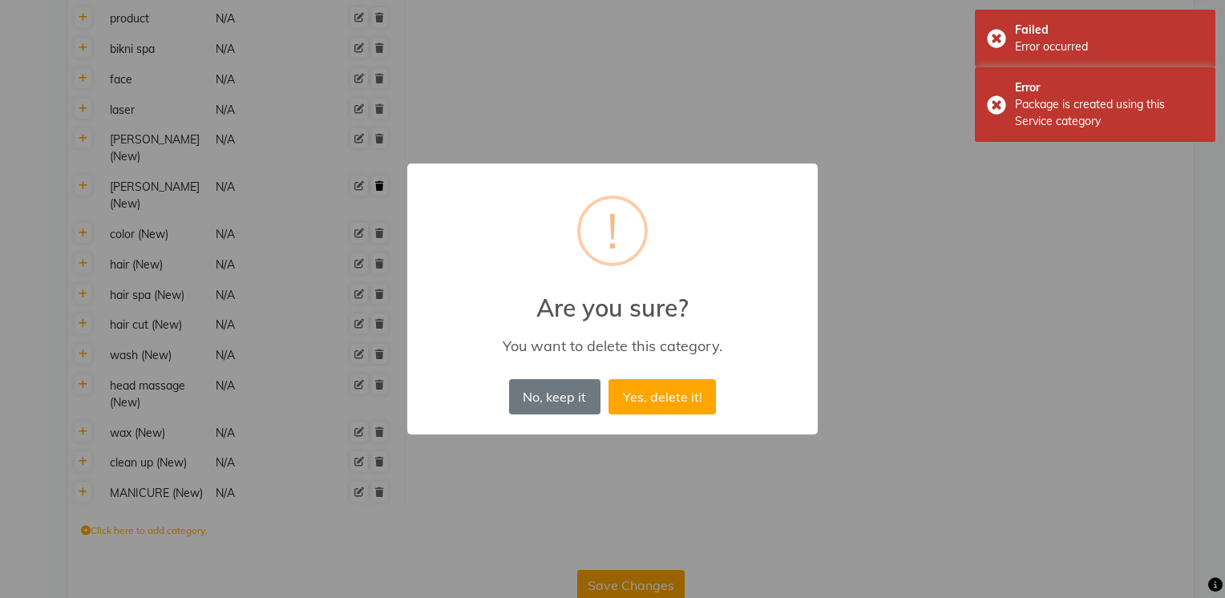
click at [609, 379] on button "Yes, delete it!" at bounding box center [662, 396] width 107 height 35
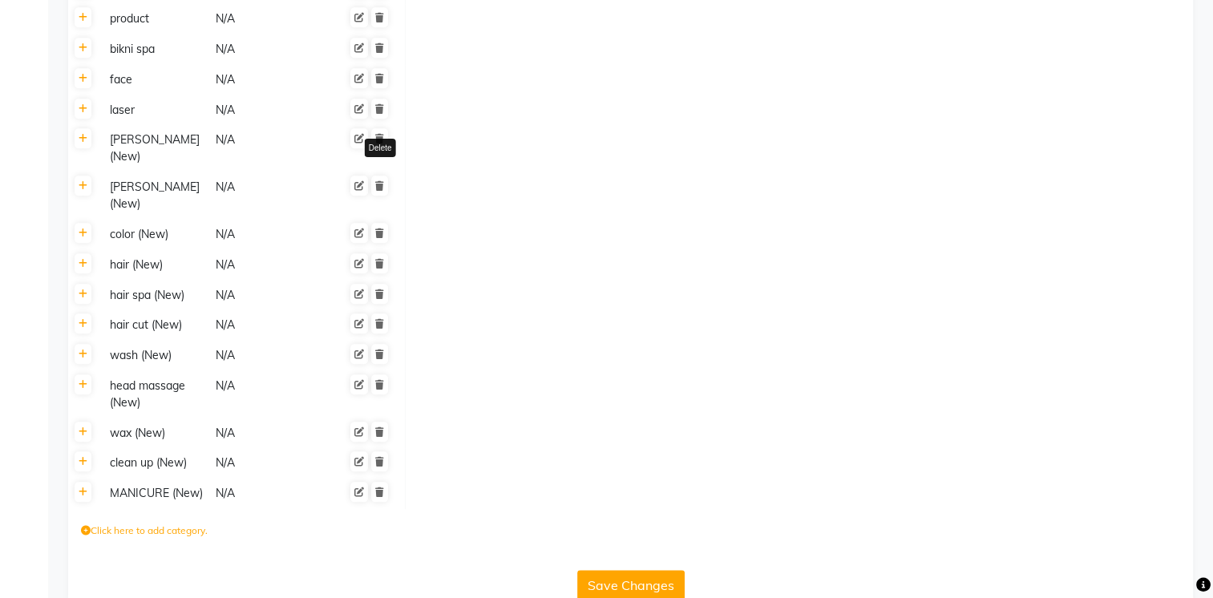
click at [382, 143] on icon at bounding box center [379, 139] width 9 height 10
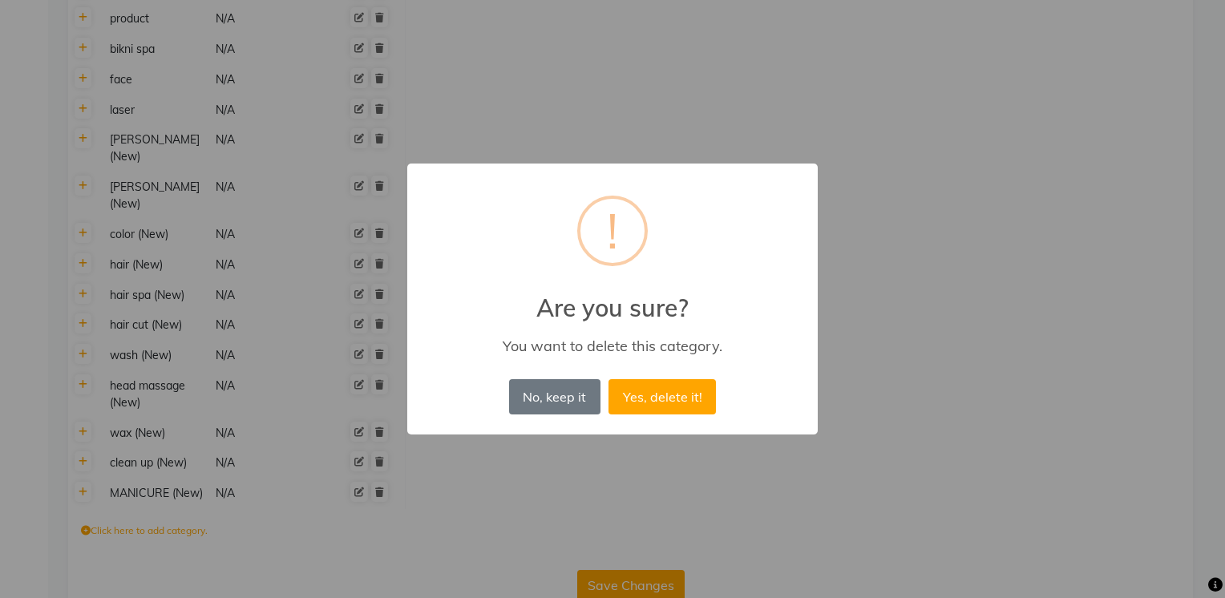
click at [609, 379] on button "Yes, delete it!" at bounding box center [662, 396] width 107 height 35
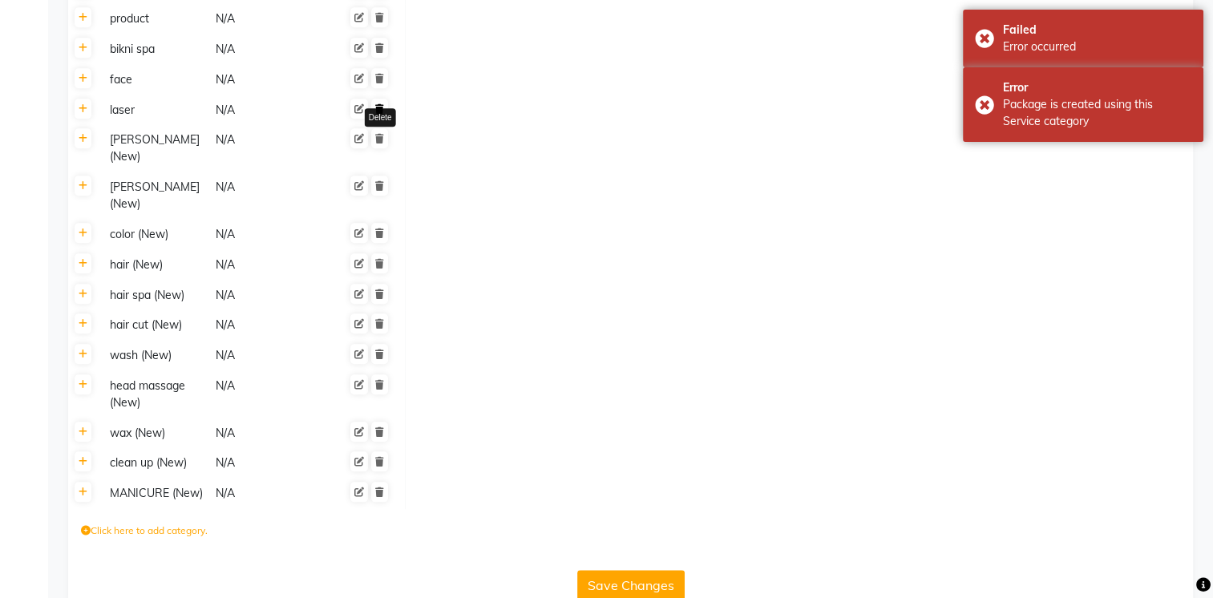
click at [378, 107] on icon at bounding box center [379, 109] width 9 height 10
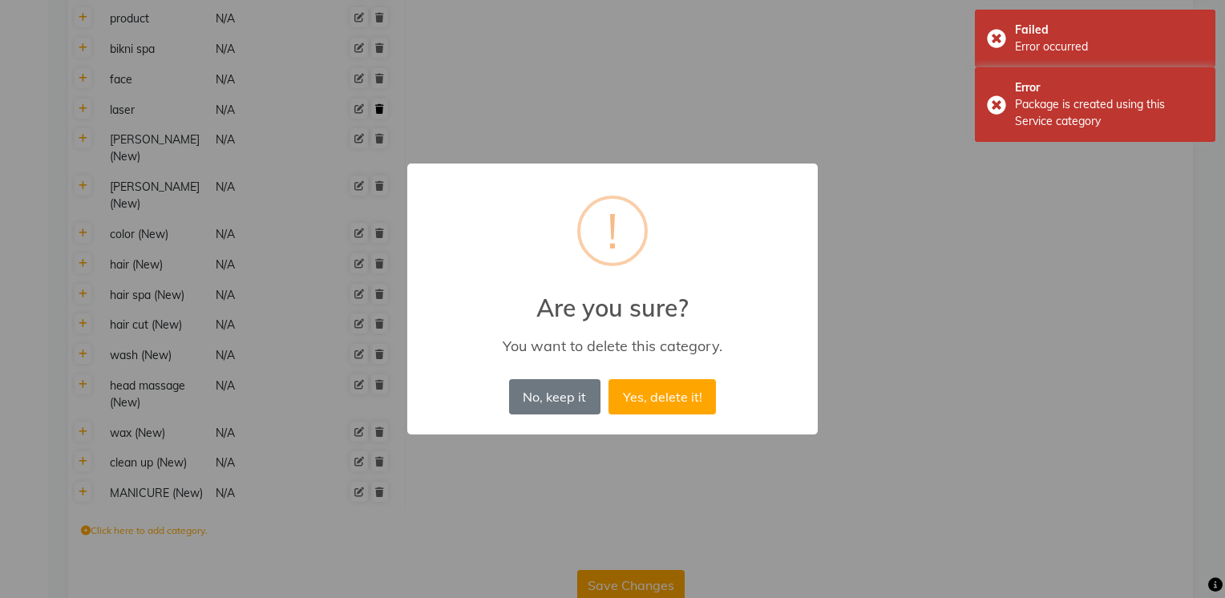
click at [609, 379] on button "Yes, delete it!" at bounding box center [662, 396] width 107 height 35
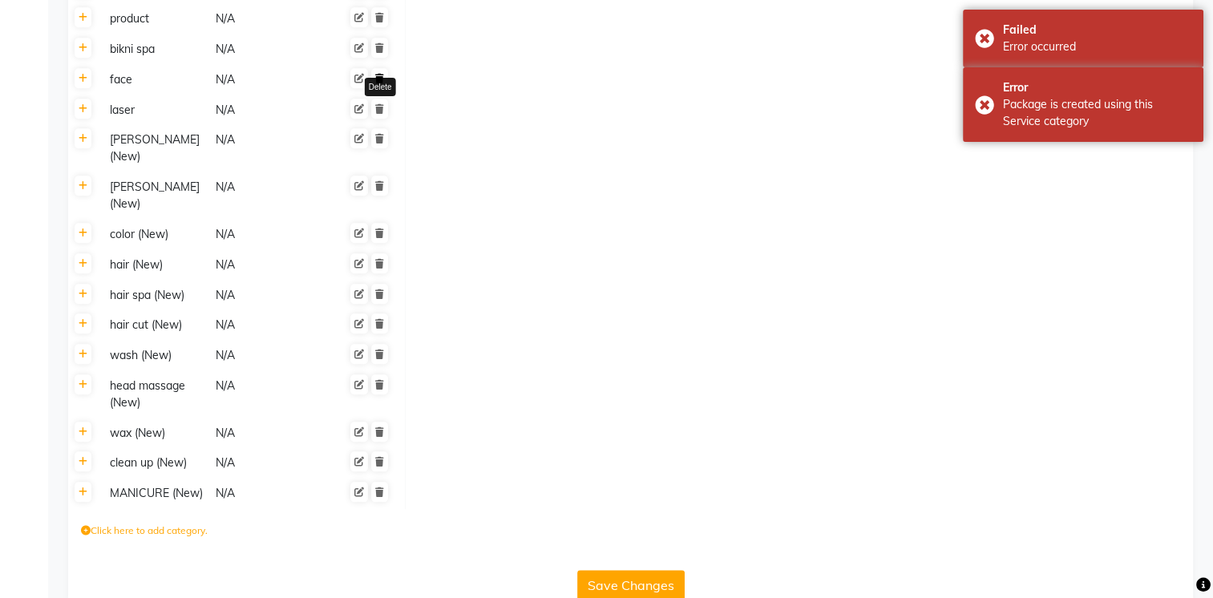
click at [381, 85] on link at bounding box center [379, 78] width 17 height 20
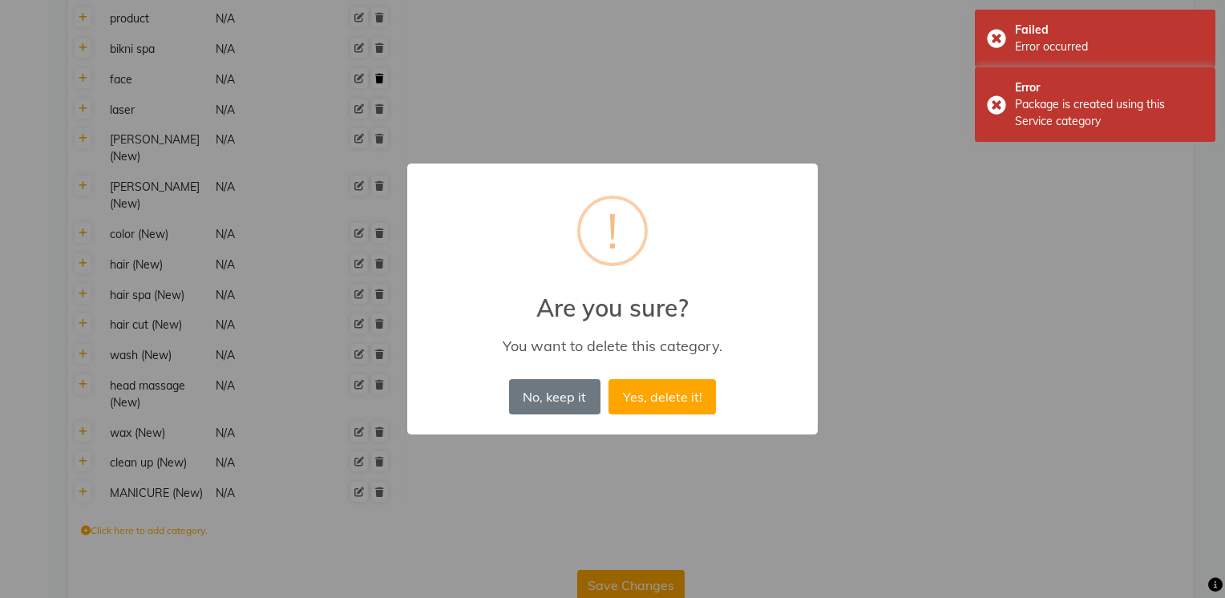
click at [609, 379] on button "Yes, delete it!" at bounding box center [662, 396] width 107 height 35
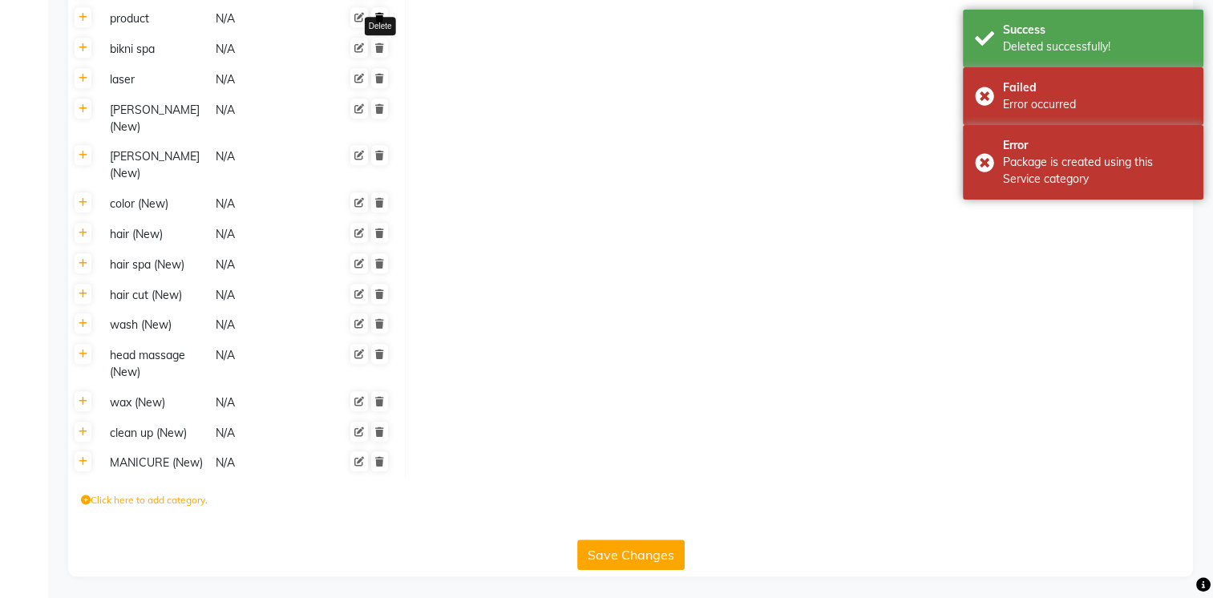
scroll to position [1568, 0]
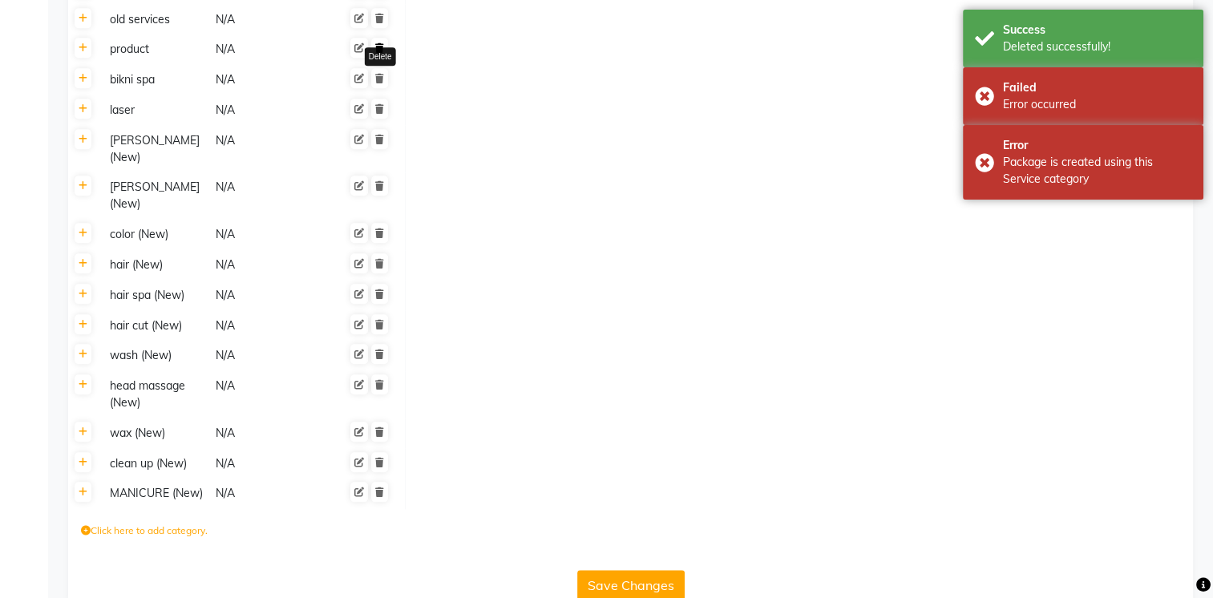
click at [382, 44] on icon at bounding box center [379, 48] width 9 height 10
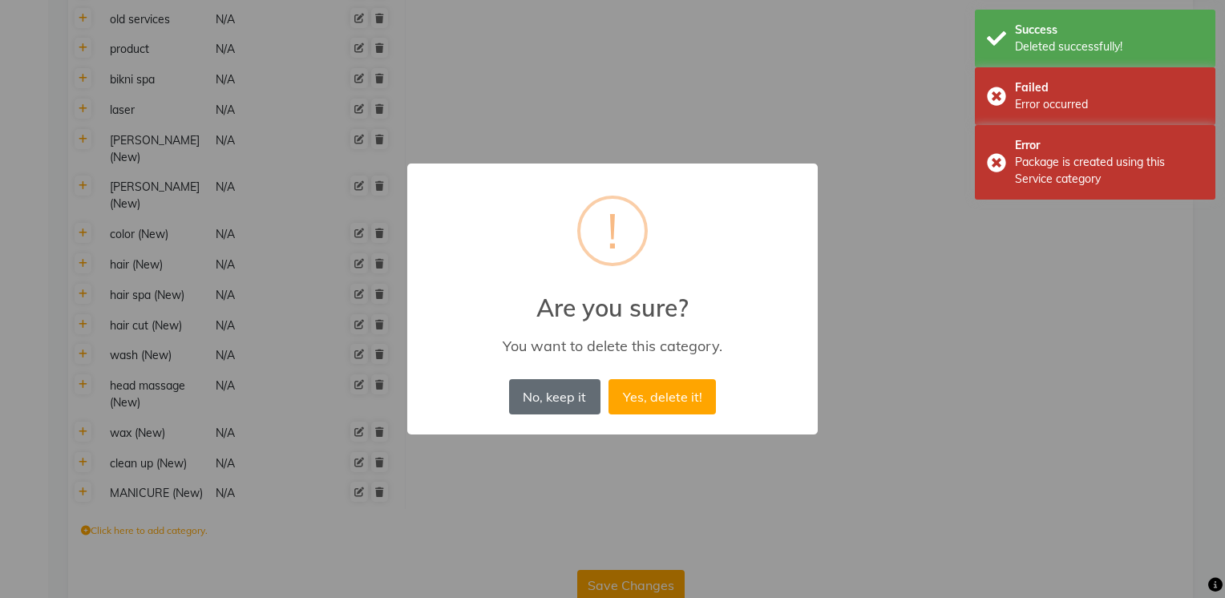
click at [533, 396] on button "No, keep it" at bounding box center [554, 396] width 91 height 35
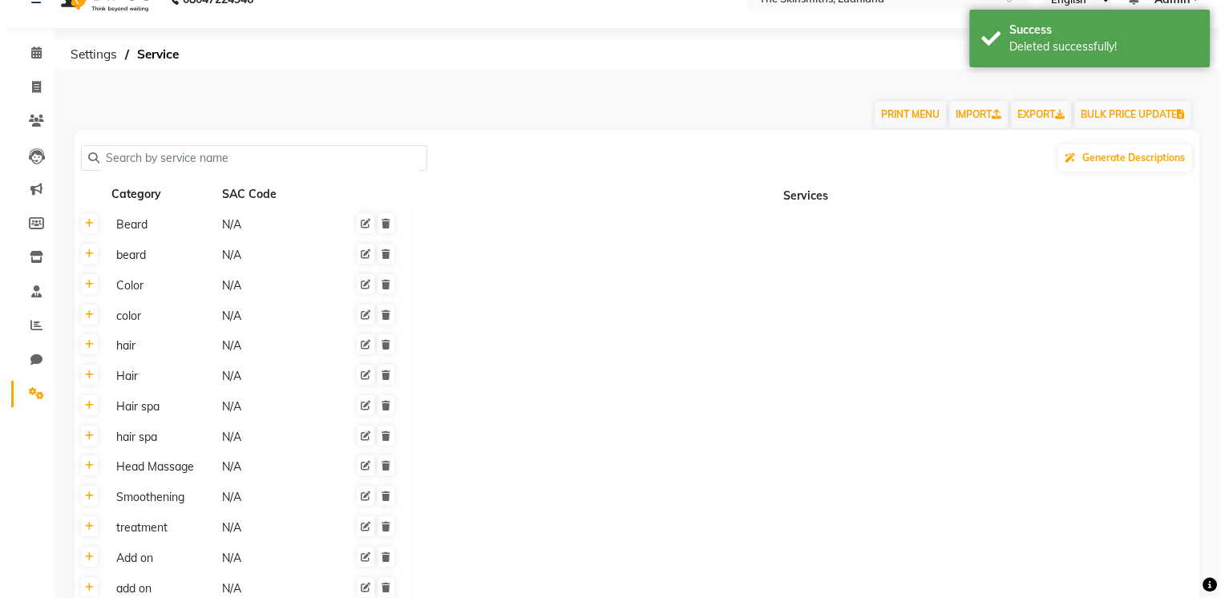
scroll to position [0, 0]
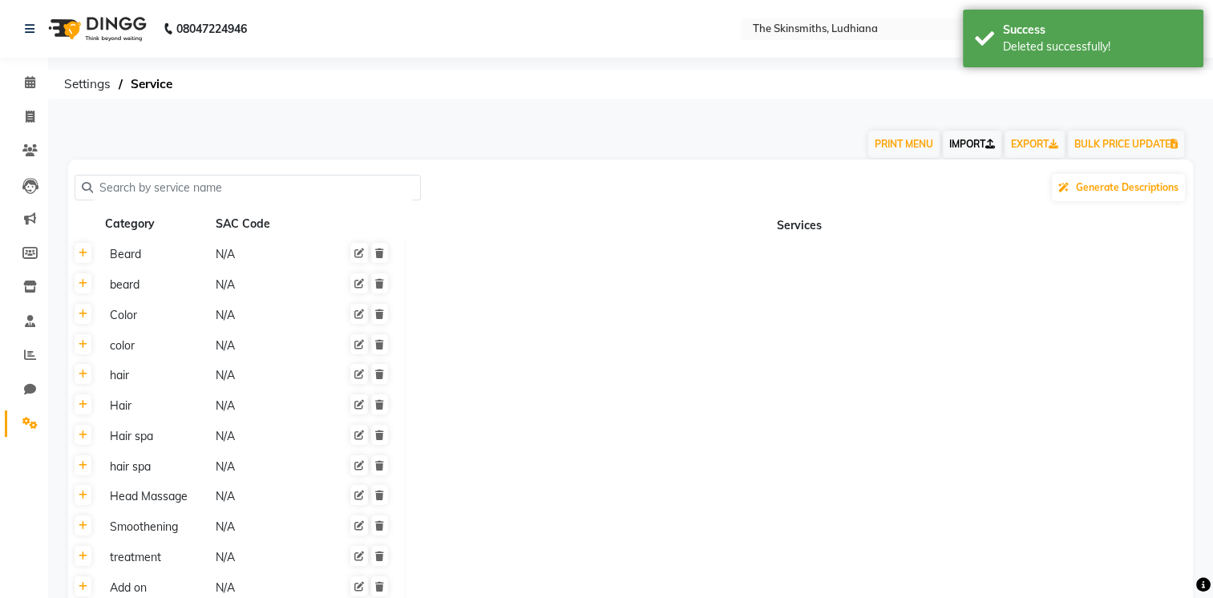
click at [977, 144] on link "IMPORT" at bounding box center [972, 144] width 59 height 27
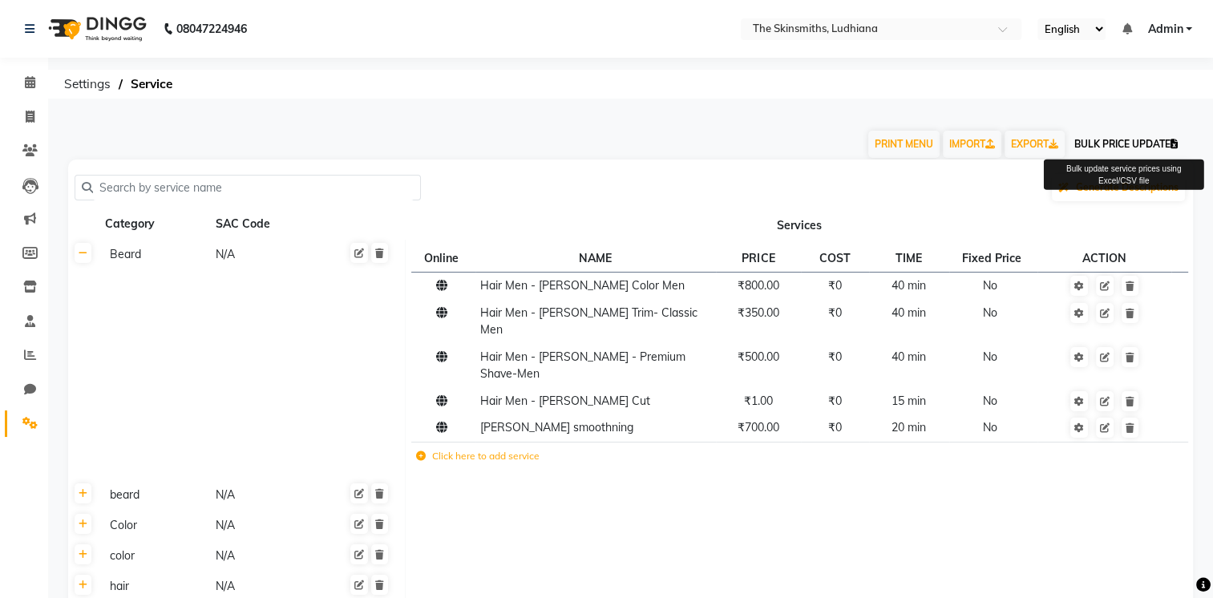
click at [1086, 143] on button "BULK PRICE UPDATE" at bounding box center [1126, 144] width 116 height 27
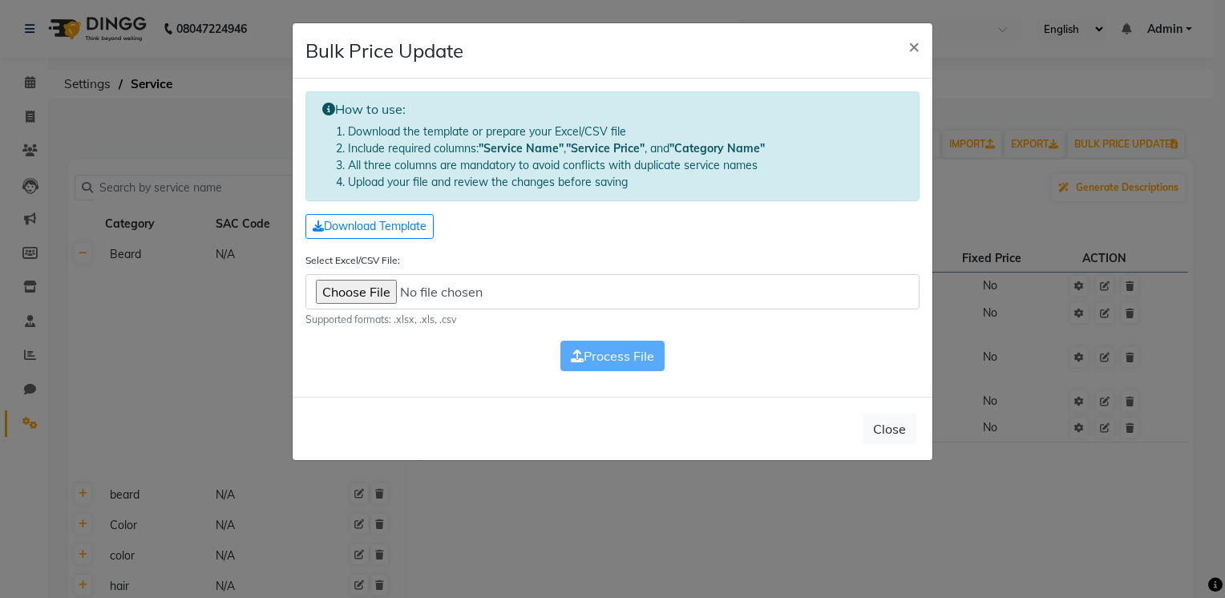
click at [373, 300] on input "Select Excel/CSV File:" at bounding box center [612, 291] width 614 height 35
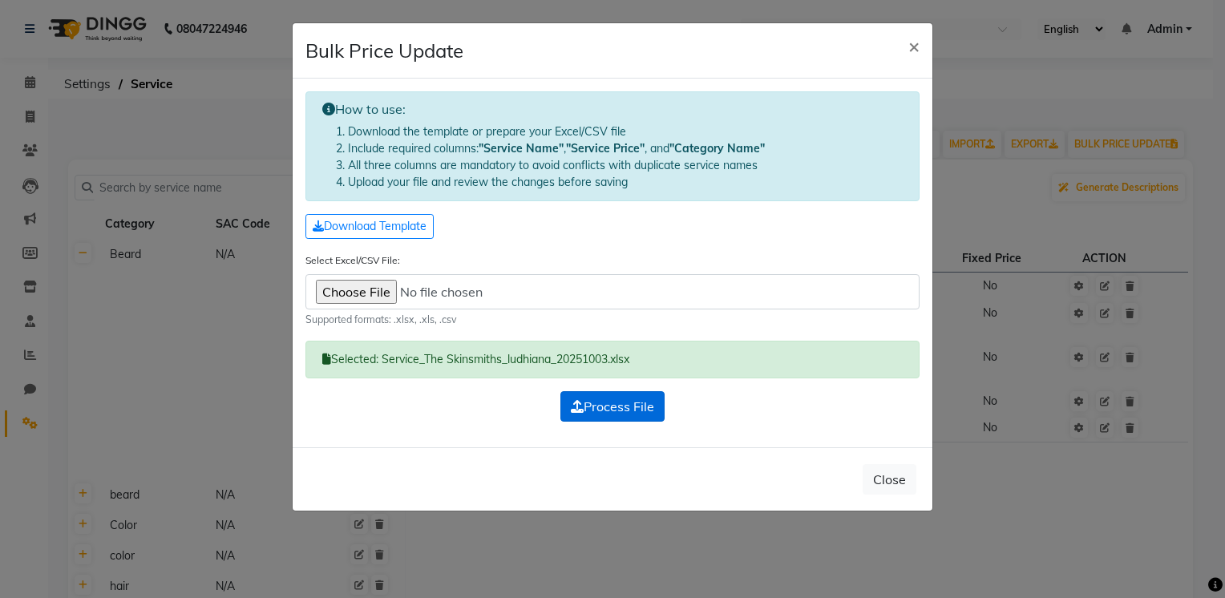
click at [592, 406] on span "Process File" at bounding box center [612, 406] width 83 height 16
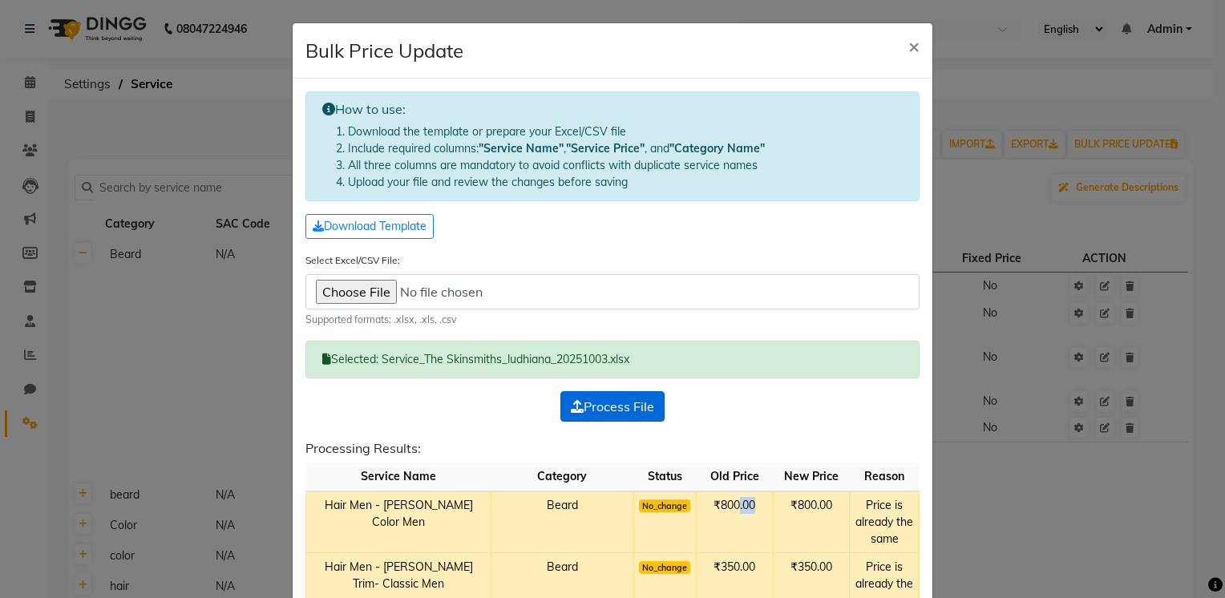
drag, startPoint x: 712, startPoint y: 531, endPoint x: 734, endPoint y: 498, distance: 39.8
click at [734, 498] on td "₹800.00" at bounding box center [734, 522] width 77 height 62
click at [773, 468] on th "New Price" at bounding box center [811, 477] width 77 height 28
click at [361, 300] on input "Select Excel/CSV File:" at bounding box center [612, 291] width 614 height 35
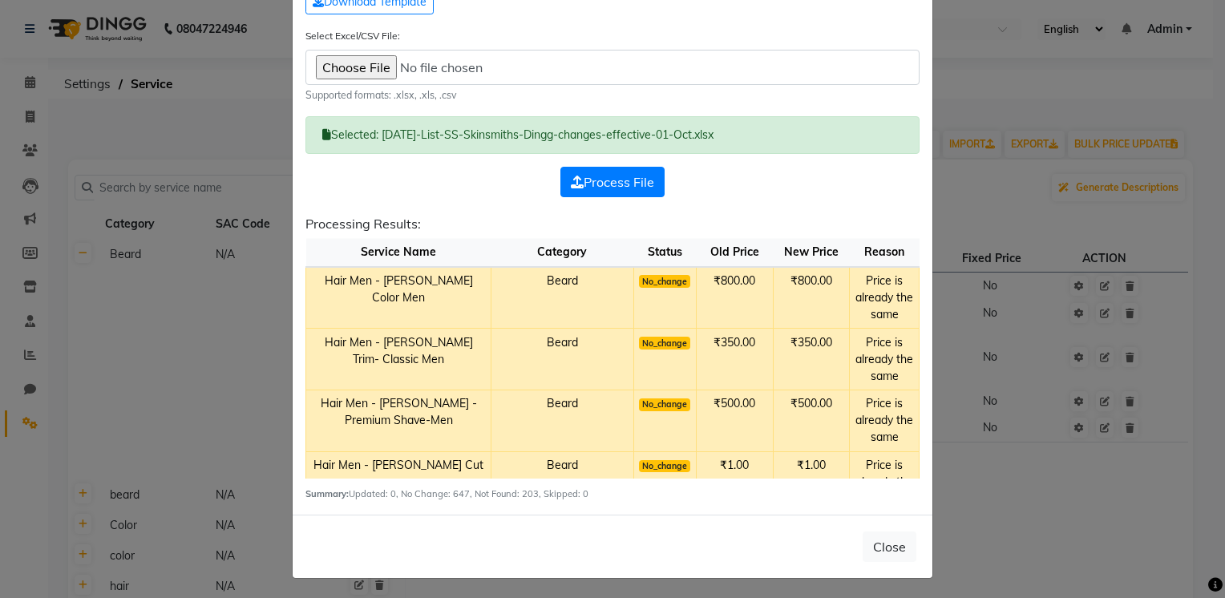
click at [369, 71] on input "Select Excel/CSV File:" at bounding box center [612, 67] width 614 height 35
type input "C:\fakepath\SSmth upload.xlsx"
click at [631, 168] on button "Process File" at bounding box center [612, 182] width 104 height 30
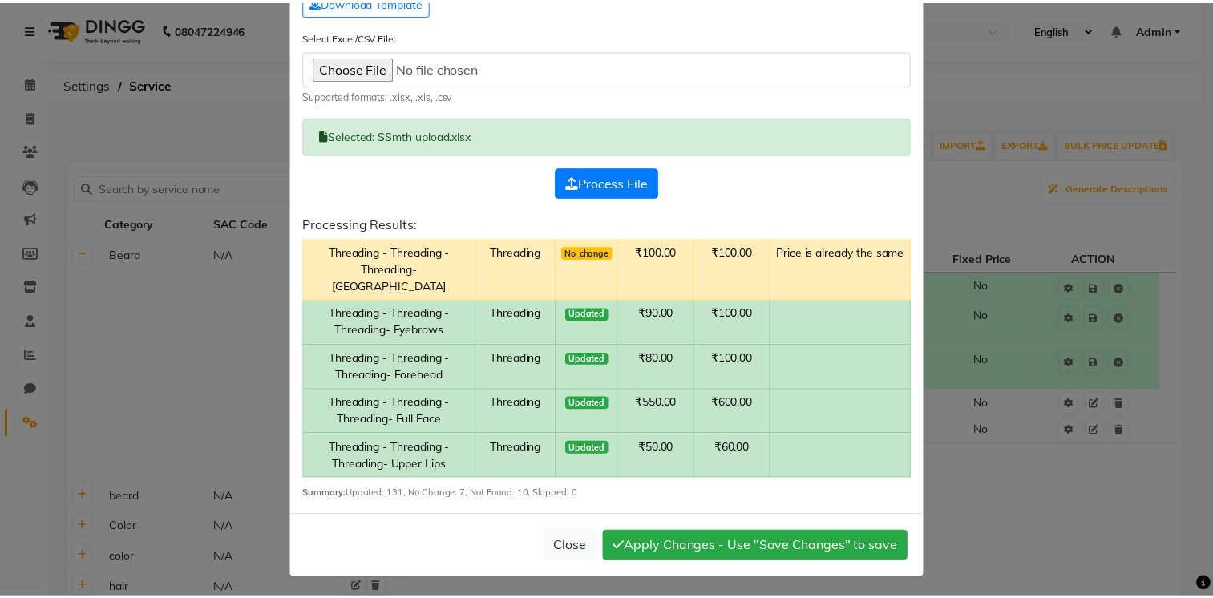
scroll to position [6485, 0]
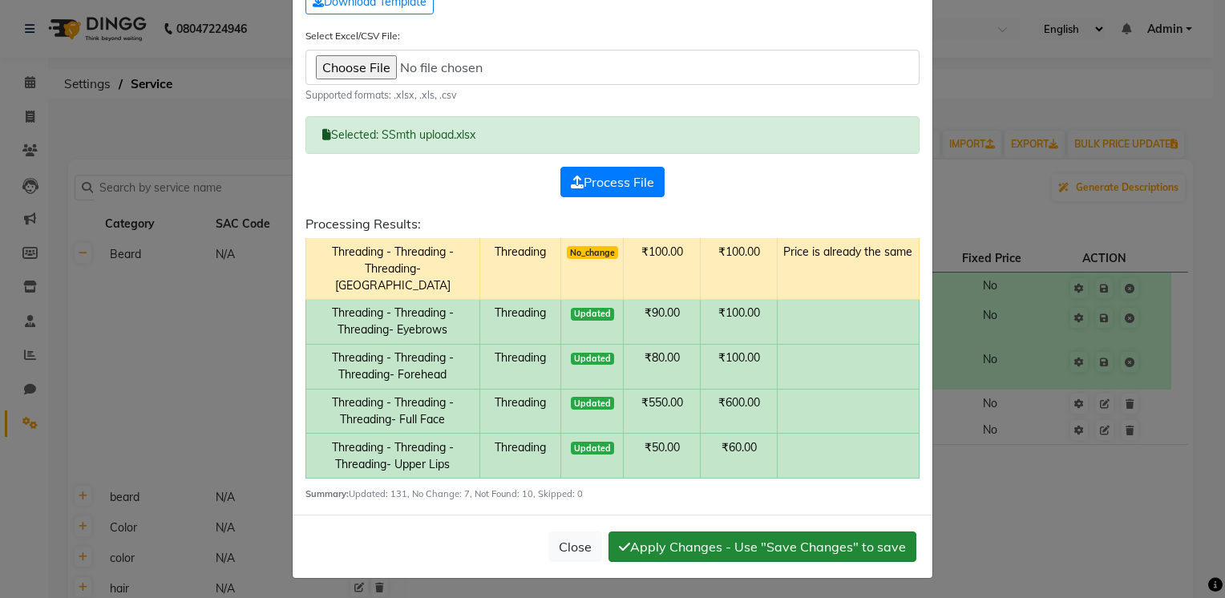
click at [730, 537] on button "Apply Changes - Use "Save Changes" to save" at bounding box center [763, 547] width 308 height 30
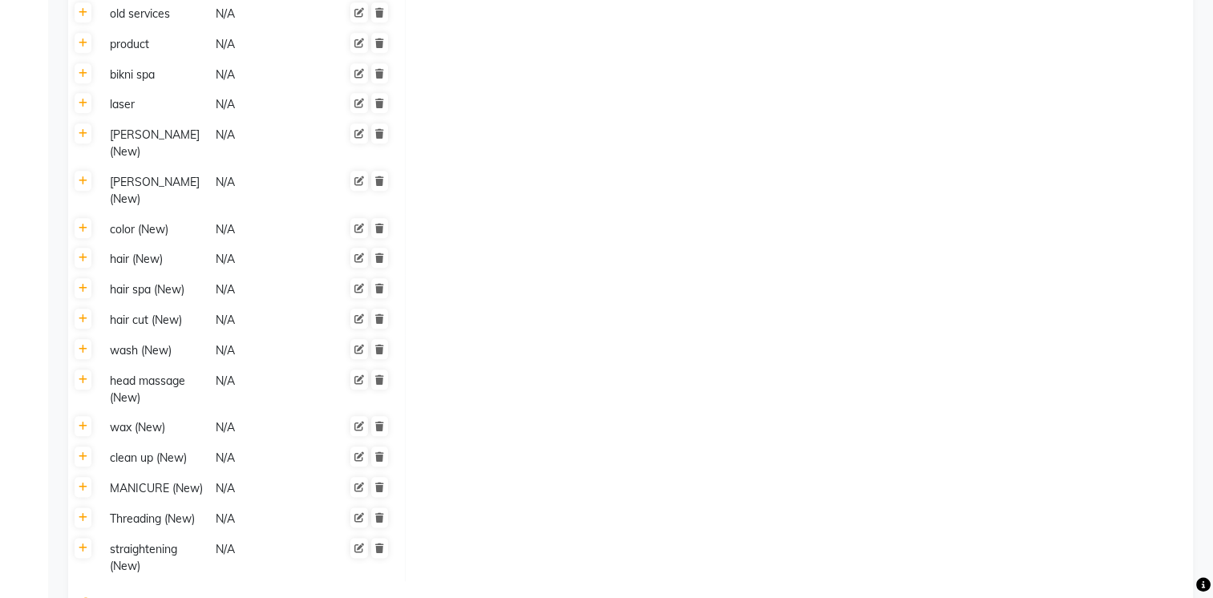
scroll to position [1831, 0]
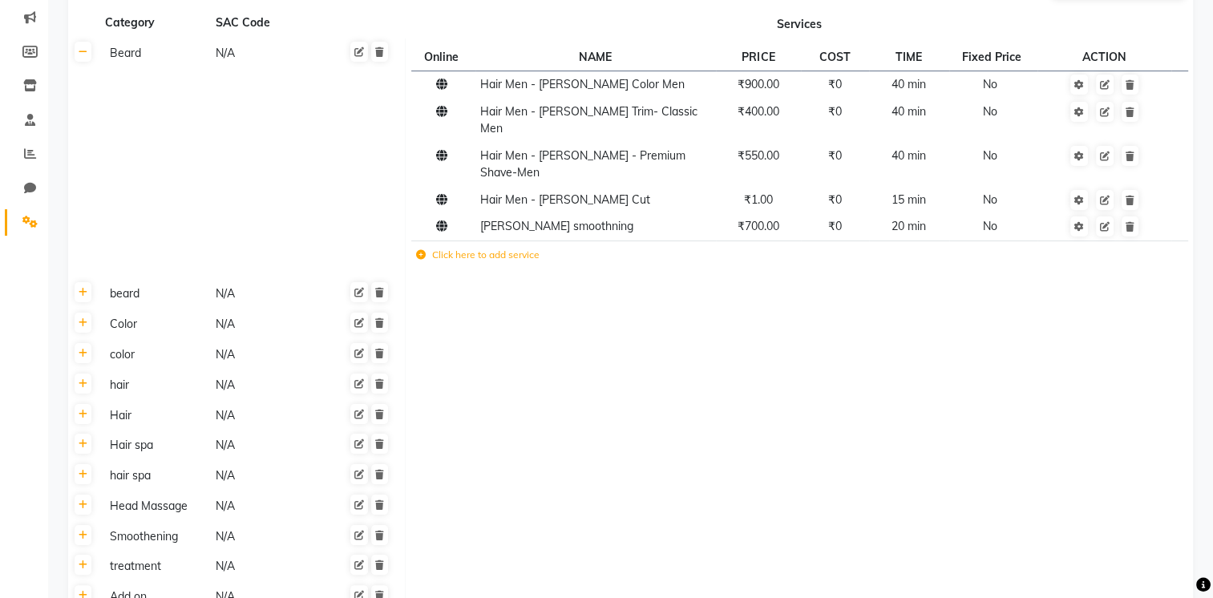
scroll to position [0, 0]
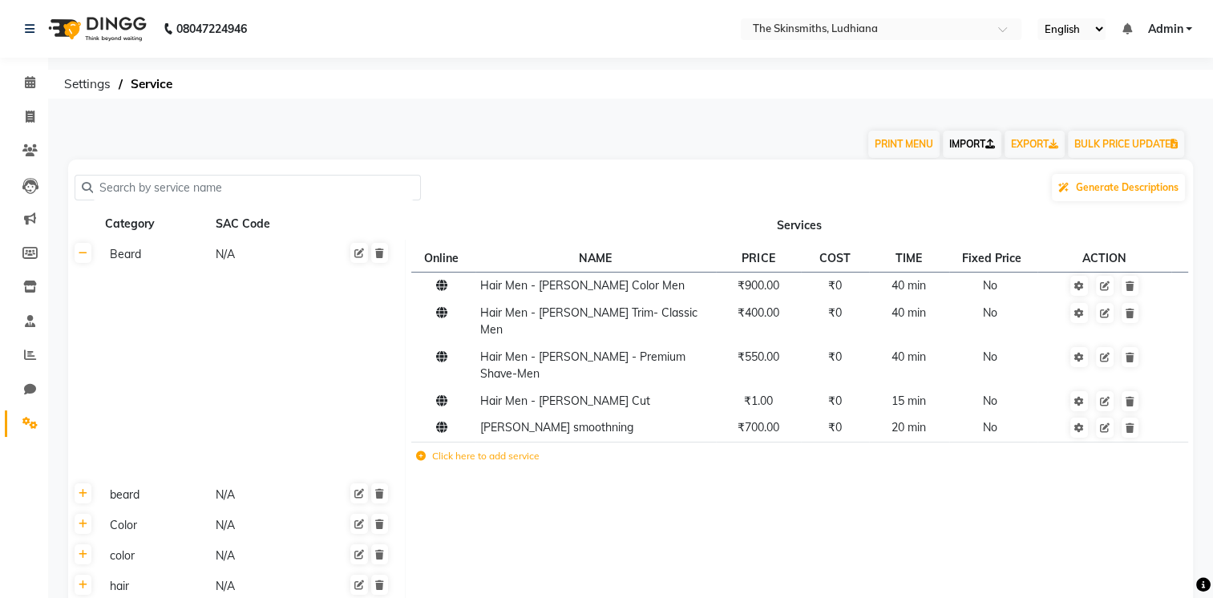
click at [975, 136] on link "IMPORT" at bounding box center [972, 144] width 59 height 27
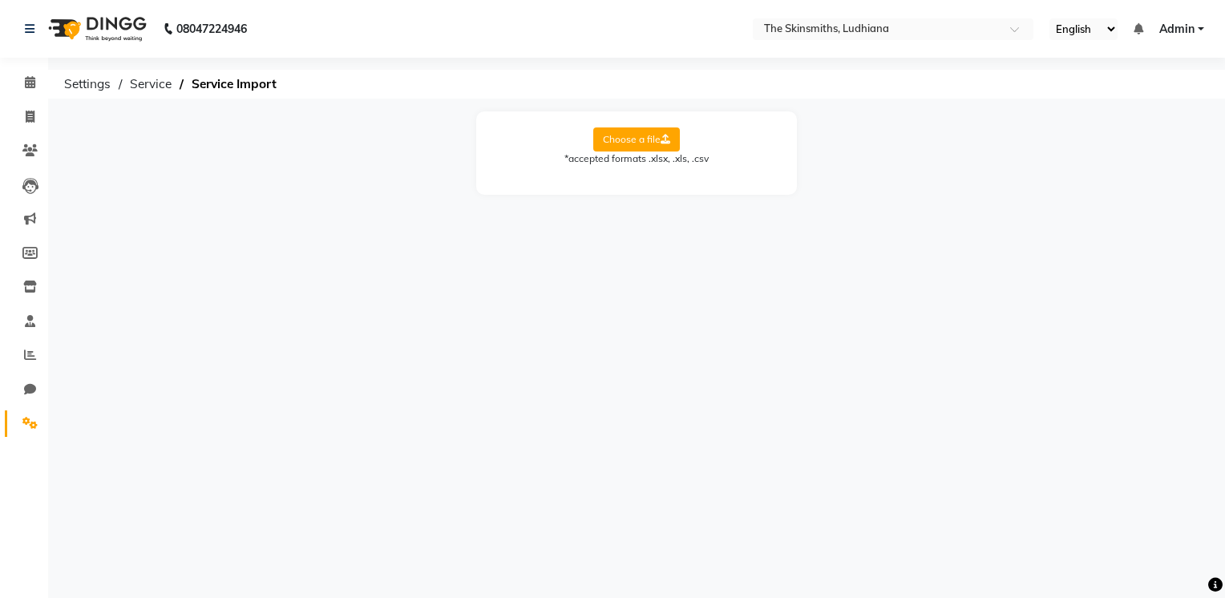
click at [618, 141] on label "Choose a file" at bounding box center [636, 139] width 87 height 24
click at [0, 0] on input "Choose a file" at bounding box center [0, 0] width 0 height 0
click at [732, 204] on div "Choose a file *accepted formats .xlsx, .xls, .csv Select Sheet: Select Sheet Sh…" at bounding box center [636, 165] width 321 height 108
click at [732, 197] on select "Select Sheet Sheet1" at bounding box center [709, 191] width 120 height 25
select select "Sheet1"
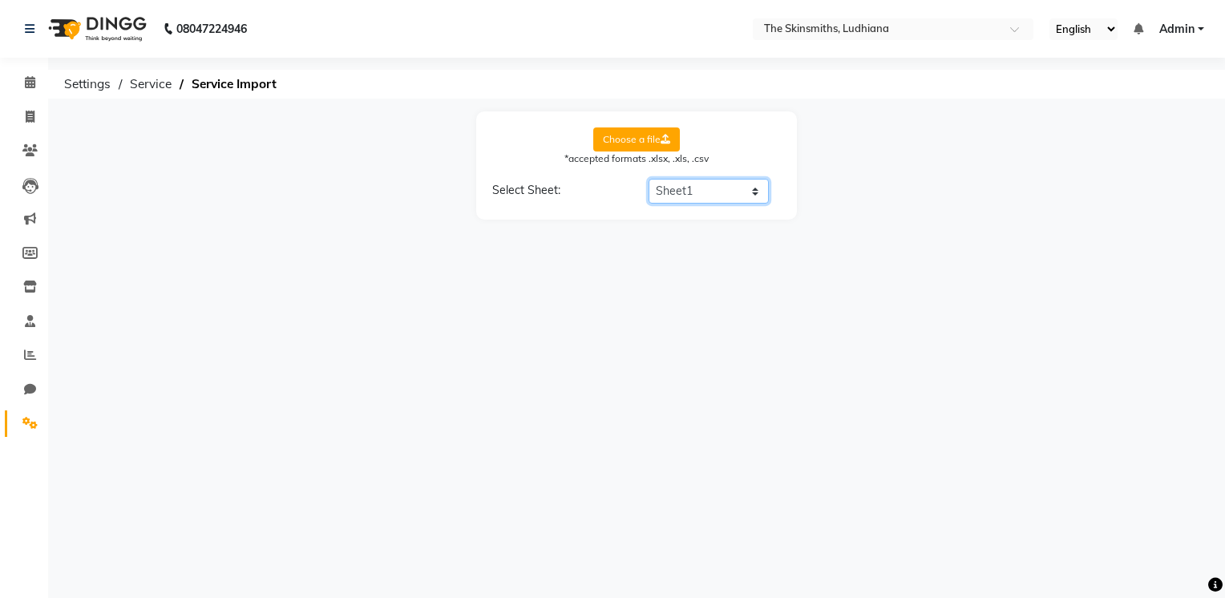
click at [649, 179] on select "Select Sheet Sheet1" at bounding box center [709, 191] width 120 height 25
select select "Service Name"
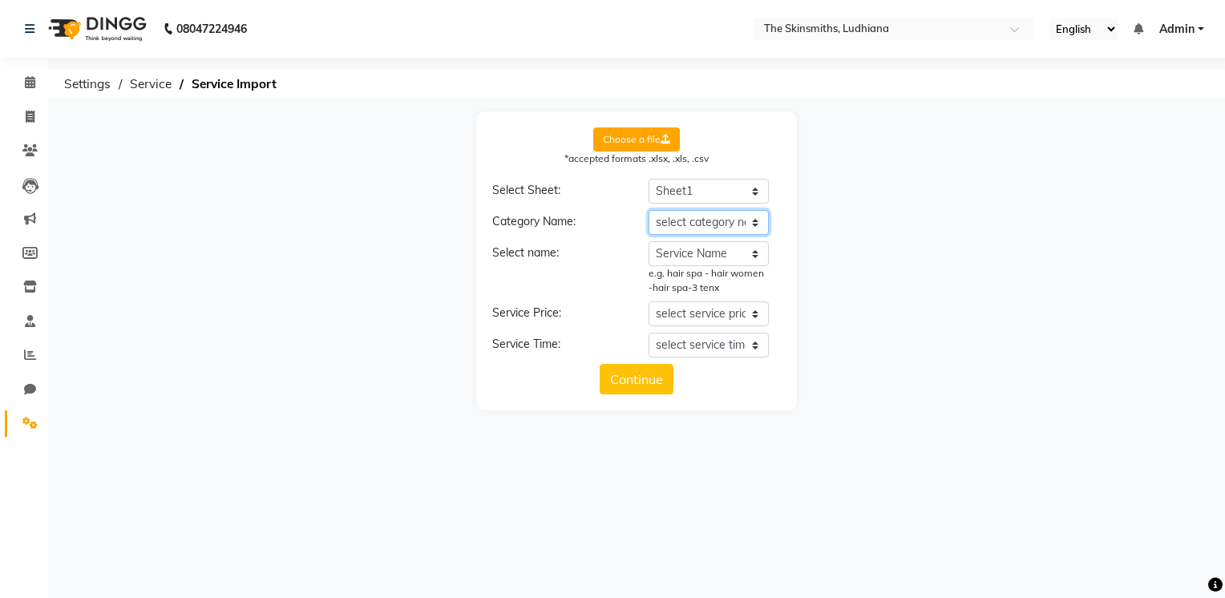
click at [750, 221] on select "select category name category __EMPTY Price to upload in software as GST inclus…" at bounding box center [709, 222] width 120 height 25
select select "category"
click at [649, 210] on select "select category name category __EMPTY Price to upload in software as GST inclus…" at bounding box center [709, 222] width 120 height 25
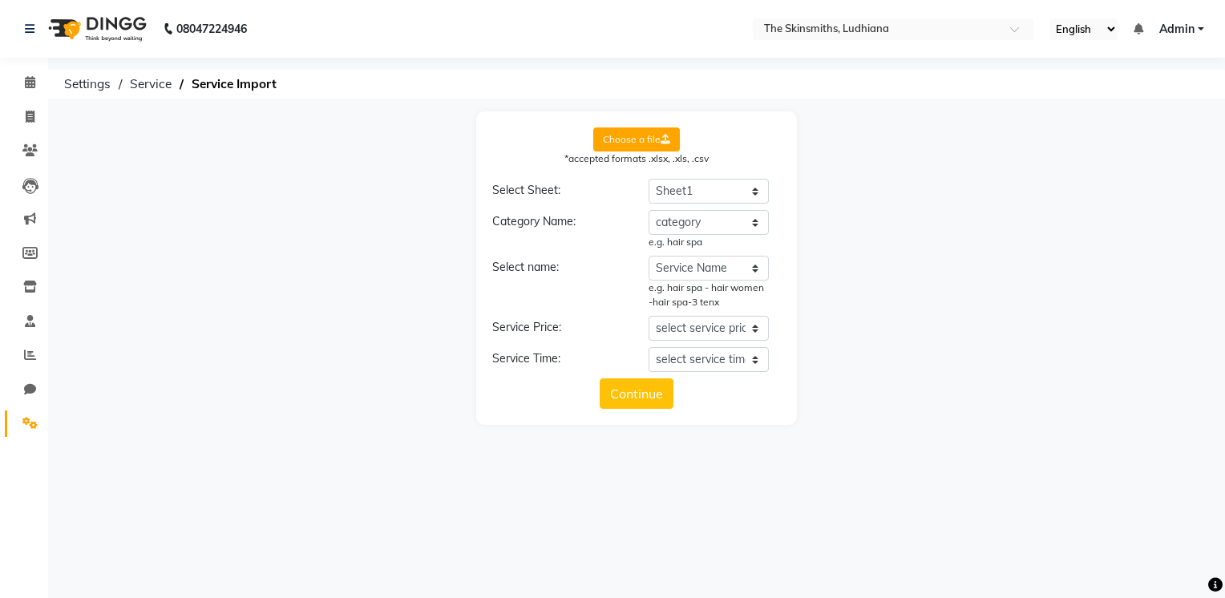
click at [727, 313] on div "Category Name: select category name category __EMPTY Price to upload in softwar…" at bounding box center [636, 291] width 289 height 162
click at [726, 330] on select "select service price category __EMPTY Price to upload in software as GST inclus…" at bounding box center [709, 328] width 120 height 25
select select "Price to upload in software as GST inclusive price"
click at [649, 316] on select "select service price category __EMPTY Price to upload in software as GST inclus…" at bounding box center [709, 328] width 120 height 25
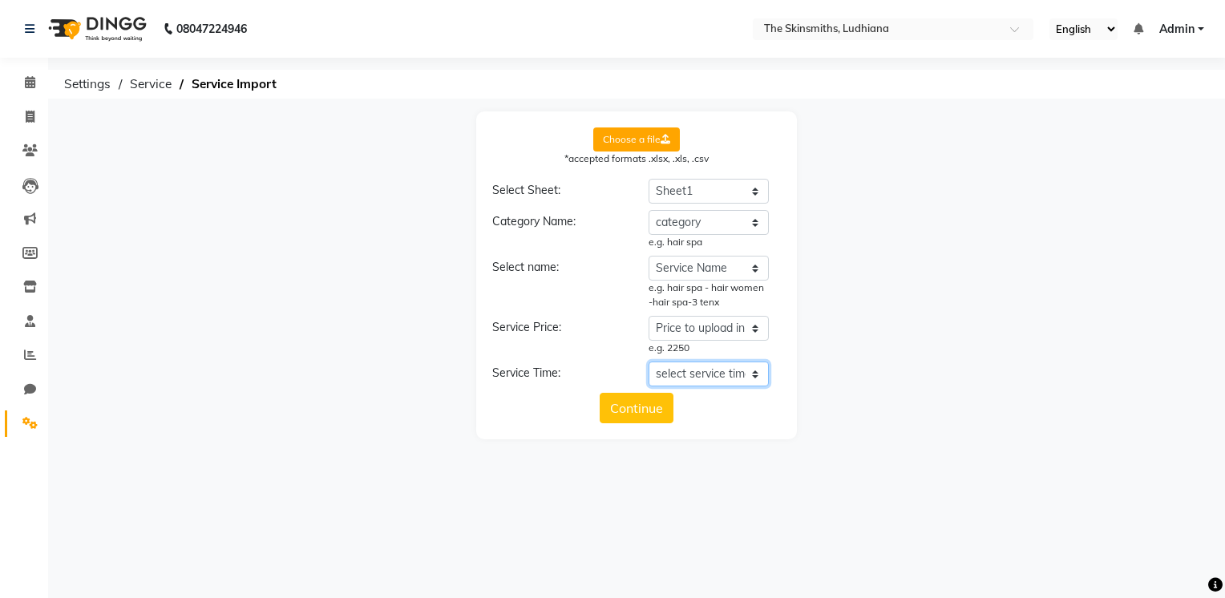
click at [710, 374] on select "select service time category __EMPTY Price to upload in software as GST inclusi…" at bounding box center [709, 374] width 120 height 25
select select "time"
click at [649, 362] on select "select service time category __EMPTY Price to upload in software as GST inclusi…" at bounding box center [709, 374] width 120 height 25
click at [710, 343] on div "e.g. 2250" at bounding box center [709, 348] width 120 height 14
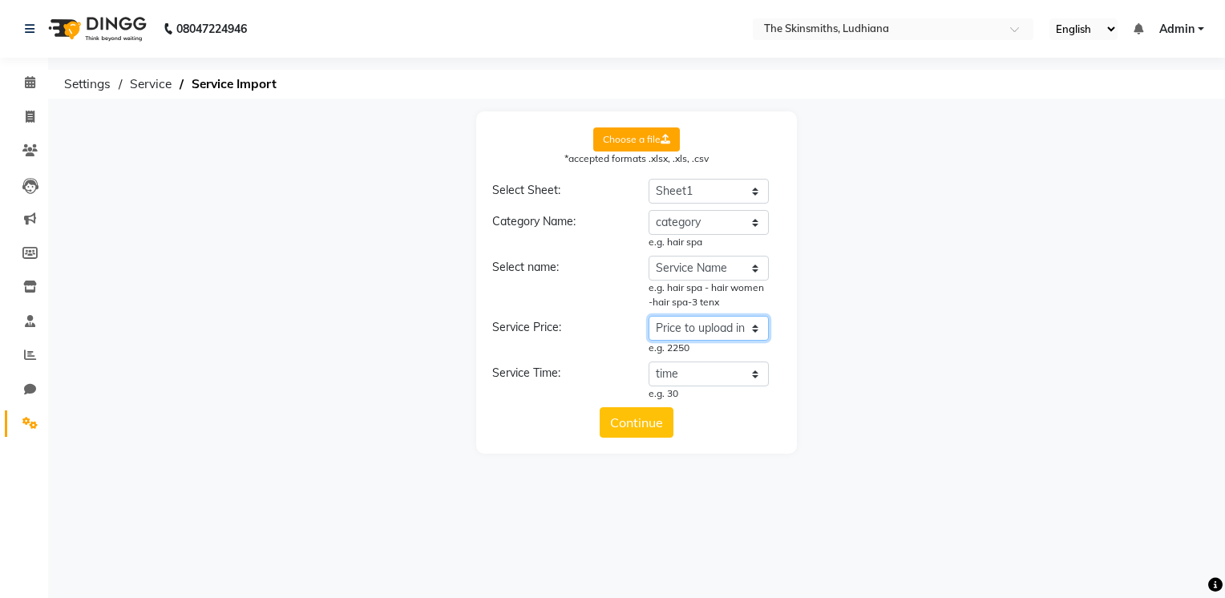
click at [716, 337] on select "select service price category __EMPTY Price to upload in software as GST inclus…" at bounding box center [709, 328] width 120 height 25
click at [718, 335] on select "select service price category __EMPTY Price to upload in software as GST inclus…" at bounding box center [709, 328] width 120 height 25
click at [649, 416] on button "Continue" at bounding box center [637, 422] width 74 height 30
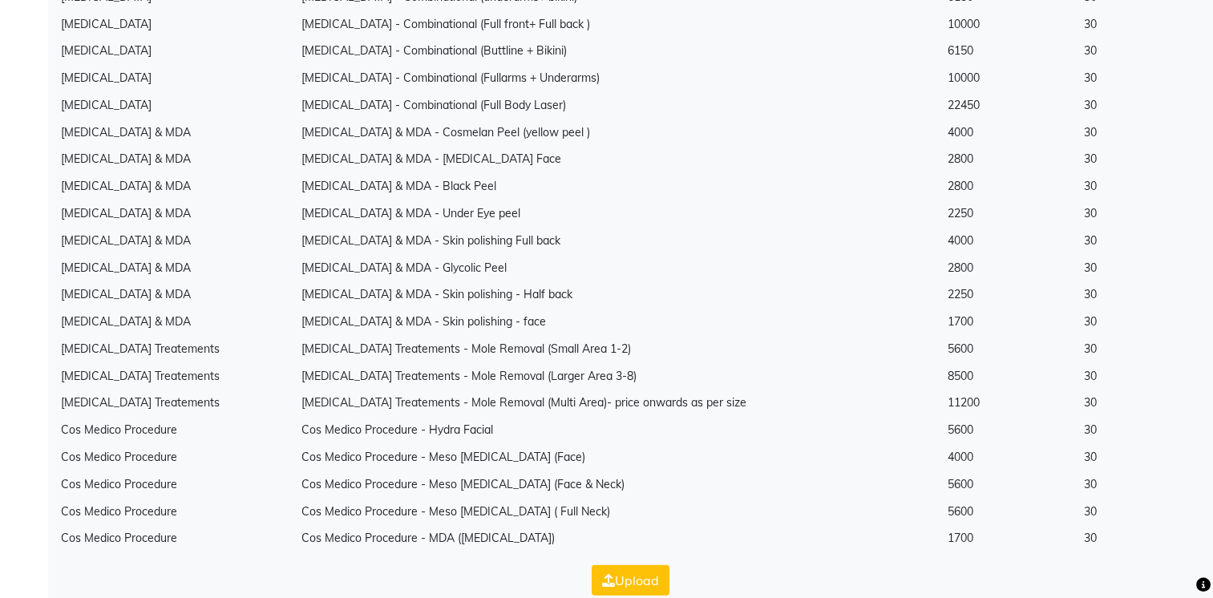
scroll to position [4054, 0]
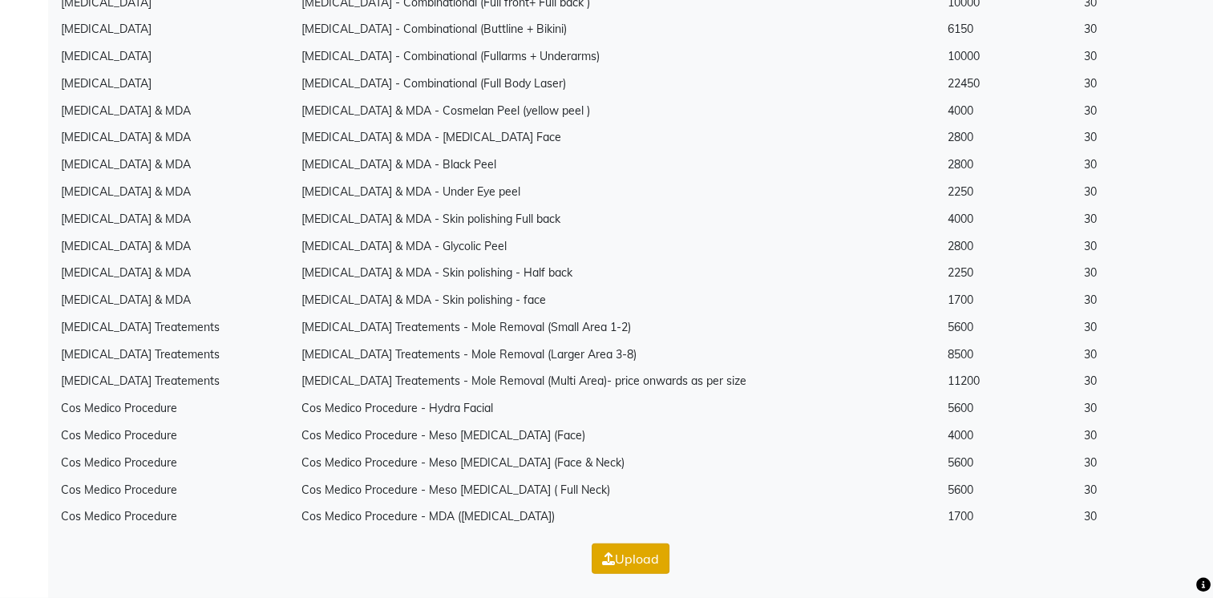
click at [622, 558] on button "Upload" at bounding box center [631, 559] width 78 height 30
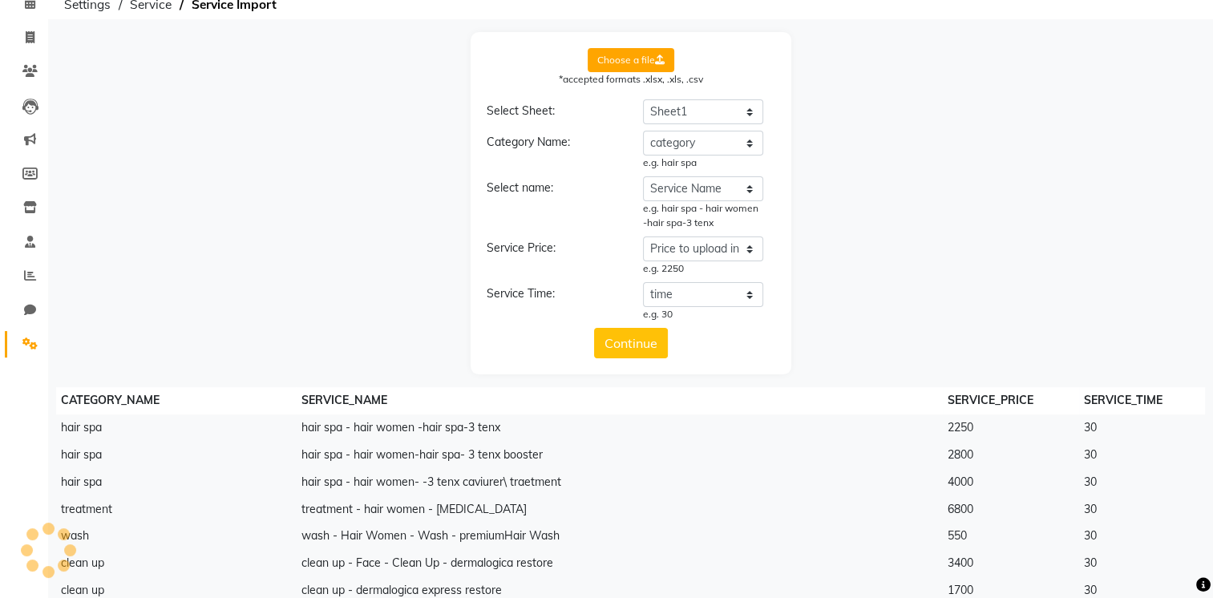
scroll to position [0, 0]
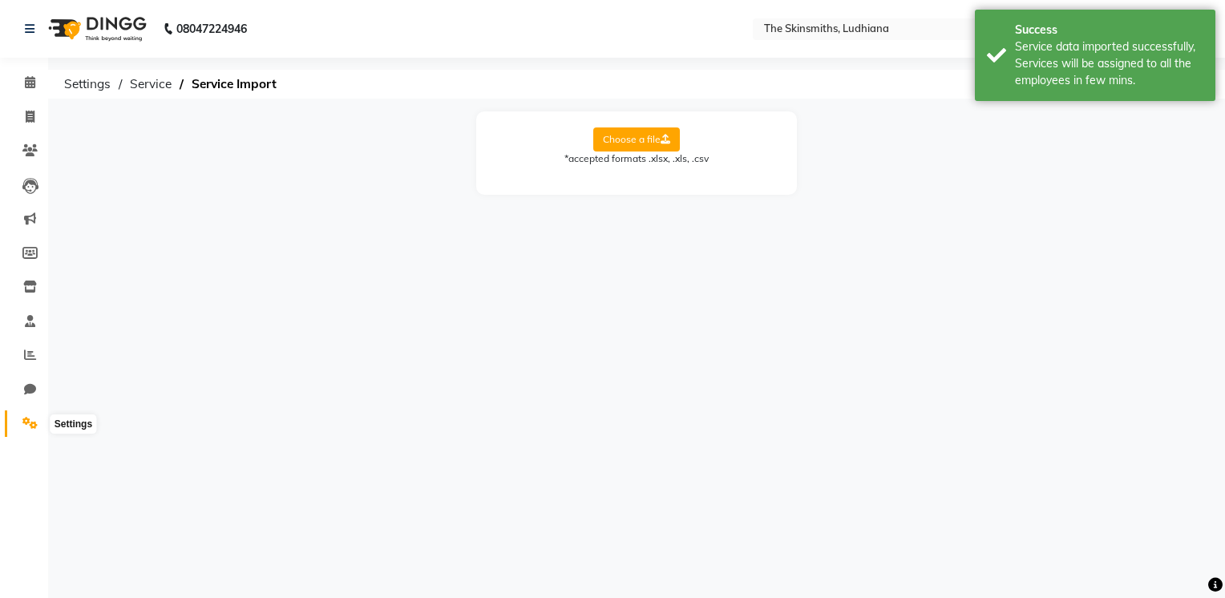
click at [26, 428] on icon at bounding box center [29, 423] width 15 height 12
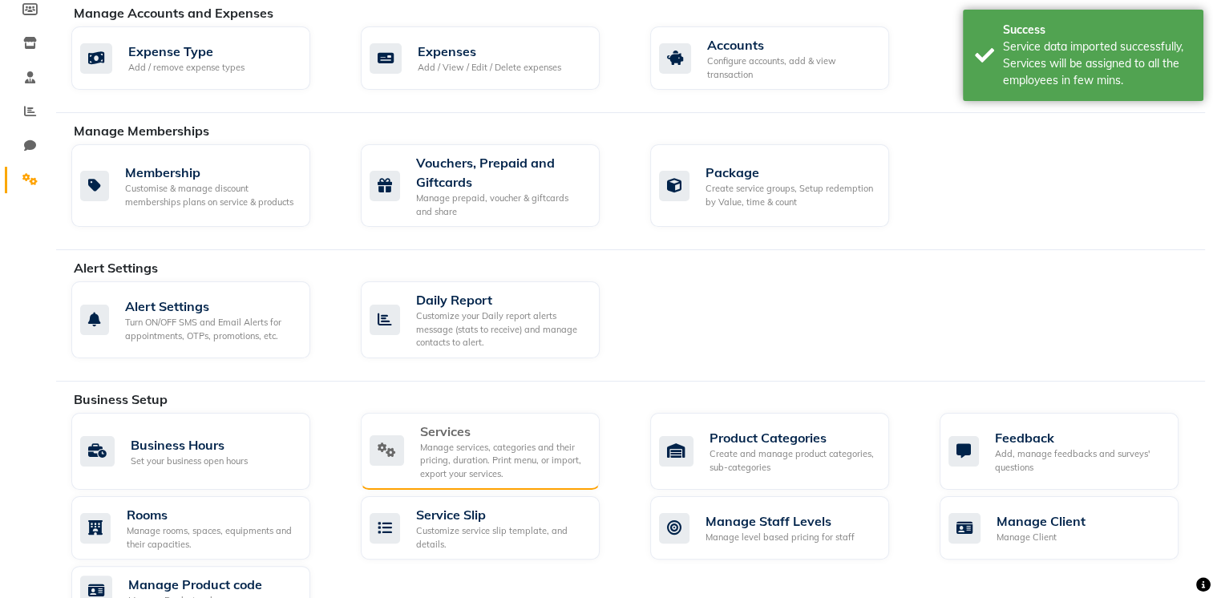
scroll to position [253, 0]
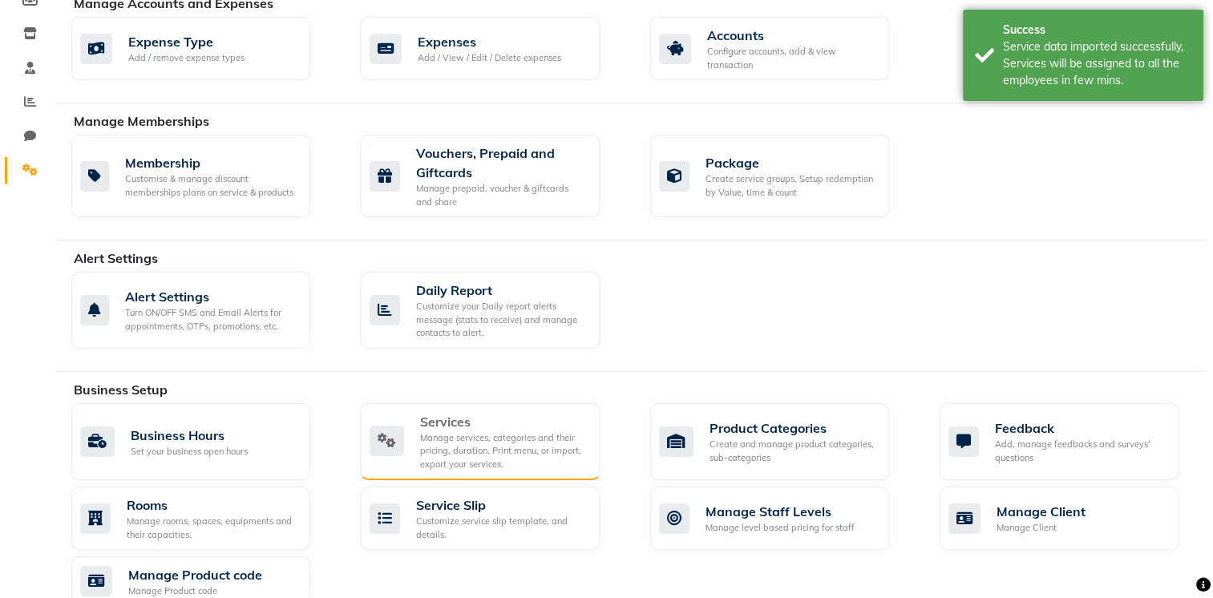
click at [436, 415] on div "Services" at bounding box center [503, 421] width 167 height 19
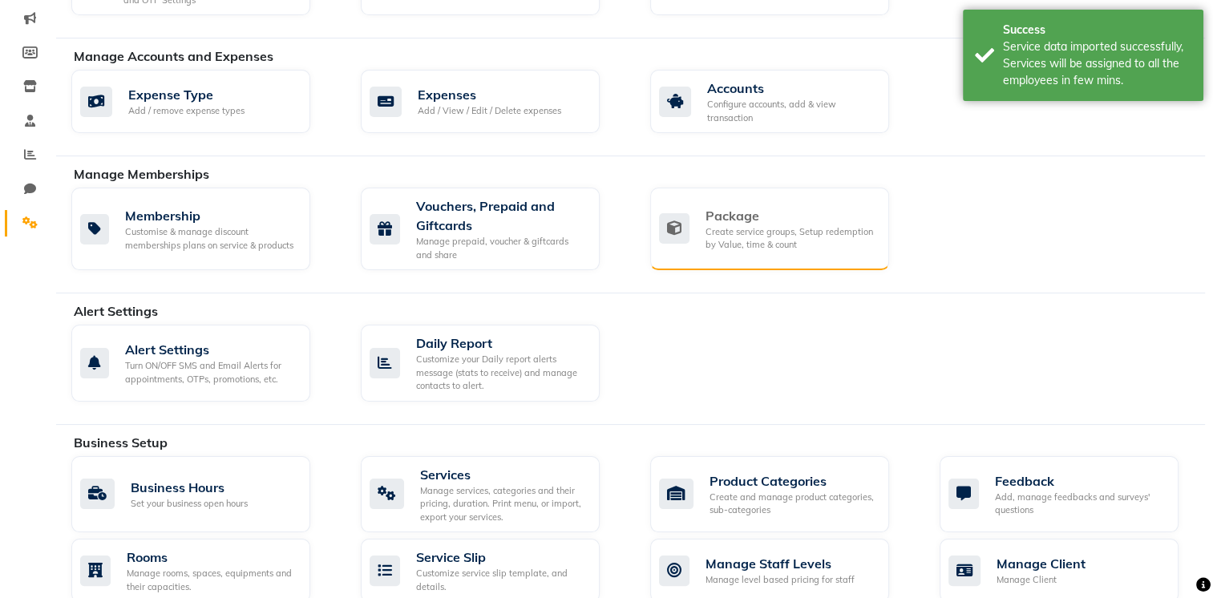
click at [726, 229] on div "Create service groups, Setup redemption by Value, time & count" at bounding box center [791, 238] width 171 height 26
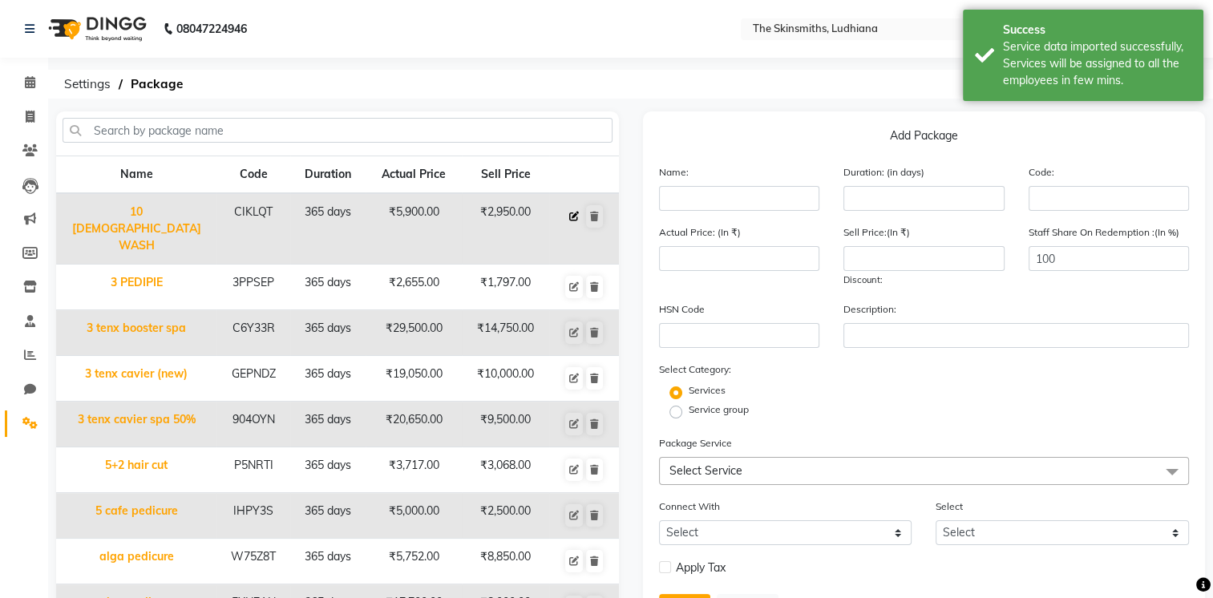
click at [568, 212] on button at bounding box center [574, 216] width 18 height 22
type input "10 [DEMOGRAPHIC_DATA] WASH"
type input "365"
type input "CIKLQT"
type input "5900"
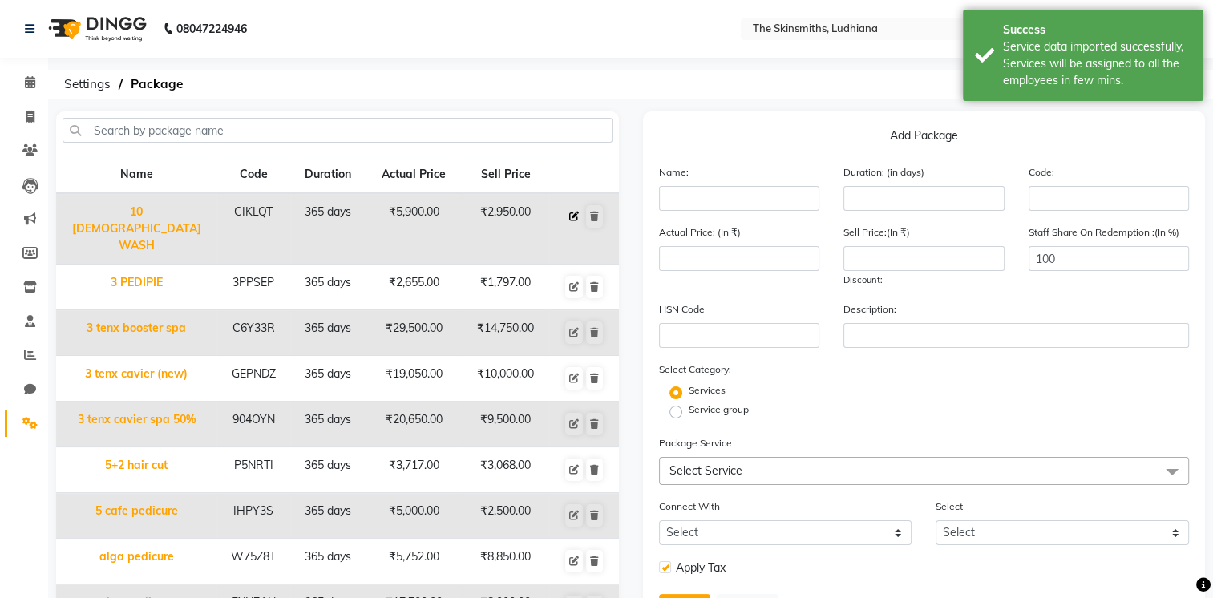
type input "2950"
checkbox input "true"
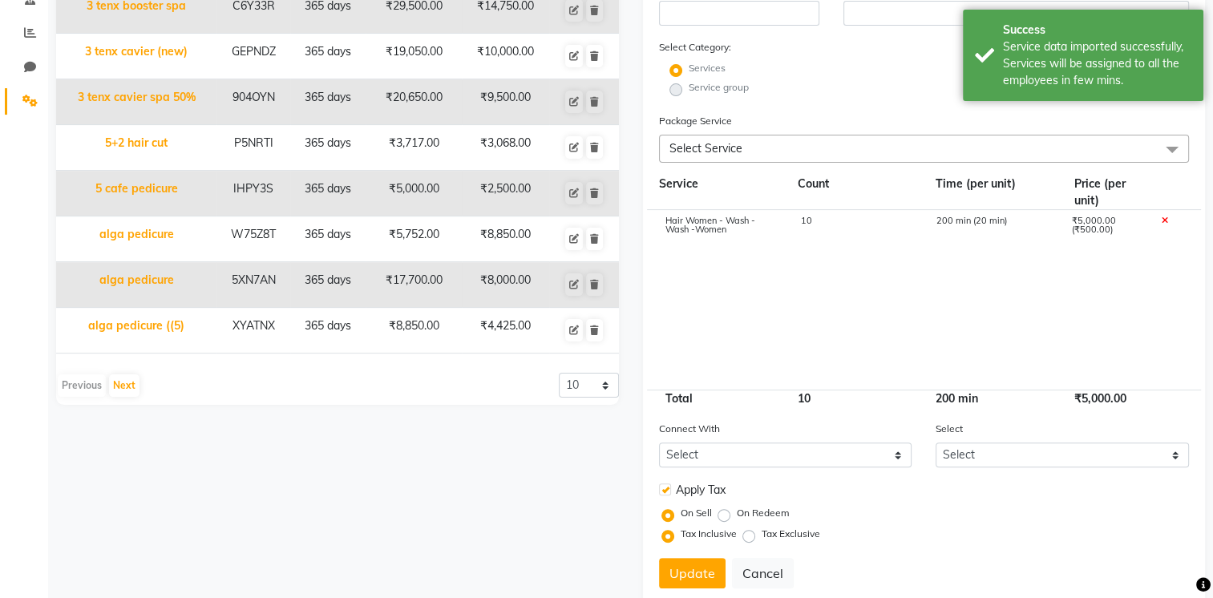
scroll to position [370, 0]
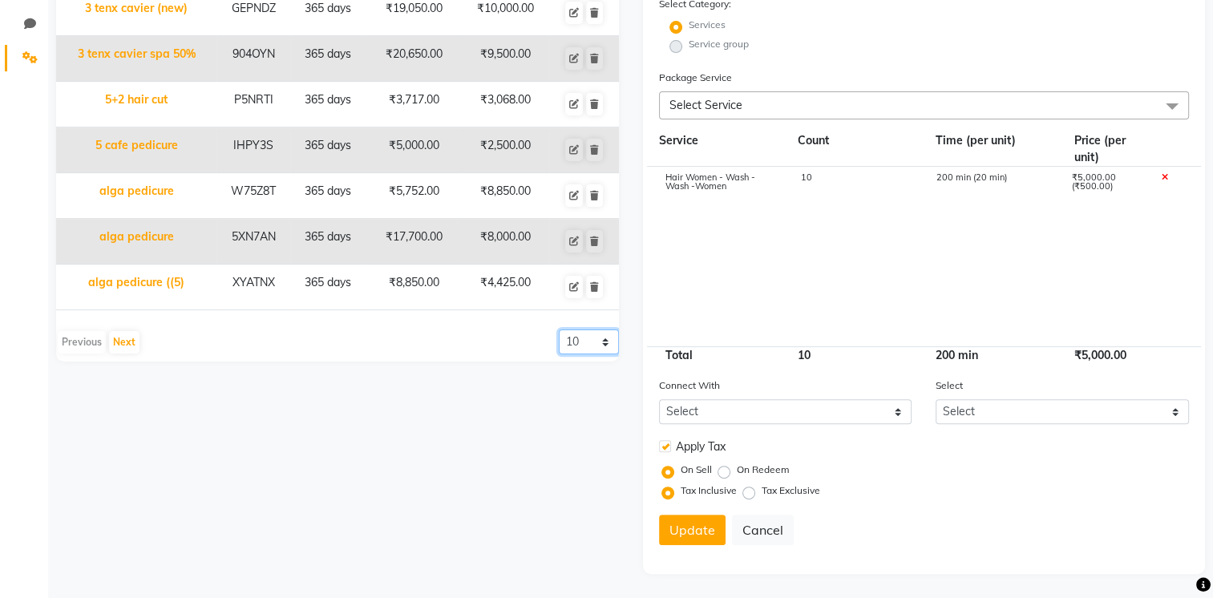
drag, startPoint x: 560, startPoint y: 305, endPoint x: 577, endPoint y: 326, distance: 26.2
click at [560, 330] on select "10 20 50 100" at bounding box center [589, 342] width 60 height 25
select select "100"
click at [559, 330] on select "10 20 50 100" at bounding box center [589, 342] width 60 height 25
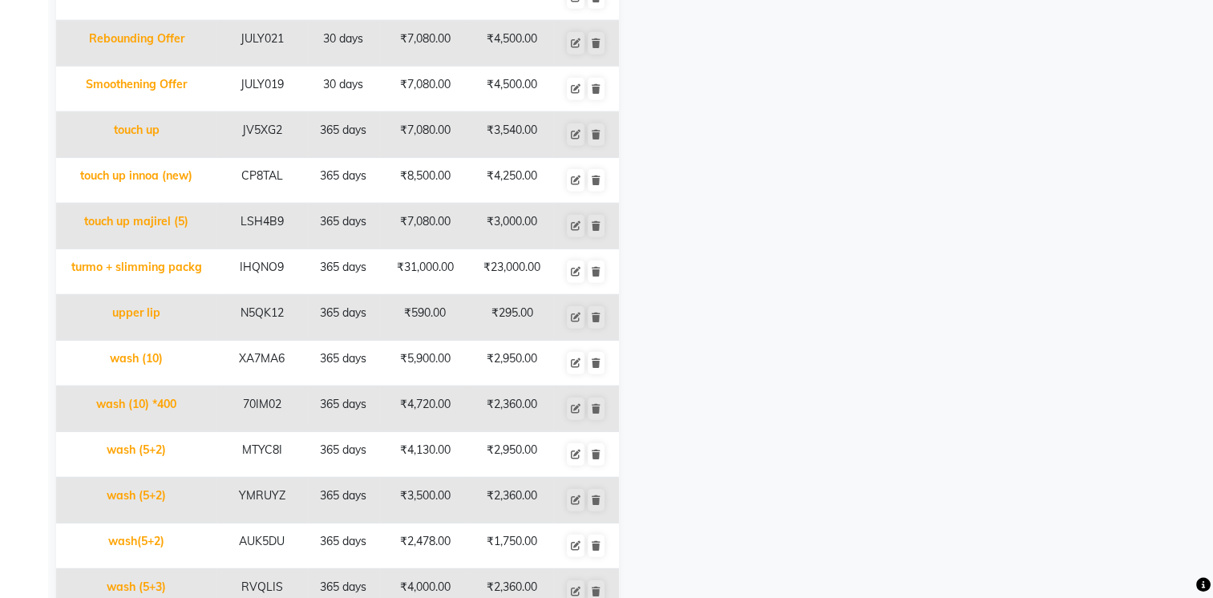
scroll to position [4313, 0]
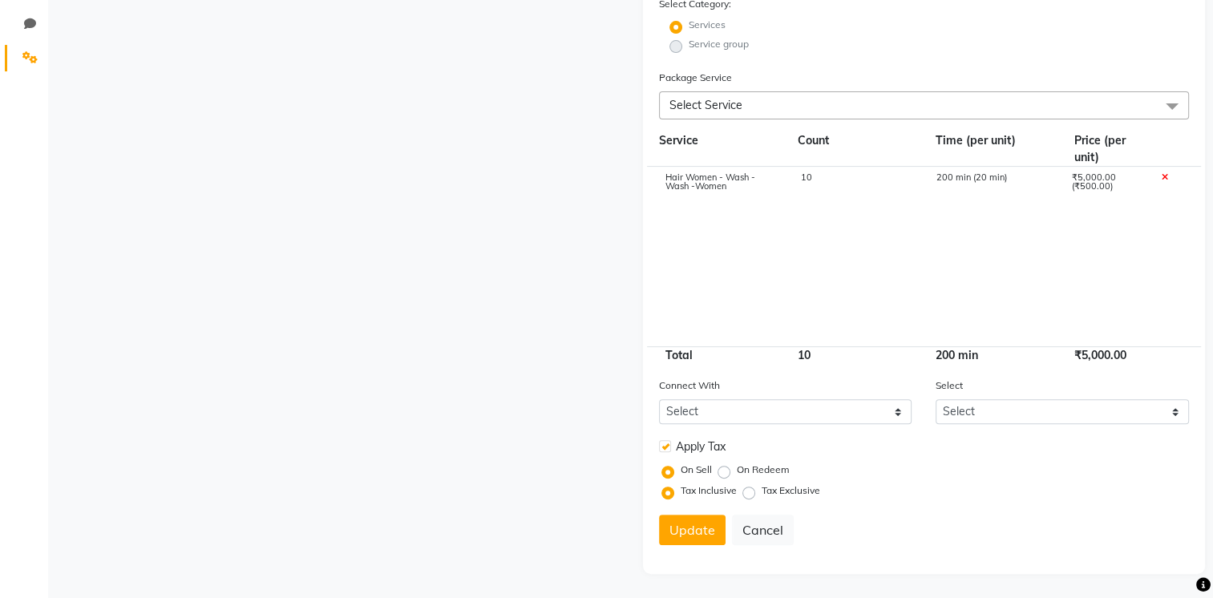
scroll to position [0, 0]
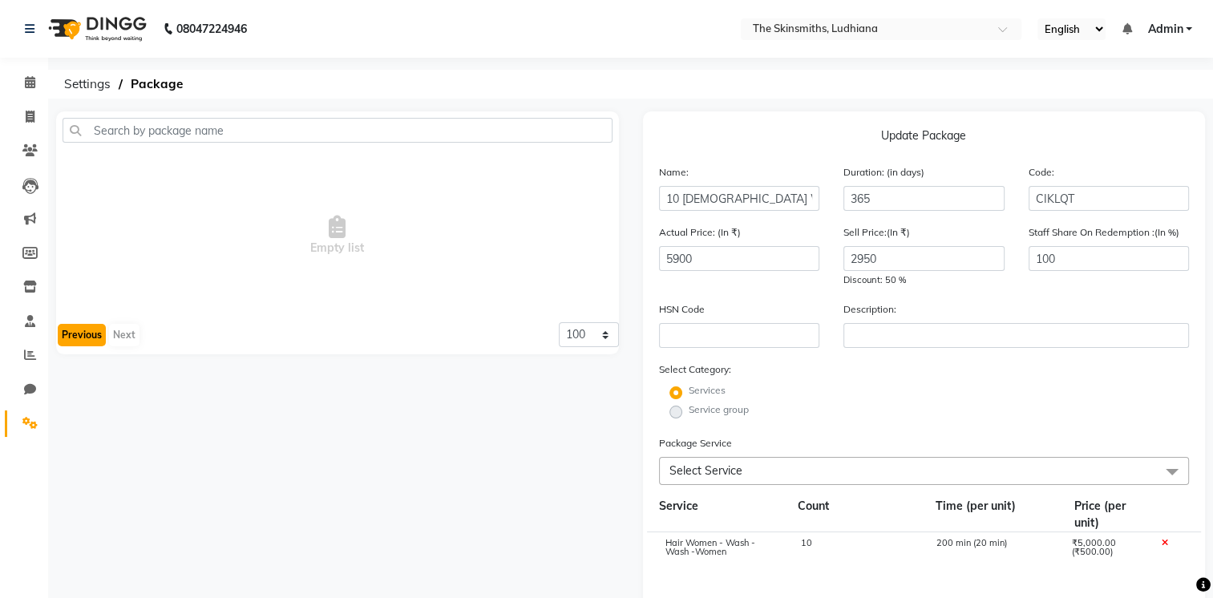
click at [96, 330] on button "Previous" at bounding box center [82, 335] width 48 height 22
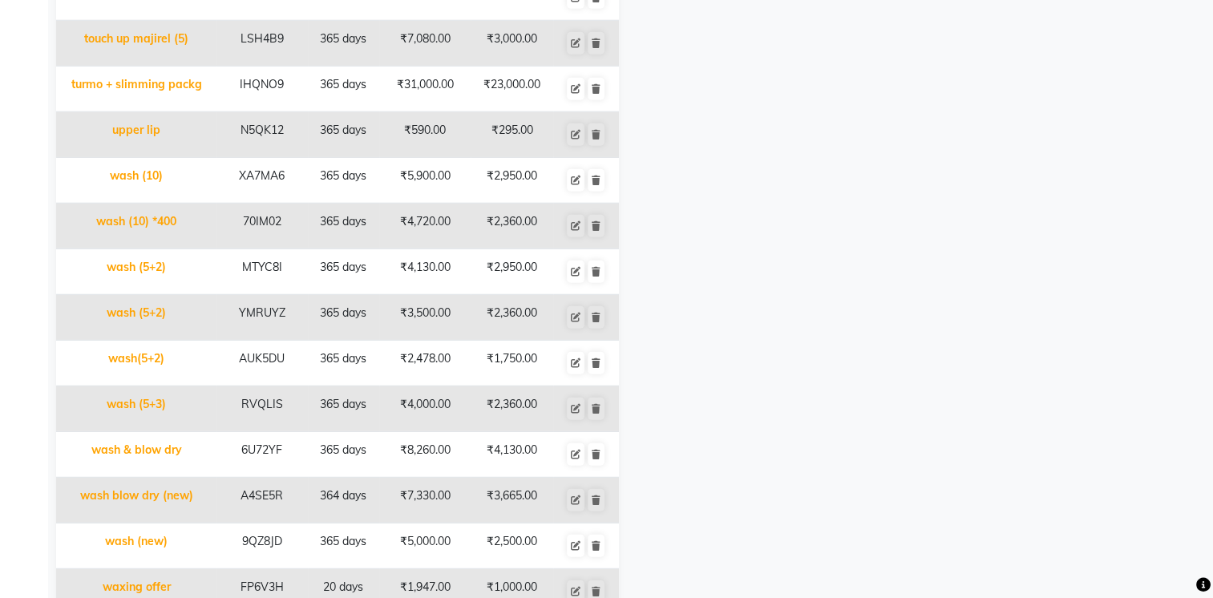
scroll to position [4313, 0]
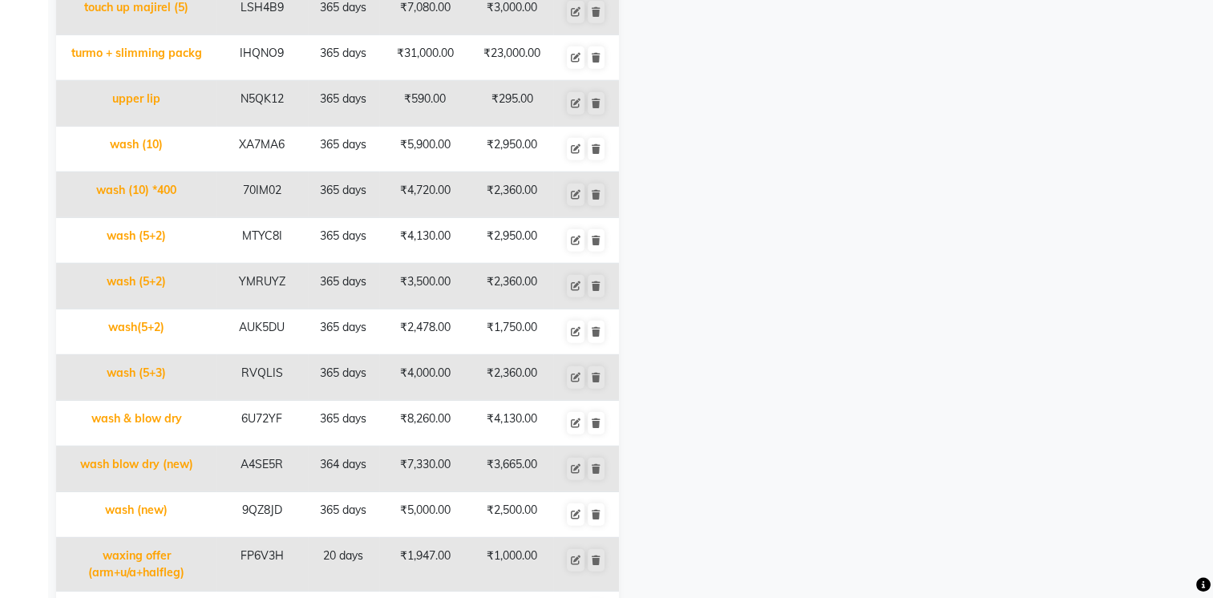
type input "waxing pack (a+ua+bikni+L)"
type input "800"
type input "DKR94W"
type input "20355"
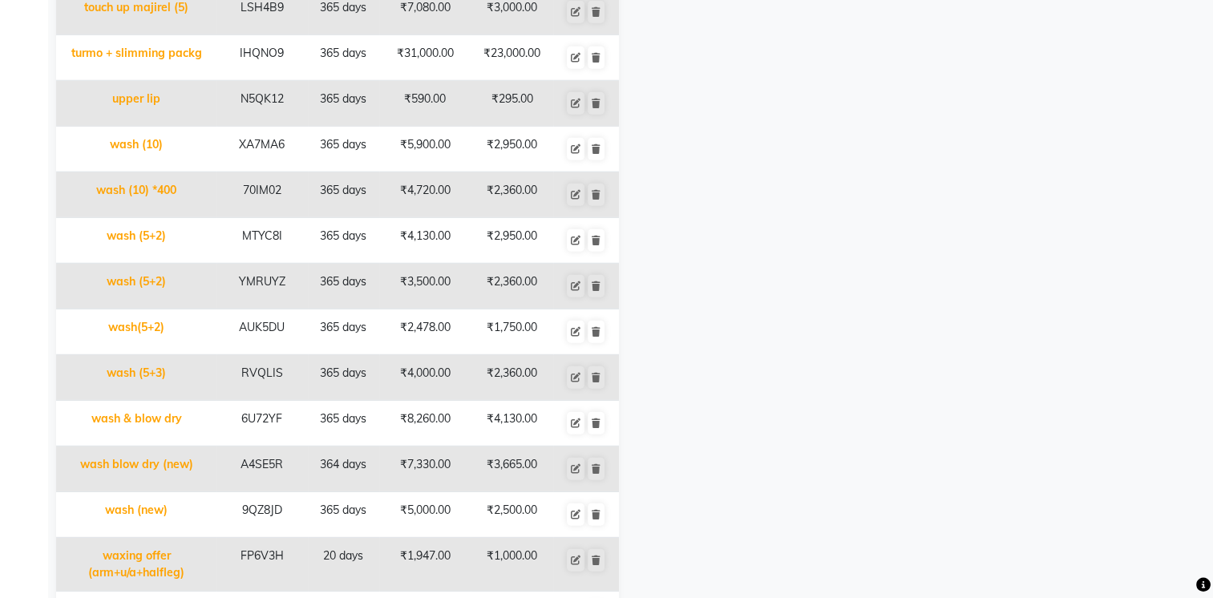
type input "10000"
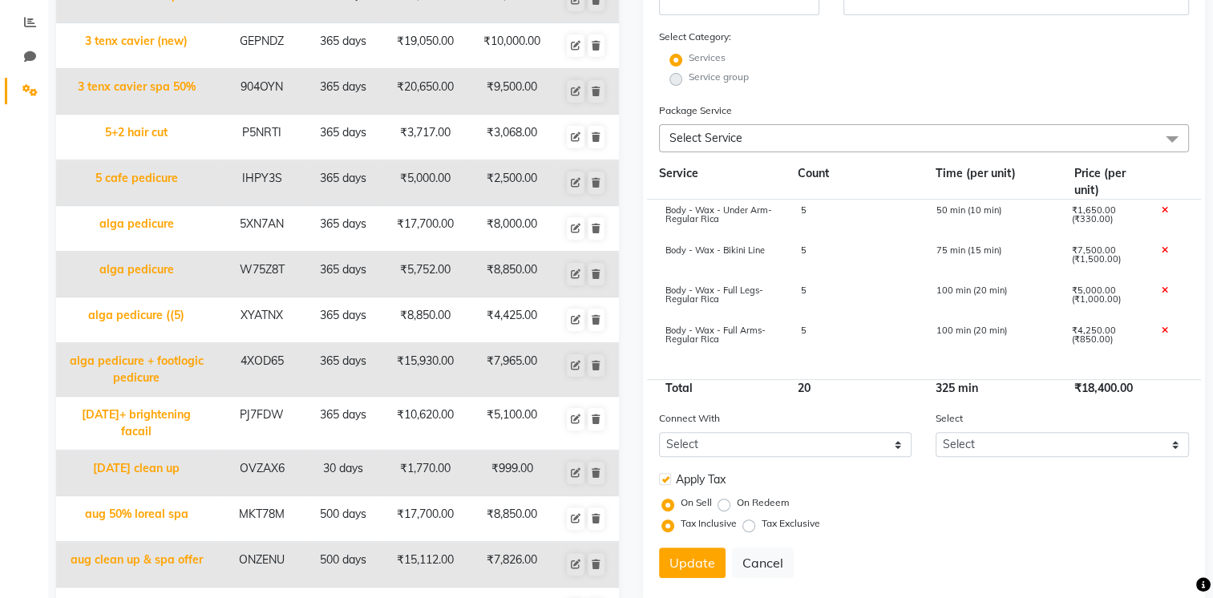
scroll to position [0, 0]
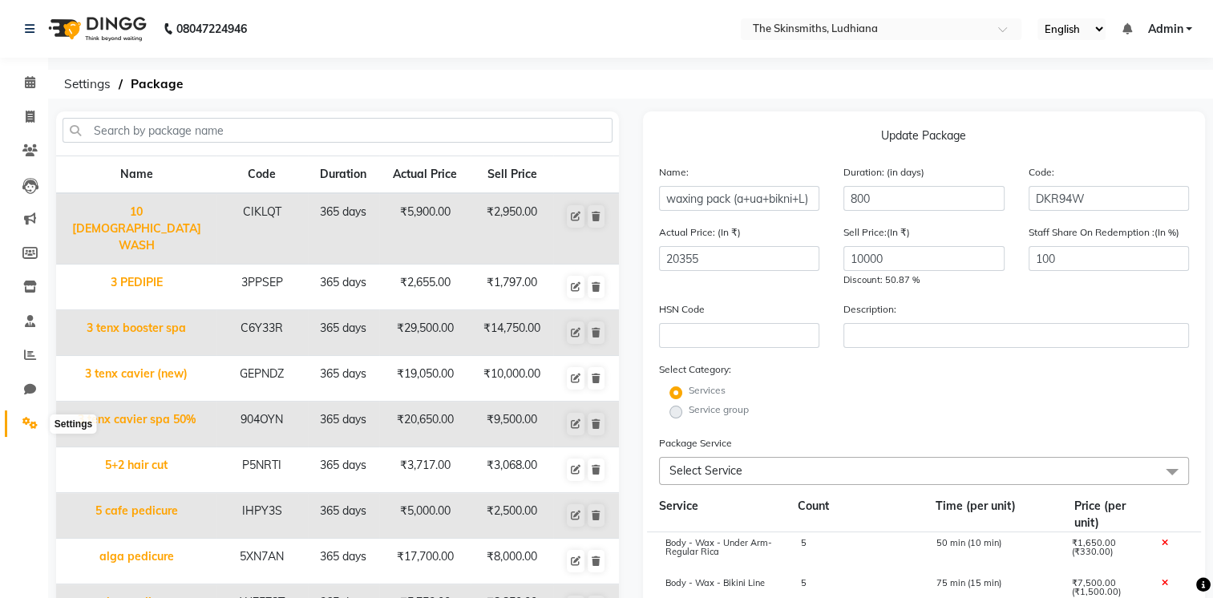
click at [22, 425] on icon at bounding box center [29, 423] width 15 height 12
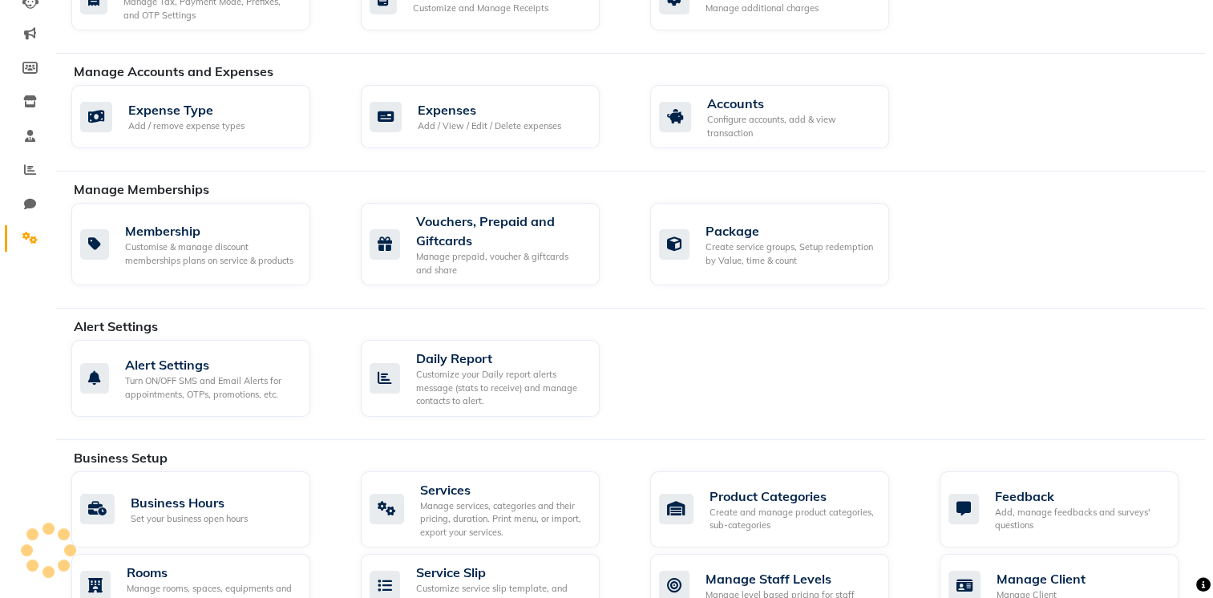
scroll to position [189, 0]
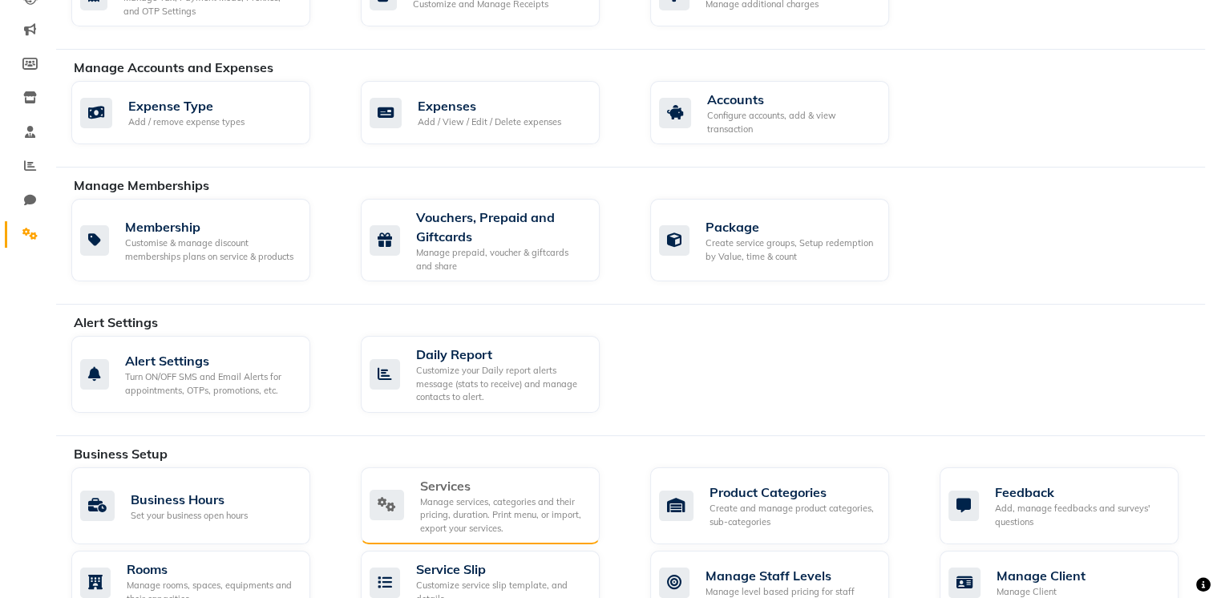
click at [499, 513] on div "Manage services, categories and their pricing, duration. Print menu, or import,…" at bounding box center [503, 515] width 167 height 40
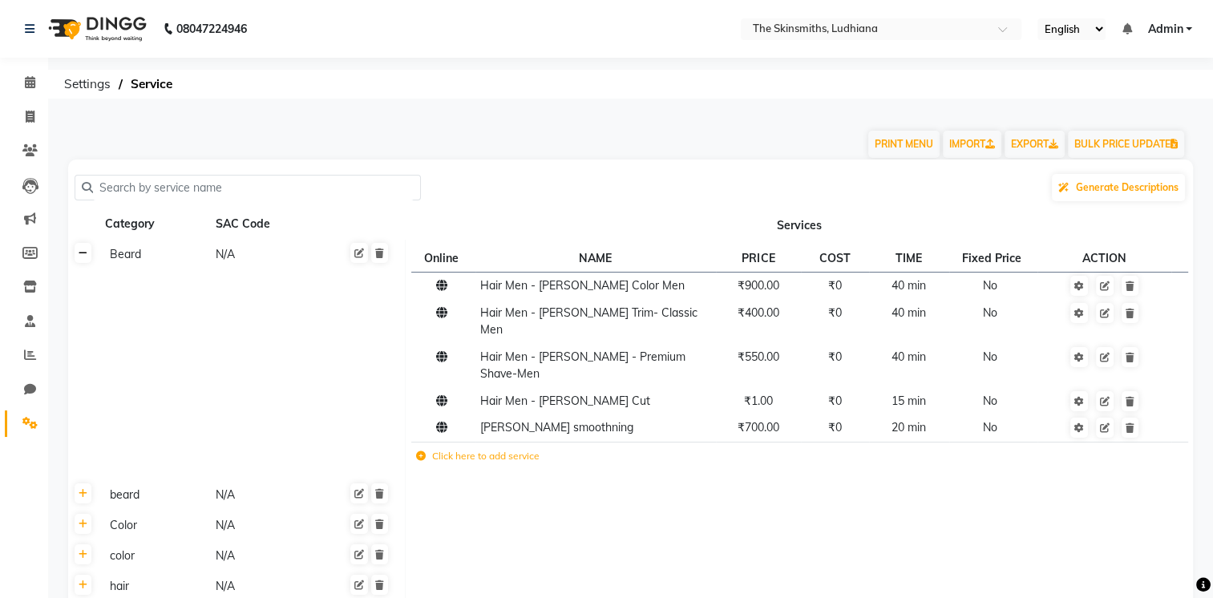
click at [87, 253] on link at bounding box center [83, 253] width 17 height 20
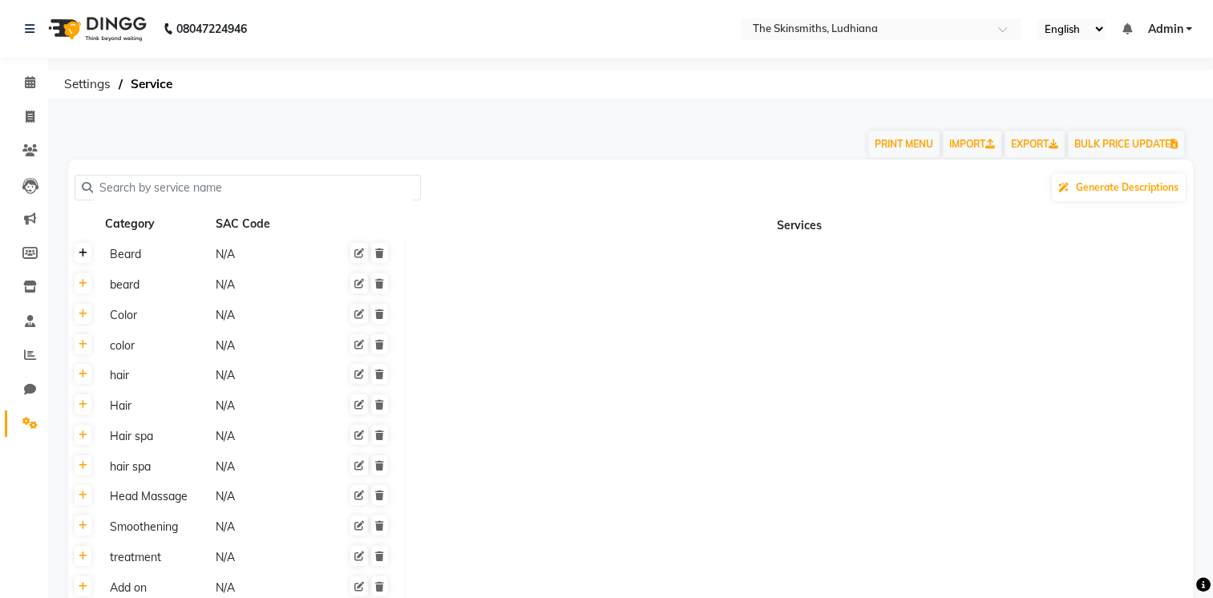
click at [87, 252] on link at bounding box center [83, 253] width 17 height 20
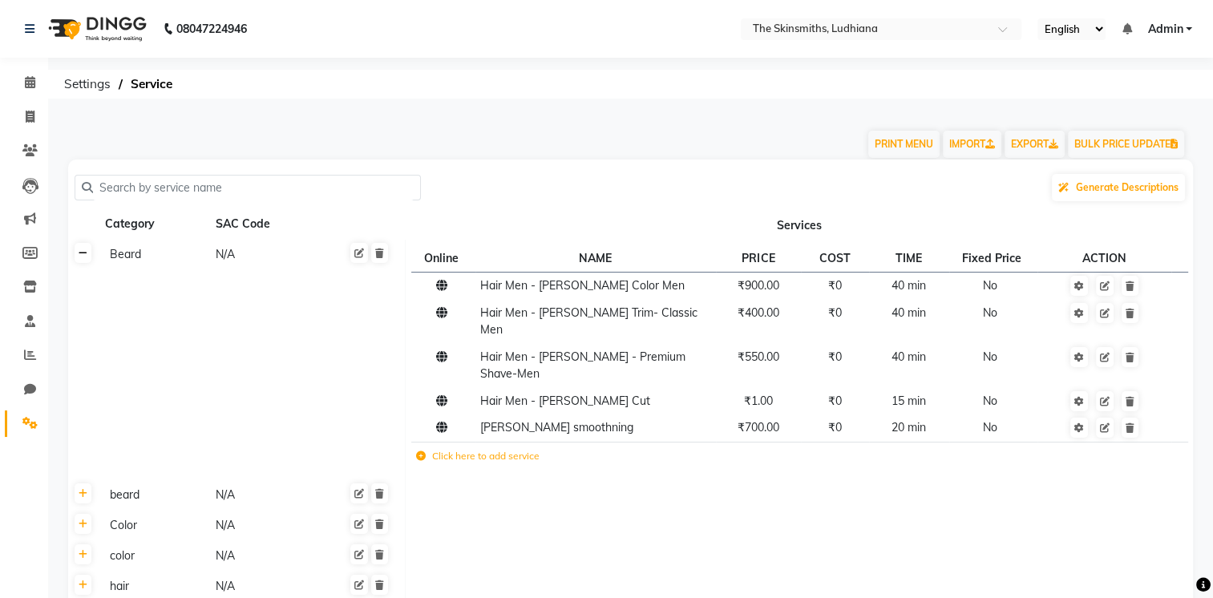
click at [87, 252] on link at bounding box center [83, 253] width 17 height 20
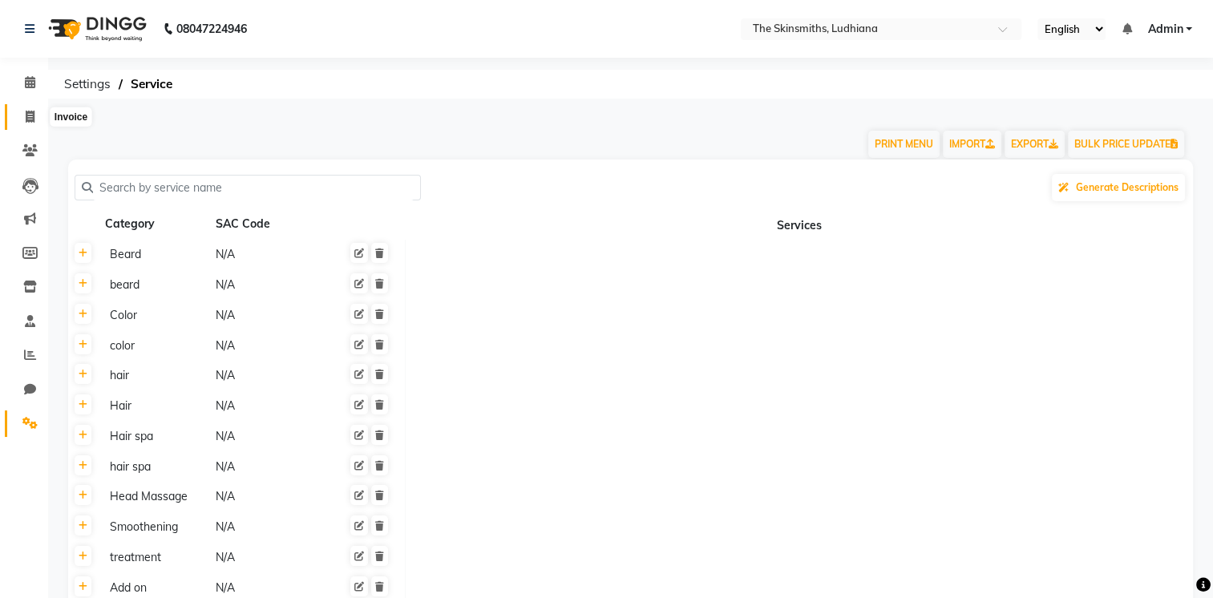
click at [32, 117] on icon at bounding box center [30, 117] width 9 height 12
select select "service"
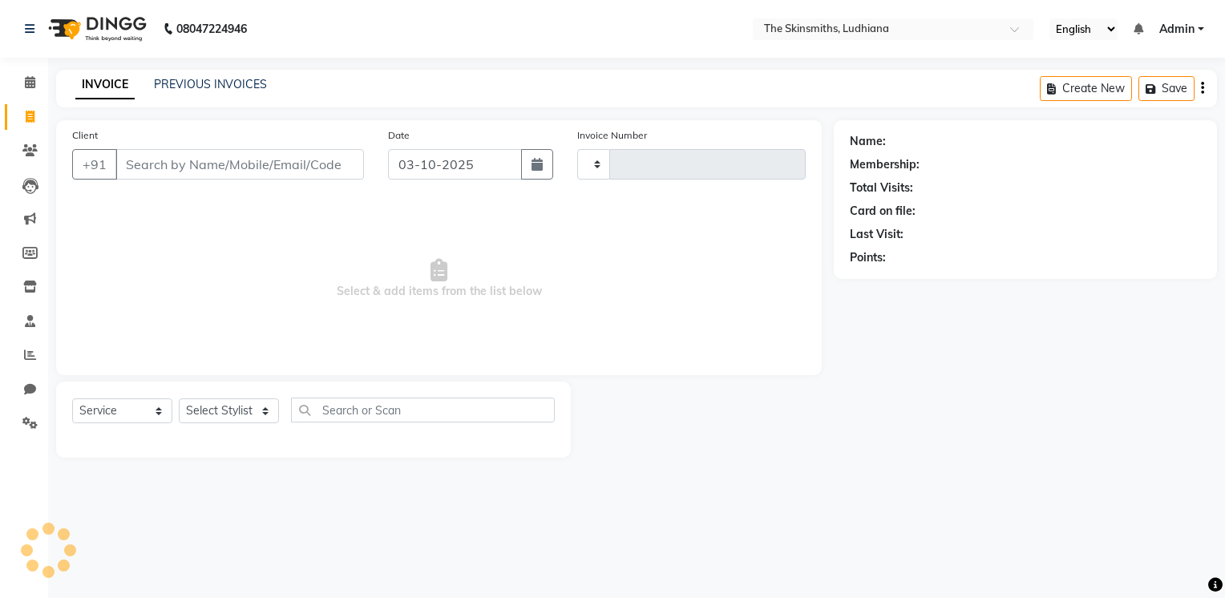
type input "1694"
select select "8115"
click at [200, 426] on div "Select Service Product Membership Package Voucher Prepaid Gift Card Select Styl…" at bounding box center [313, 417] width 483 height 38
click at [227, 406] on select "Select Stylist" at bounding box center [229, 410] width 100 height 25
click at [231, 419] on select "Select Stylist" at bounding box center [229, 410] width 100 height 25
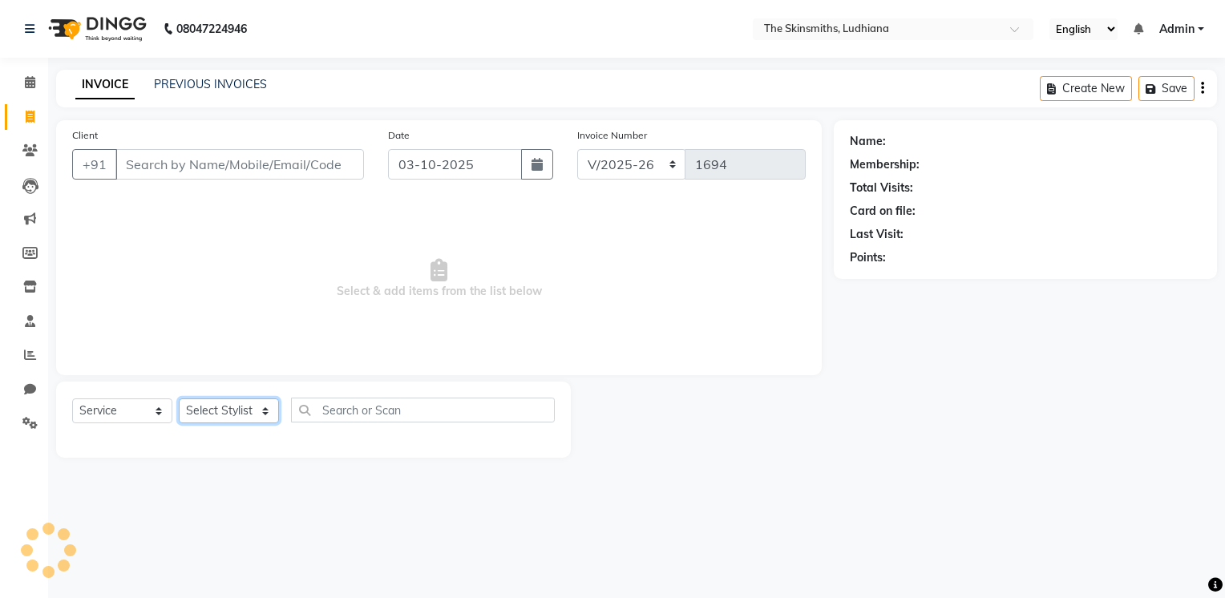
click at [231, 419] on select "Select Stylist" at bounding box center [229, 410] width 100 height 25
click at [248, 417] on select "Select Stylist" at bounding box center [229, 410] width 100 height 25
select select "76546"
click at [179, 399] on select "Select Stylist Admin [PERSON_NAME] [PERSON_NAME] [PERSON_NAME] [PERSON_NAME] [P…" at bounding box center [229, 410] width 100 height 25
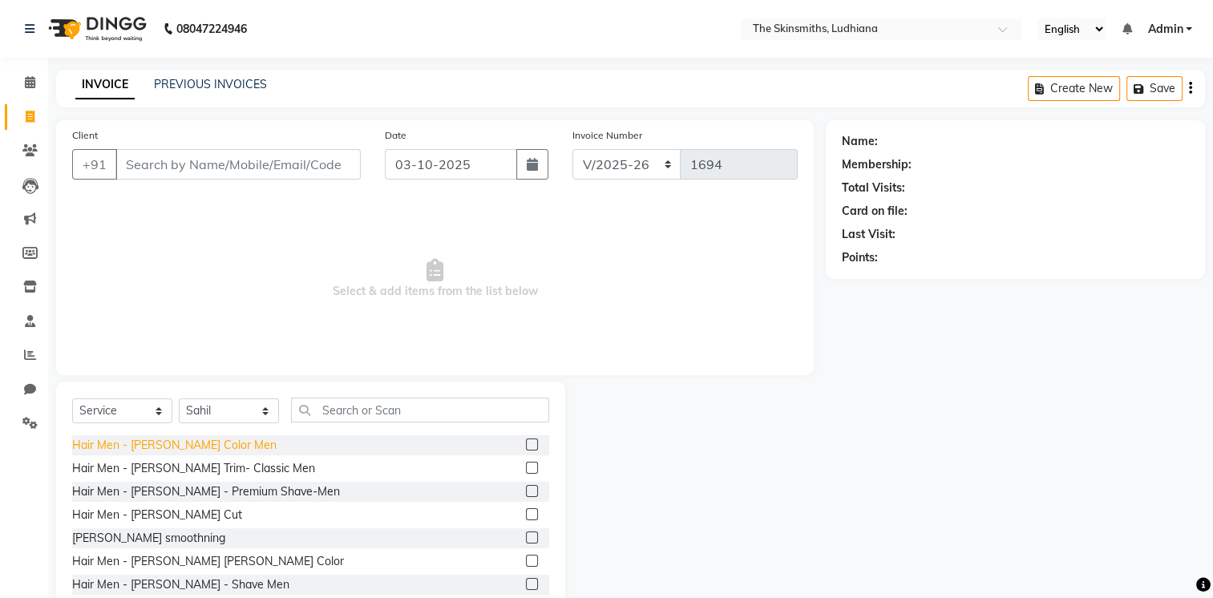
click at [155, 449] on div "Hair Men - [PERSON_NAME] Color Men" at bounding box center [174, 445] width 204 height 17
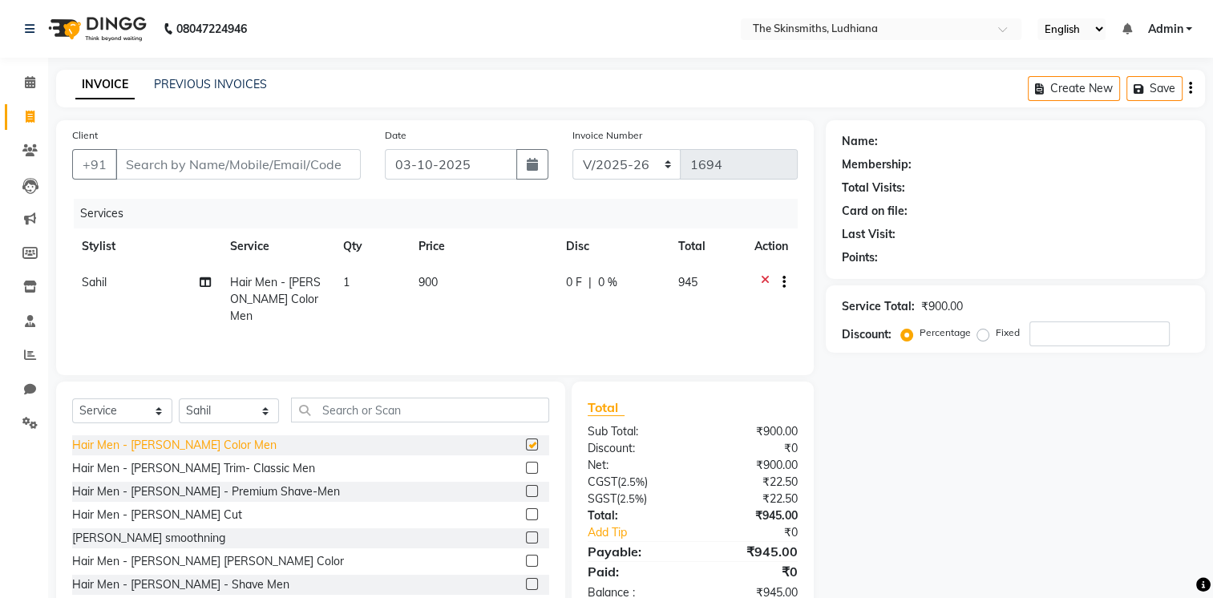
checkbox input "false"
click at [770, 280] on div at bounding box center [778, 284] width 16 height 20
click at [30, 422] on icon at bounding box center [29, 423] width 15 height 12
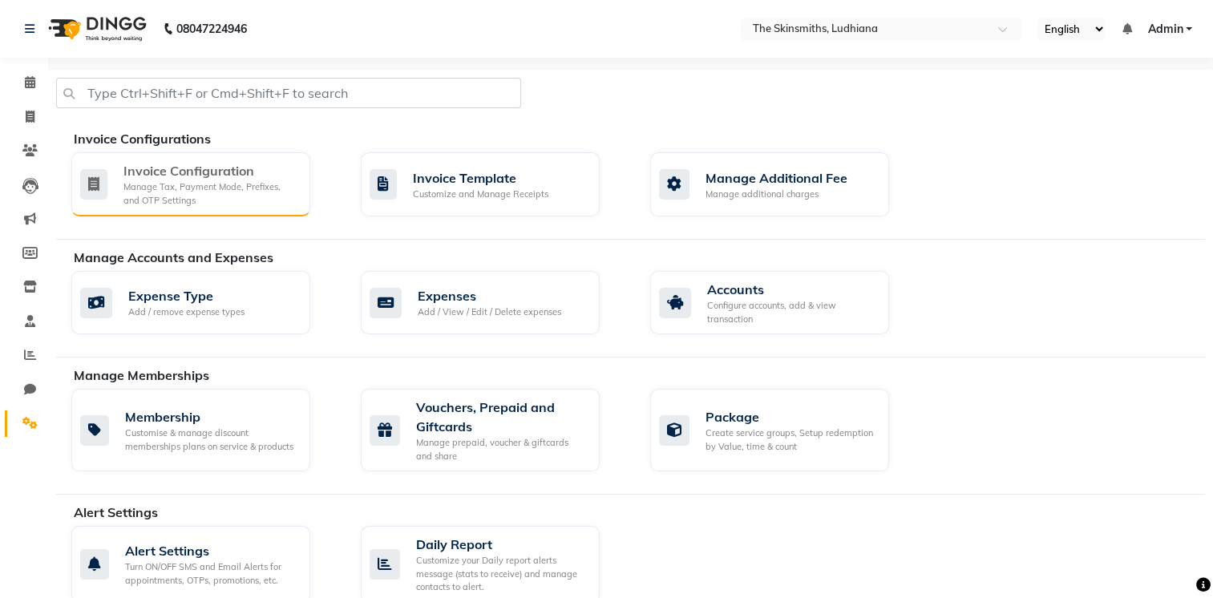
click at [244, 177] on div "Invoice Configuration" at bounding box center [210, 170] width 174 height 19
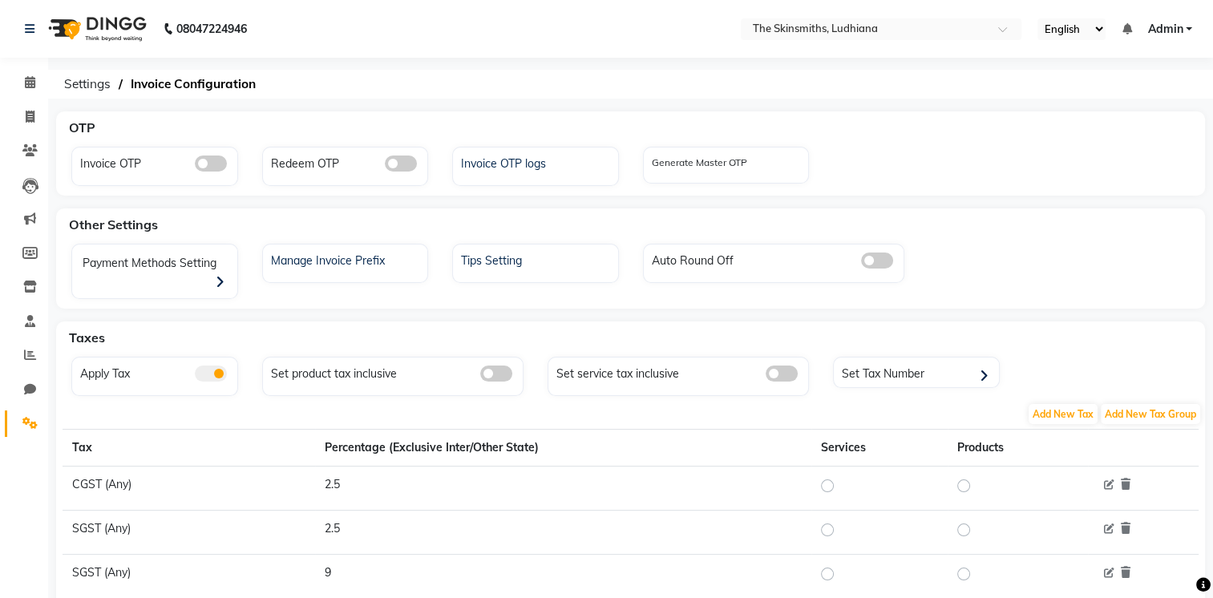
click at [785, 377] on span at bounding box center [782, 374] width 32 height 16
click at [766, 376] on input "checkbox" at bounding box center [766, 376] width 0 height 0
click at [1028, 188] on div "Invoice OTP Redeem OTP Invoice OTP logs Generate Master OTP" at bounding box center [630, 170] width 1143 height 46
click at [1187, 27] on link "Admin" at bounding box center [1169, 29] width 45 height 17
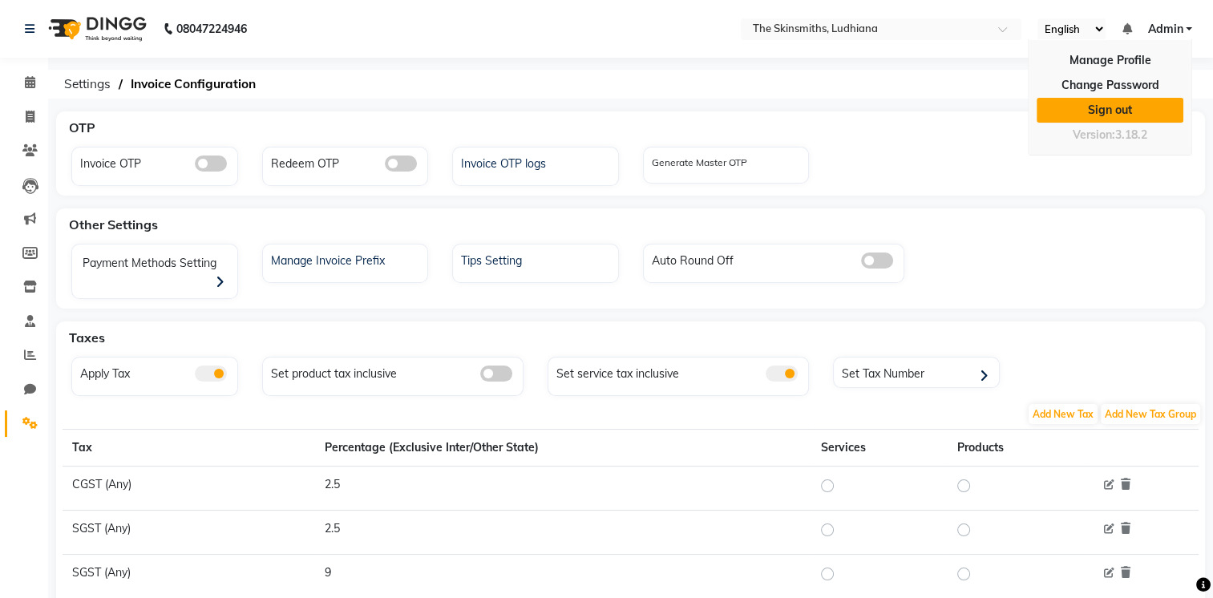
click at [1129, 107] on link "Sign out" at bounding box center [1110, 110] width 147 height 25
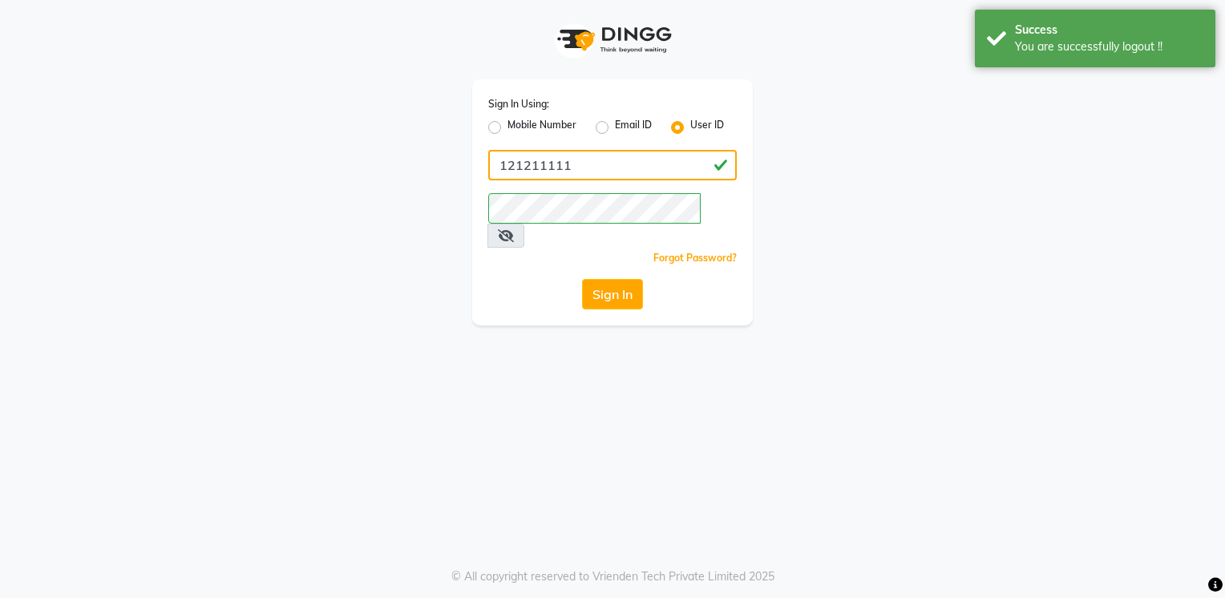
click at [696, 161] on input "121211111" at bounding box center [612, 165] width 249 height 30
type input "headman@123"
click at [483, 261] on div "Sign In Using: Mobile Number Email ID User ID headman@123 Remember me Forgot Pa…" at bounding box center [612, 202] width 281 height 246
click at [597, 279] on button "Sign In" at bounding box center [612, 294] width 61 height 30
